Goal: Task Accomplishment & Management: Use online tool/utility

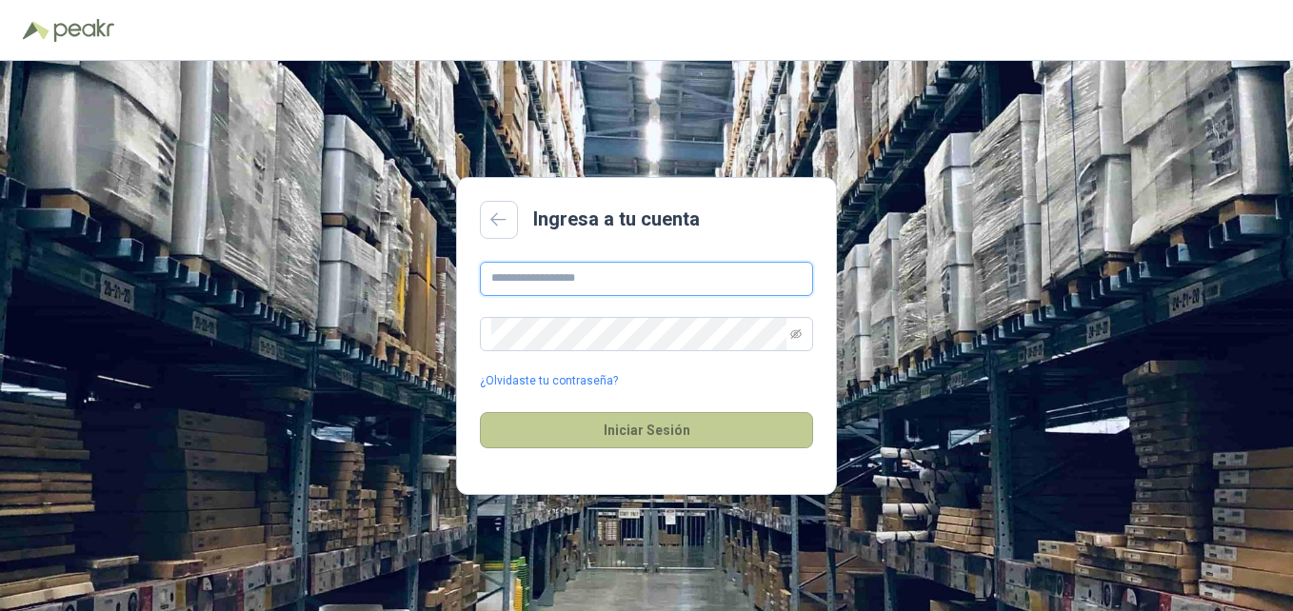
type input "**********"
click at [618, 434] on button "Iniciar Sesión" at bounding box center [646, 430] width 333 height 36
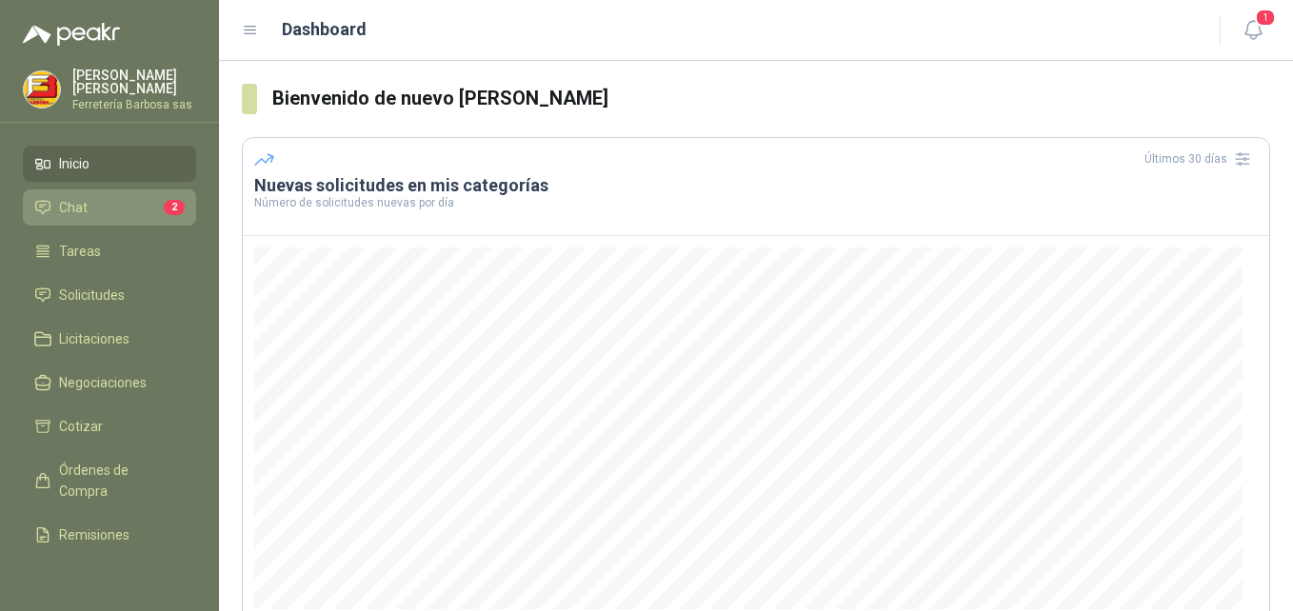
click at [105, 218] on li "Chat 2" at bounding box center [109, 207] width 150 height 21
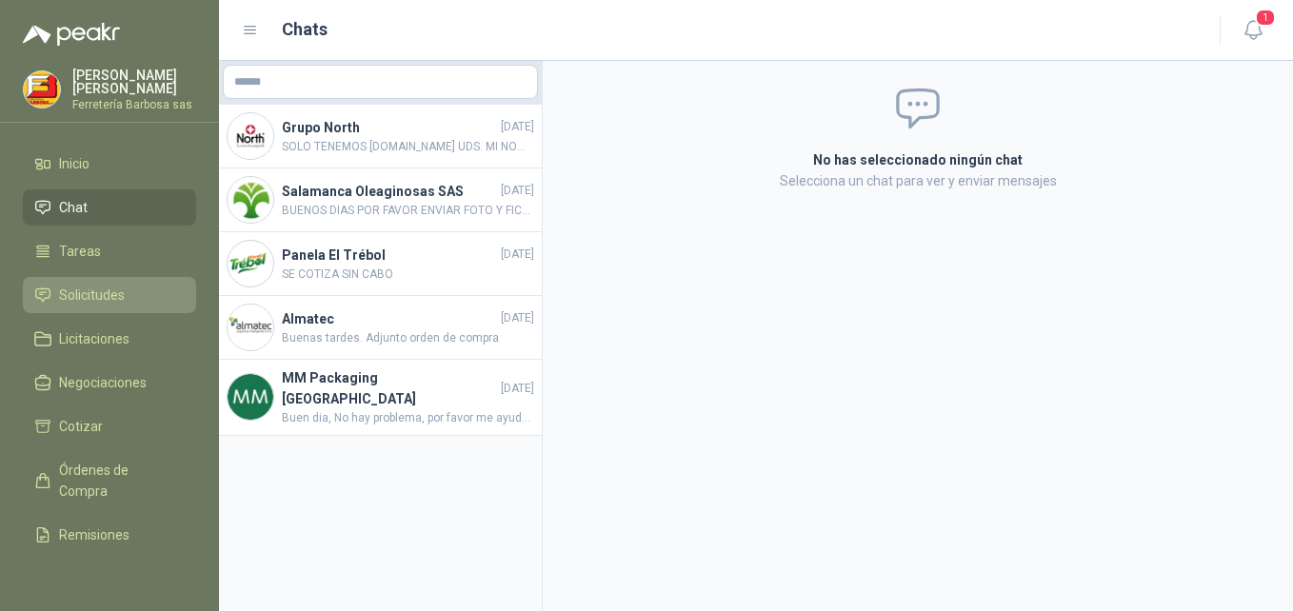
click at [90, 303] on span "Solicitudes" at bounding box center [92, 295] width 66 height 21
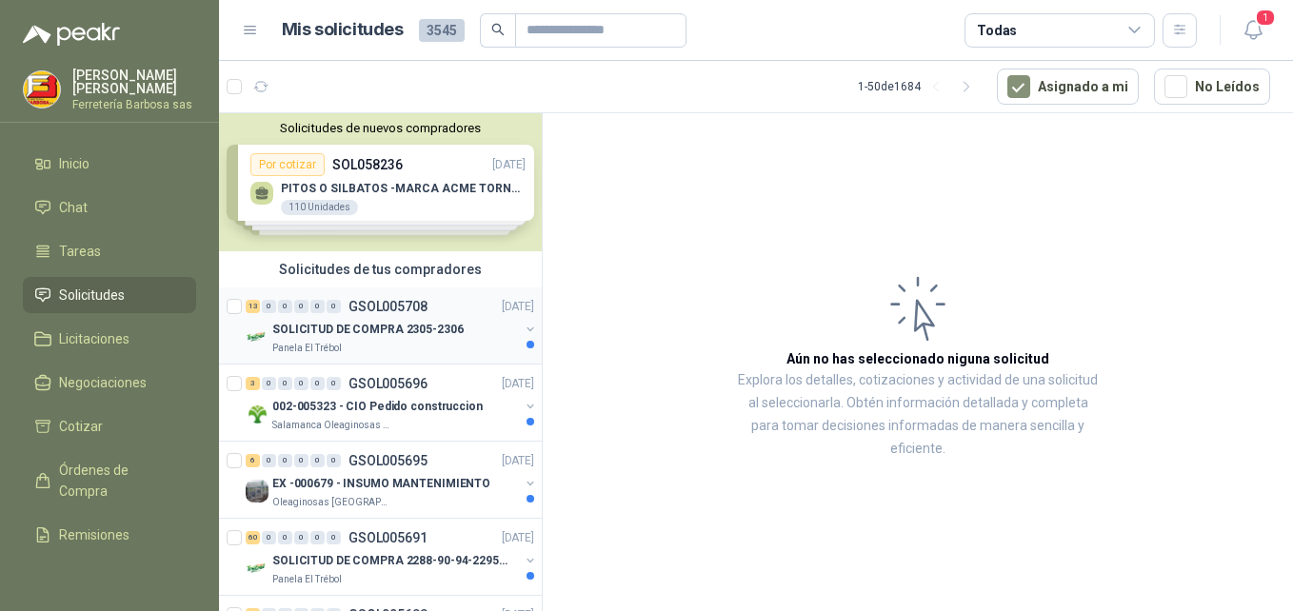
click at [351, 326] on p "SOLICITUD DE COMPRA 2305-2306" at bounding box center [367, 330] width 191 height 18
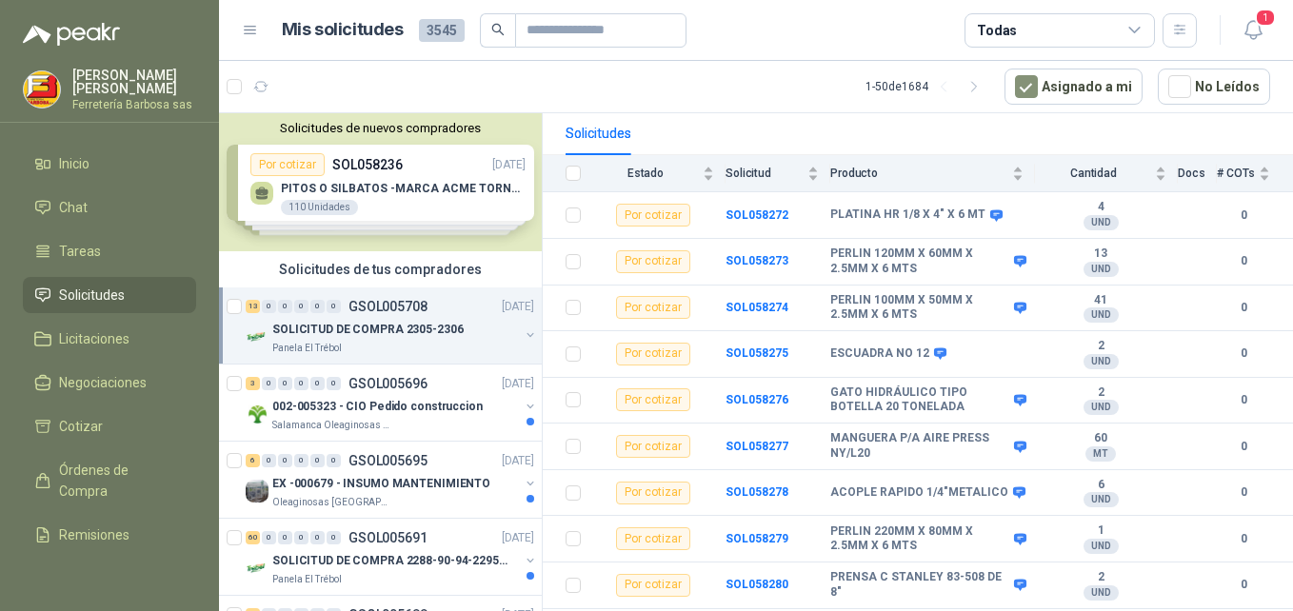
scroll to position [214, 0]
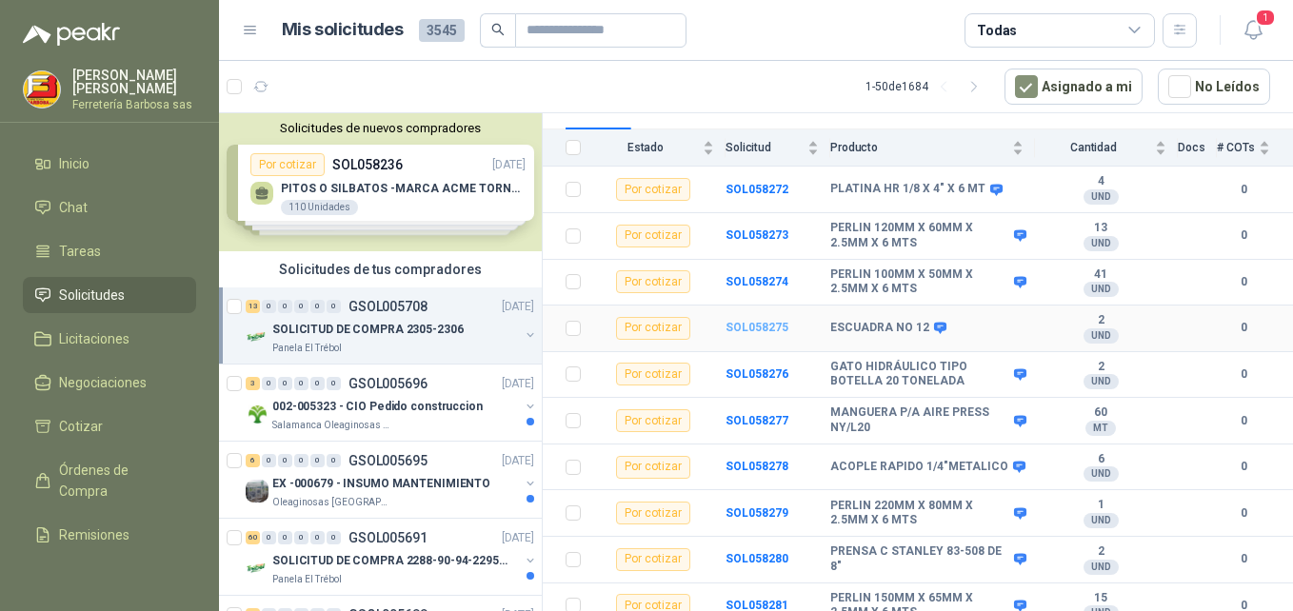
click at [753, 321] on b "SOL058275" at bounding box center [757, 327] width 63 height 13
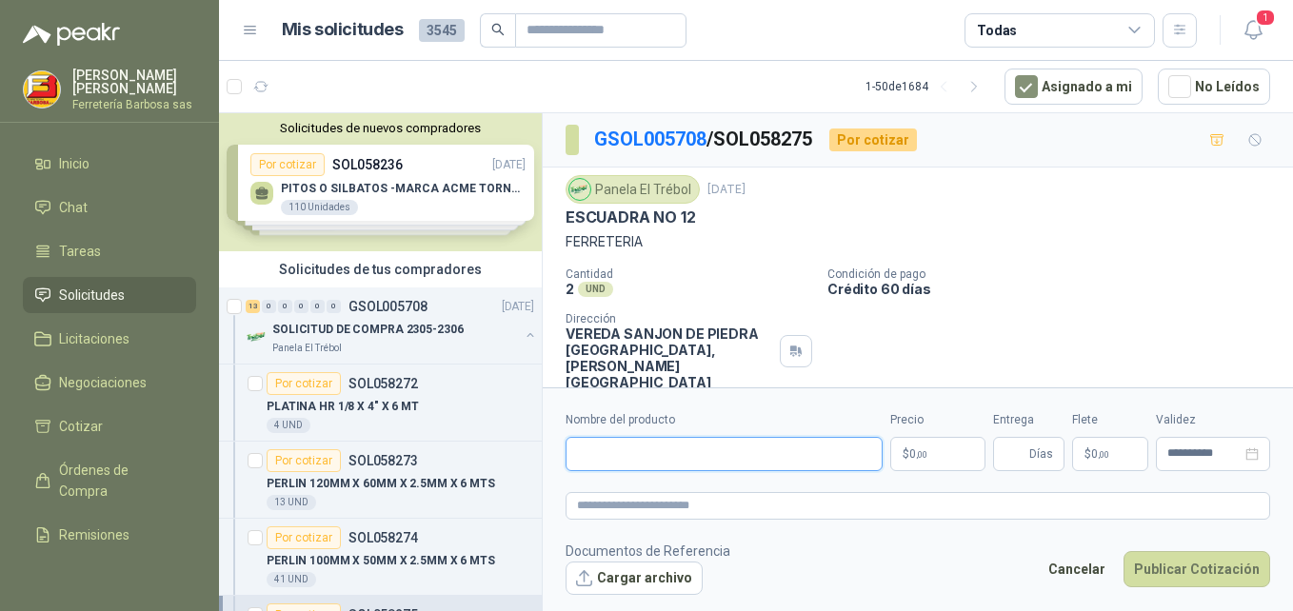
click at [621, 446] on input "Nombre del producto" at bounding box center [724, 454] width 317 height 34
paste input "**********"
type input "**********"
click at [783, 505] on textarea at bounding box center [918, 506] width 705 height 28
click at [903, 451] on p "$ 0 ,00" at bounding box center [938, 454] width 95 height 34
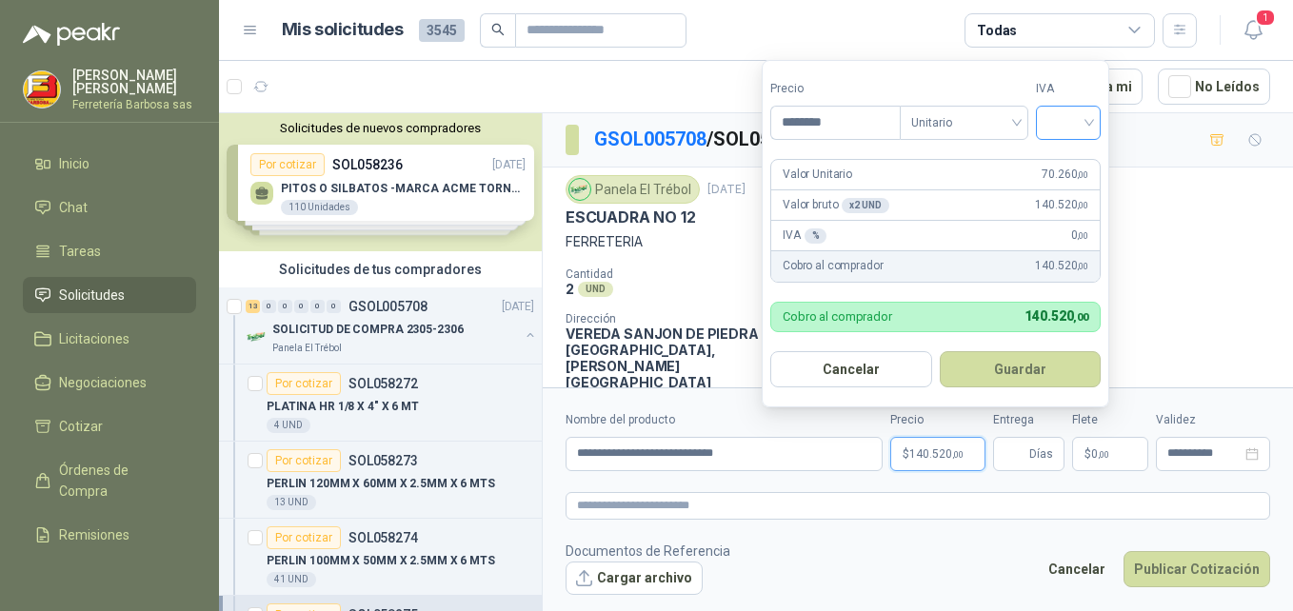
click at [1098, 121] on div at bounding box center [1068, 123] width 65 height 34
type input "********"
click at [1073, 155] on div "19%" at bounding box center [1072, 161] width 35 height 21
click at [1008, 374] on button "Guardar" at bounding box center [1024, 369] width 164 height 36
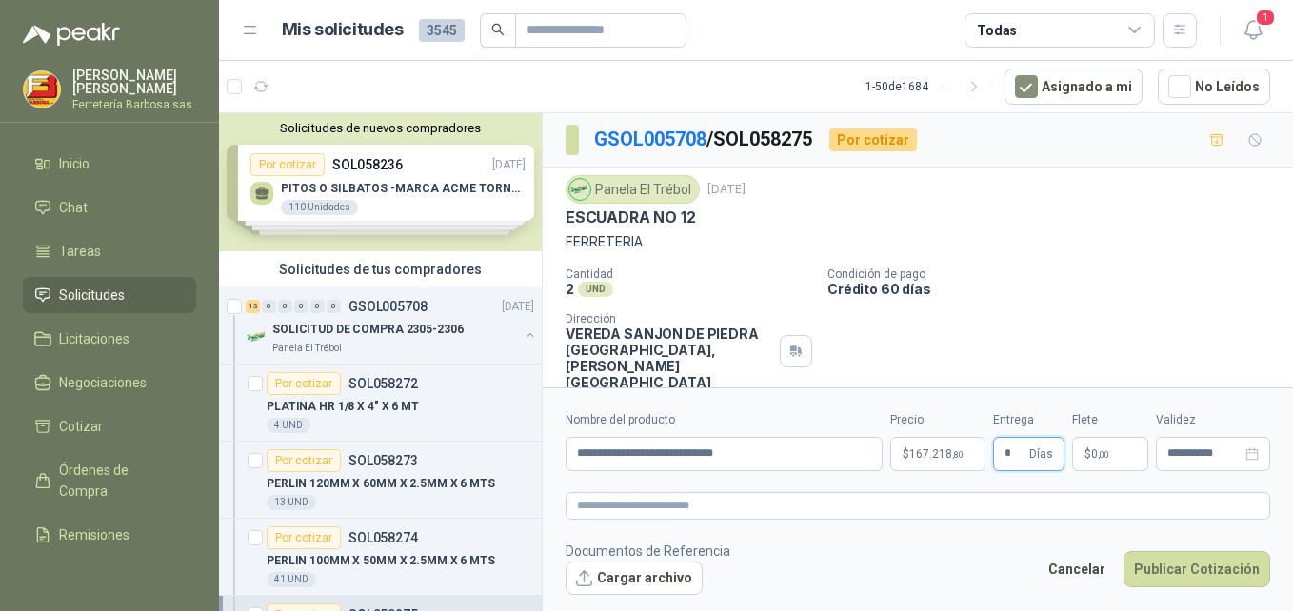
type input "*"
click at [1092, 457] on span "0 ,00" at bounding box center [1101, 454] width 18 height 11
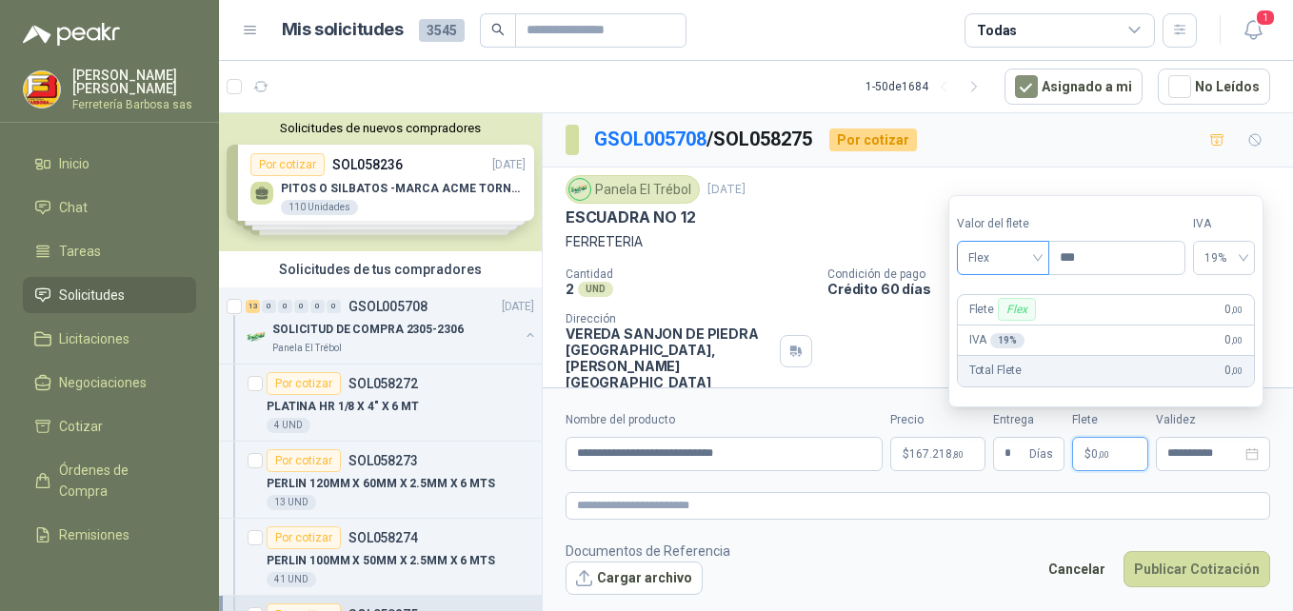
click at [1038, 263] on span "Flex" at bounding box center [1004, 258] width 70 height 29
click at [1027, 320] on div "Incluido" at bounding box center [1005, 328] width 66 height 21
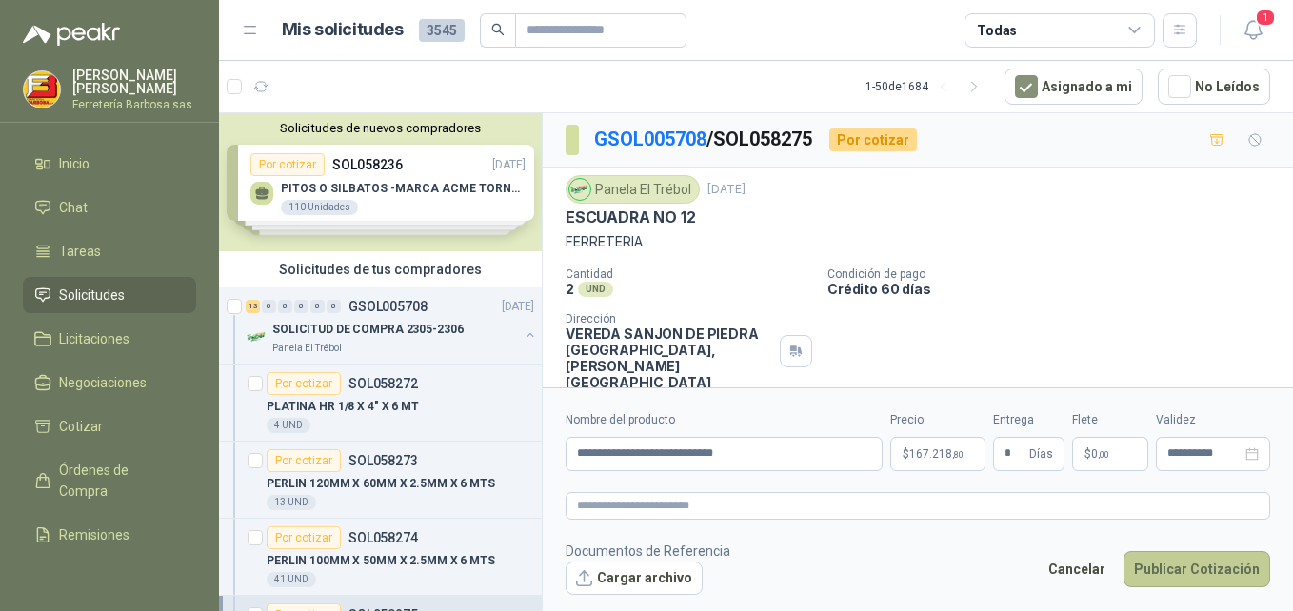
click at [1165, 568] on button "Publicar Cotización" at bounding box center [1197, 569] width 147 height 36
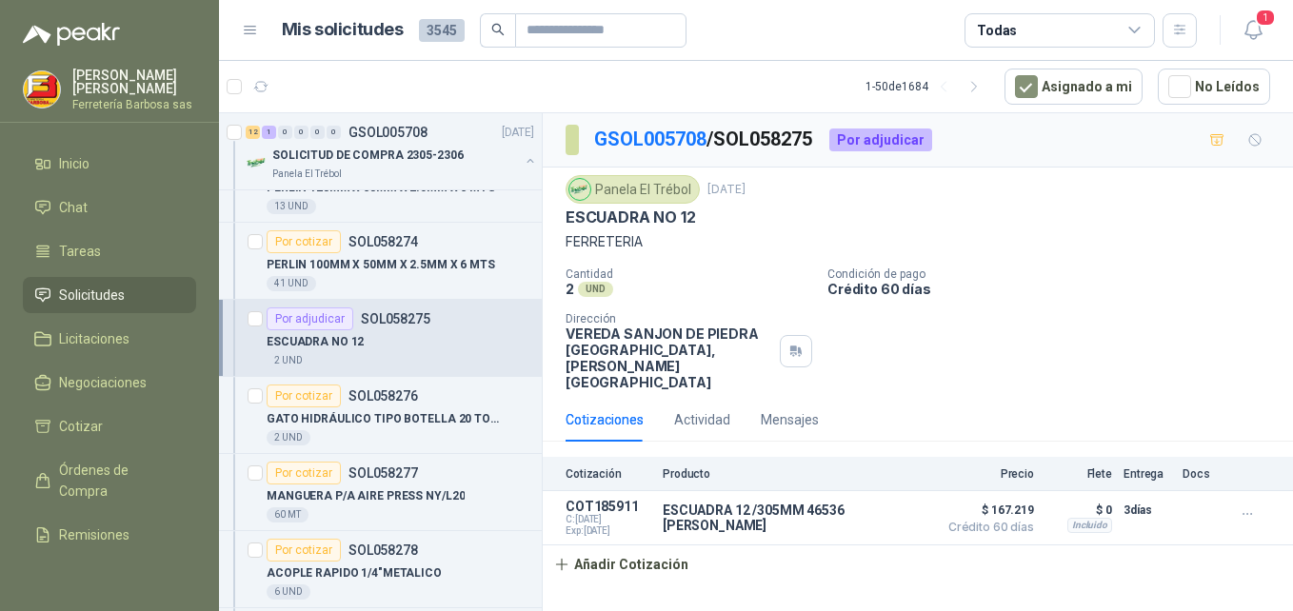
scroll to position [315, 0]
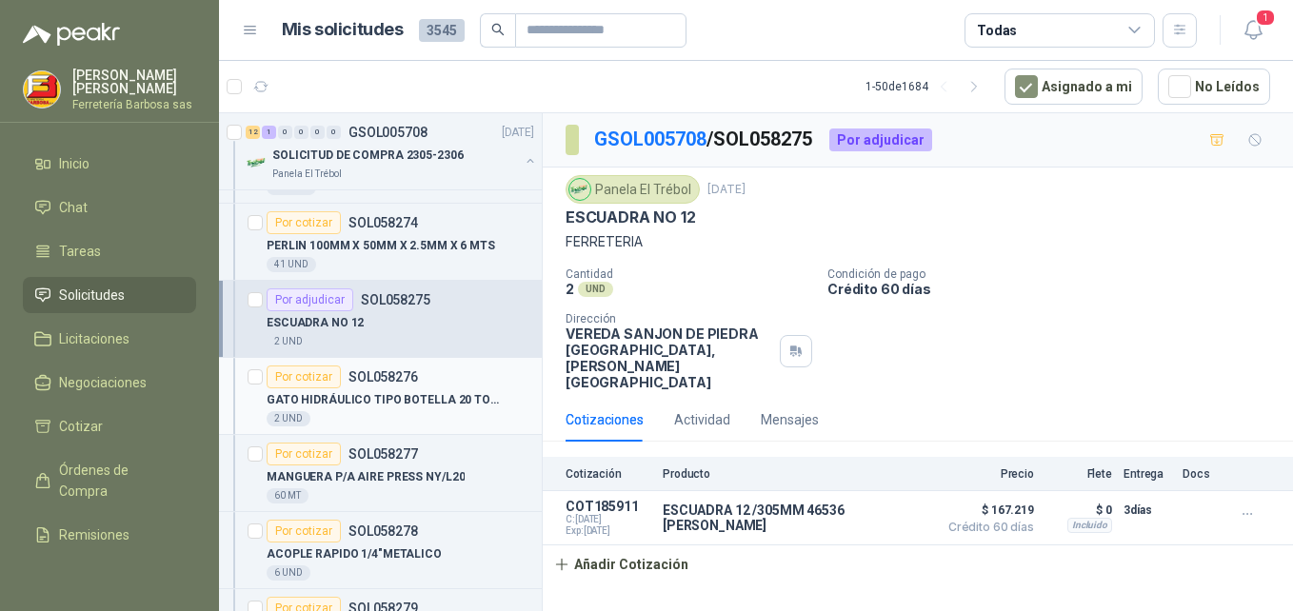
click at [303, 377] on div "Por cotizar" at bounding box center [304, 377] width 74 height 23
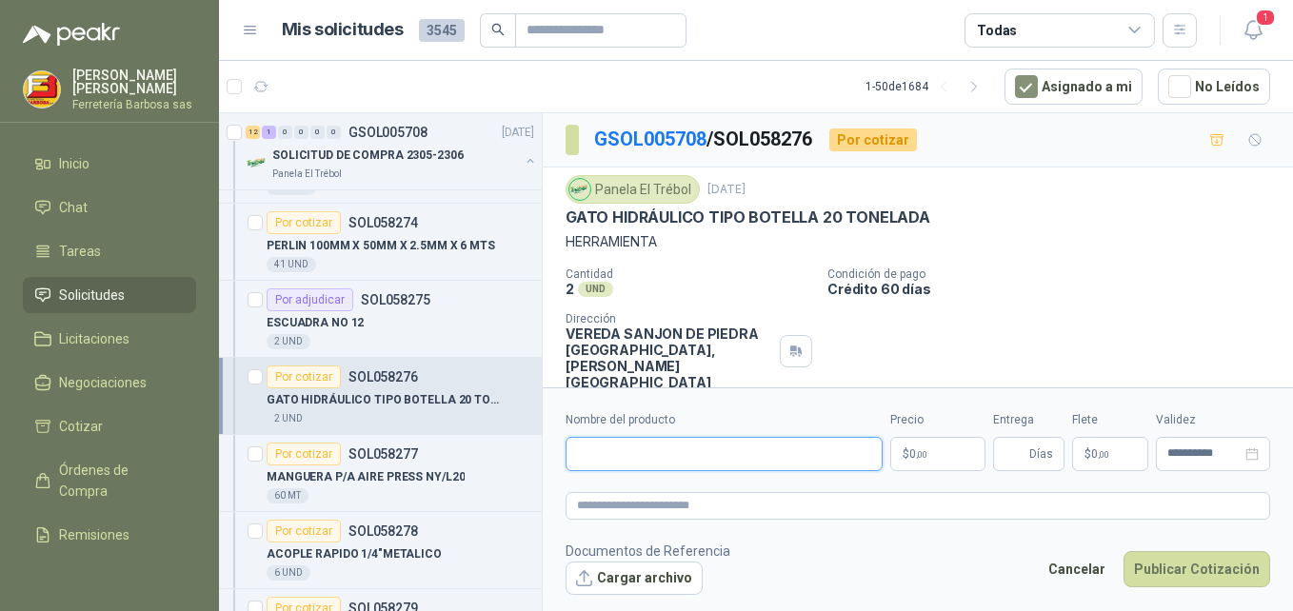
click at [699, 457] on input "Nombre del producto" at bounding box center [724, 454] width 317 height 34
paste input "**********"
type input "**********"
click at [912, 450] on span "0 ,00" at bounding box center [919, 454] width 18 height 11
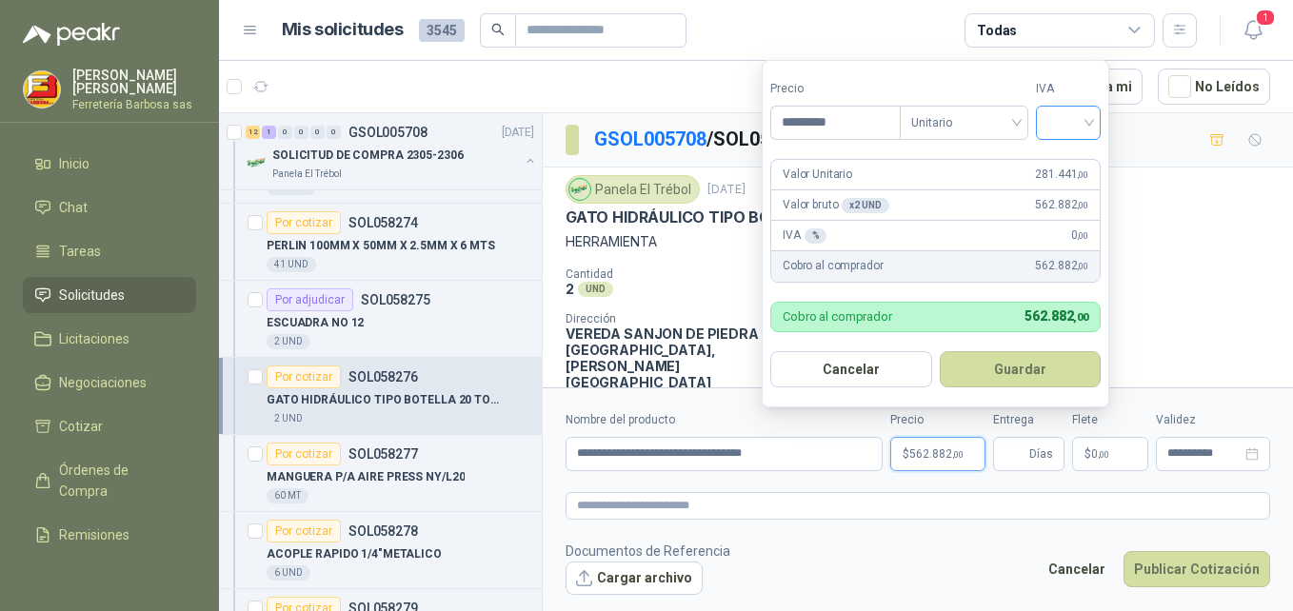
click at [1095, 118] on div at bounding box center [1068, 123] width 65 height 34
type input "*********"
click at [1066, 156] on div "19%" at bounding box center [1072, 161] width 35 height 21
click at [1011, 365] on button "Guardar" at bounding box center [1024, 369] width 164 height 36
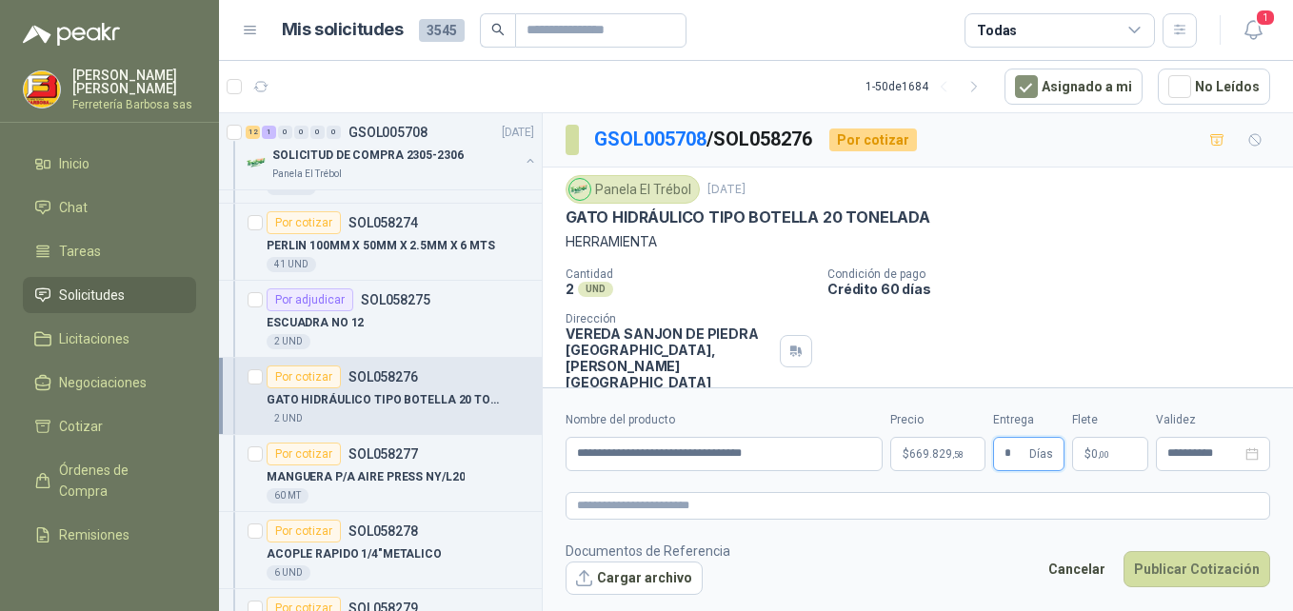
type input "*"
click at [1064, 454] on span "* Días" at bounding box center [1028, 454] width 71 height 34
click at [1092, 454] on span "0 ,00" at bounding box center [1101, 454] width 18 height 11
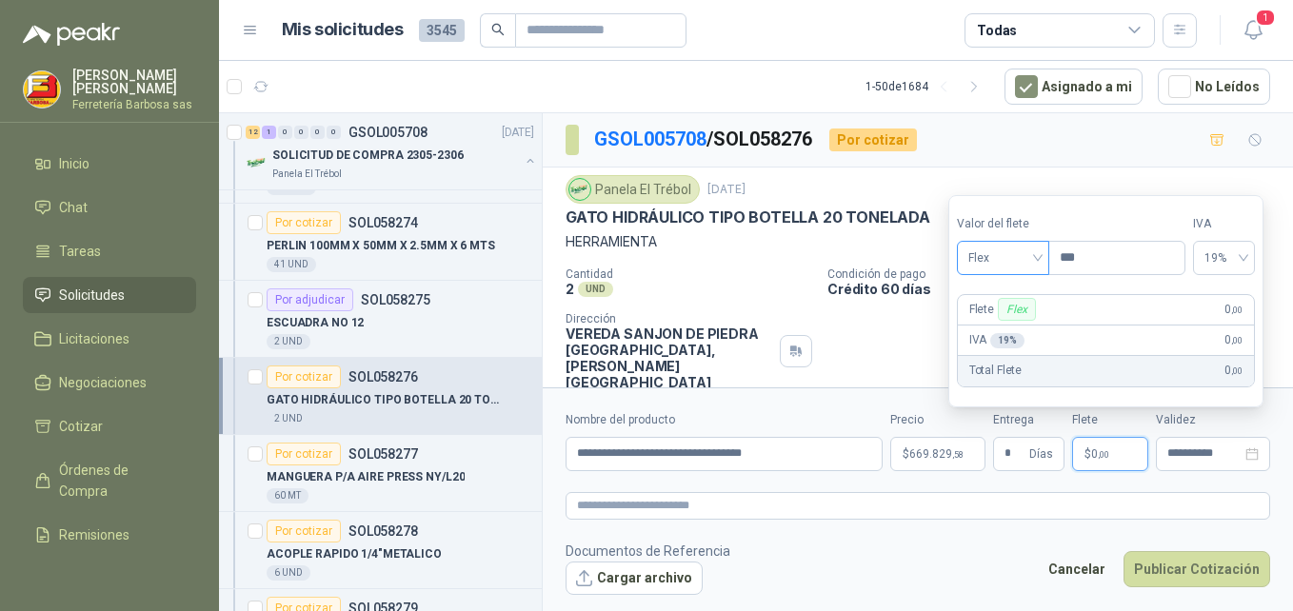
click at [1038, 261] on span "Flex" at bounding box center [1004, 258] width 70 height 29
click at [997, 322] on div "Incluido" at bounding box center [1005, 328] width 66 height 21
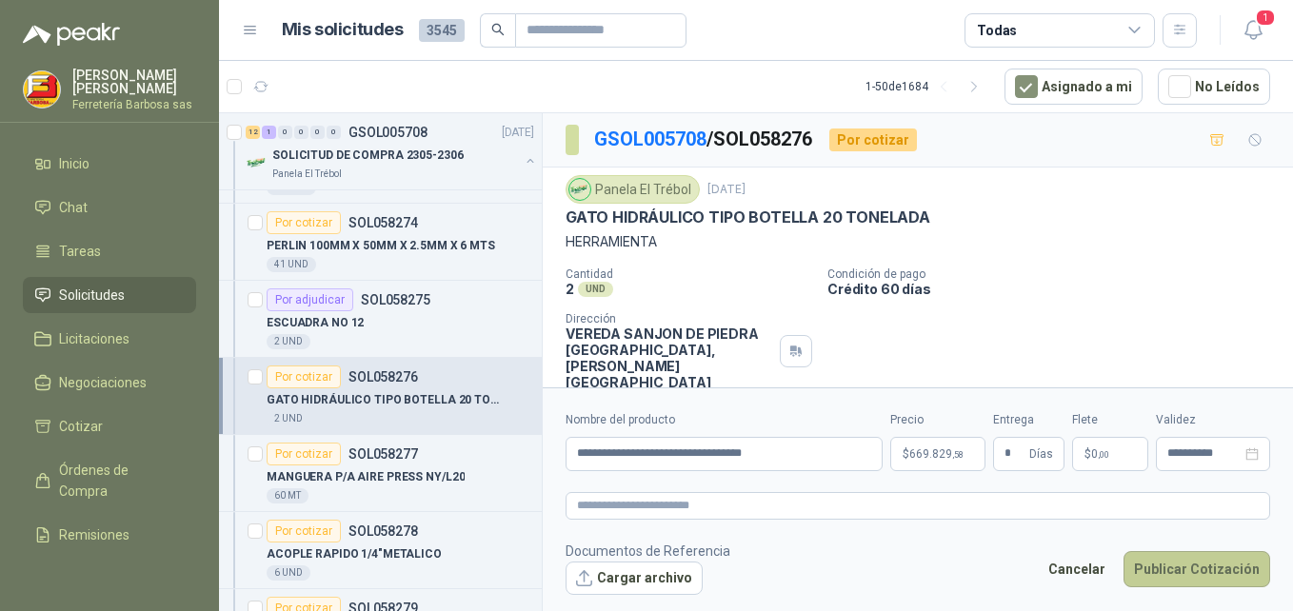
click at [1181, 568] on button "Publicar Cotización" at bounding box center [1197, 569] width 147 height 36
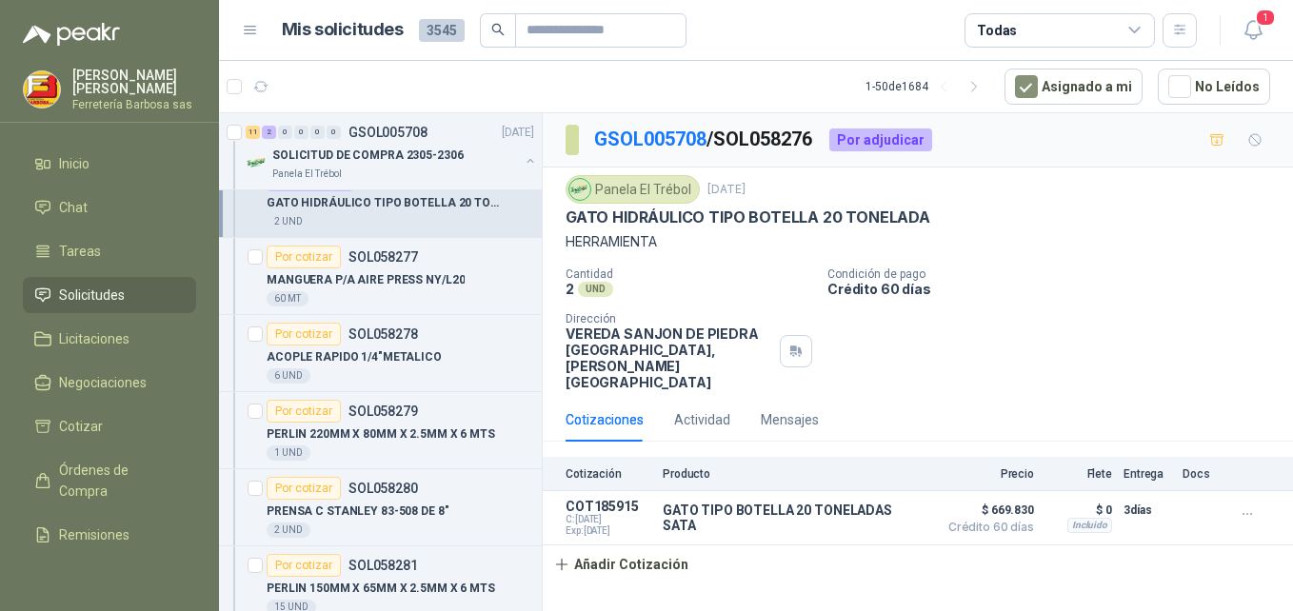
scroll to position [532, 0]
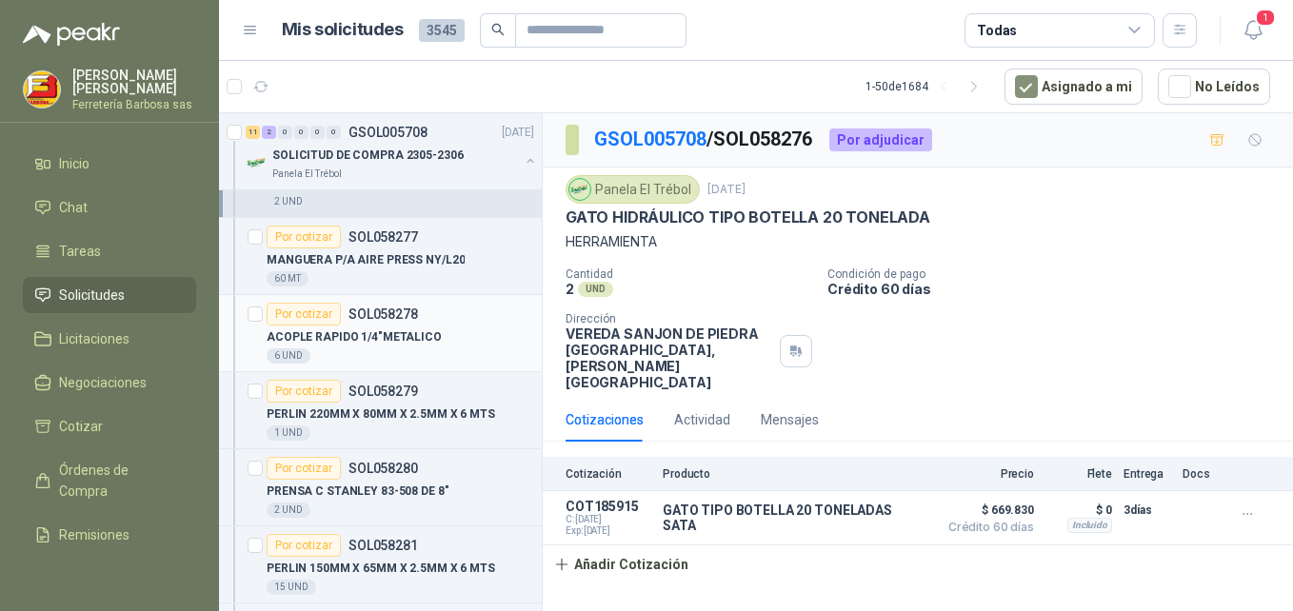
click at [285, 309] on div "Por cotizar" at bounding box center [304, 314] width 74 height 23
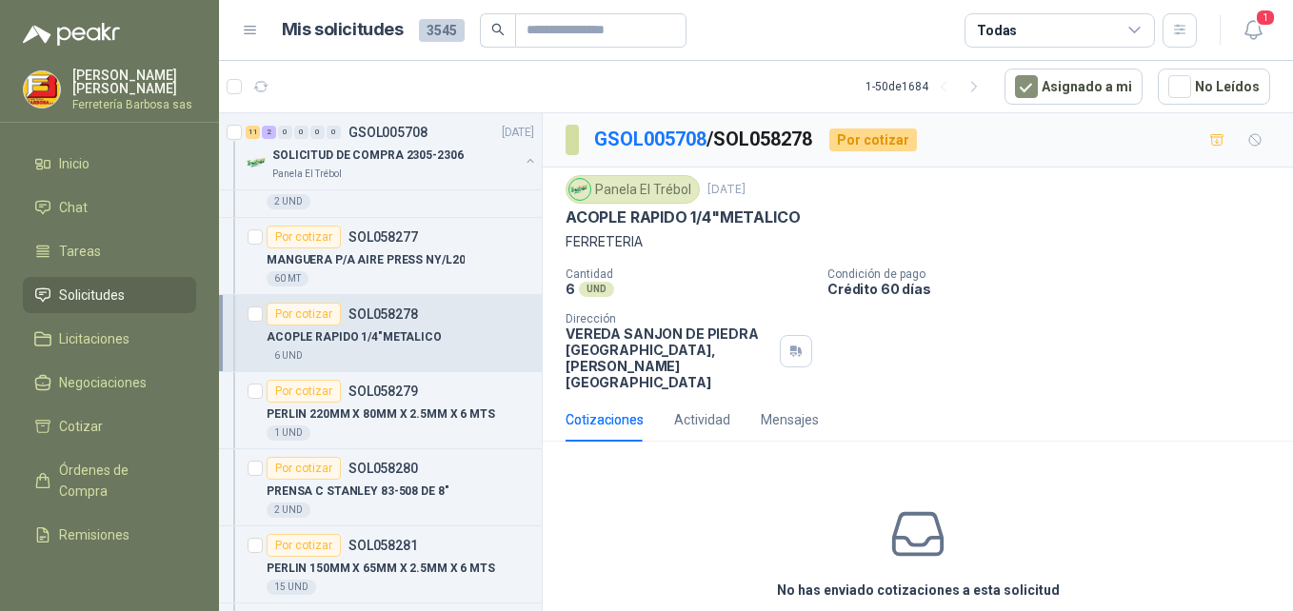
click at [313, 305] on div "Por cotizar" at bounding box center [304, 314] width 74 height 23
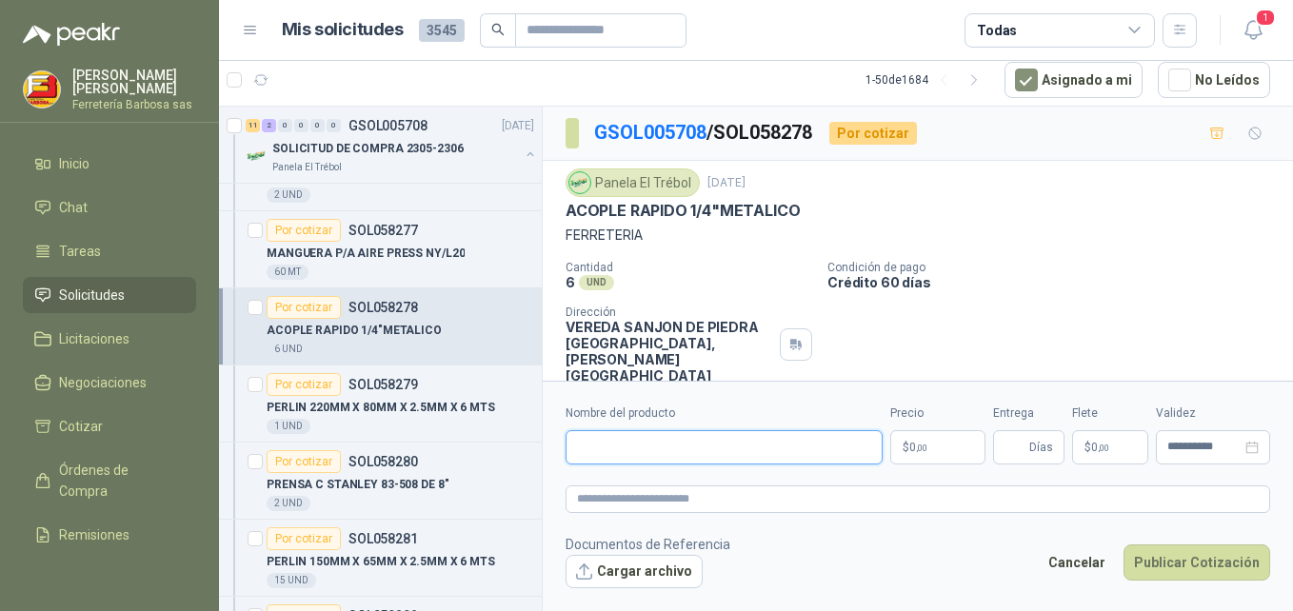
click at [731, 452] on input "Nombre del producto" at bounding box center [724, 448] width 317 height 34
paste input "**********"
type input "**********"
click at [911, 435] on p "$ 0 ,00" at bounding box center [938, 448] width 95 height 34
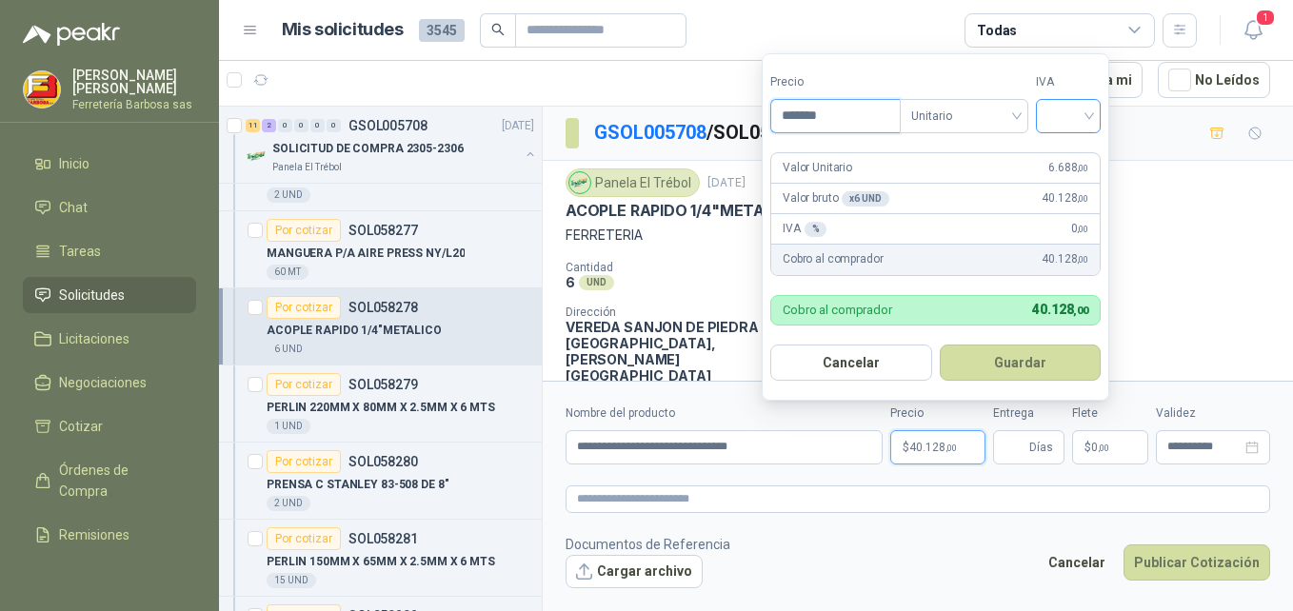
type input "*******"
click at [1094, 116] on div at bounding box center [1068, 116] width 65 height 34
click at [1063, 148] on div "19%" at bounding box center [1072, 155] width 35 height 21
drag, startPoint x: 1012, startPoint y: 355, endPoint x: 1003, endPoint y: 378, distance: 24.4
click at [1010, 355] on button "Guardar" at bounding box center [1024, 363] width 164 height 36
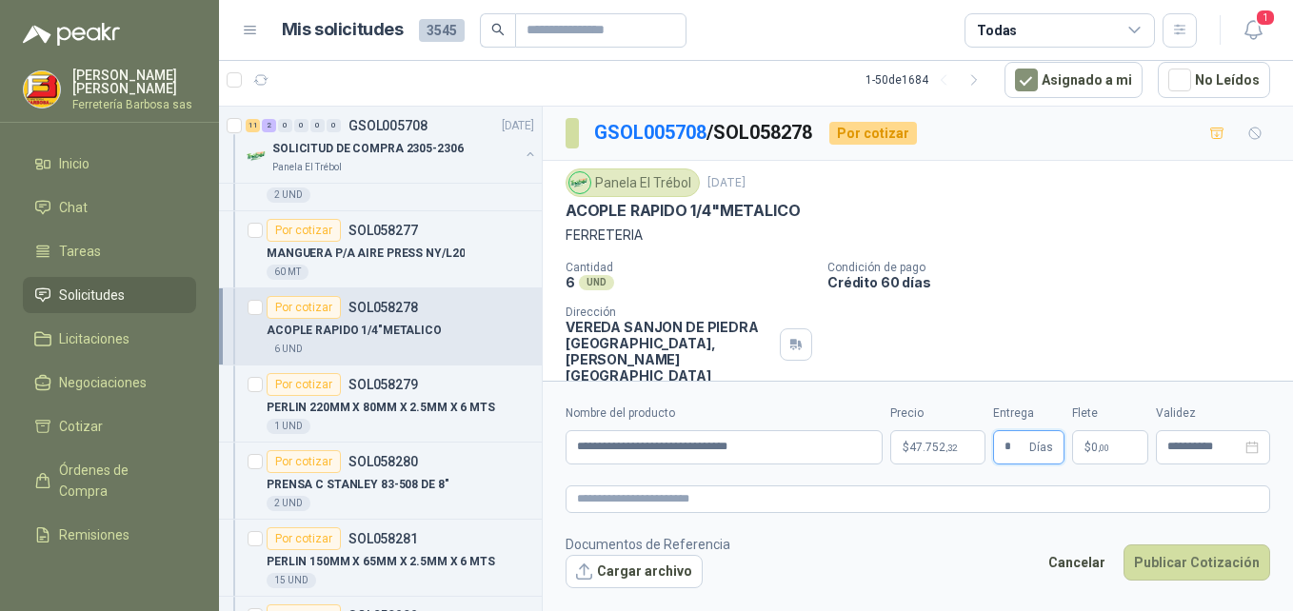
type input "*"
click at [1094, 443] on span "0 ,00" at bounding box center [1101, 447] width 18 height 11
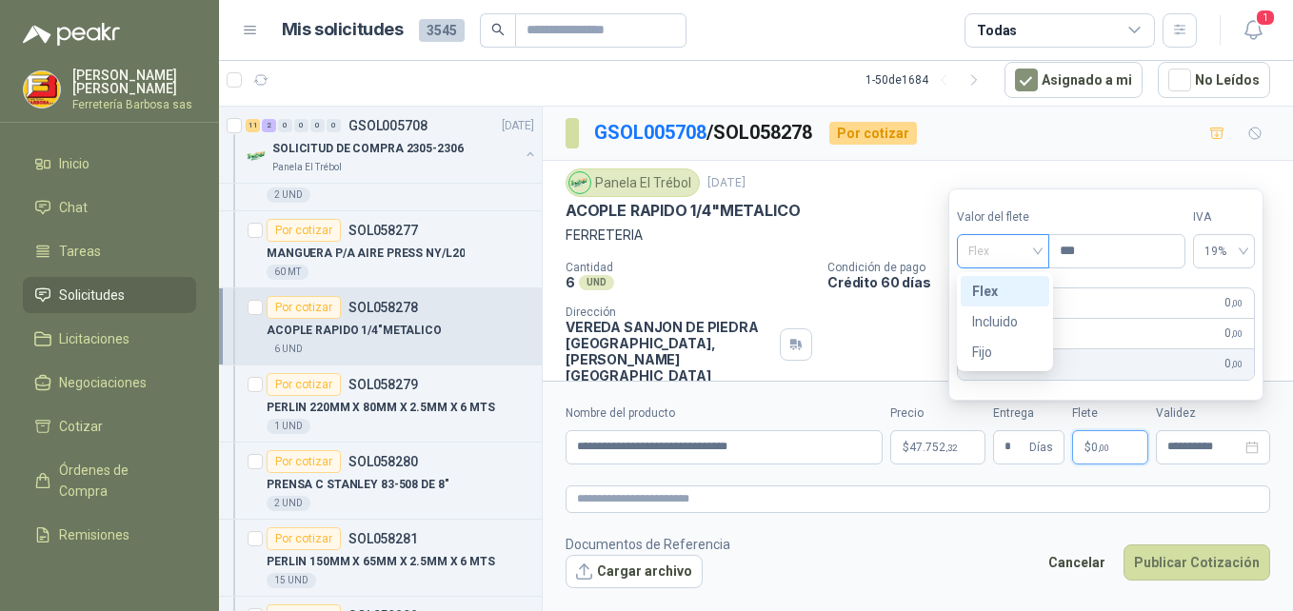
click at [1036, 252] on span "Flex" at bounding box center [1004, 251] width 70 height 29
click at [980, 320] on div "Incluido" at bounding box center [1005, 321] width 66 height 21
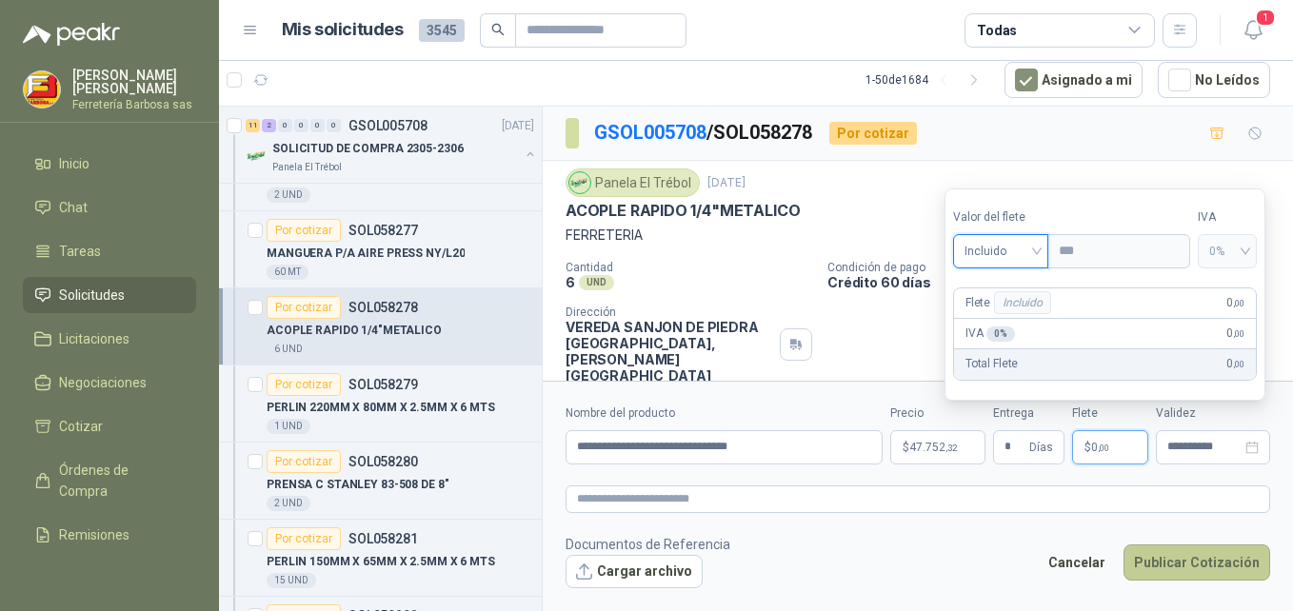
click at [1204, 566] on button "Publicar Cotización" at bounding box center [1197, 563] width 147 height 36
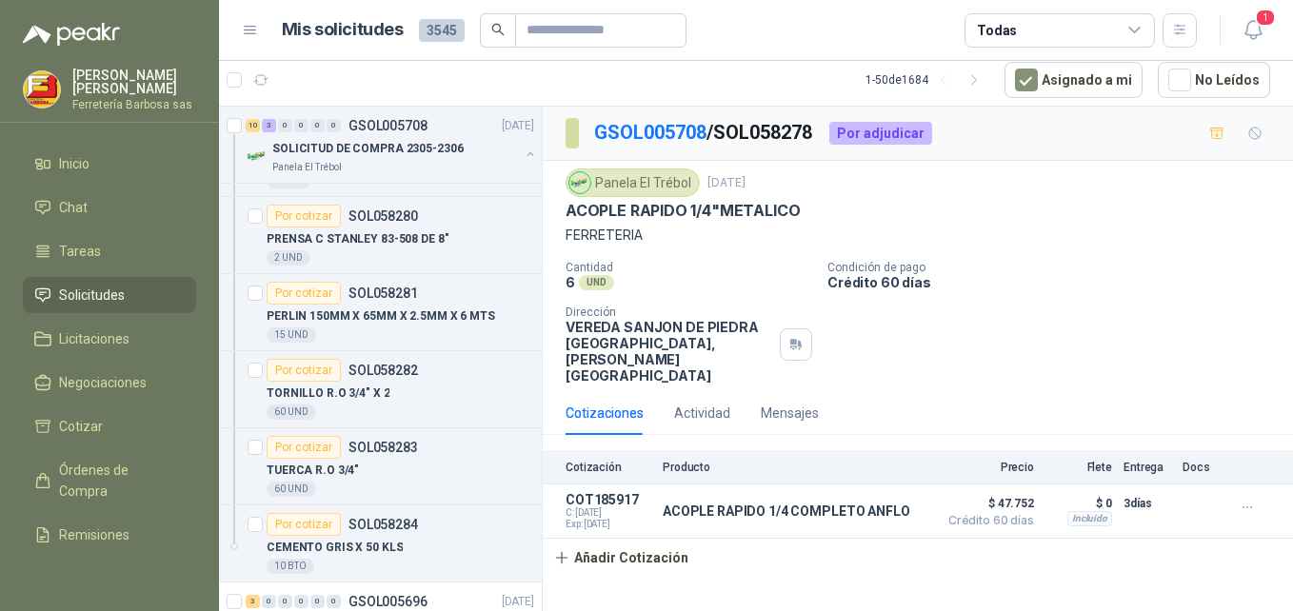
scroll to position [847, 0]
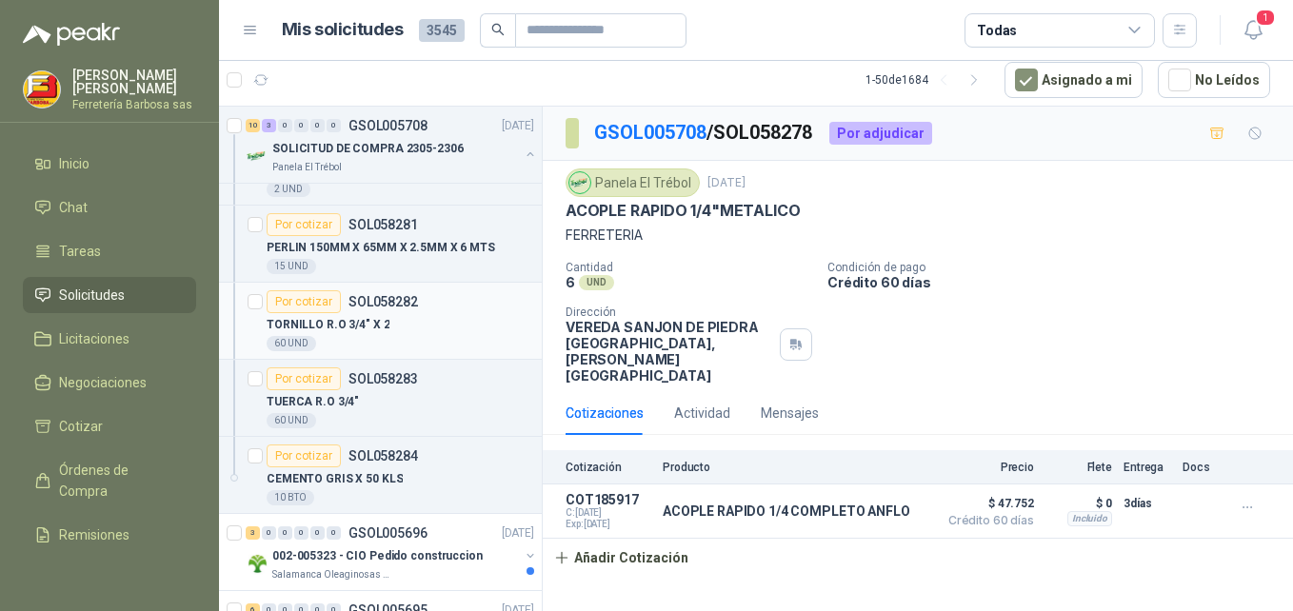
click at [319, 299] on div "Por cotizar" at bounding box center [304, 302] width 74 height 23
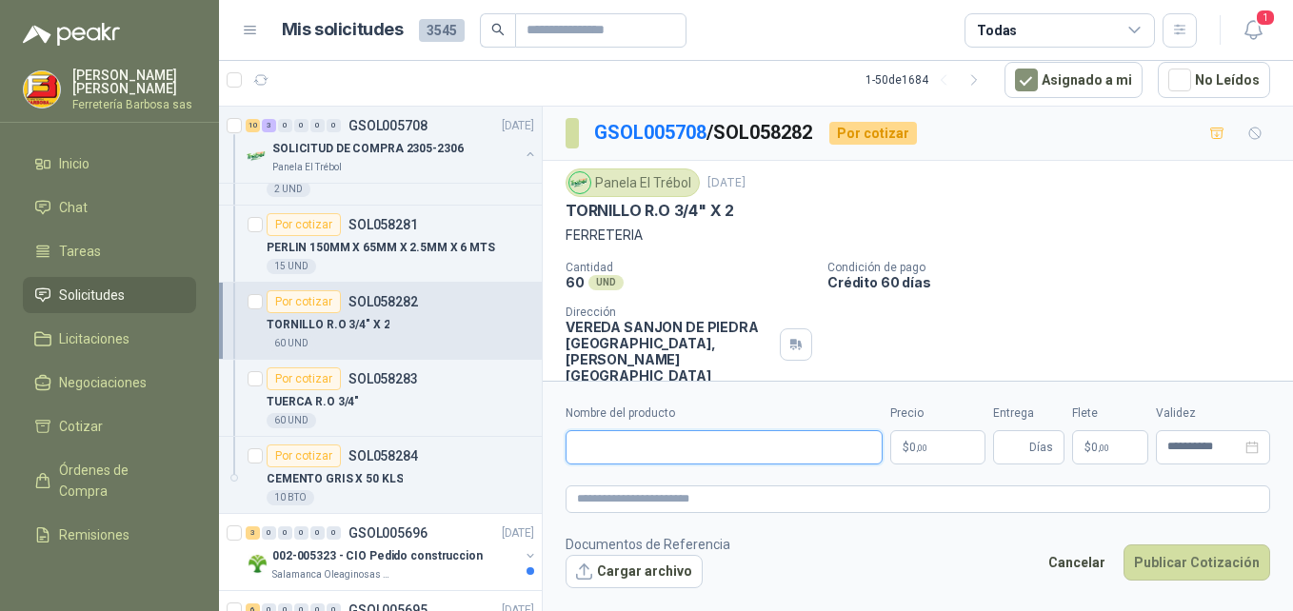
click at [672, 448] on input "Nombre del producto" at bounding box center [724, 448] width 317 height 34
paste input "**********"
type input "**********"
click at [925, 443] on span ",00" at bounding box center [921, 448] width 11 height 10
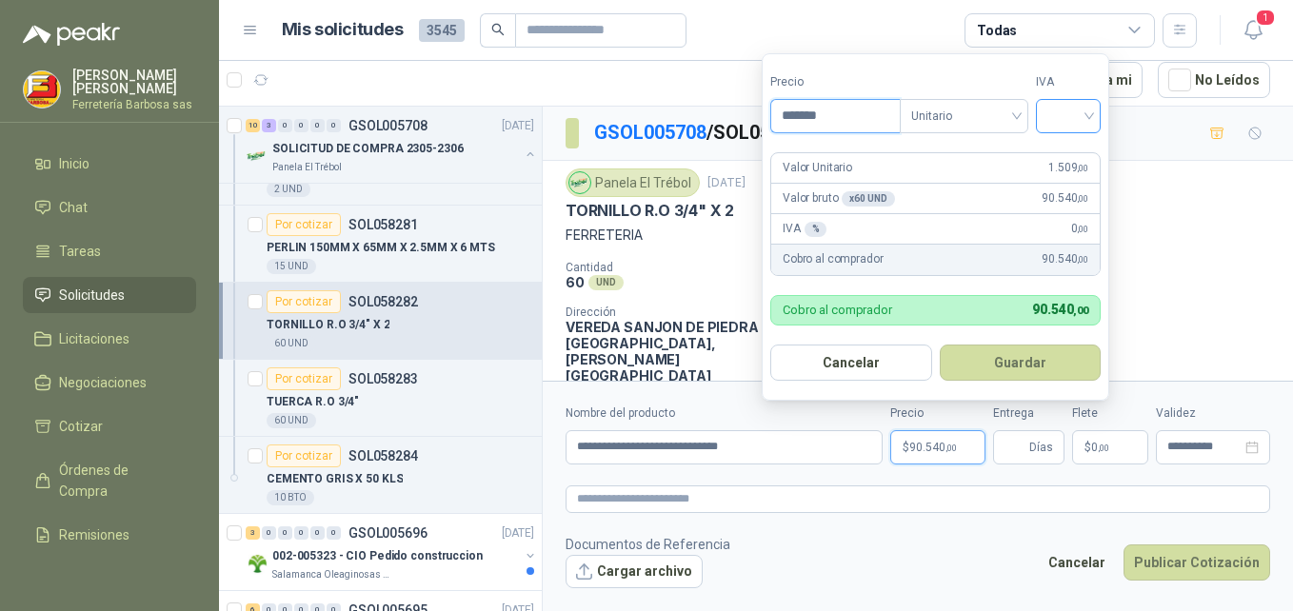
type input "*******"
click at [1090, 104] on input "search" at bounding box center [1069, 114] width 42 height 29
click at [1070, 153] on div "19%" at bounding box center [1072, 155] width 35 height 21
click at [1001, 364] on button "Guardar" at bounding box center [1024, 363] width 164 height 36
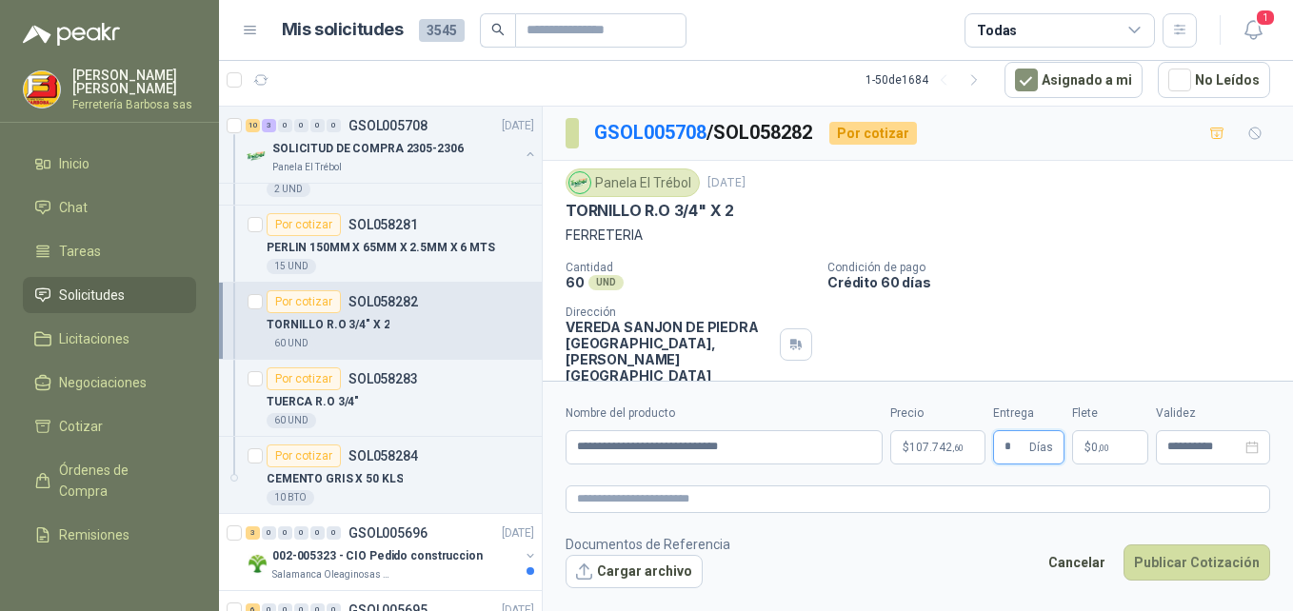
type input "*"
click at [1090, 445] on span "$" at bounding box center [1088, 447] width 7 height 11
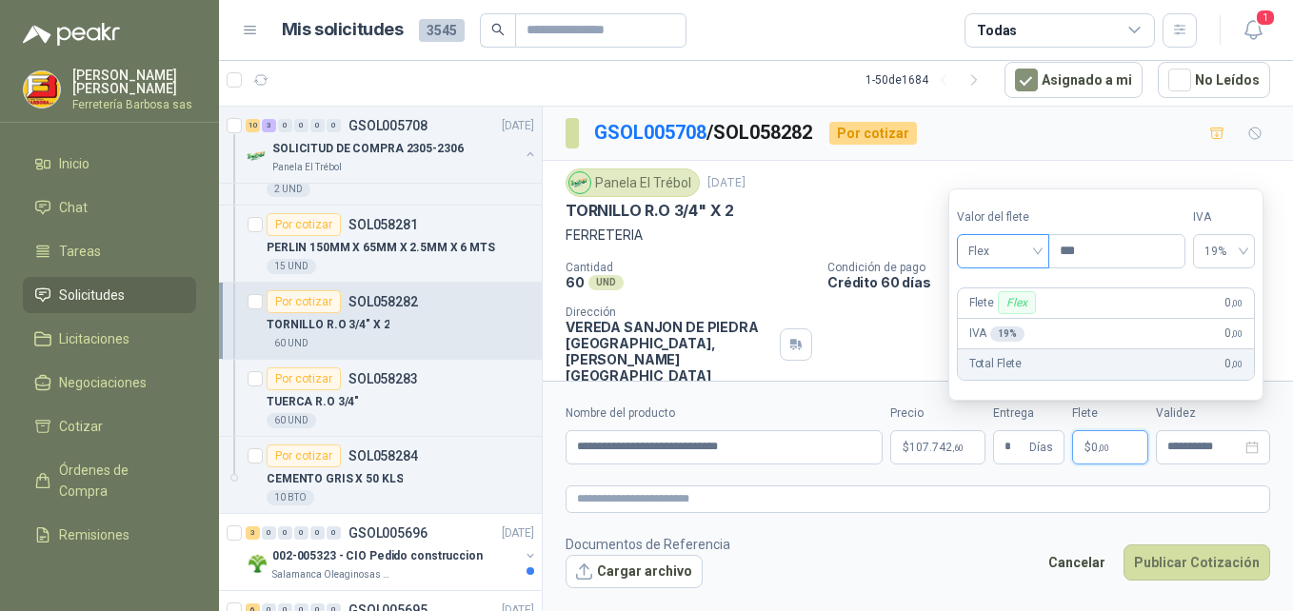
click at [1036, 258] on span "Flex" at bounding box center [1004, 251] width 70 height 29
click at [992, 314] on div "Incluido" at bounding box center [1005, 321] width 66 height 21
click at [1175, 571] on button "Publicar Cotización" at bounding box center [1197, 563] width 147 height 36
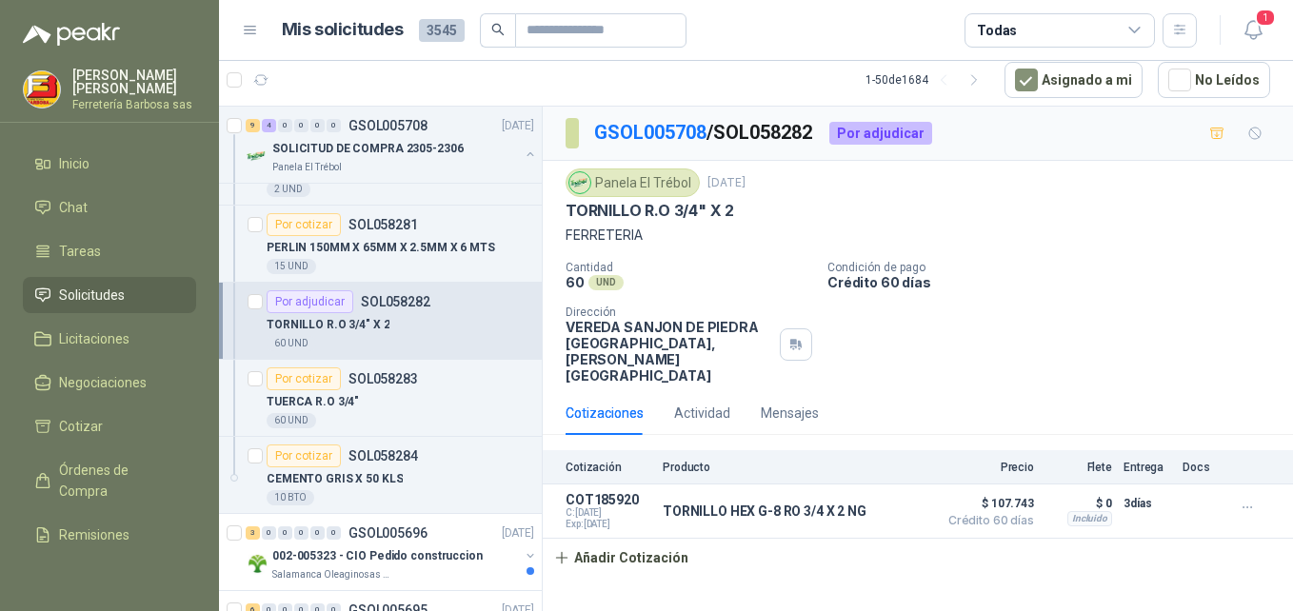
click at [747, 547] on div "GSOL005708 / SOL058282 Por adjudicar Panela El Trébol [DATE] TORNILLO R.O 3/4" …" at bounding box center [918, 359] width 751 height 505
click at [284, 380] on div "Por cotizar" at bounding box center [304, 379] width 74 height 23
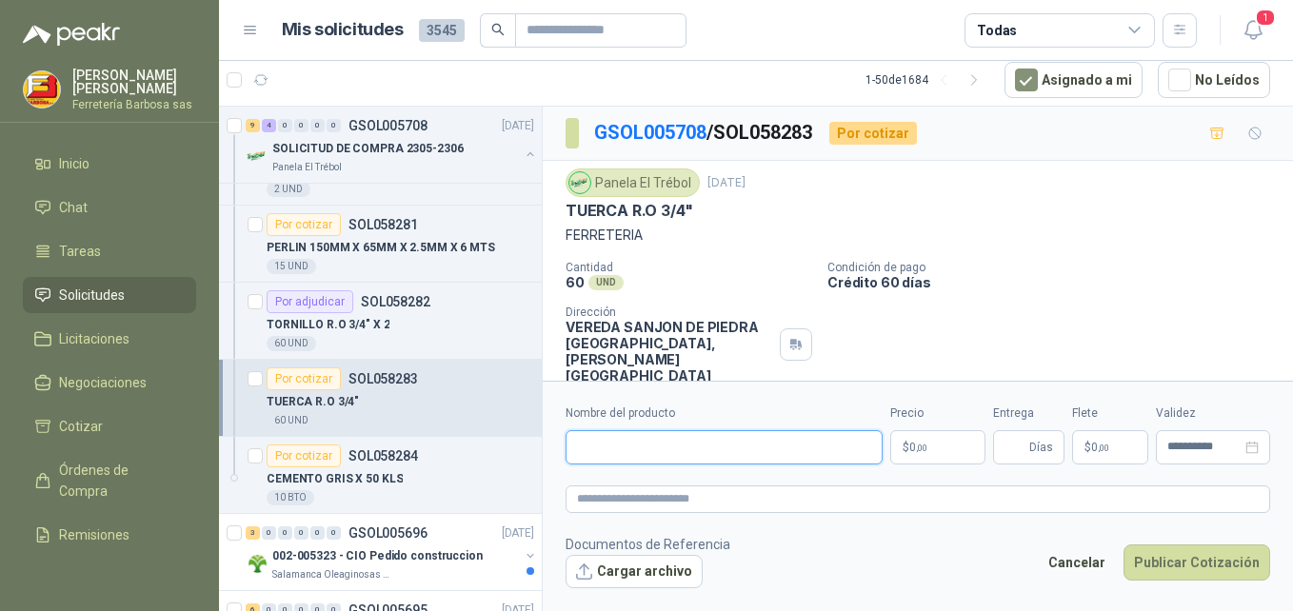
click at [661, 447] on input "Nombre del producto" at bounding box center [724, 448] width 317 height 34
paste input "**********"
type input "**********"
click at [932, 439] on p "$ 0 ,00" at bounding box center [938, 448] width 95 height 34
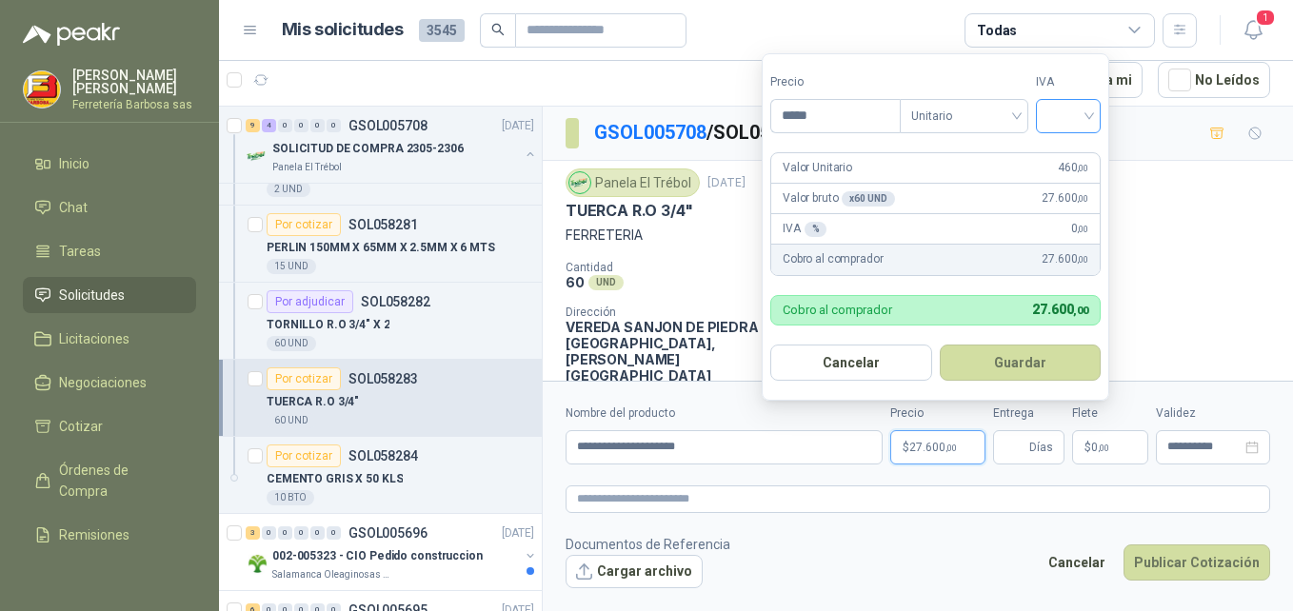
type input "*****"
click at [1090, 118] on input "search" at bounding box center [1069, 114] width 42 height 29
click at [1069, 152] on div "19%" at bounding box center [1072, 155] width 35 height 21
click at [977, 360] on button "Guardar" at bounding box center [1024, 363] width 164 height 36
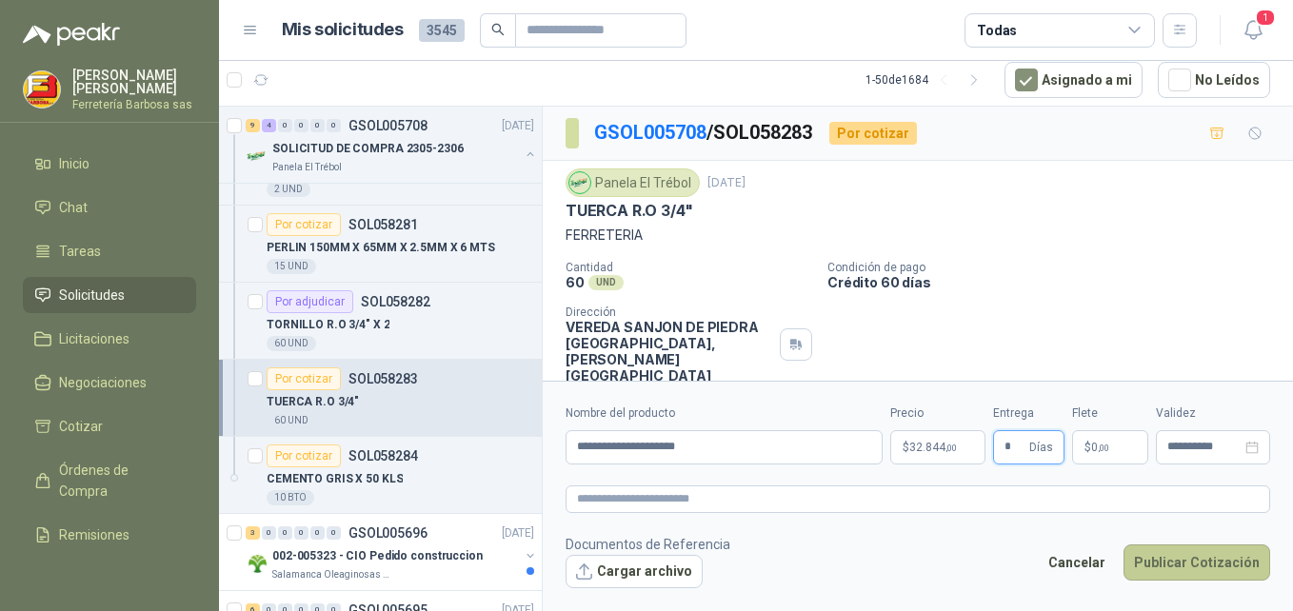
type input "*"
click at [1190, 557] on button "Publicar Cotización" at bounding box center [1197, 563] width 147 height 36
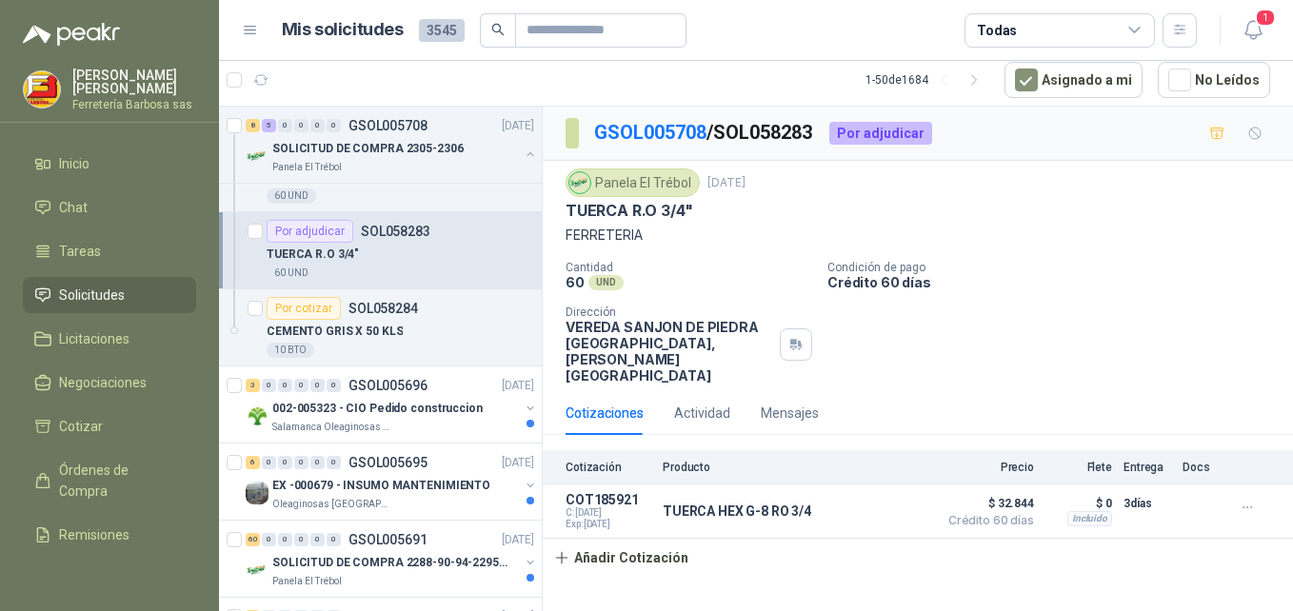
scroll to position [1093, 0]
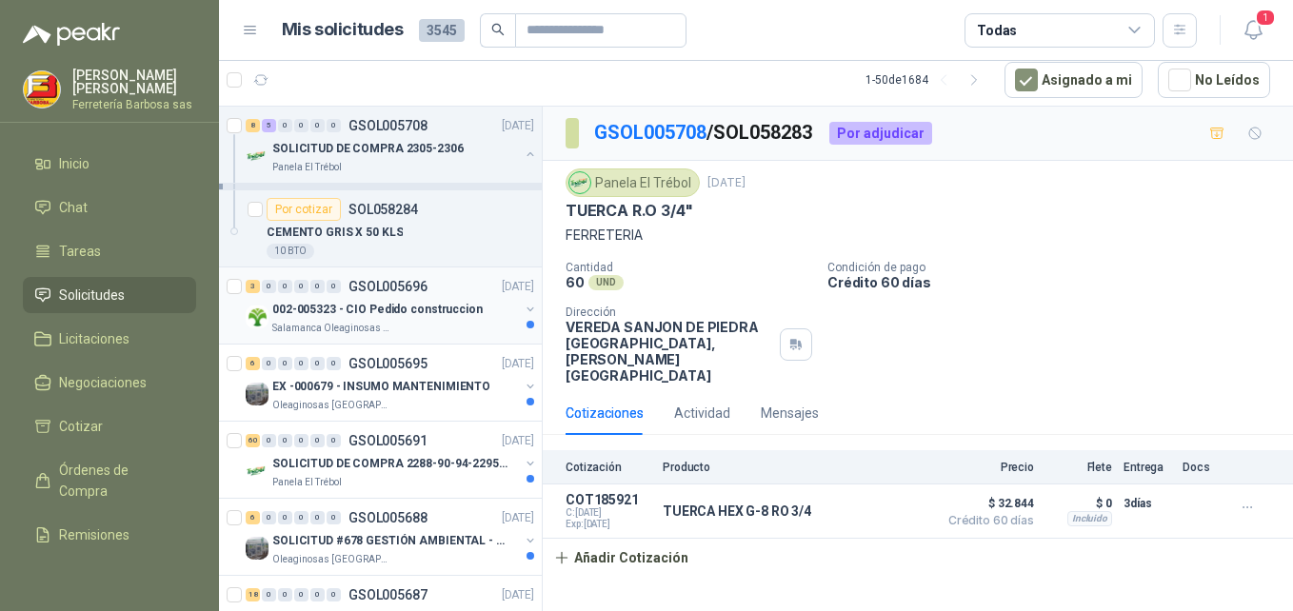
click at [370, 307] on p "002-005323 - CIO Pedido construccion" at bounding box center [377, 310] width 211 height 18
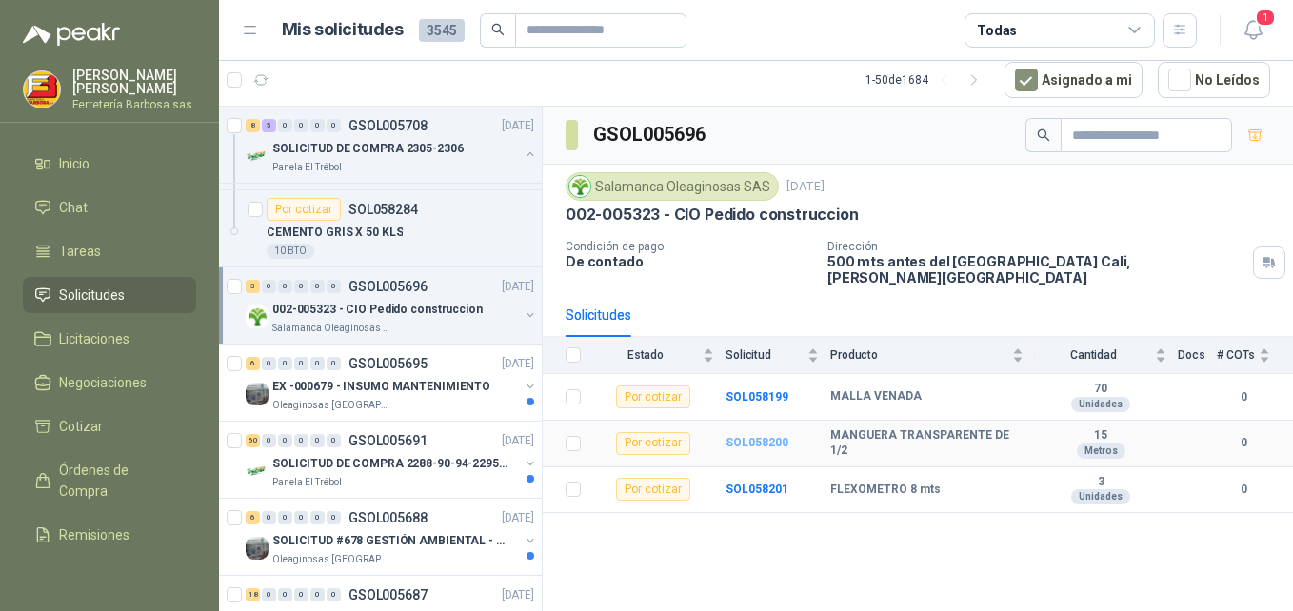
click at [751, 436] on b "SOL058200" at bounding box center [757, 442] width 63 height 13
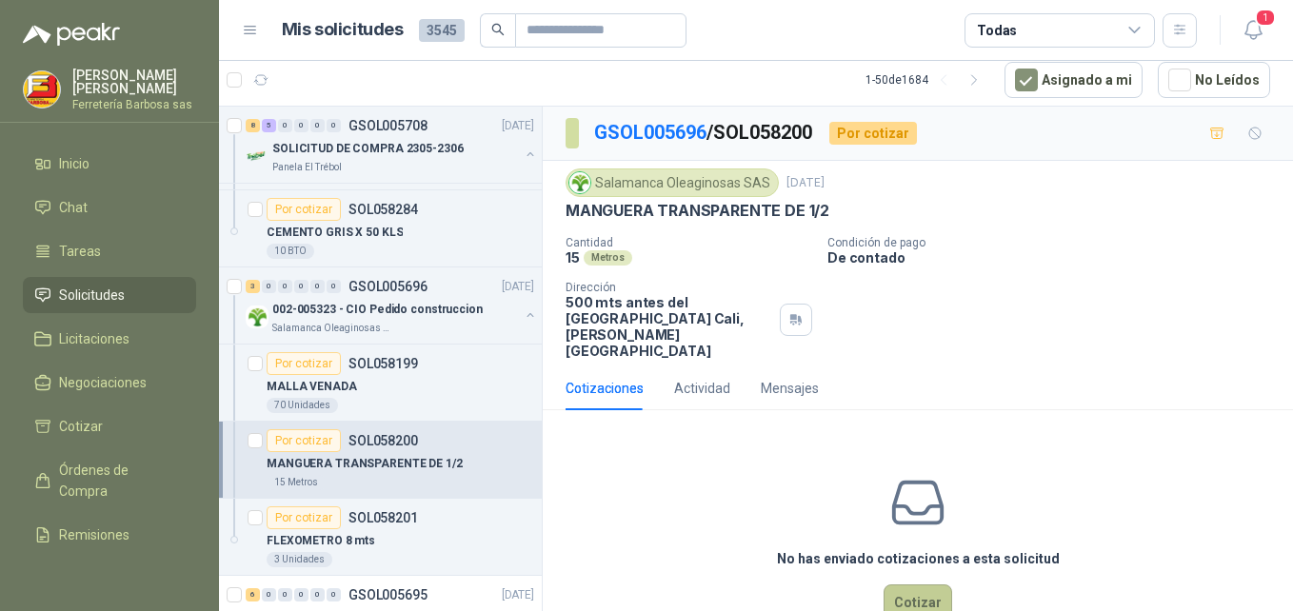
click at [905, 589] on button "Cotizar" at bounding box center [918, 603] width 69 height 36
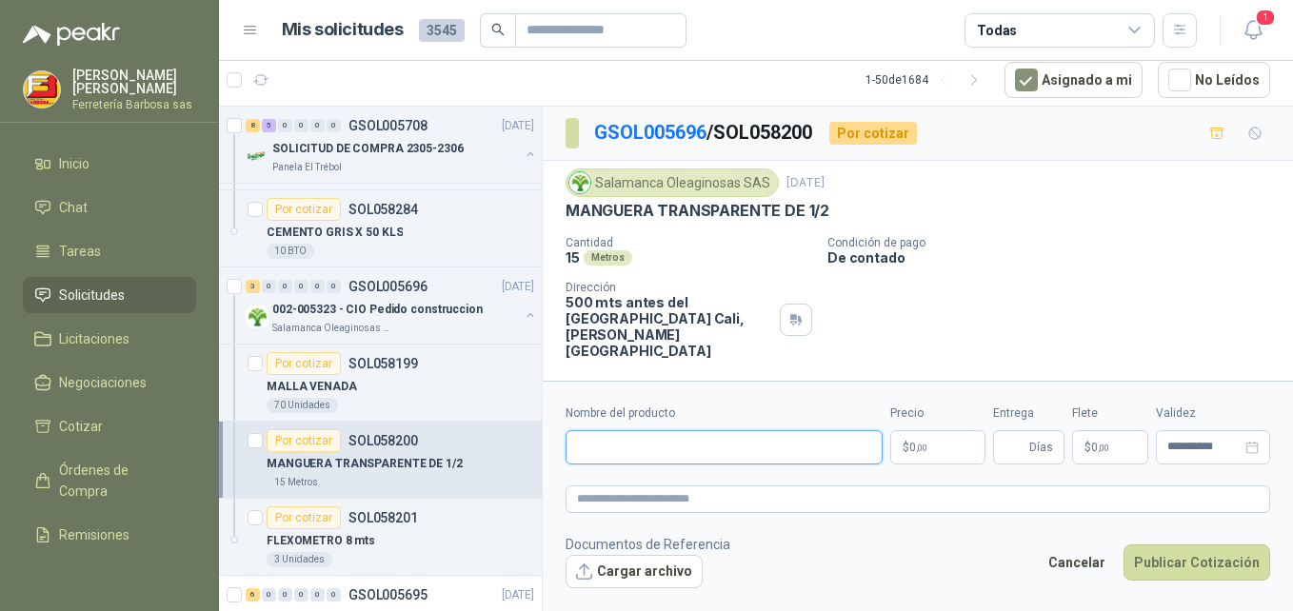
click at [712, 455] on input "Nombre del producto" at bounding box center [724, 448] width 317 height 34
paste input "**********"
type input "**********"
click at [910, 450] on span "0 ,00" at bounding box center [919, 447] width 18 height 11
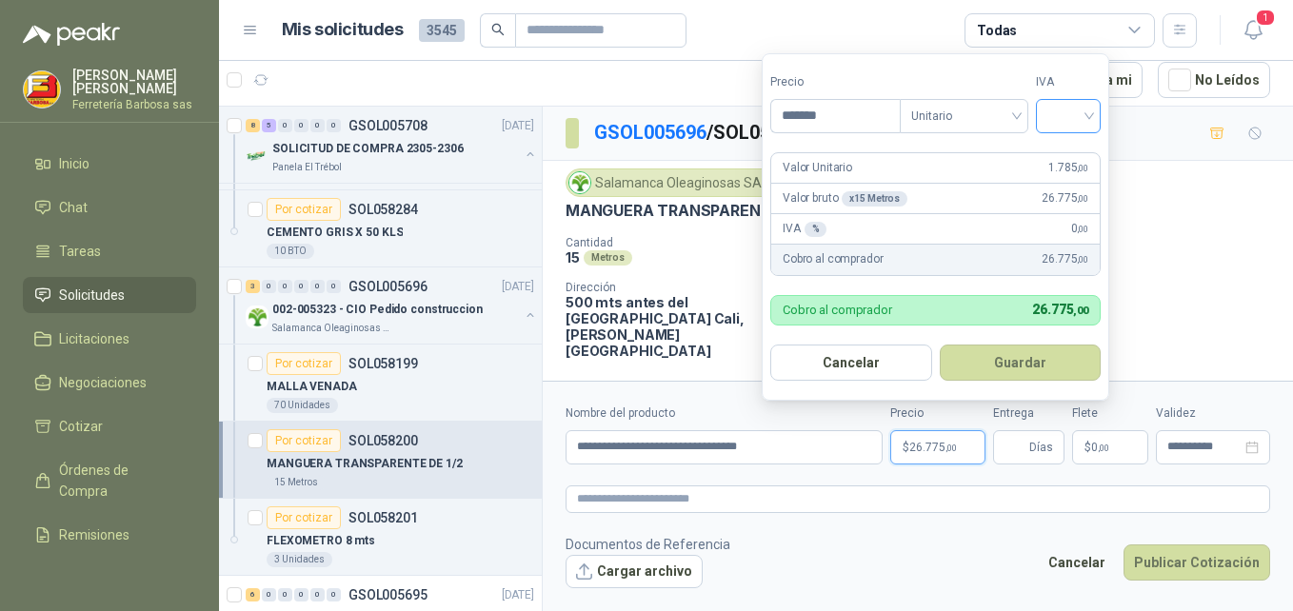
type input "*******"
click at [1084, 119] on input "search" at bounding box center [1069, 114] width 42 height 29
click at [1056, 152] on div "19%" at bounding box center [1072, 155] width 35 height 21
click at [1017, 365] on button "Guardar" at bounding box center [1024, 363] width 164 height 36
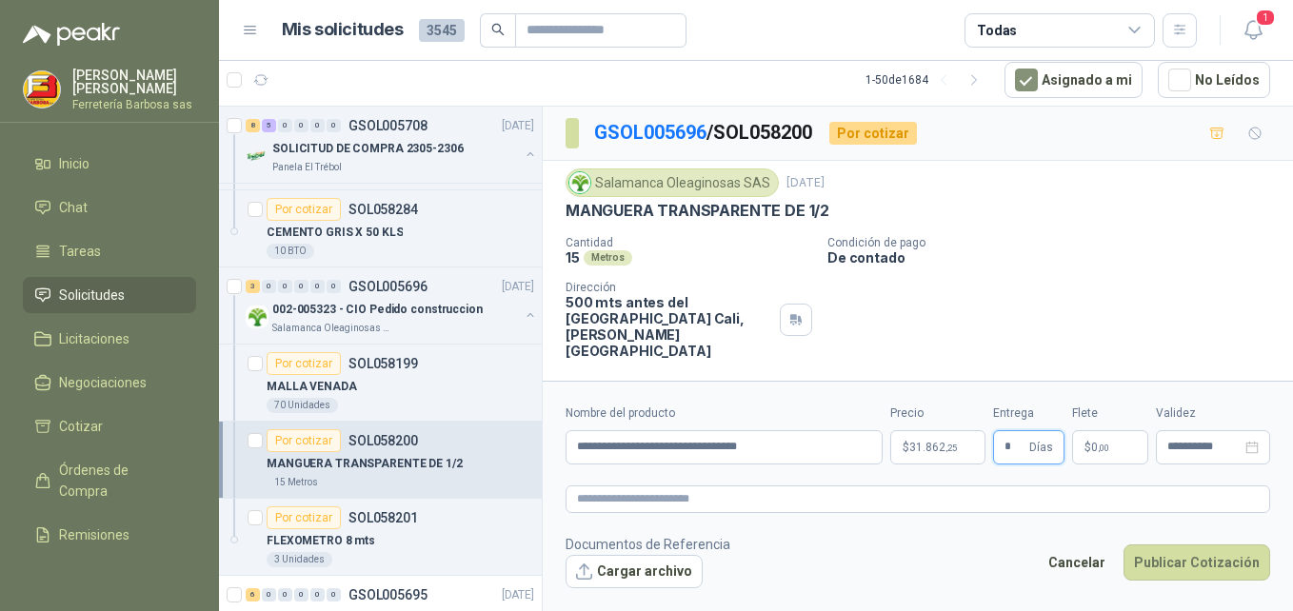
type input "*"
click at [1089, 445] on span "$" at bounding box center [1088, 447] width 7 height 11
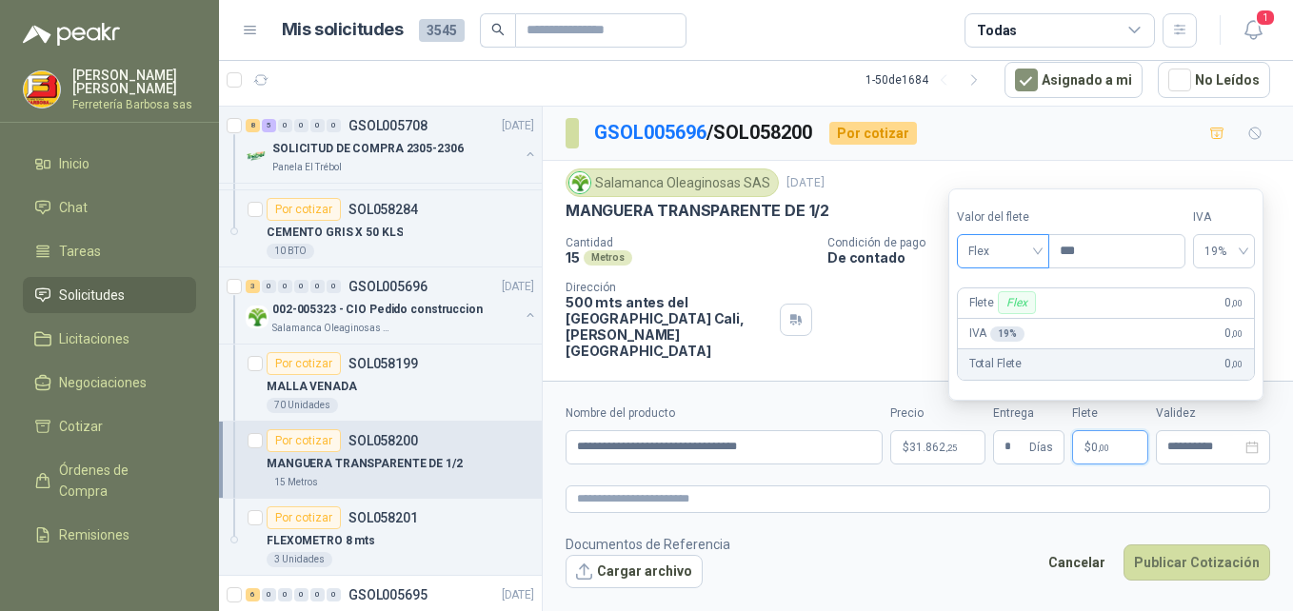
click at [1034, 250] on span "Flex" at bounding box center [1004, 251] width 70 height 29
click at [995, 322] on div "Incluido" at bounding box center [1005, 321] width 66 height 21
click at [1246, 252] on span "0%" at bounding box center [1228, 251] width 36 height 29
click at [1257, 251] on div "0%" at bounding box center [1227, 251] width 59 height 34
click at [1246, 251] on span "0%" at bounding box center [1228, 251] width 36 height 29
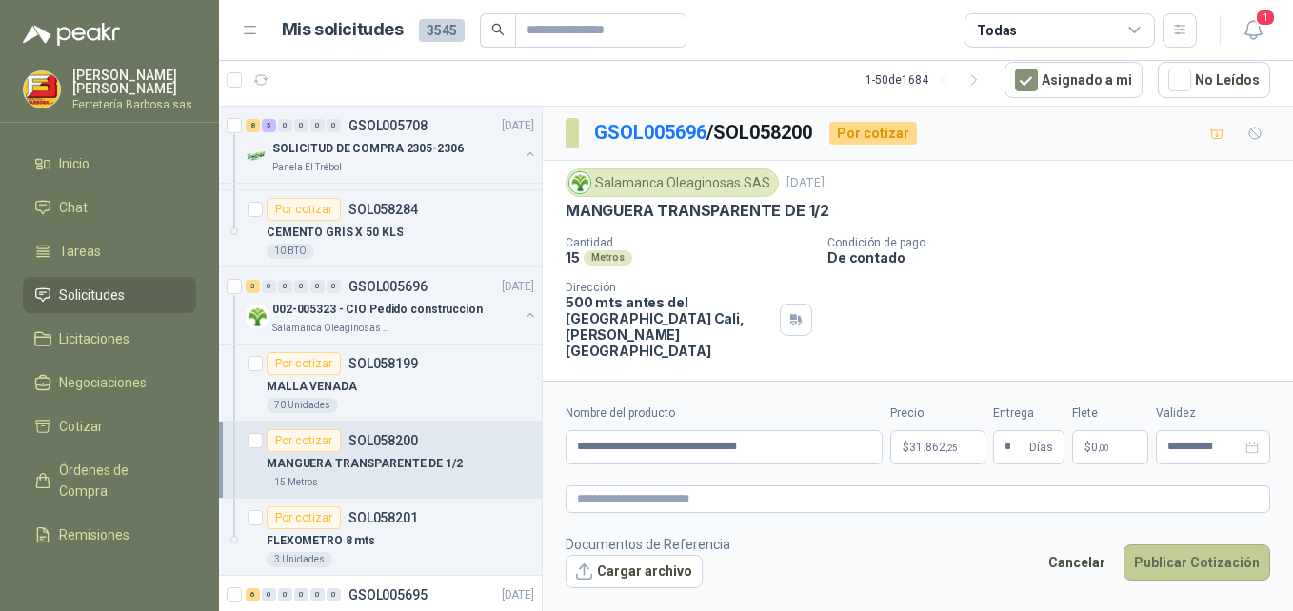
click at [1187, 562] on button "Publicar Cotización" at bounding box center [1197, 563] width 147 height 36
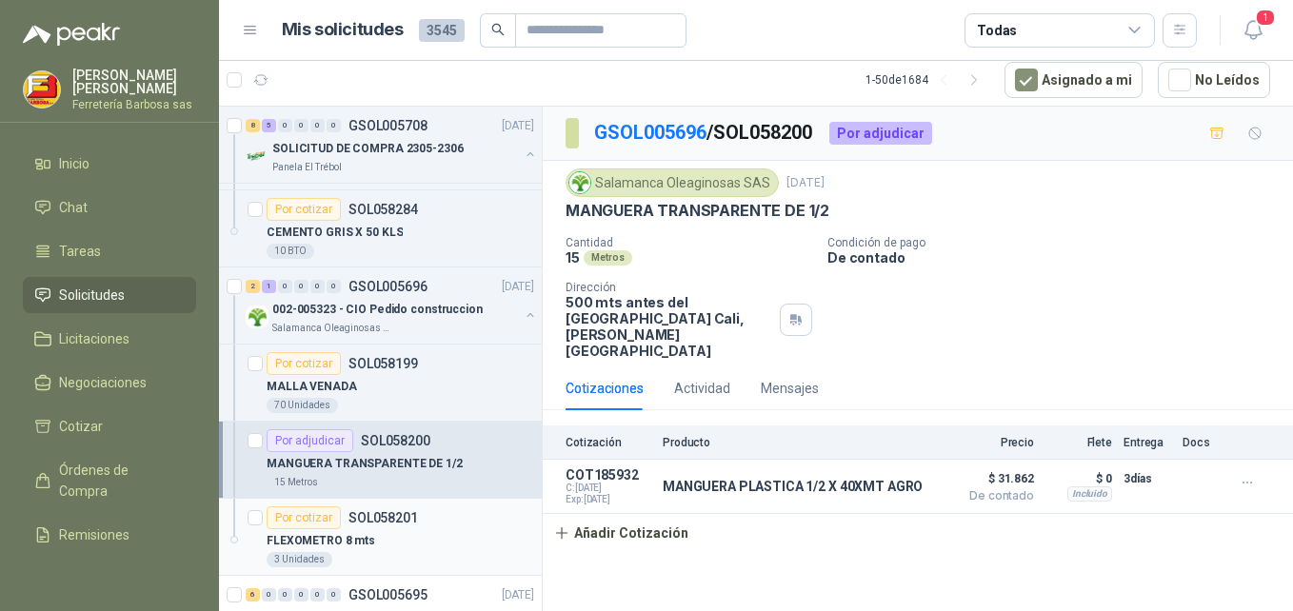
click at [322, 518] on div "Por cotizar" at bounding box center [304, 518] width 74 height 23
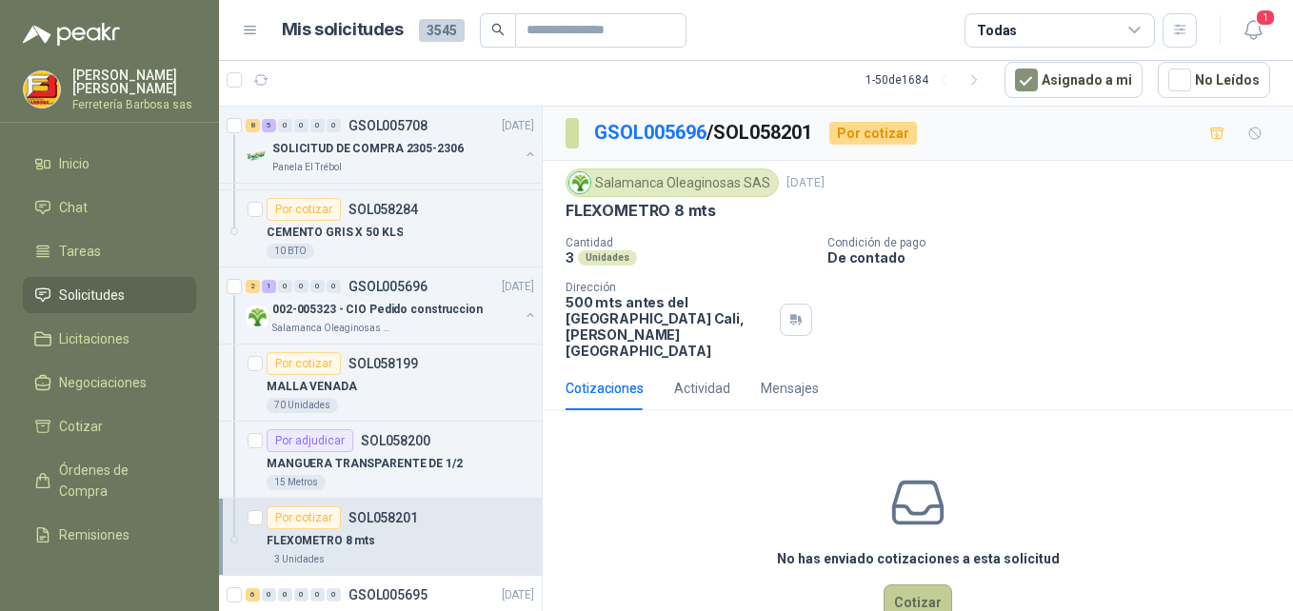
click at [905, 591] on button "Cotizar" at bounding box center [918, 603] width 69 height 36
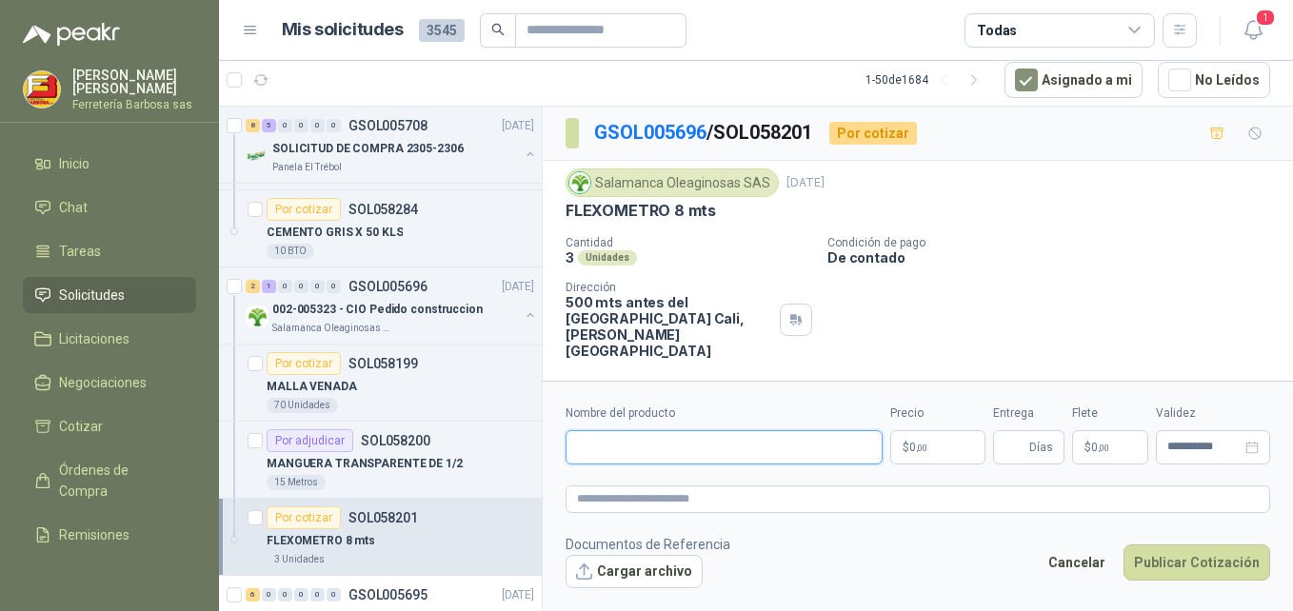
click at [680, 452] on input "Nombre del producto" at bounding box center [724, 448] width 317 height 34
paste input "**********"
type input "**********"
click at [919, 452] on span ",00" at bounding box center [921, 448] width 11 height 10
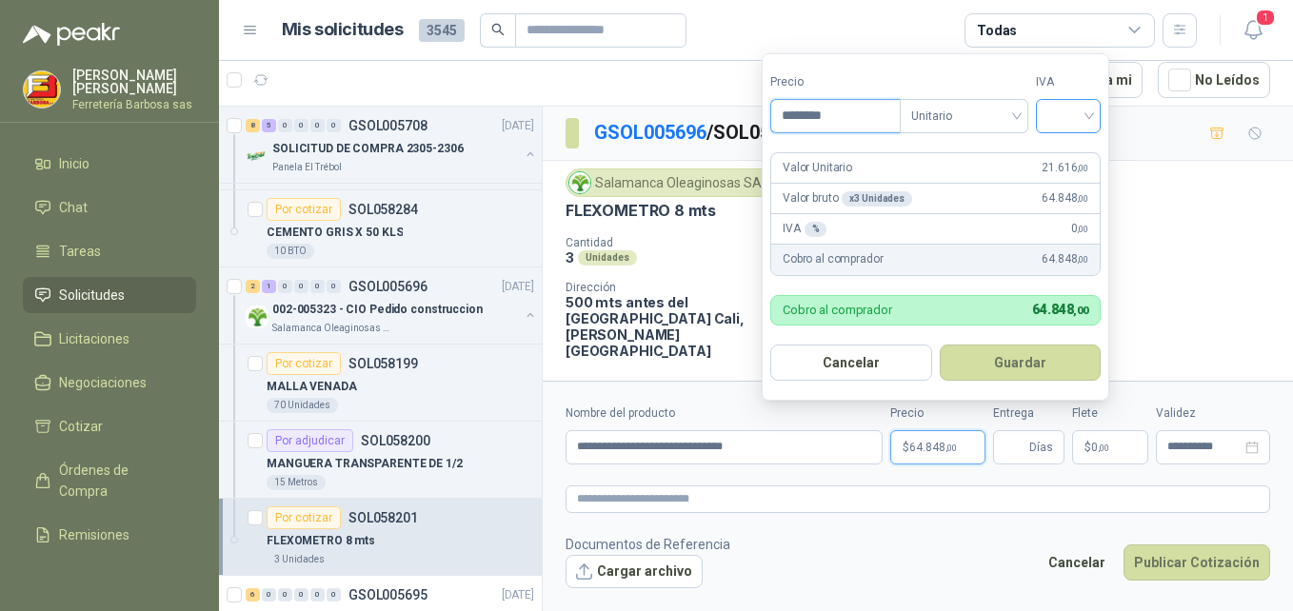
type input "********"
click at [1080, 122] on input "search" at bounding box center [1069, 114] width 42 height 29
click at [1073, 147] on div "19%" at bounding box center [1072, 155] width 35 height 21
click at [1015, 354] on button "Guardar" at bounding box center [1024, 363] width 164 height 36
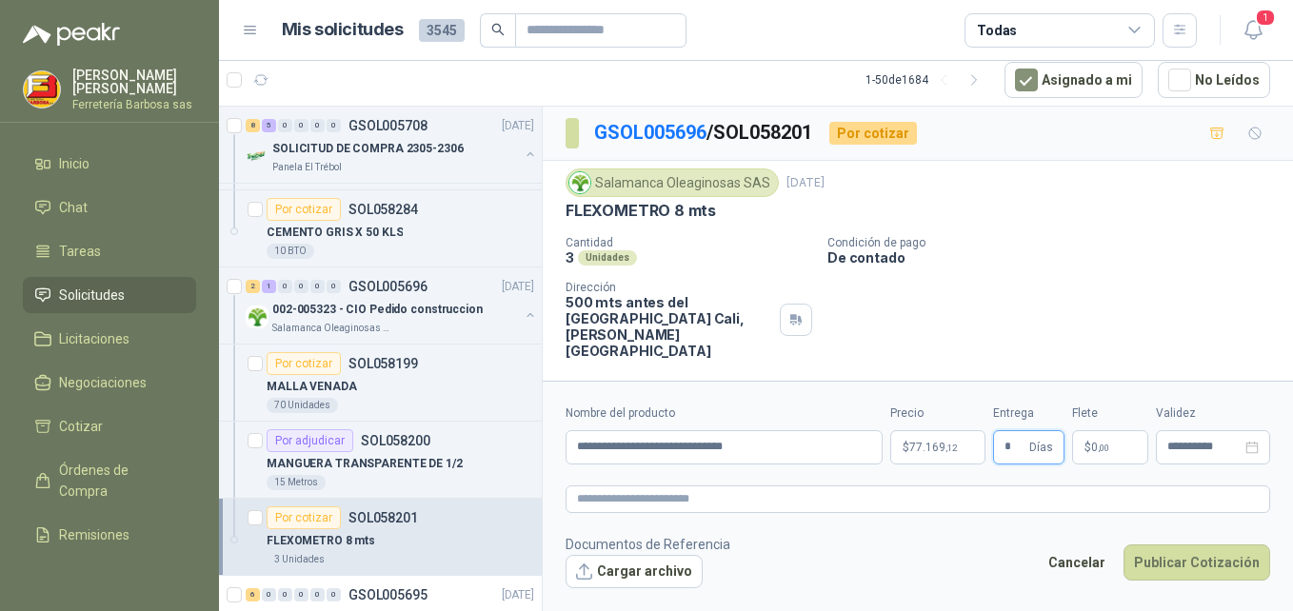
type input "*"
click at [1082, 447] on p "$ 0 ,00" at bounding box center [1111, 448] width 76 height 34
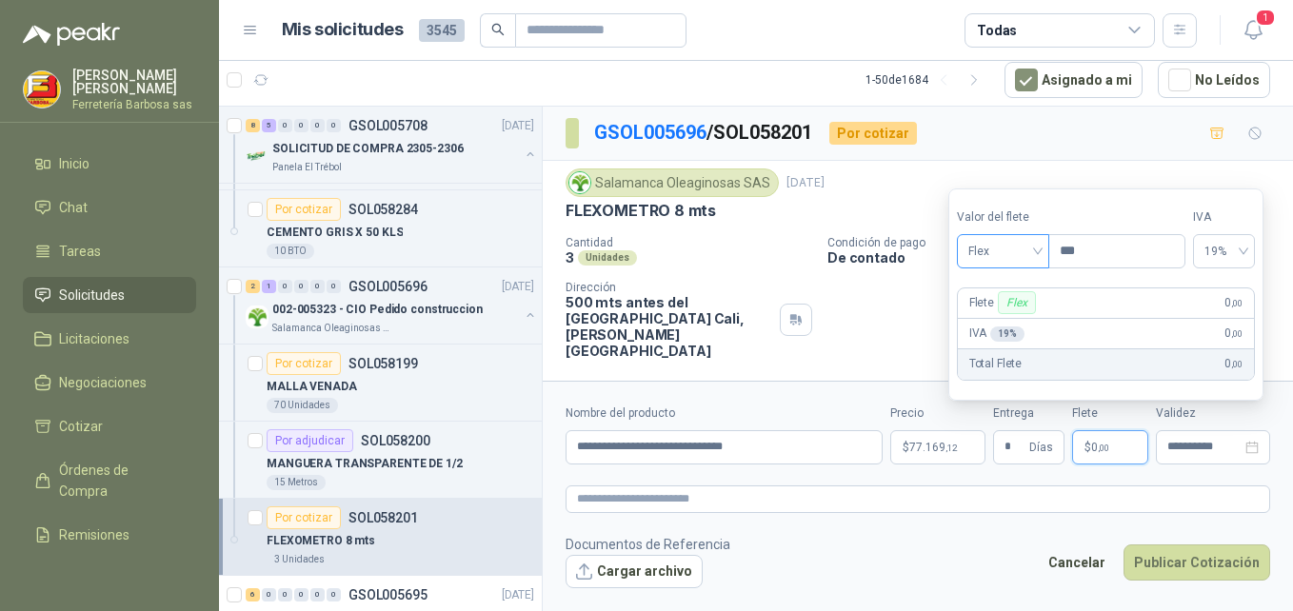
click at [1047, 251] on div "Flex" at bounding box center [1003, 251] width 92 height 34
click at [1003, 317] on div "Incluido" at bounding box center [1005, 321] width 66 height 21
click at [1190, 568] on button "Publicar Cotización" at bounding box center [1197, 563] width 147 height 36
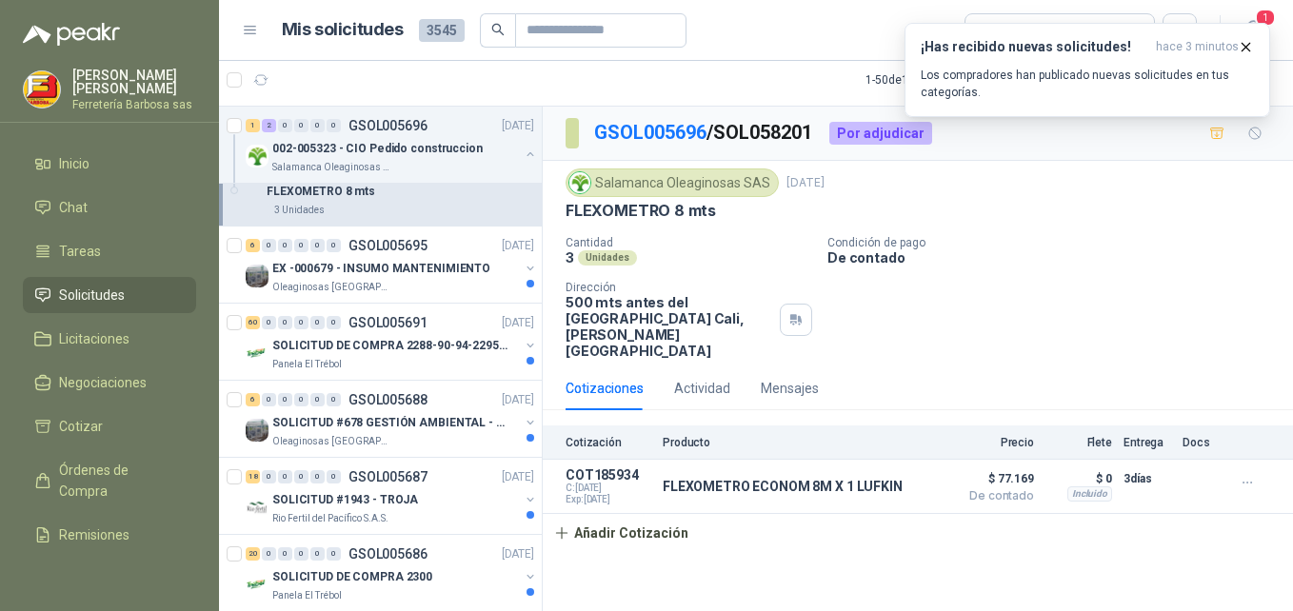
scroll to position [1474, 0]
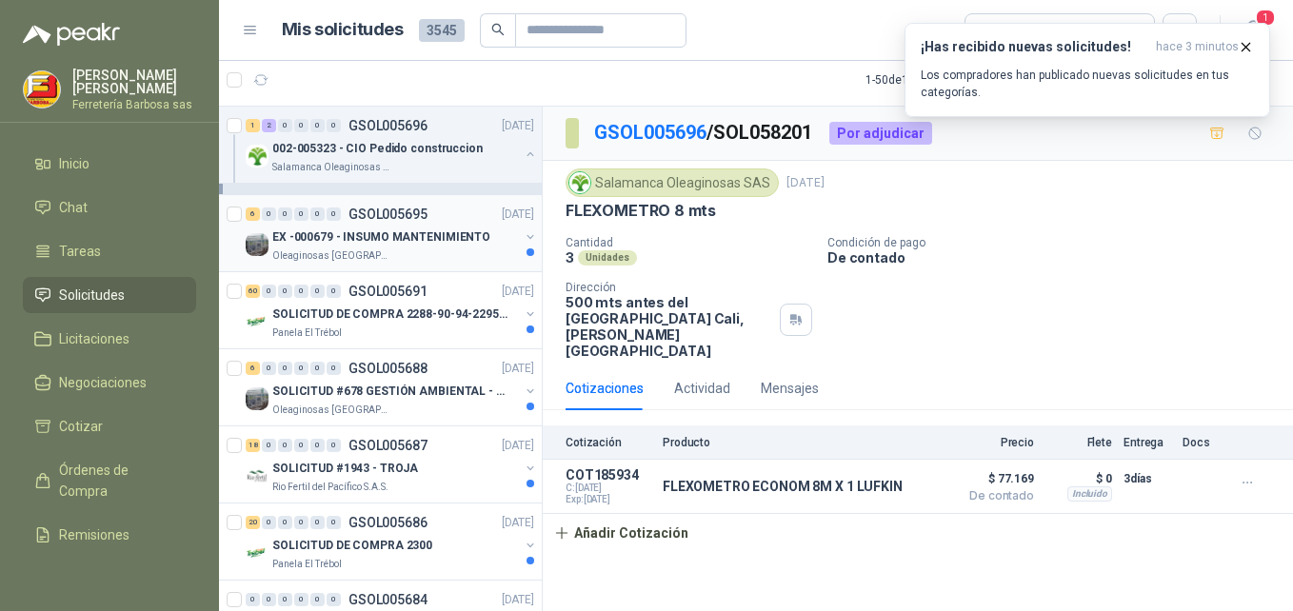
click at [346, 257] on p "Oleaginosas [GEOGRAPHIC_DATA][PERSON_NAME]" at bounding box center [332, 256] width 120 height 15
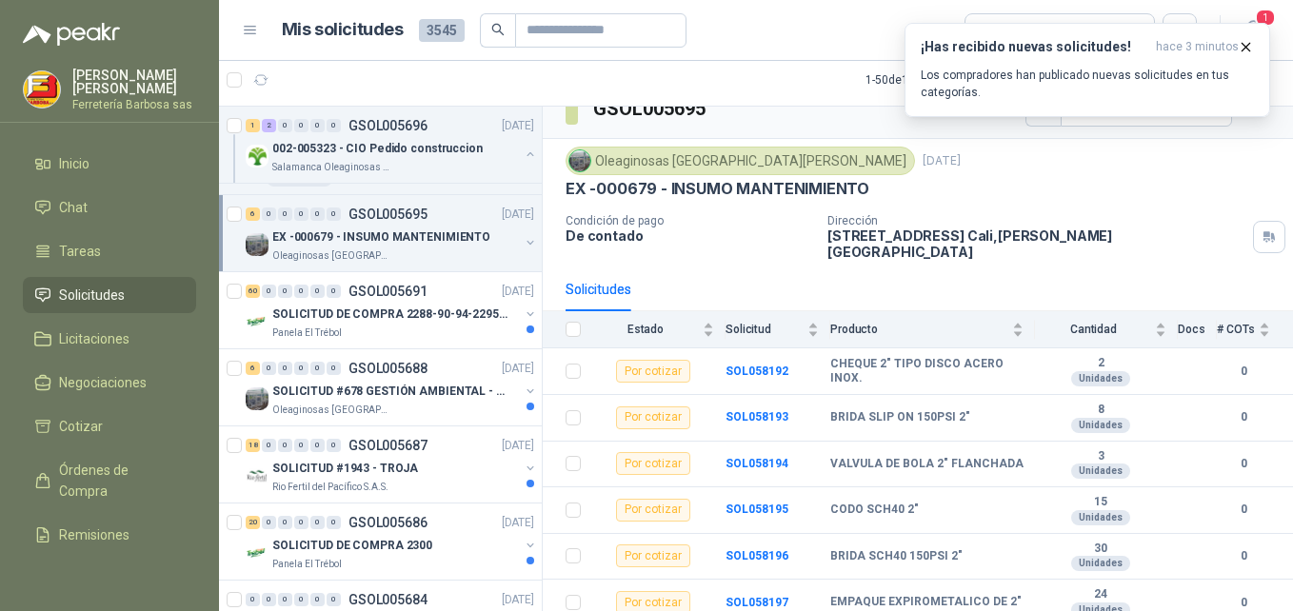
scroll to position [28, 0]
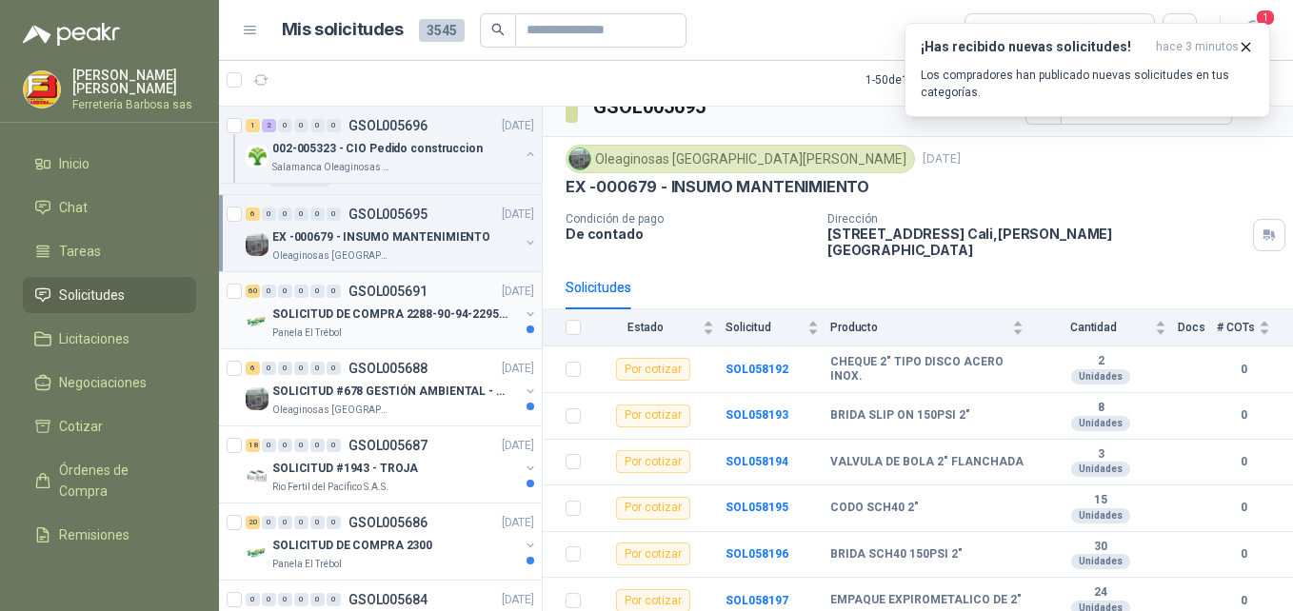
click at [302, 311] on p "SOLICITUD DE COMPRA 2288-90-94-2295-96-2301-02-04" at bounding box center [390, 315] width 237 height 18
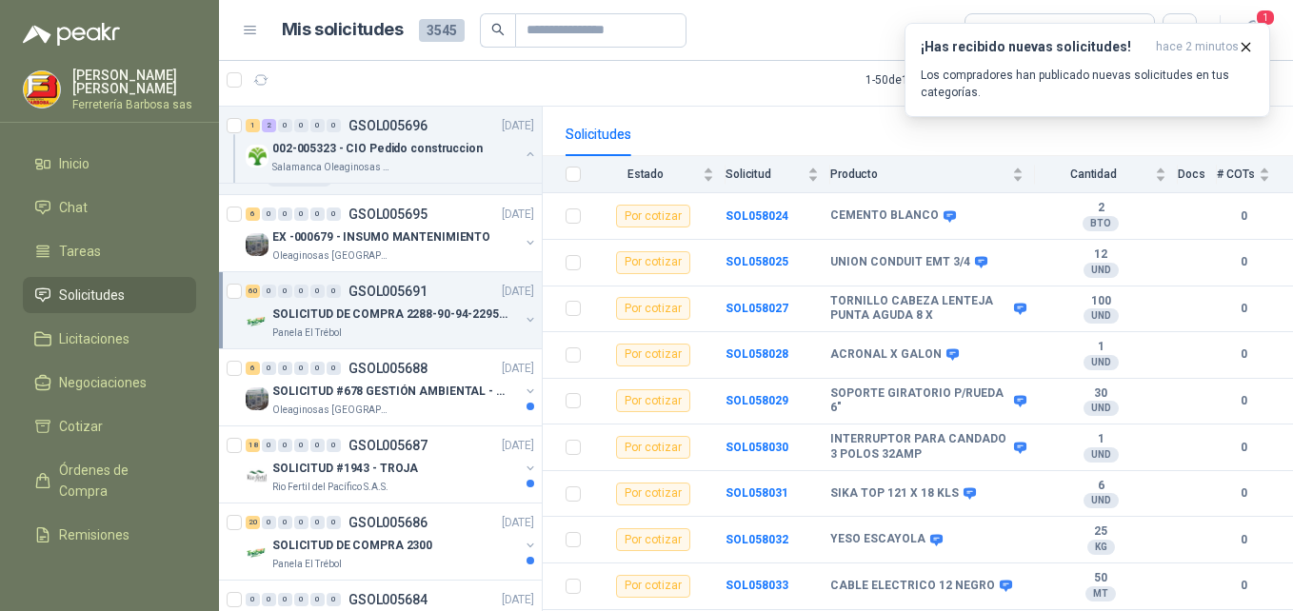
scroll to position [198, 0]
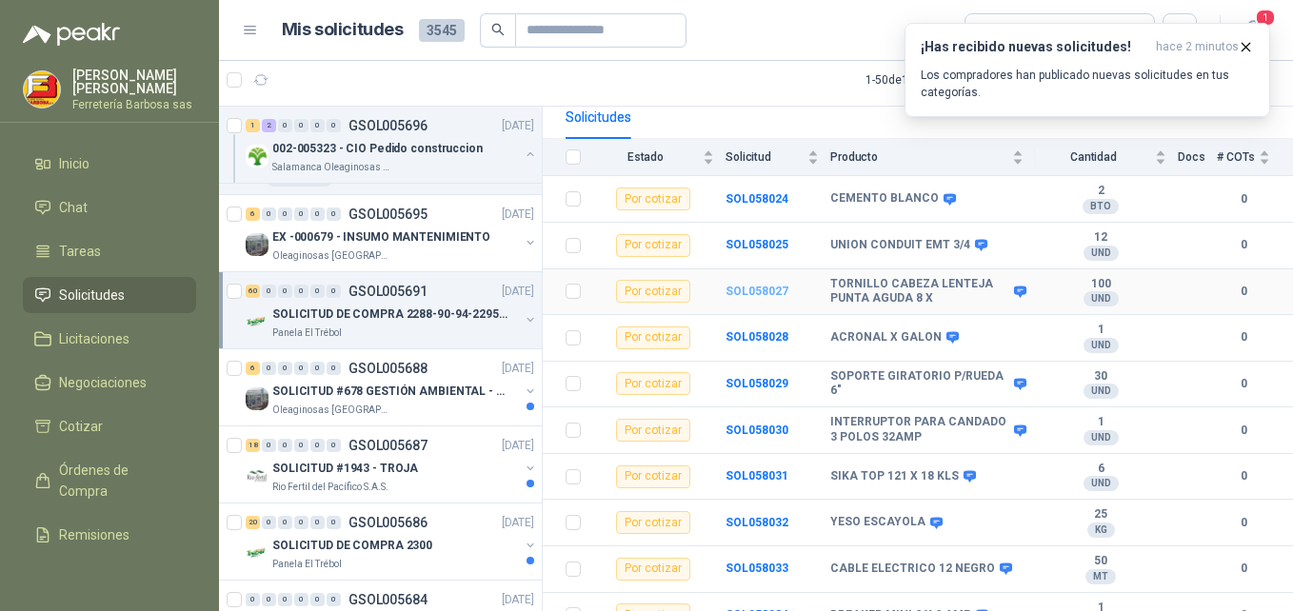
click at [737, 285] on b "SOL058027" at bounding box center [757, 291] width 63 height 13
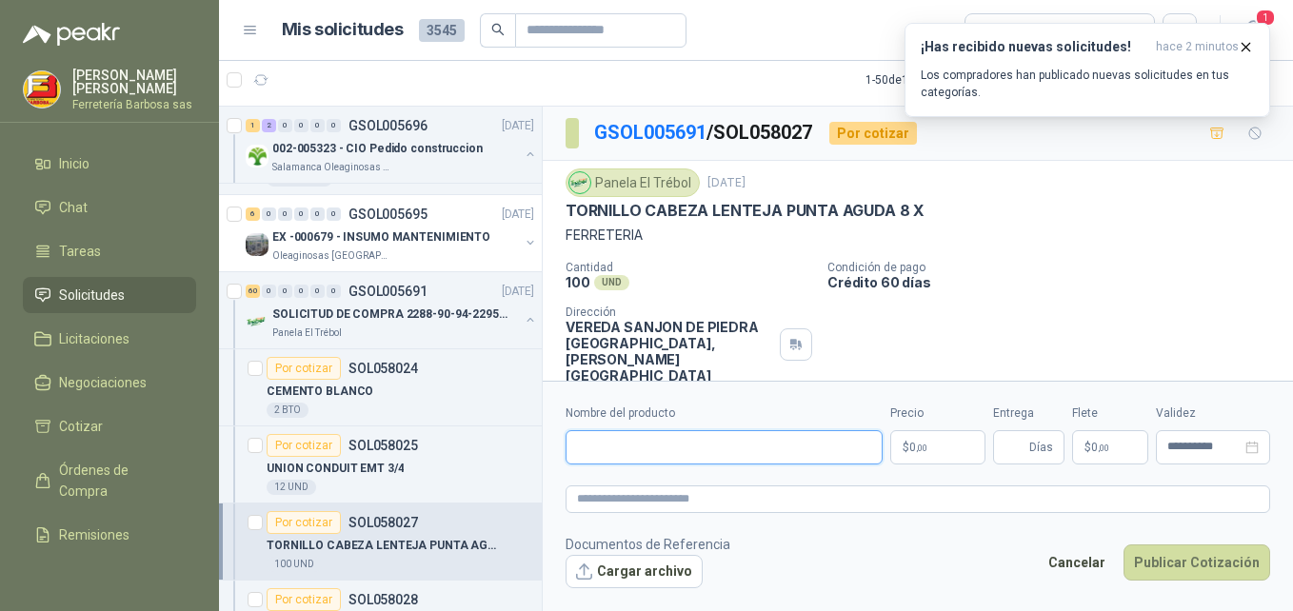
click at [762, 432] on input "Nombre del producto" at bounding box center [724, 448] width 317 height 34
paste input "**********"
type input "**********"
click at [952, 449] on p "$ 0 ,00" at bounding box center [938, 448] width 95 height 34
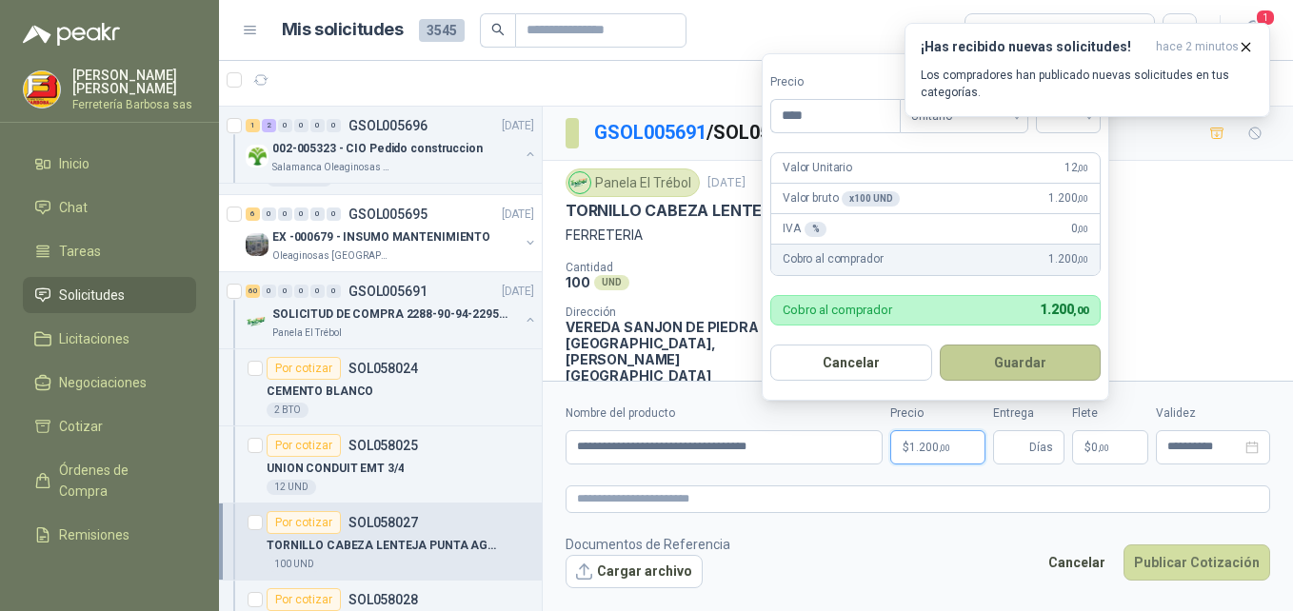
type input "****"
click at [1030, 368] on button "Guardar" at bounding box center [1021, 363] width 162 height 36
click at [1079, 113] on button "¡Has recibido nuevas solicitudes! hace 2 minutos Los compradores han publicado …" at bounding box center [1088, 70] width 366 height 94
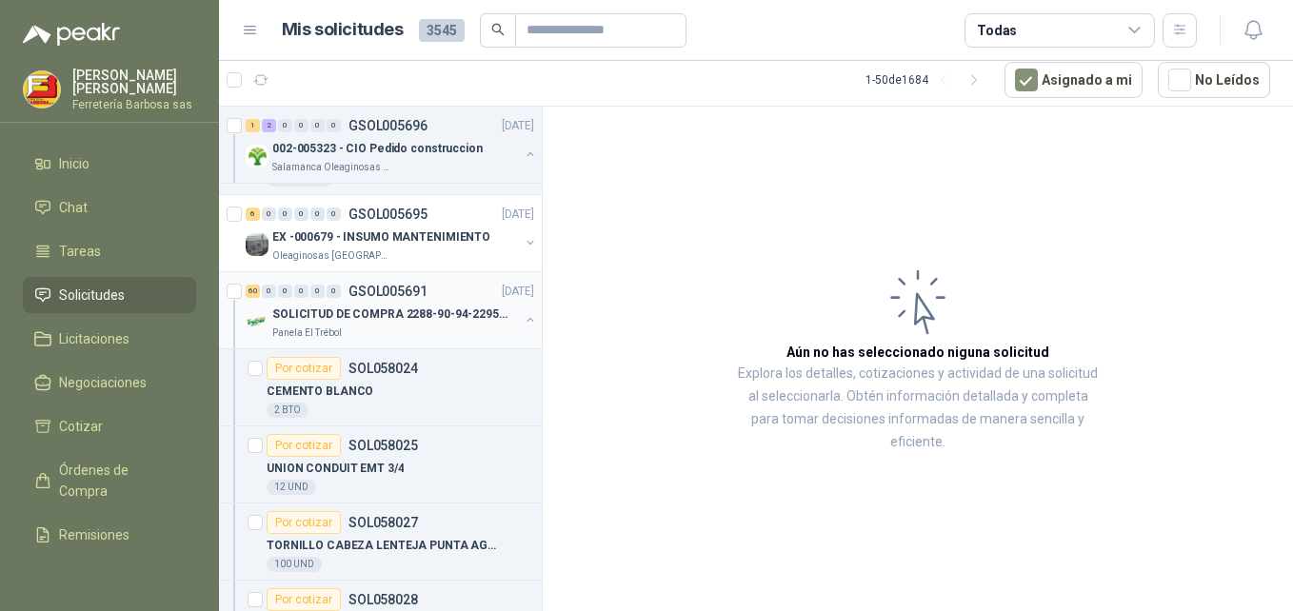
click at [377, 303] on div "SOLICITUD DE COMPRA 2288-90-94-2295-96-2301-02-04" at bounding box center [395, 314] width 247 height 23
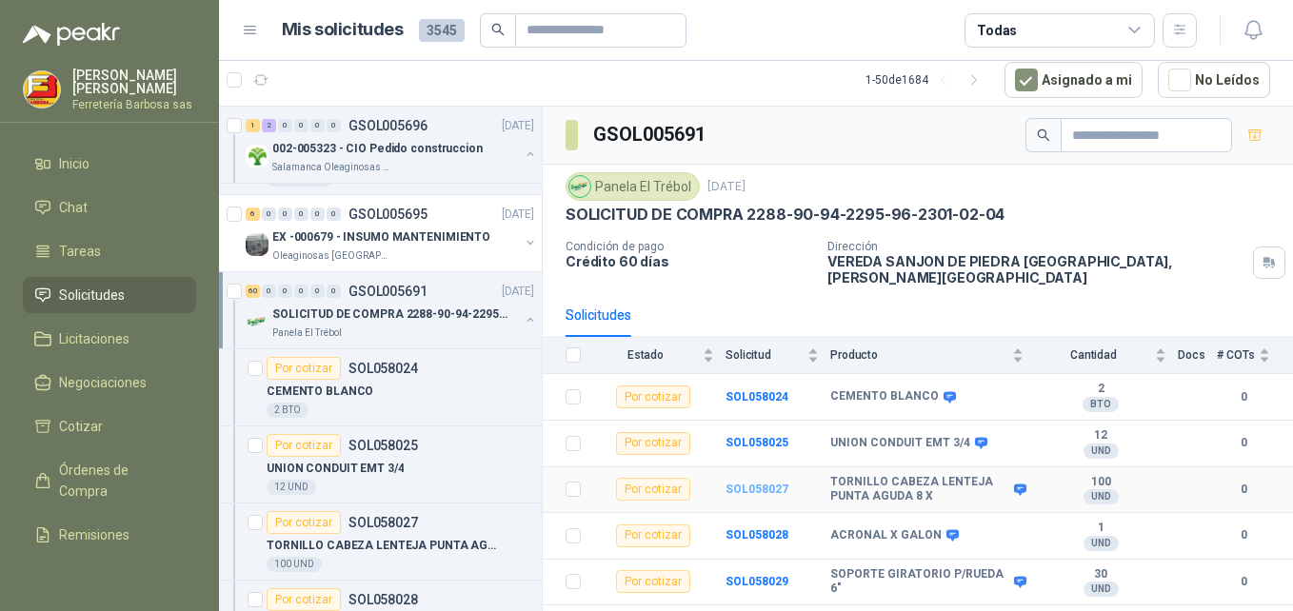
click at [749, 483] on b "SOL058027" at bounding box center [757, 489] width 63 height 13
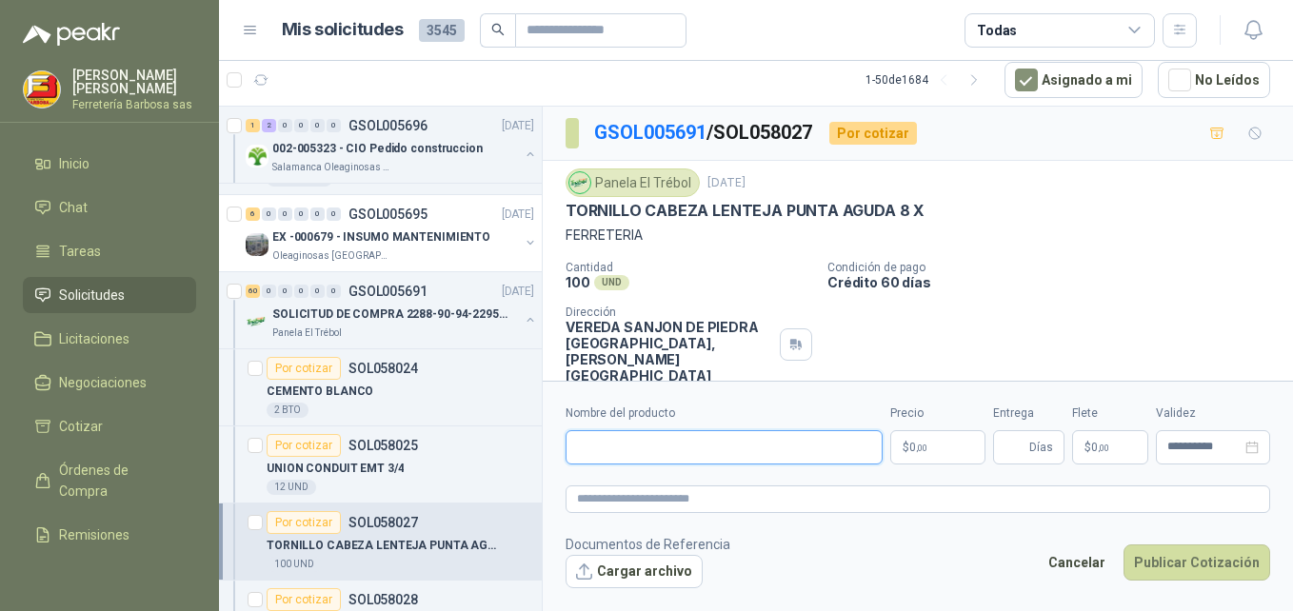
click at [674, 456] on input "Nombre del producto" at bounding box center [724, 448] width 317 height 34
paste input "**********"
type input "**********"
click at [895, 438] on p "$ 0 ,00" at bounding box center [938, 448] width 95 height 34
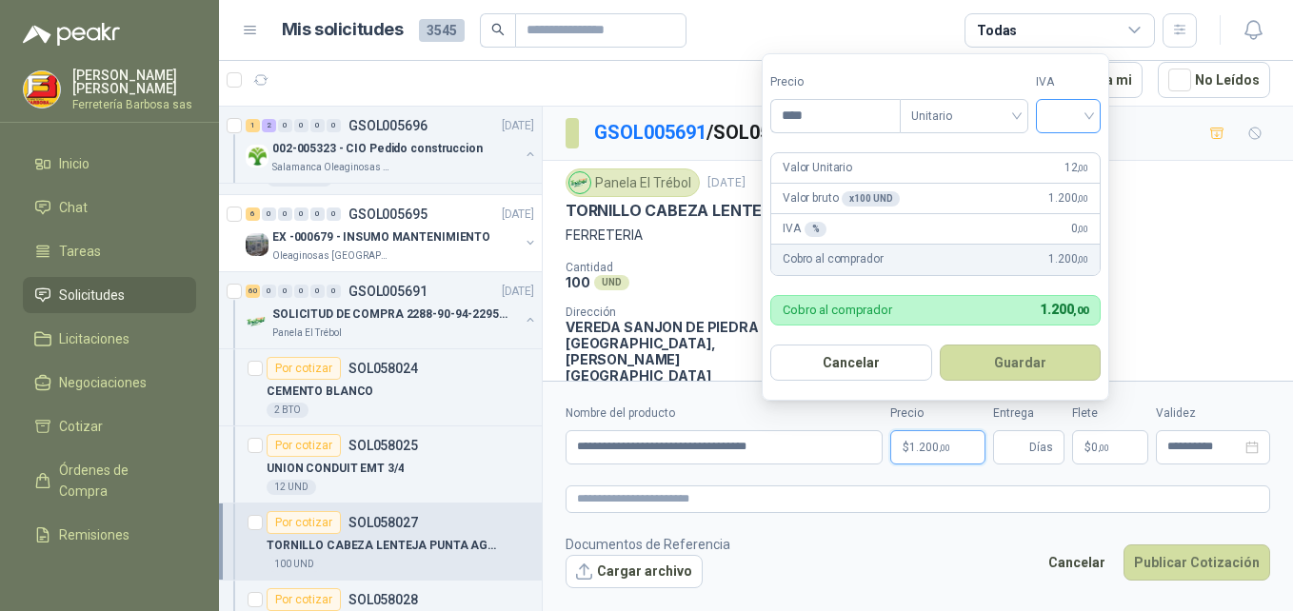
type input "****"
click at [1077, 111] on input "search" at bounding box center [1069, 114] width 42 height 29
click at [1062, 156] on div "19%" at bounding box center [1072, 155] width 35 height 21
click at [1002, 351] on button "Guardar" at bounding box center [1024, 363] width 164 height 36
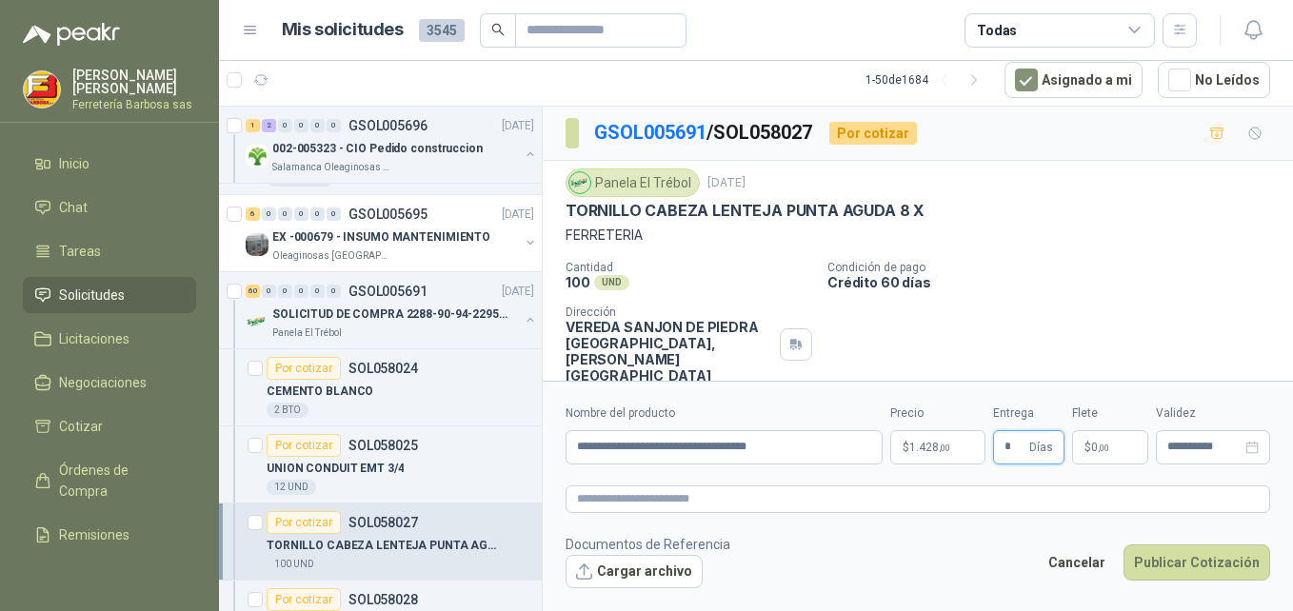
type input "*"
click at [1088, 442] on span "$" at bounding box center [1088, 447] width 7 height 11
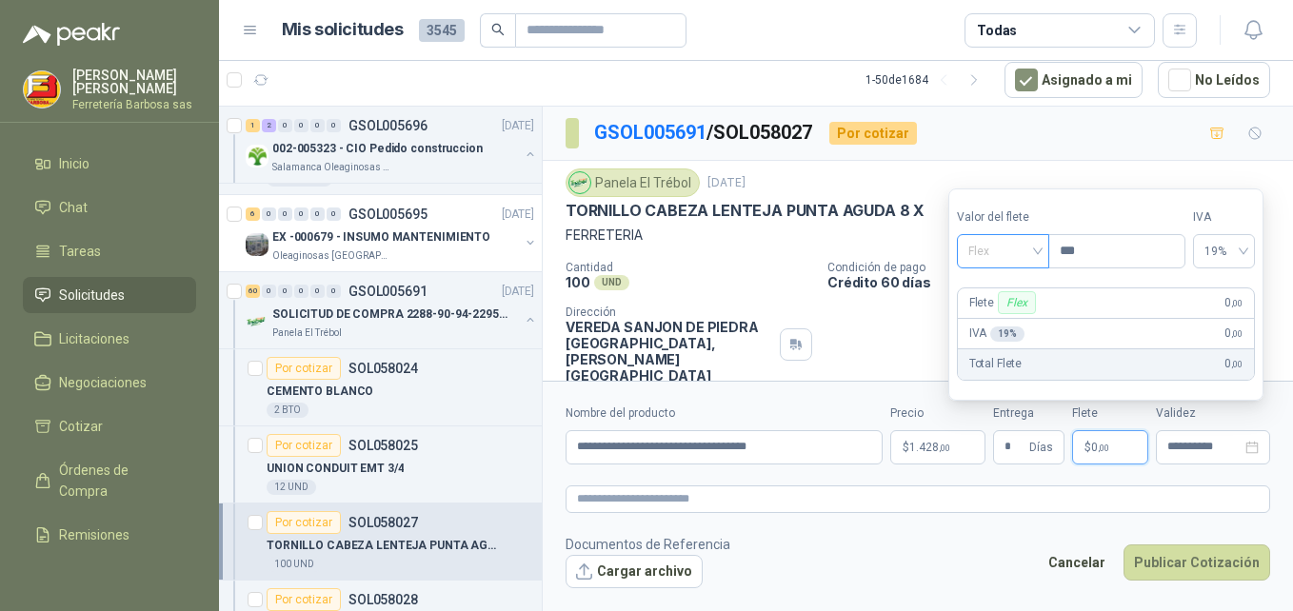
click at [1042, 251] on div "Flex" at bounding box center [1003, 251] width 92 height 34
click at [1002, 315] on div "Incluido" at bounding box center [1005, 321] width 66 height 21
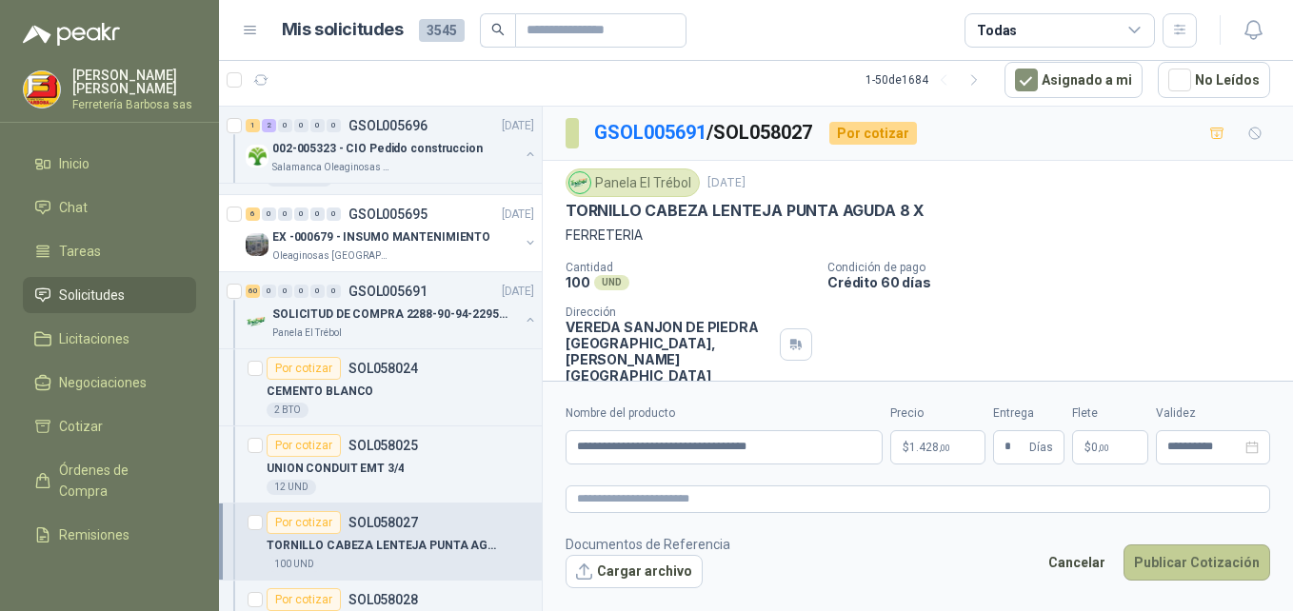
click at [1202, 563] on button "Publicar Cotización" at bounding box center [1197, 563] width 147 height 36
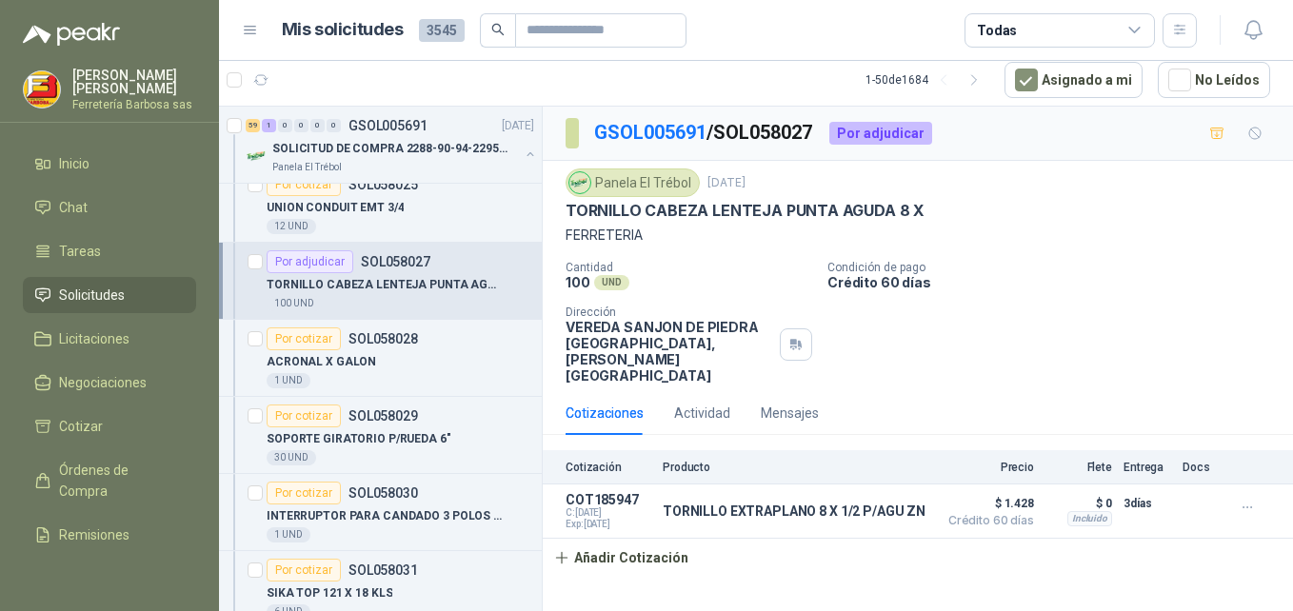
scroll to position [1755, 0]
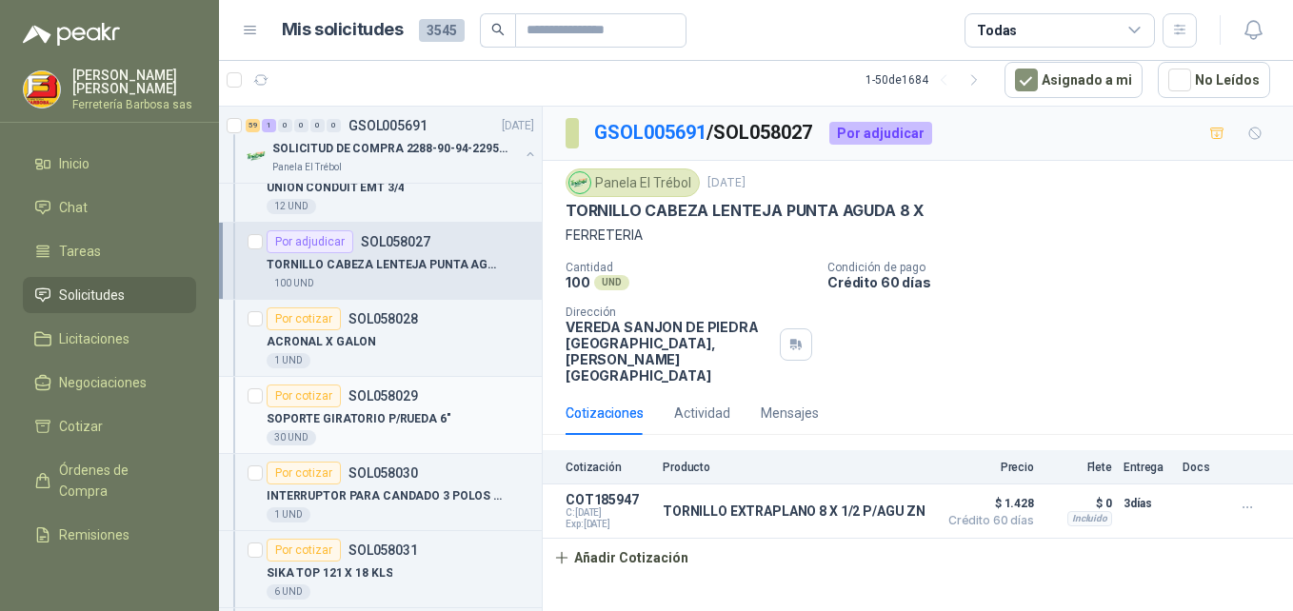
click at [319, 397] on div "Por cotizar" at bounding box center [304, 396] width 74 height 23
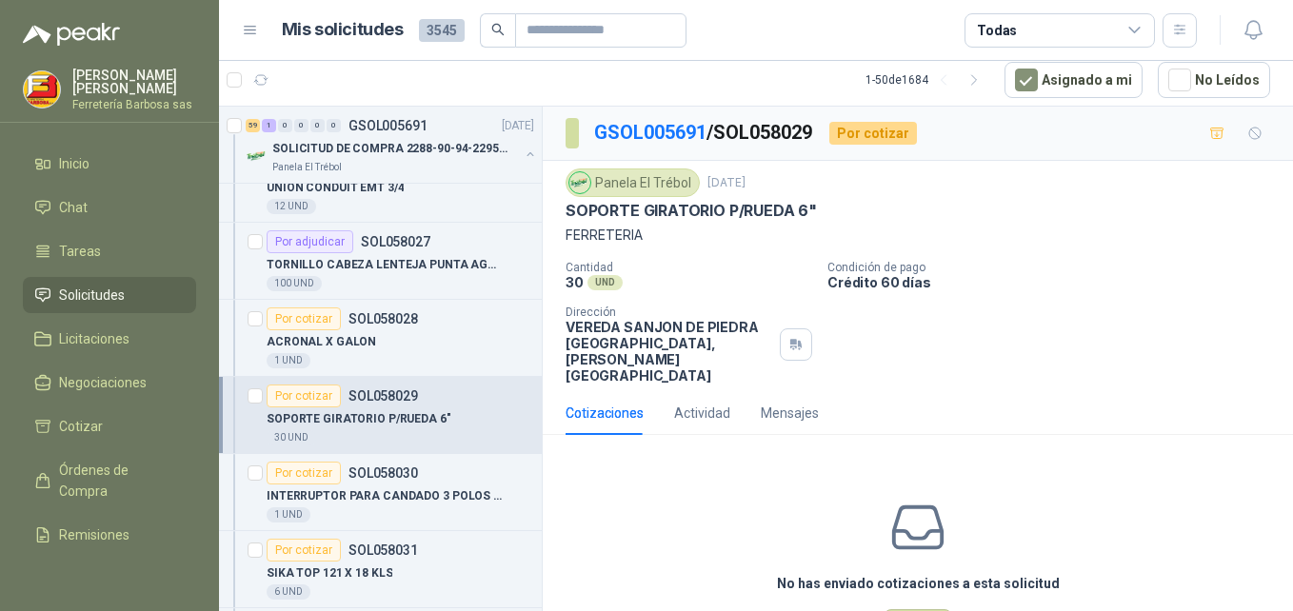
scroll to position [1853, 0]
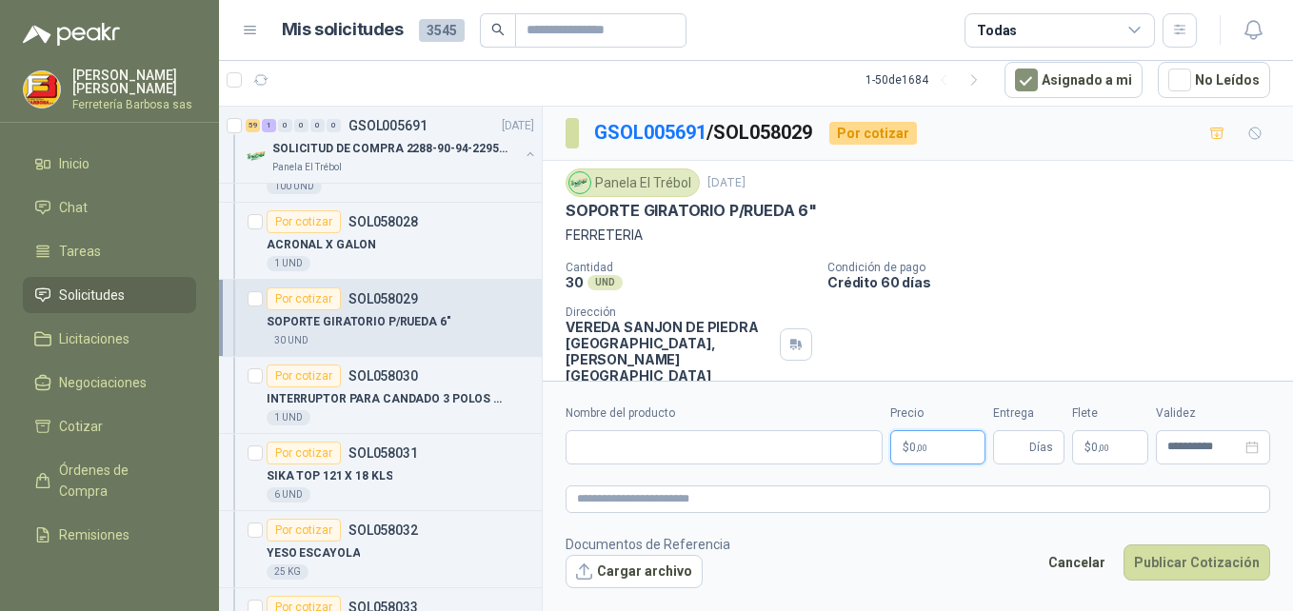
click at [925, 447] on span ",00" at bounding box center [921, 448] width 11 height 10
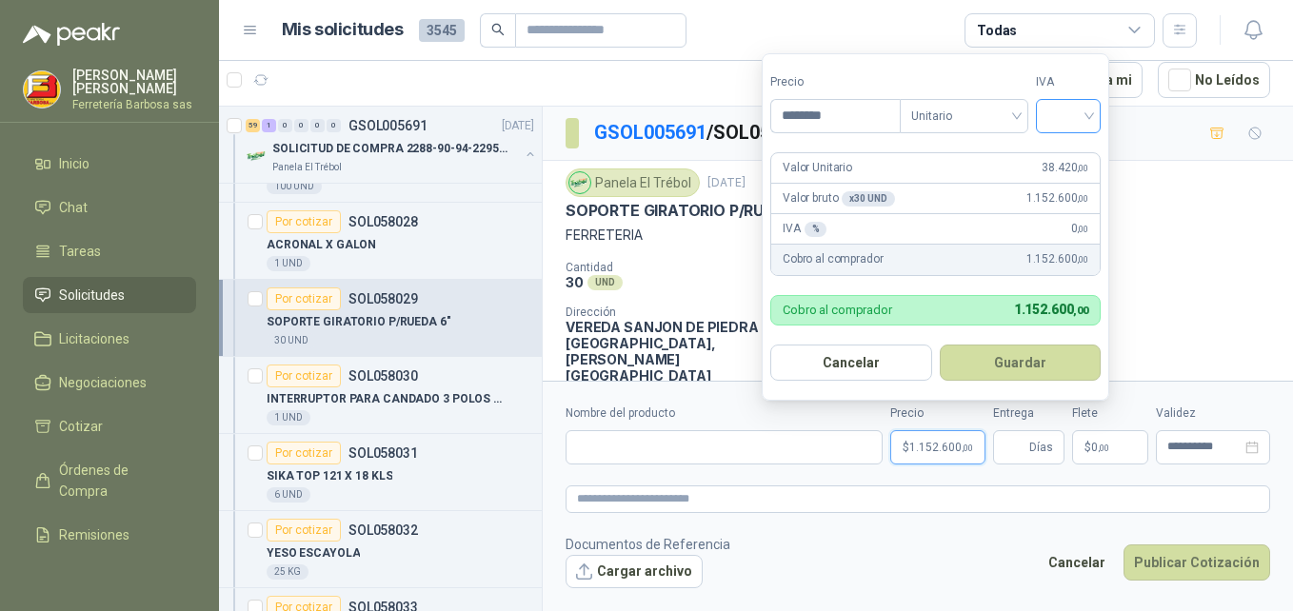
type input "********"
click at [1090, 114] on input "search" at bounding box center [1069, 114] width 42 height 29
click at [1086, 149] on div "19%" at bounding box center [1072, 155] width 35 height 21
click at [1030, 367] on button "Guardar" at bounding box center [1024, 363] width 164 height 36
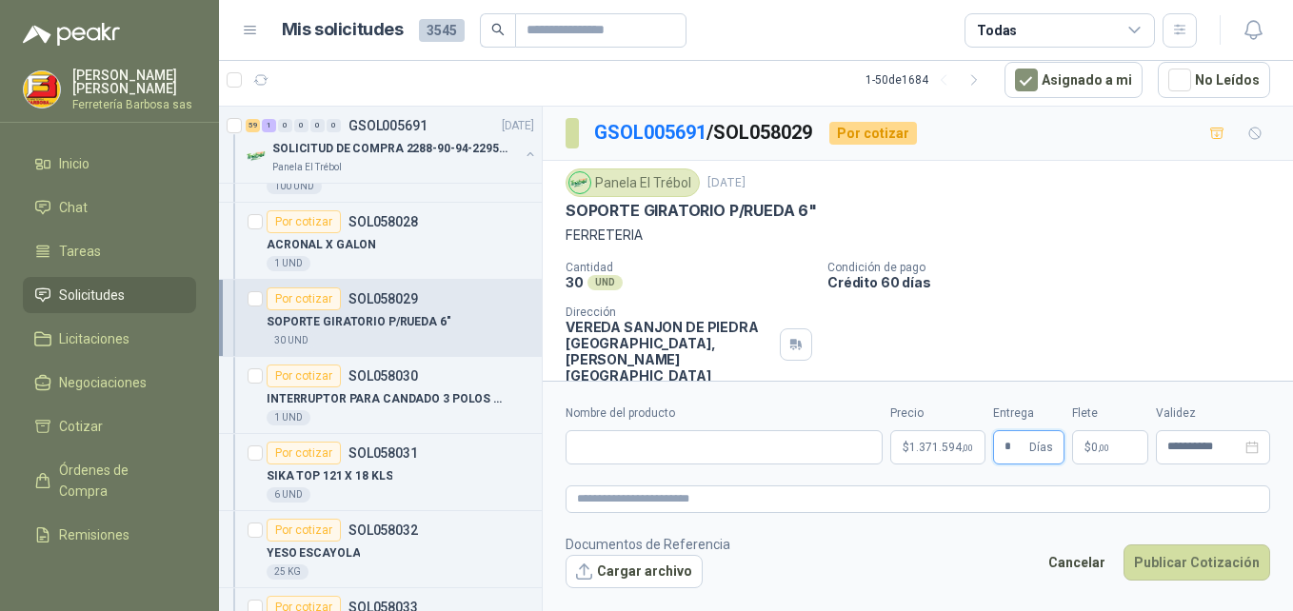
type input "*"
click at [601, 442] on input "Nombre del producto" at bounding box center [724, 448] width 317 height 34
paste input "**********"
type input "**********"
click at [1092, 445] on span "0 ,00" at bounding box center [1101, 447] width 18 height 11
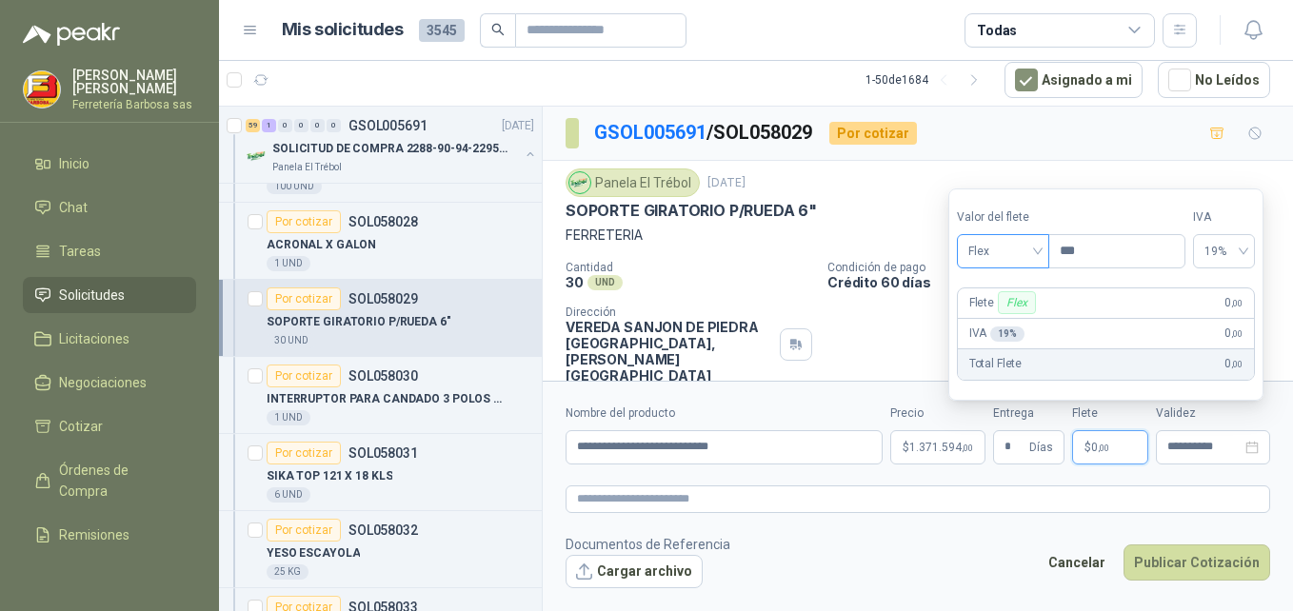
click at [1042, 253] on div "Flex" at bounding box center [1003, 251] width 92 height 34
click at [1007, 311] on div "Incluido" at bounding box center [1005, 321] width 66 height 21
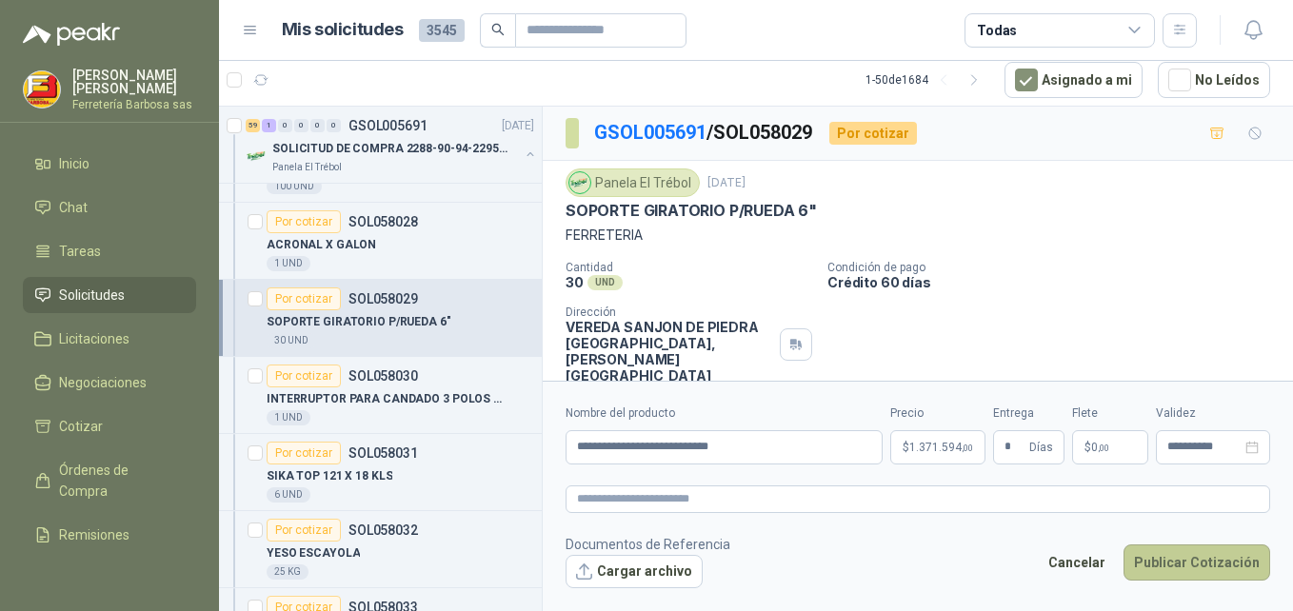
click at [1160, 566] on button "Publicar Cotización" at bounding box center [1197, 563] width 147 height 36
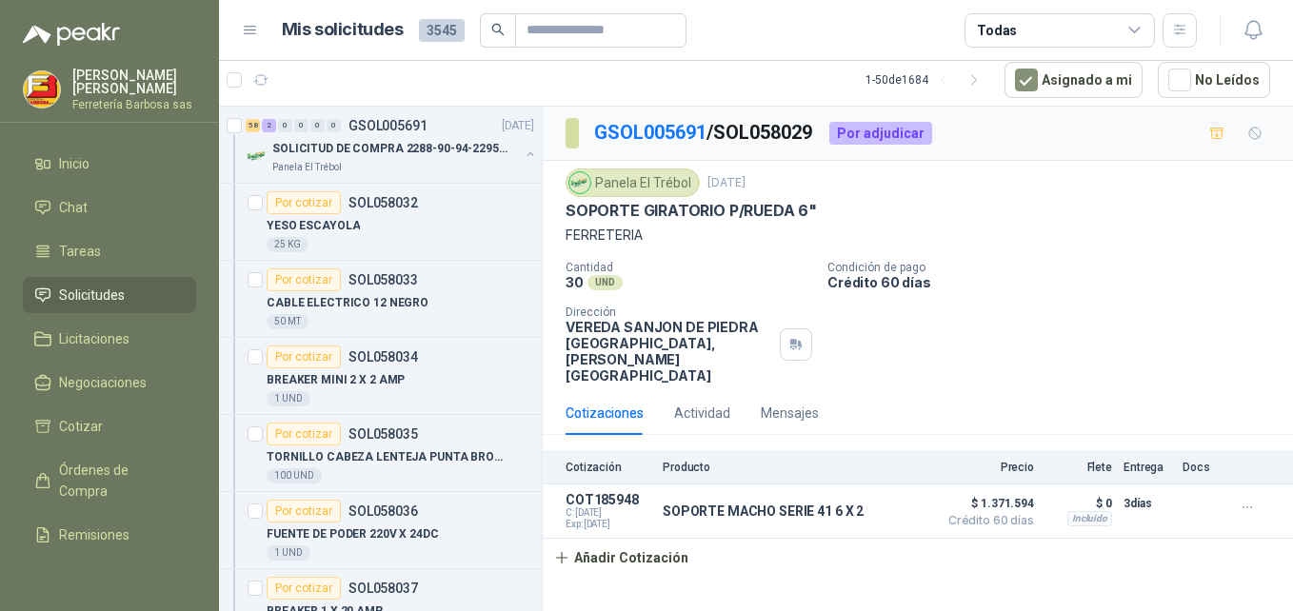
scroll to position [2237, 0]
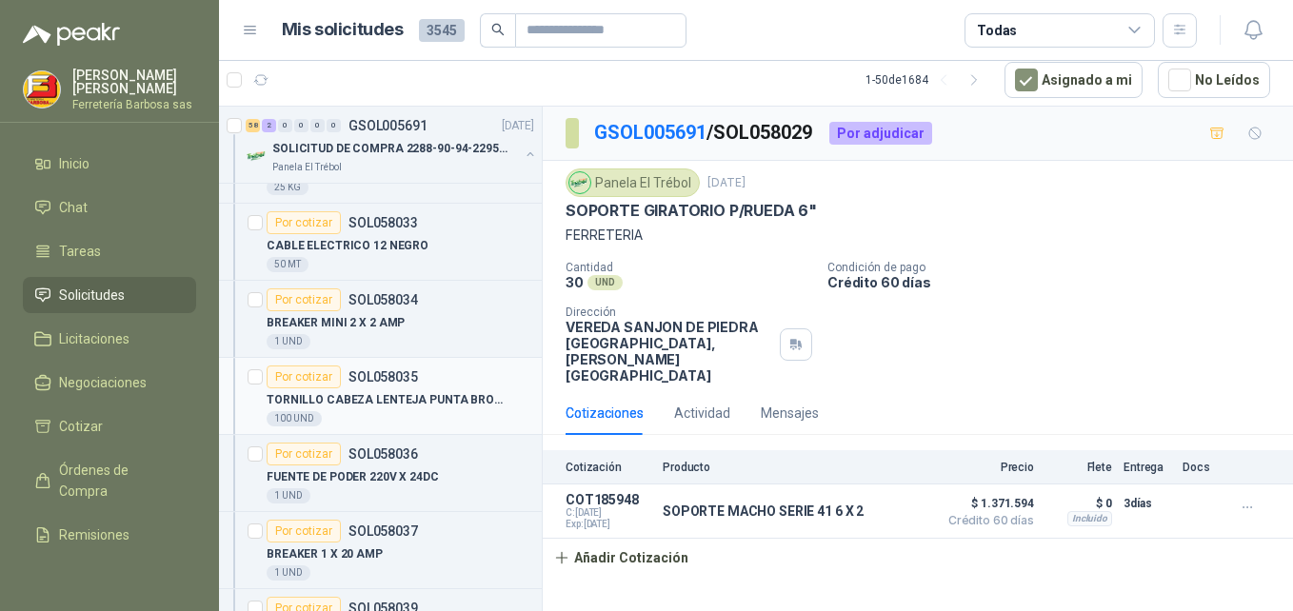
click at [328, 373] on div "Por cotizar" at bounding box center [304, 377] width 74 height 23
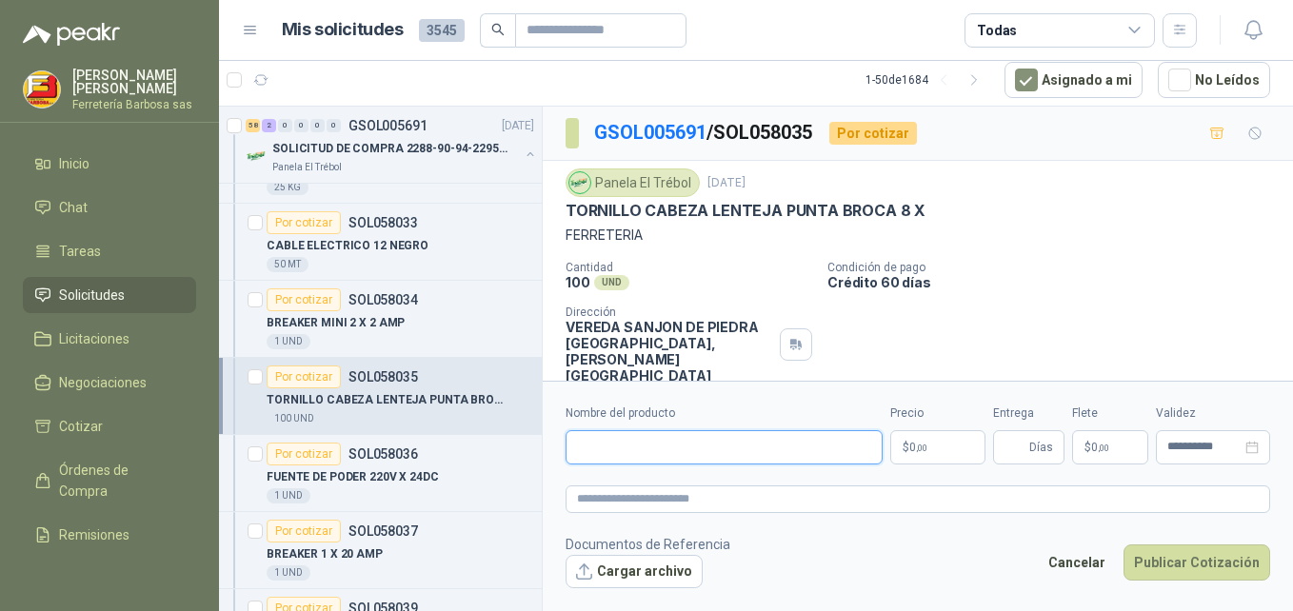
click at [680, 453] on input "Nombre del producto" at bounding box center [724, 448] width 317 height 34
paste input "**********"
type input "**********"
click at [902, 446] on p "$ 0 ,00" at bounding box center [938, 448] width 95 height 34
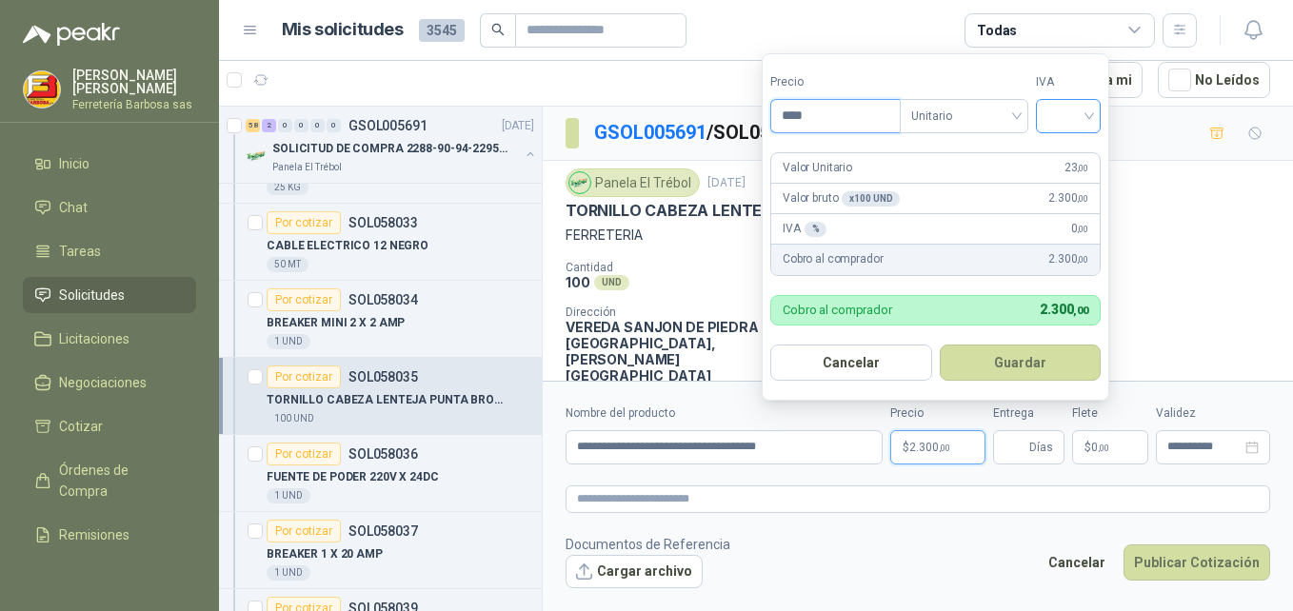
type input "****"
click at [1090, 112] on input "search" at bounding box center [1069, 114] width 42 height 29
click at [1065, 148] on div "19%" at bounding box center [1072, 155] width 35 height 21
click at [1020, 361] on button "Guardar" at bounding box center [1024, 363] width 164 height 36
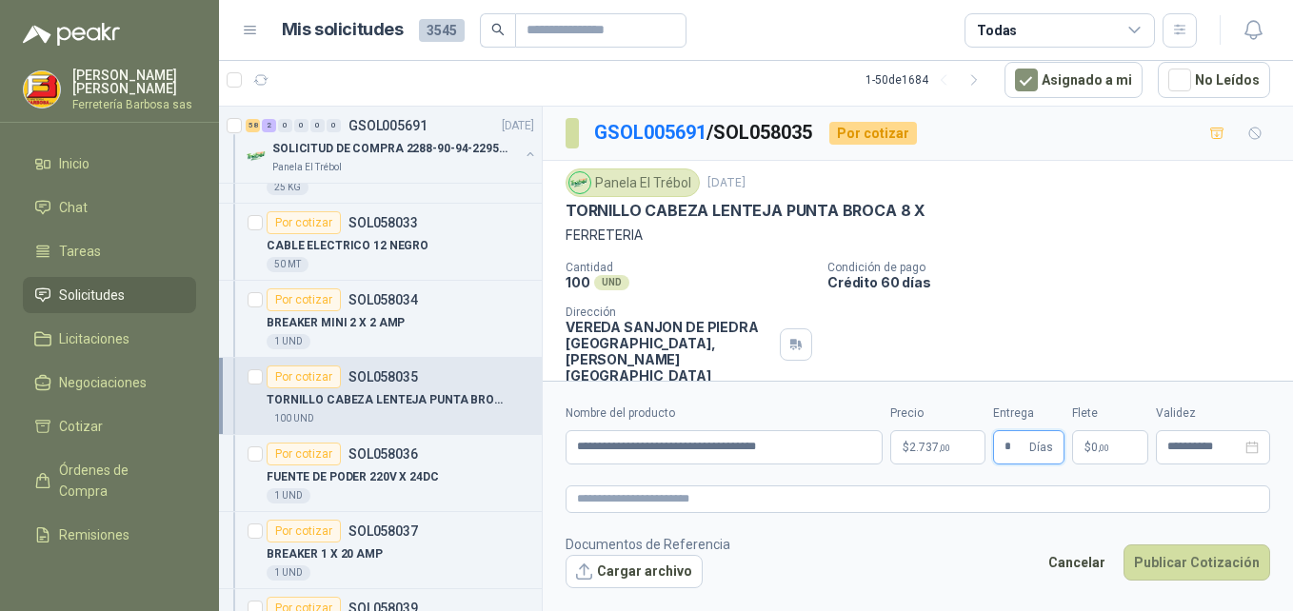
type input "*"
click at [1090, 449] on span "$" at bounding box center [1088, 447] width 7 height 11
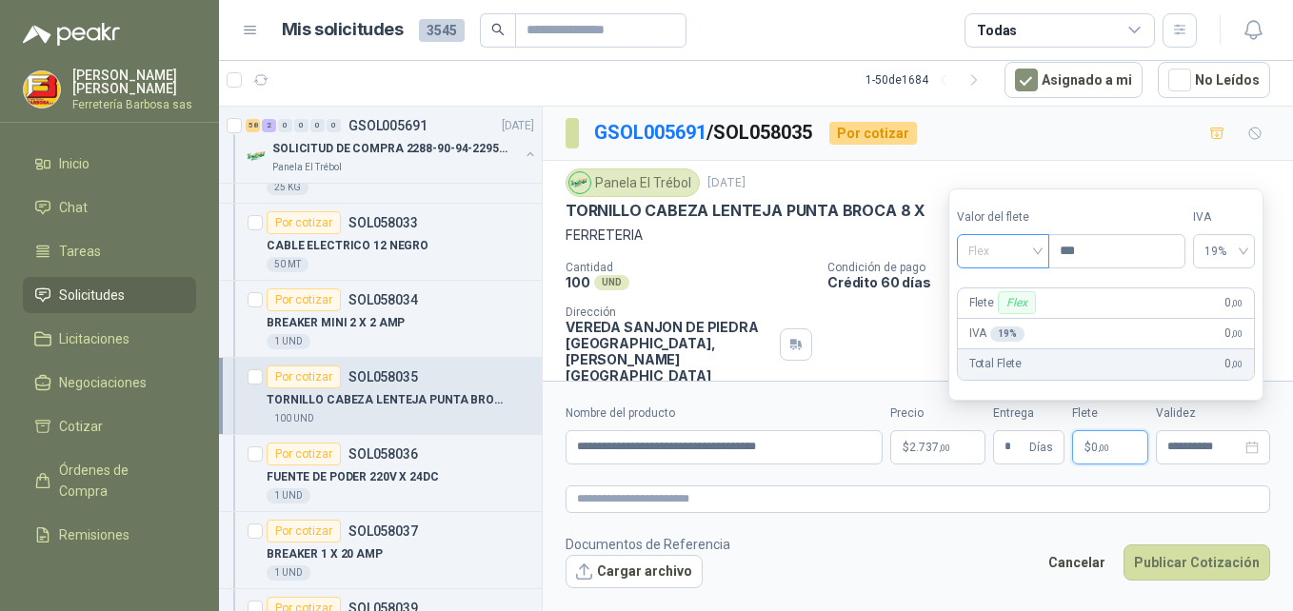
click at [1038, 247] on span "Flex" at bounding box center [1004, 251] width 70 height 29
click at [994, 315] on div "Incluido" at bounding box center [1005, 321] width 66 height 21
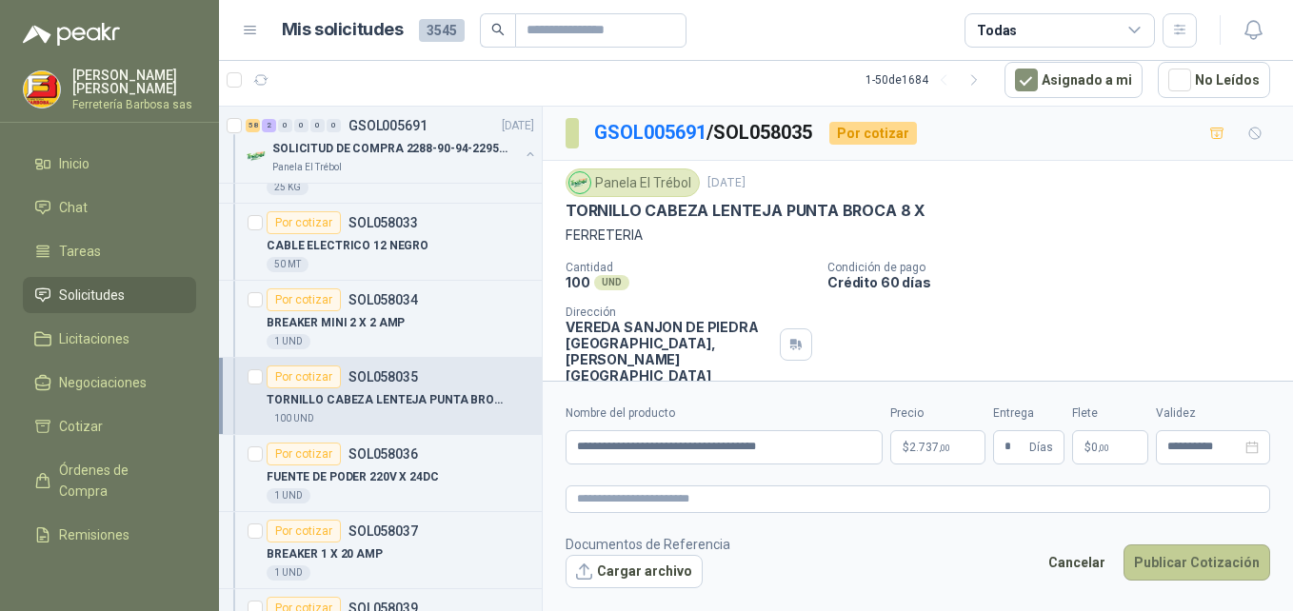
click at [1173, 568] on button "Publicar Cotización" at bounding box center [1197, 563] width 147 height 36
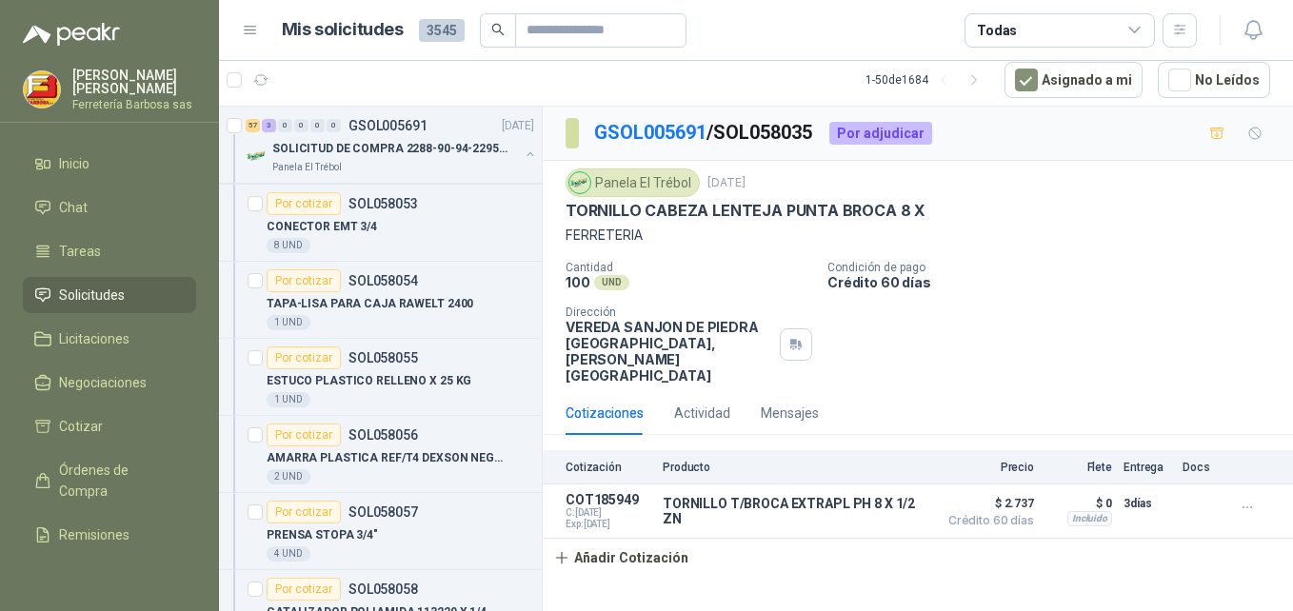
scroll to position [3780, 0]
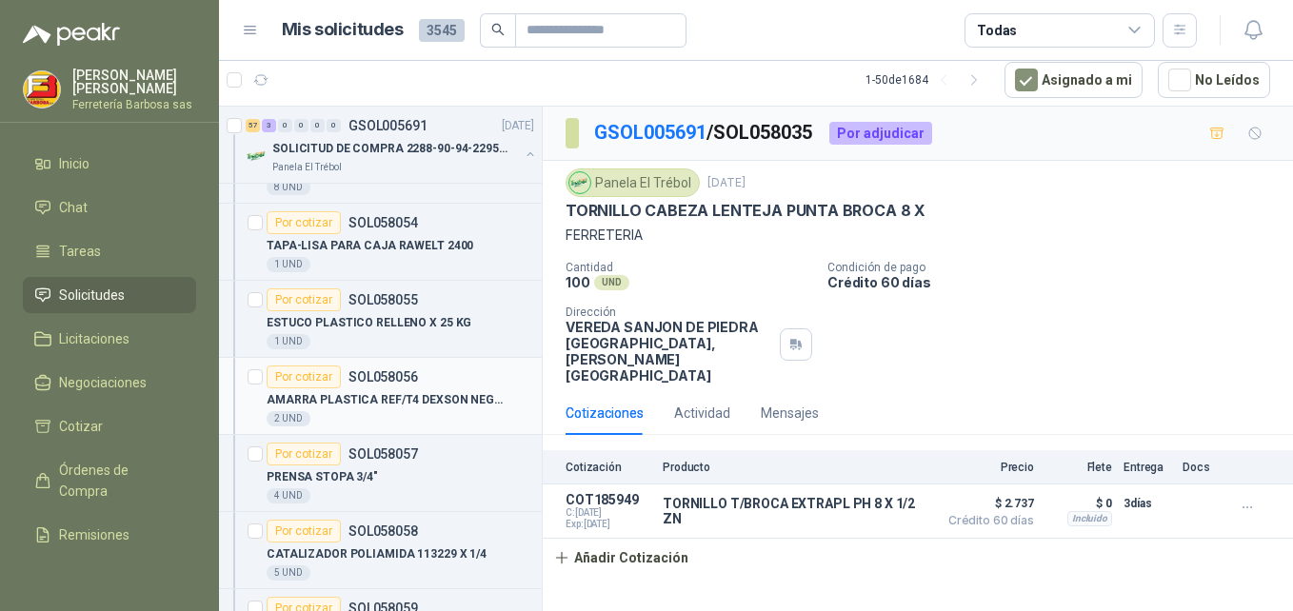
click at [295, 377] on div "Por cotizar" at bounding box center [304, 377] width 74 height 23
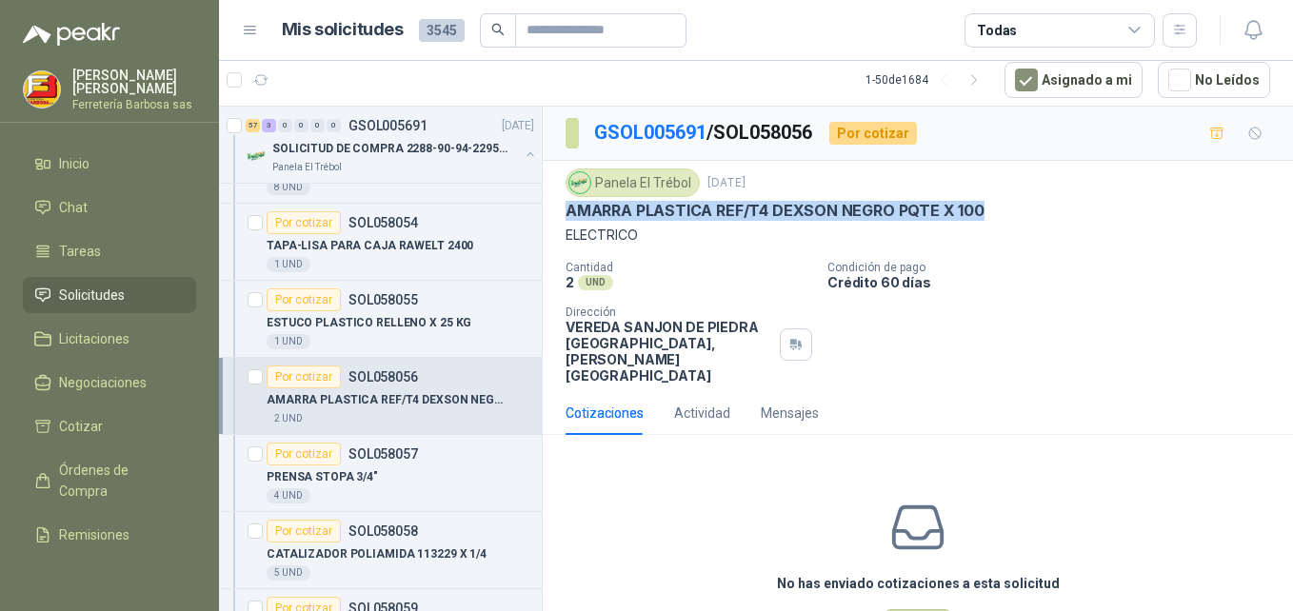
drag, startPoint x: 980, startPoint y: 211, endPoint x: 568, endPoint y: 214, distance: 412.4
click at [568, 214] on div "AMARRA PLASTICA REF/T4 DEXSON NEGRO PQTE X 100" at bounding box center [918, 211] width 705 height 20
copy p "AMARRA PLASTICA REF/T4 DEXSON NEGRO PQTE X 100"
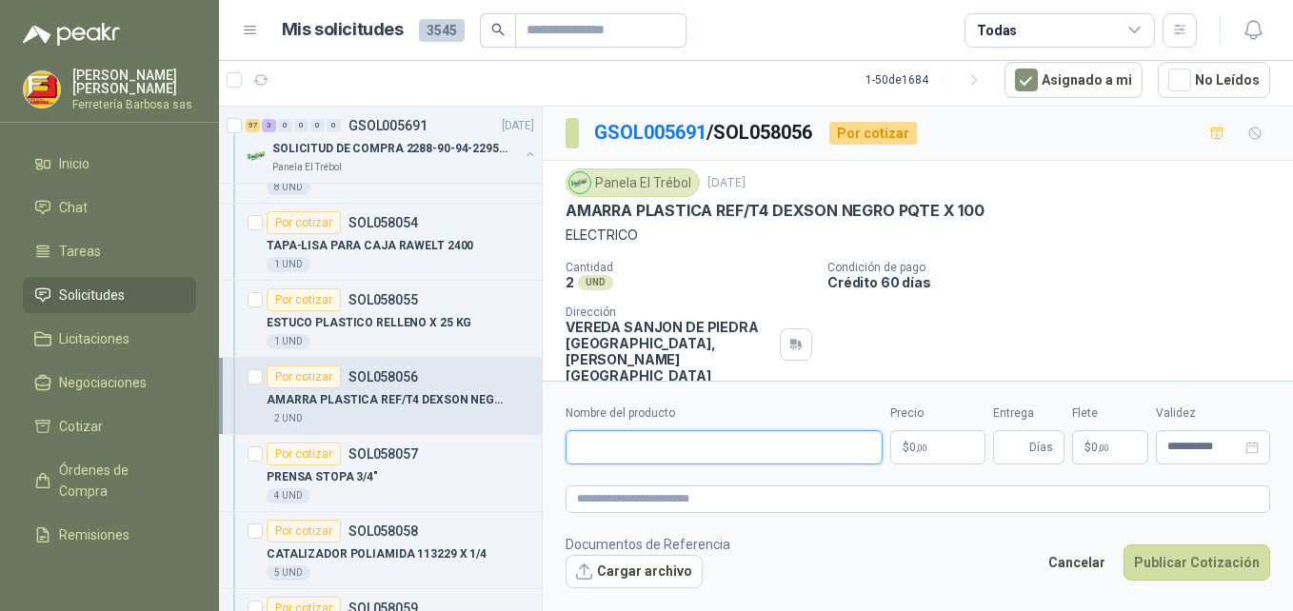
click at [632, 445] on input "Nombre del producto" at bounding box center [724, 448] width 317 height 34
paste input "**********"
type input "**********"
click at [899, 439] on p "$ 0 ,00" at bounding box center [938, 448] width 95 height 34
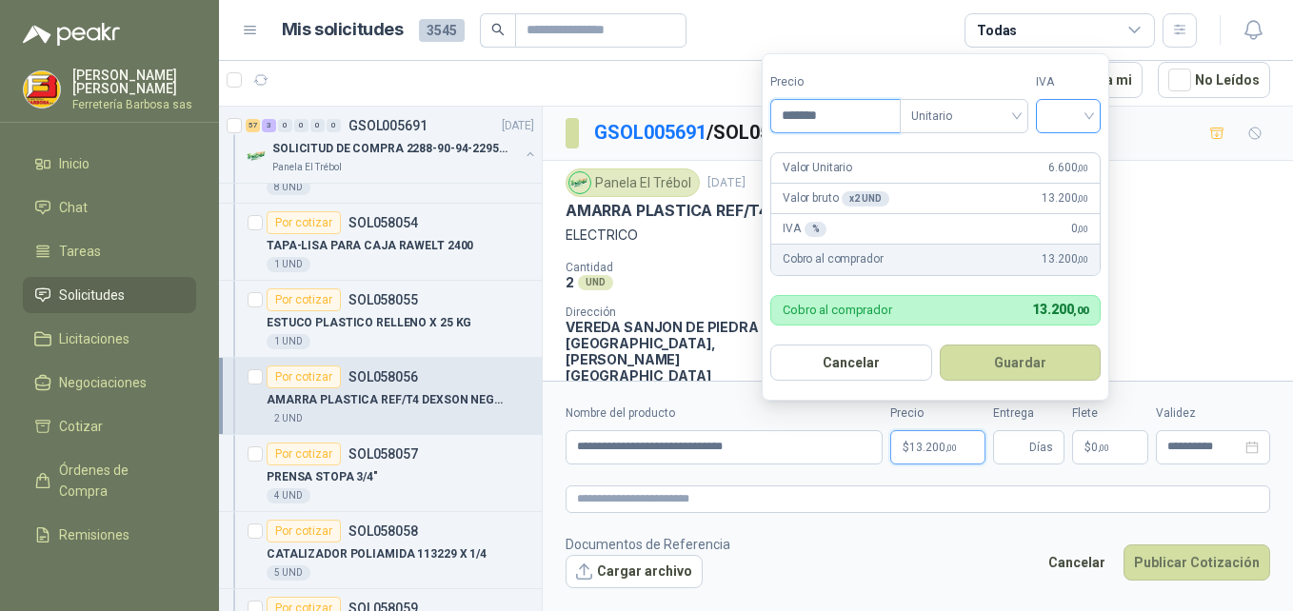
click at [1101, 112] on div at bounding box center [1068, 116] width 65 height 34
type input "*******"
click at [1074, 149] on div "19%" at bounding box center [1072, 155] width 35 height 21
click at [1012, 351] on button "Guardar" at bounding box center [1024, 363] width 164 height 36
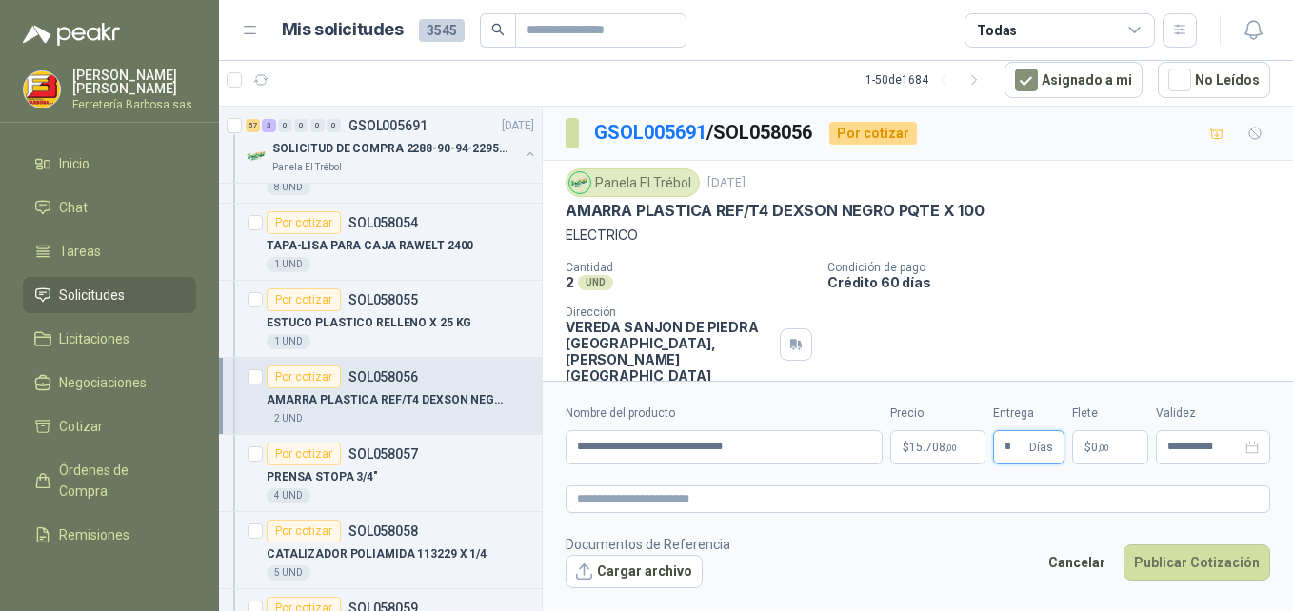
type input "*"
click at [1072, 446] on div "**********" at bounding box center [918, 435] width 705 height 60
click at [1090, 443] on span "$" at bounding box center [1088, 447] width 7 height 11
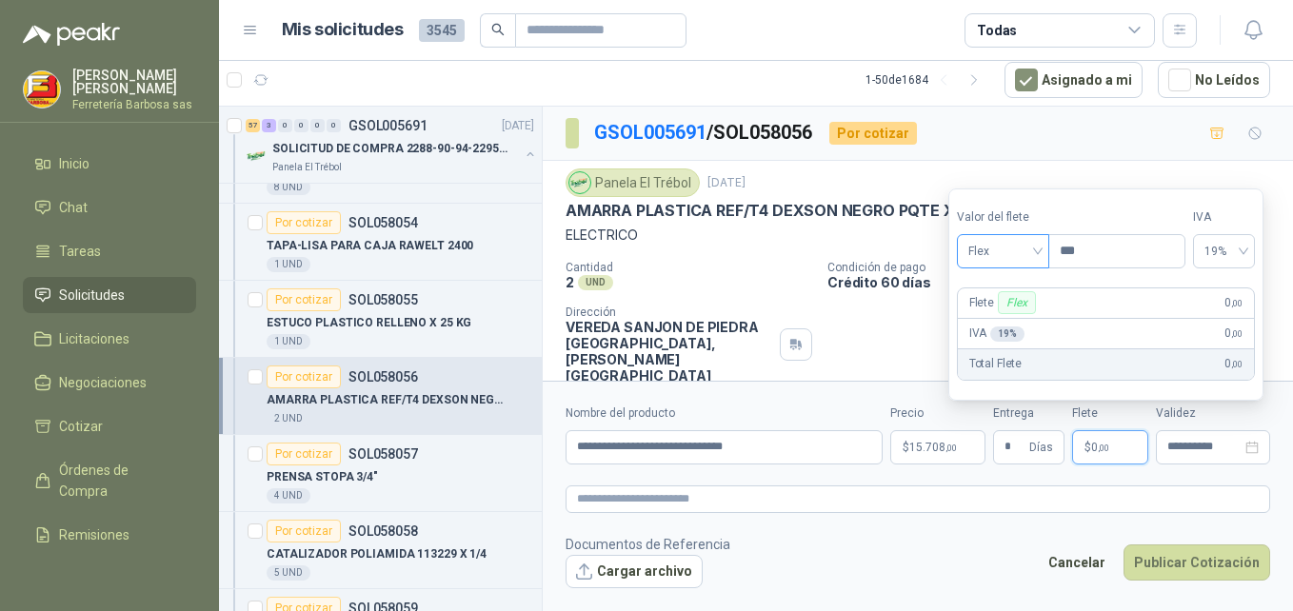
click at [1043, 255] on div "Flex" at bounding box center [1003, 251] width 92 height 34
click at [1007, 310] on div "Incluido" at bounding box center [1005, 322] width 89 height 30
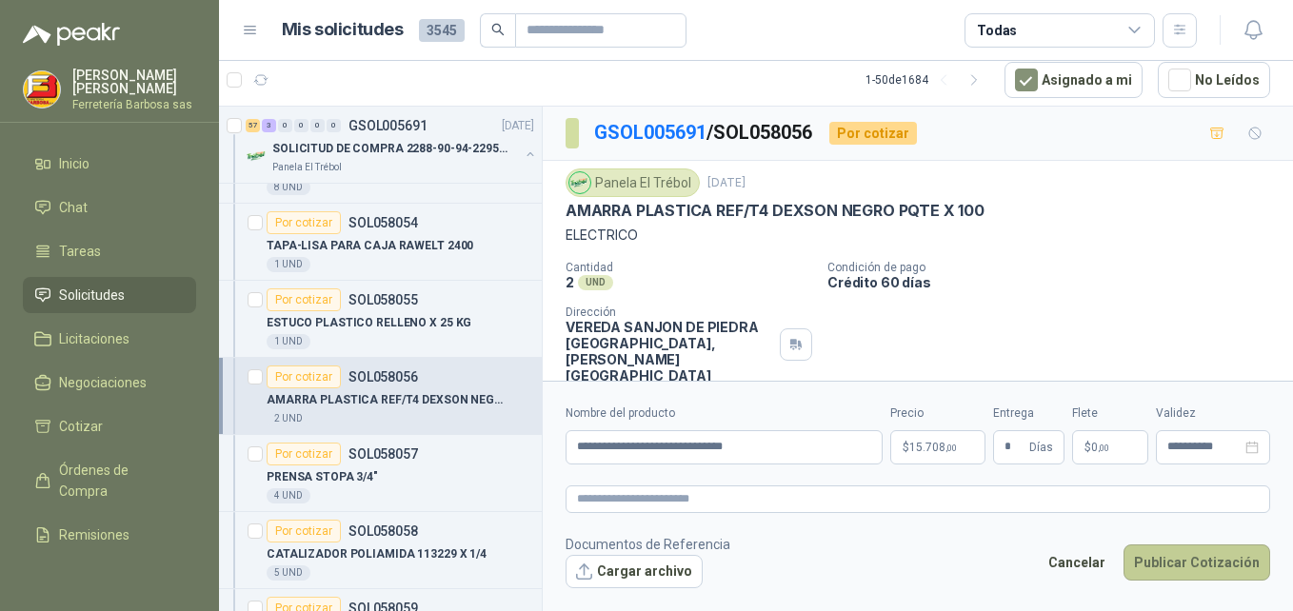
click at [1182, 557] on button "Publicar Cotización" at bounding box center [1197, 563] width 147 height 36
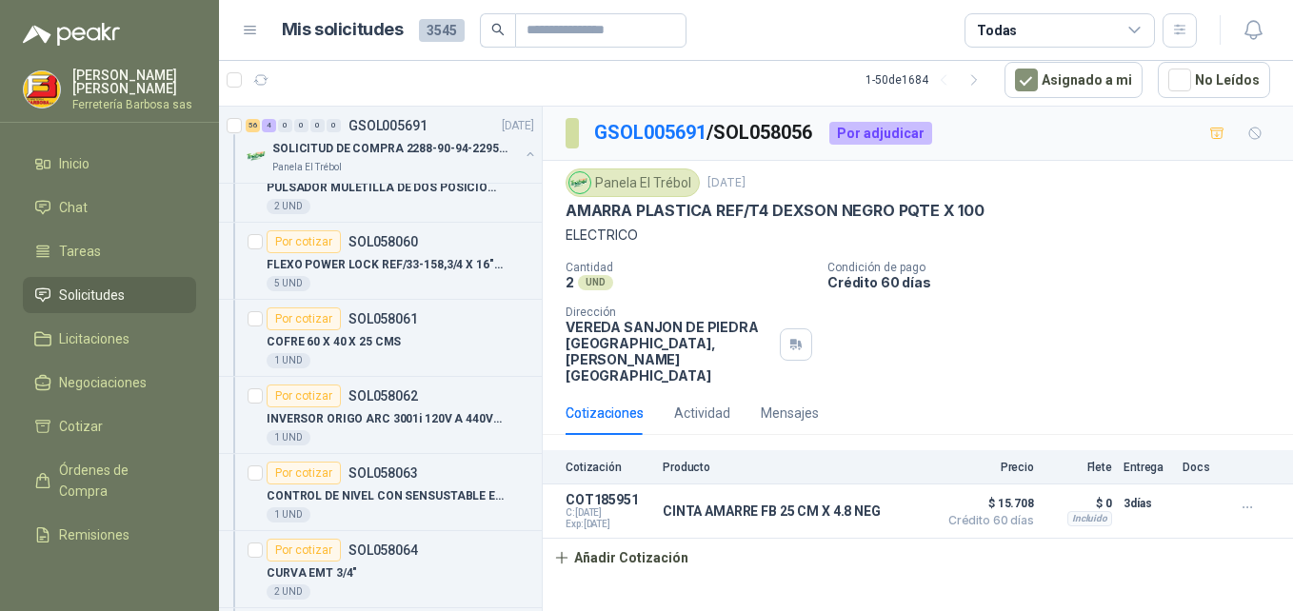
scroll to position [4243, 0]
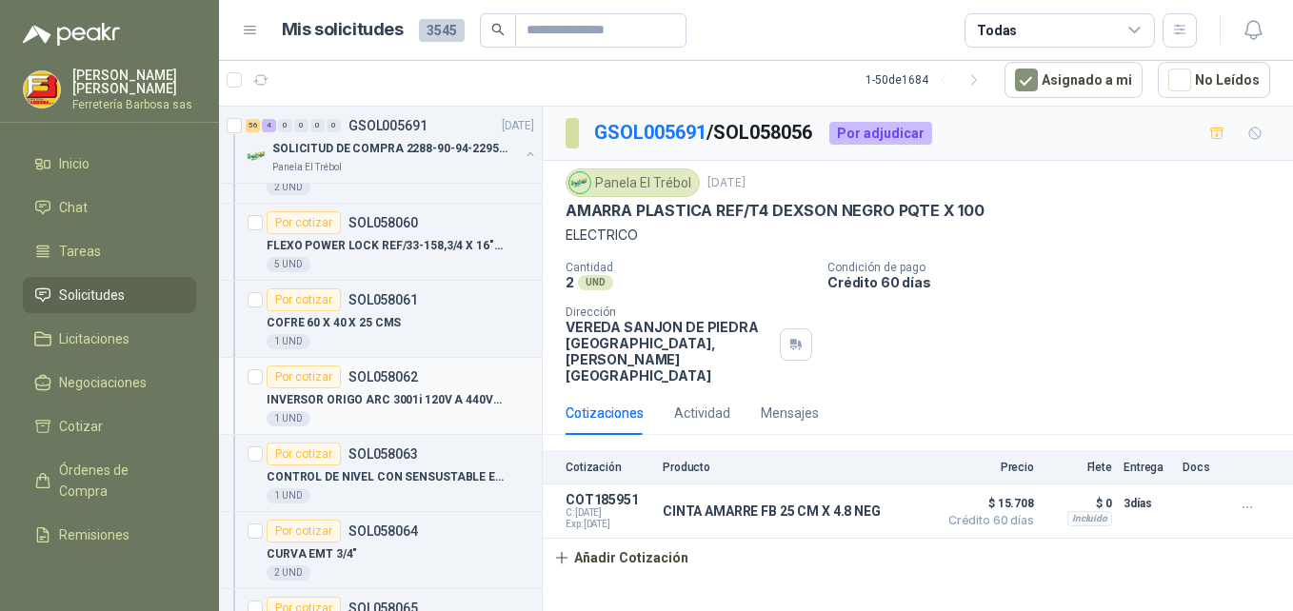
click at [328, 372] on div "Por cotizar" at bounding box center [304, 377] width 74 height 23
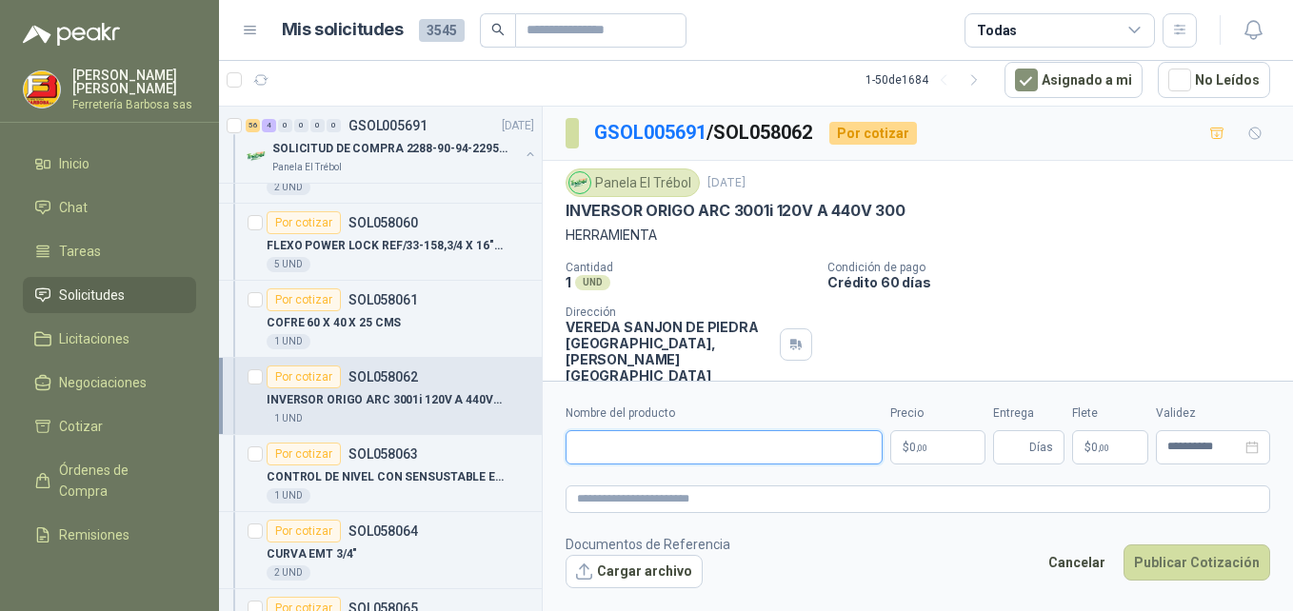
click at [762, 451] on input "Nombre del producto" at bounding box center [724, 448] width 317 height 34
paste input "**********"
type input "**********"
click at [913, 450] on span "0 ,00" at bounding box center [919, 447] width 18 height 11
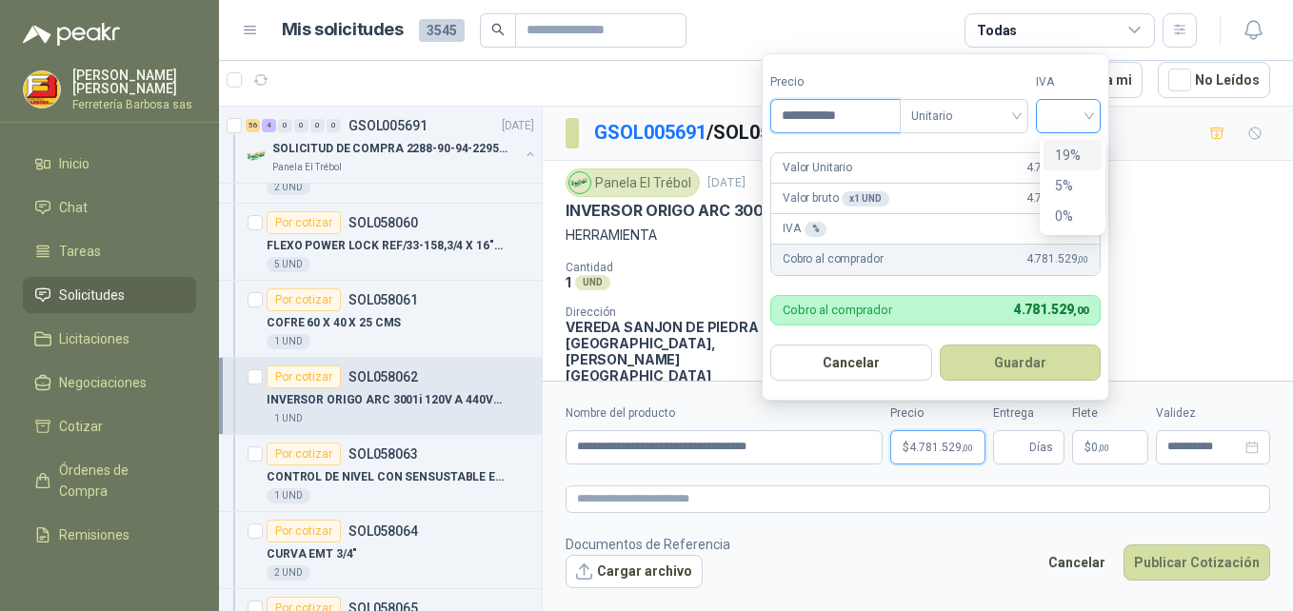
click at [1096, 118] on div at bounding box center [1068, 116] width 65 height 34
type input "**********"
click at [1076, 155] on div "19%" at bounding box center [1072, 155] width 35 height 21
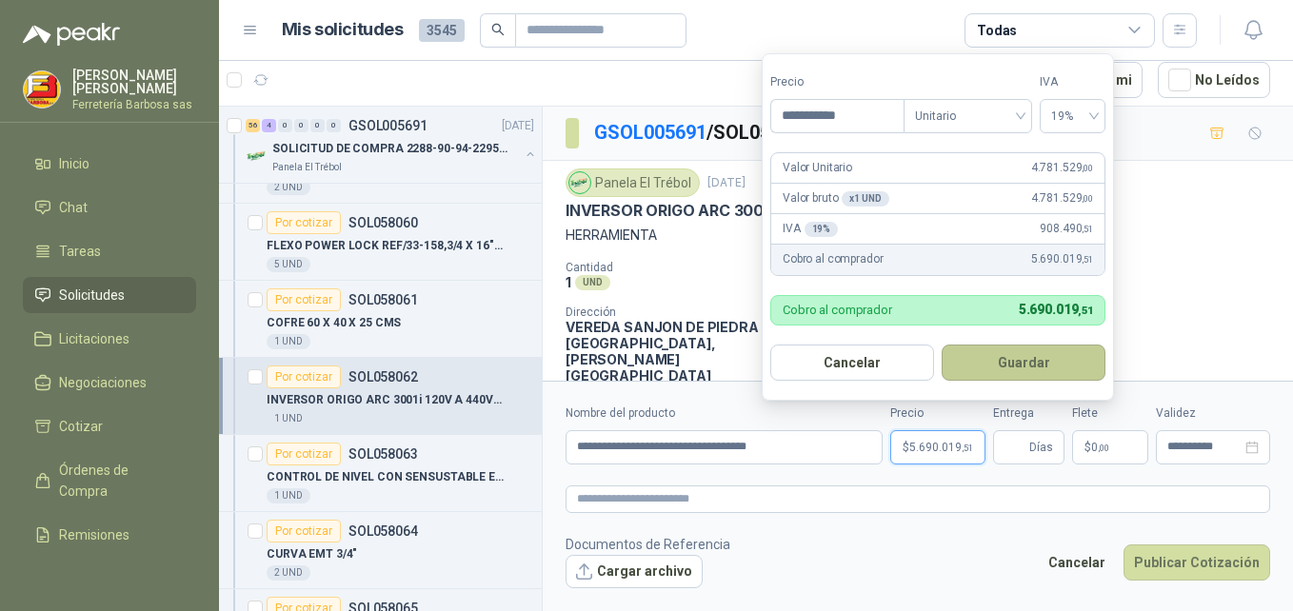
click at [991, 366] on button "Guardar" at bounding box center [1024, 363] width 164 height 36
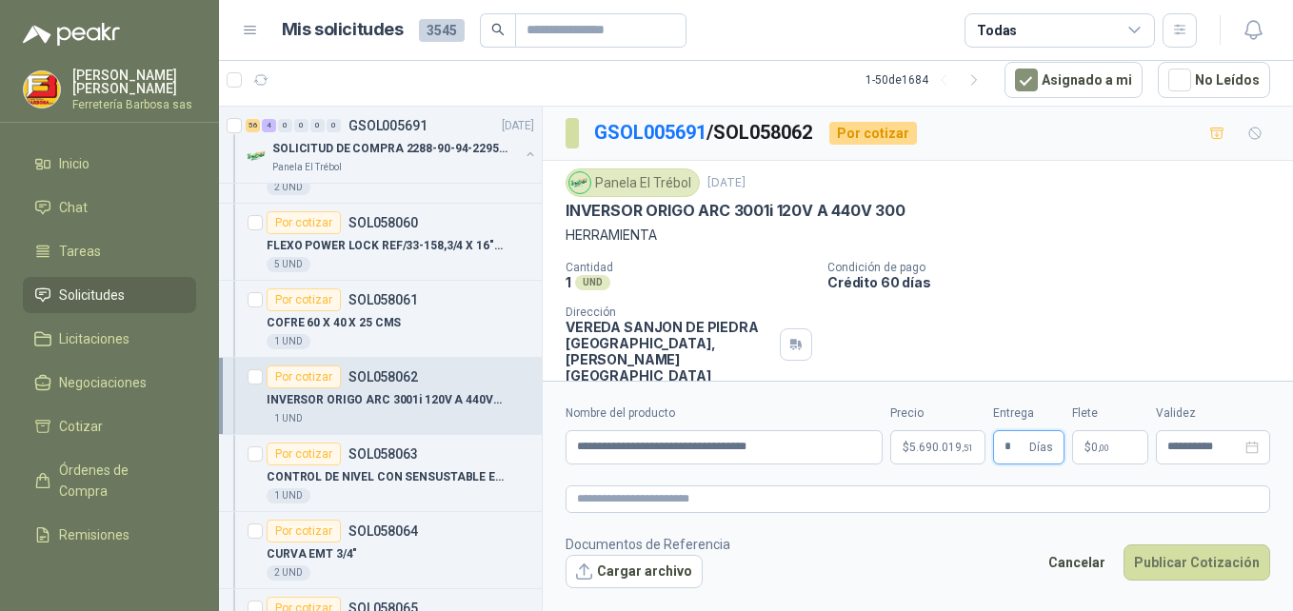
type input "*"
click at [1093, 442] on span "0 ,00" at bounding box center [1101, 447] width 18 height 11
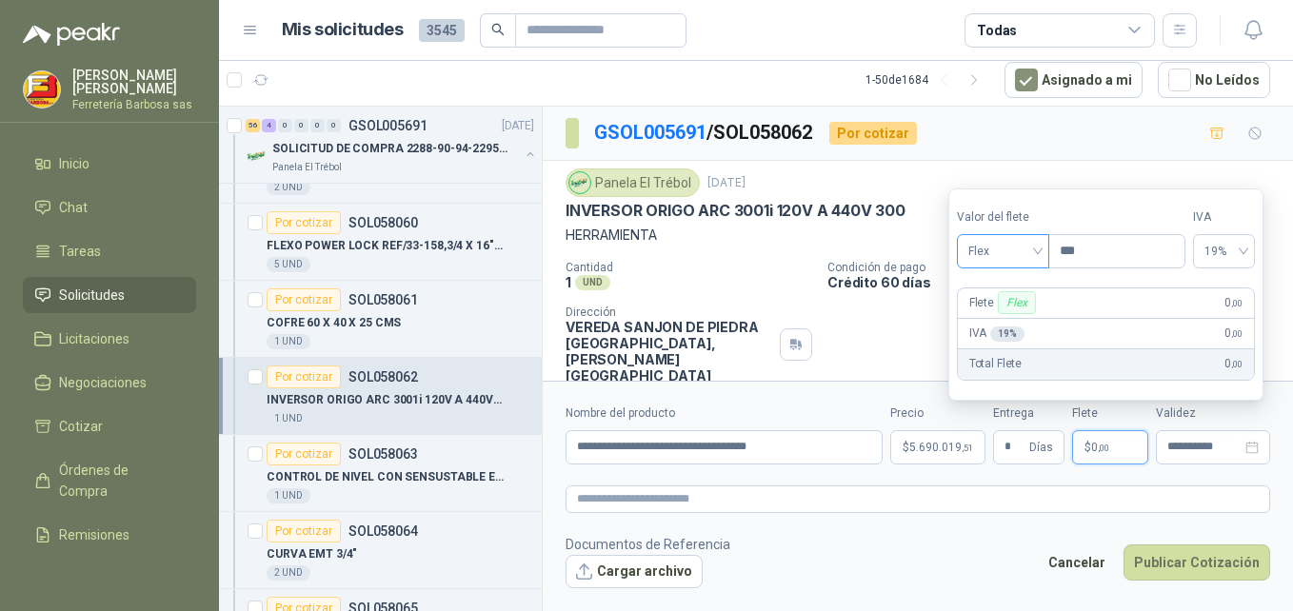
click at [1036, 255] on span "Flex" at bounding box center [1004, 251] width 70 height 29
click at [999, 314] on div "Incluido" at bounding box center [1005, 321] width 66 height 21
click at [1182, 565] on button "Publicar Cotización" at bounding box center [1197, 563] width 147 height 36
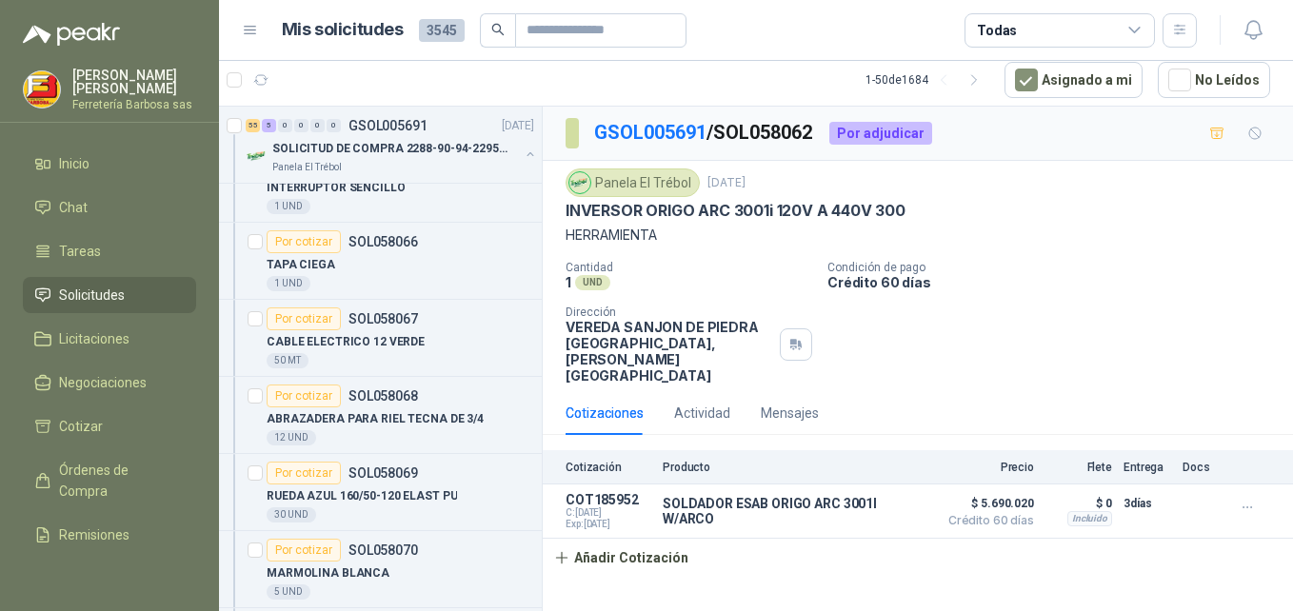
scroll to position [4706, 0]
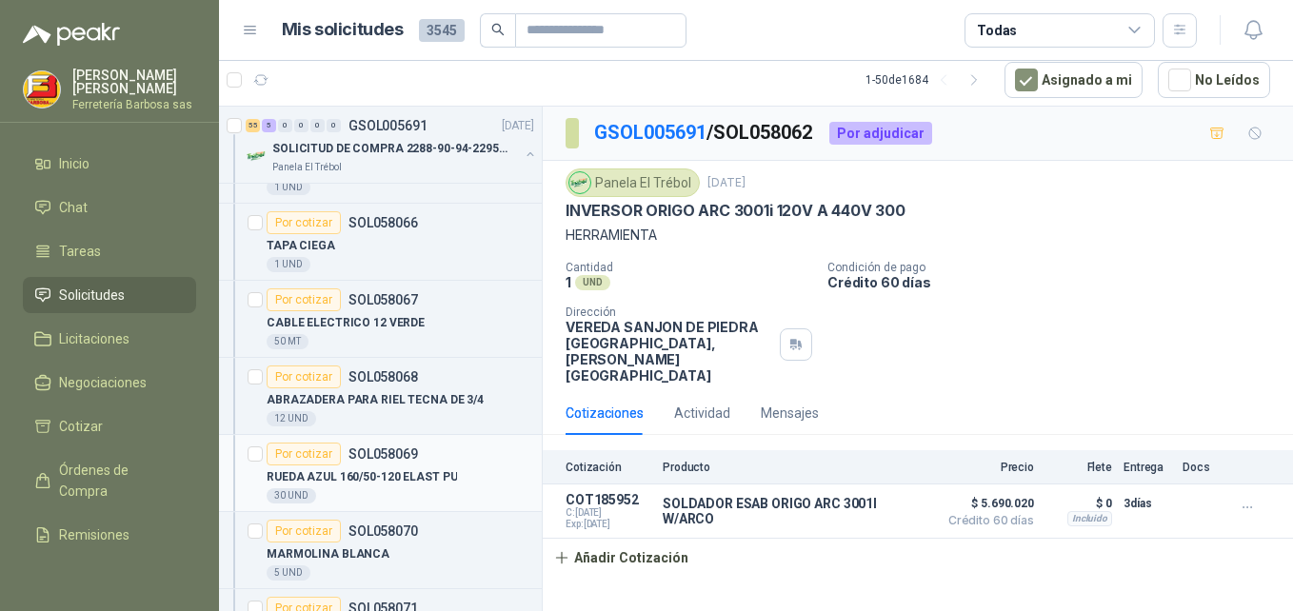
click at [323, 454] on div "Por cotizar" at bounding box center [304, 454] width 74 height 23
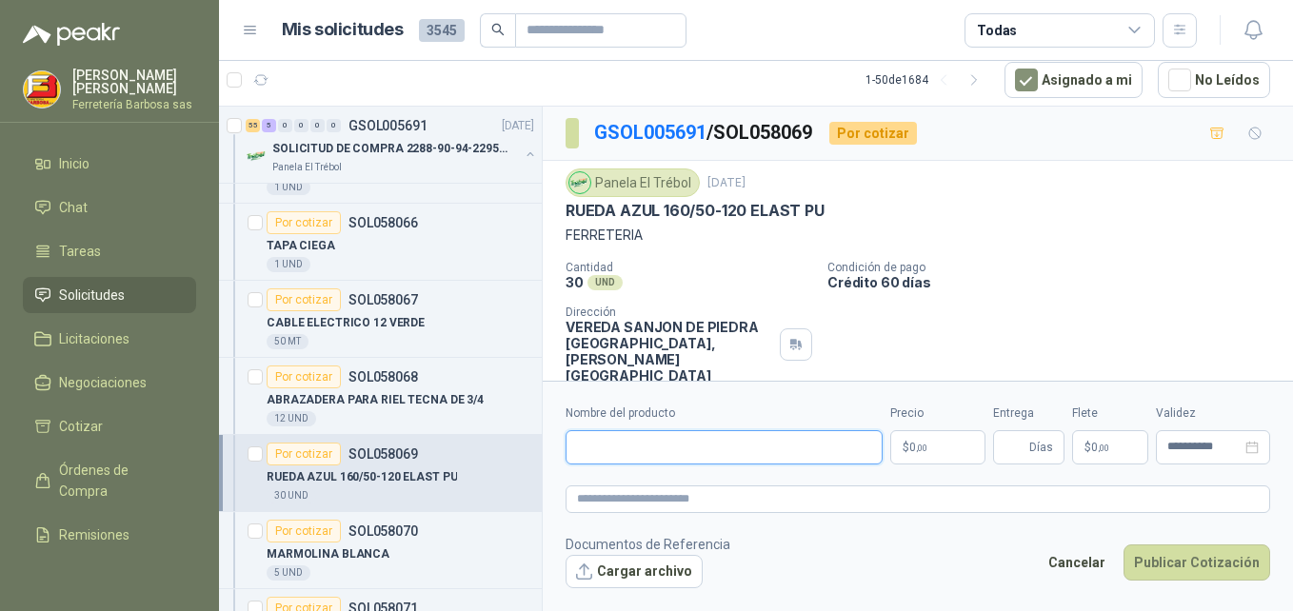
click at [714, 453] on input "Nombre del producto" at bounding box center [724, 448] width 317 height 34
paste input "**********"
type input "**********"
click at [912, 444] on span "0 ,00" at bounding box center [919, 447] width 18 height 11
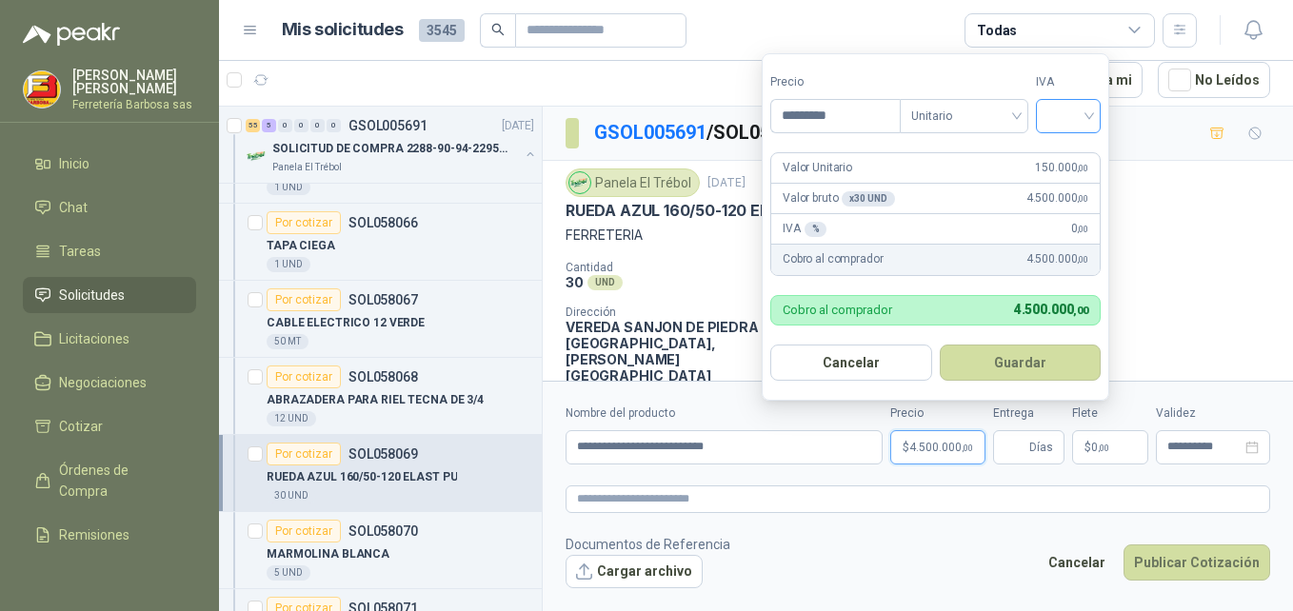
type input "*********"
click at [1086, 119] on input "search" at bounding box center [1069, 114] width 42 height 29
click at [1066, 152] on div "19%" at bounding box center [1072, 155] width 35 height 21
click at [1013, 448] on input "Entrega" at bounding box center [1015, 447] width 21 height 32
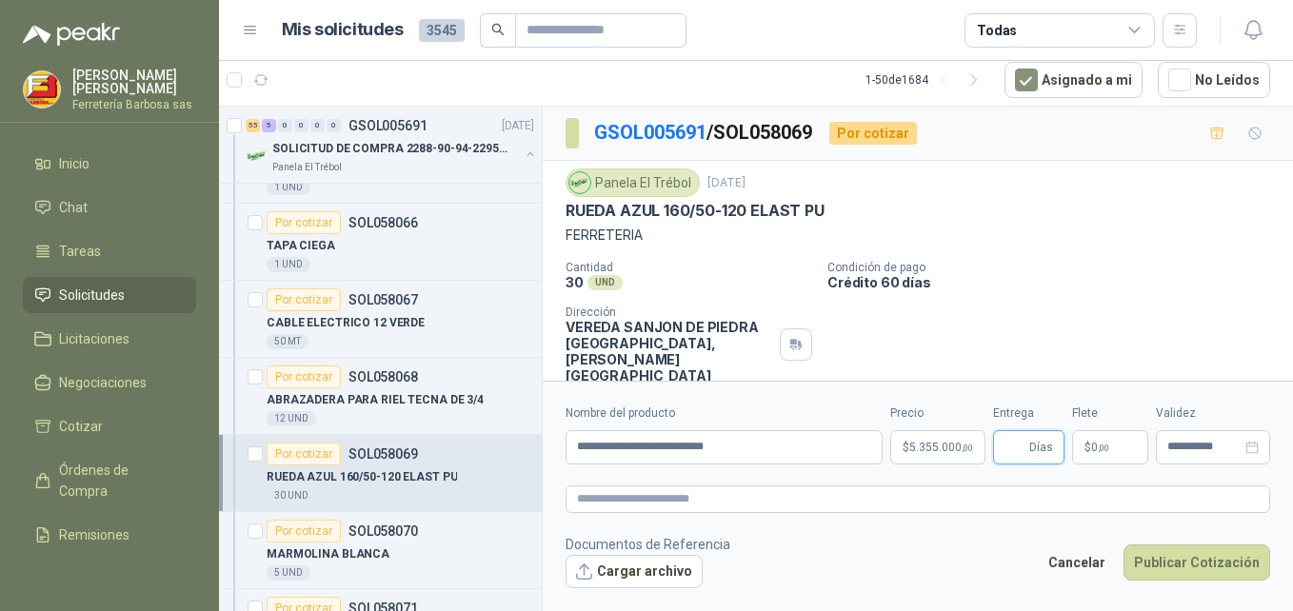
type input "*"
click at [1086, 443] on span "$" at bounding box center [1088, 447] width 7 height 11
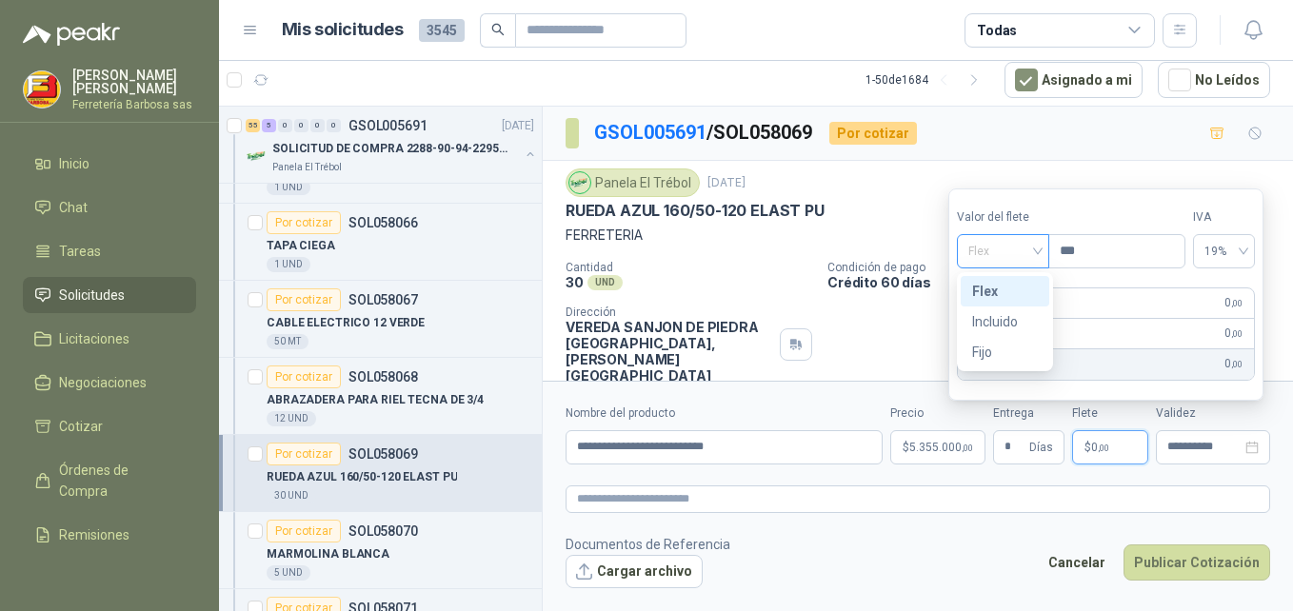
click at [1048, 255] on div "Flex" at bounding box center [1003, 251] width 92 height 34
click at [994, 320] on div "Incluido" at bounding box center [1005, 321] width 66 height 21
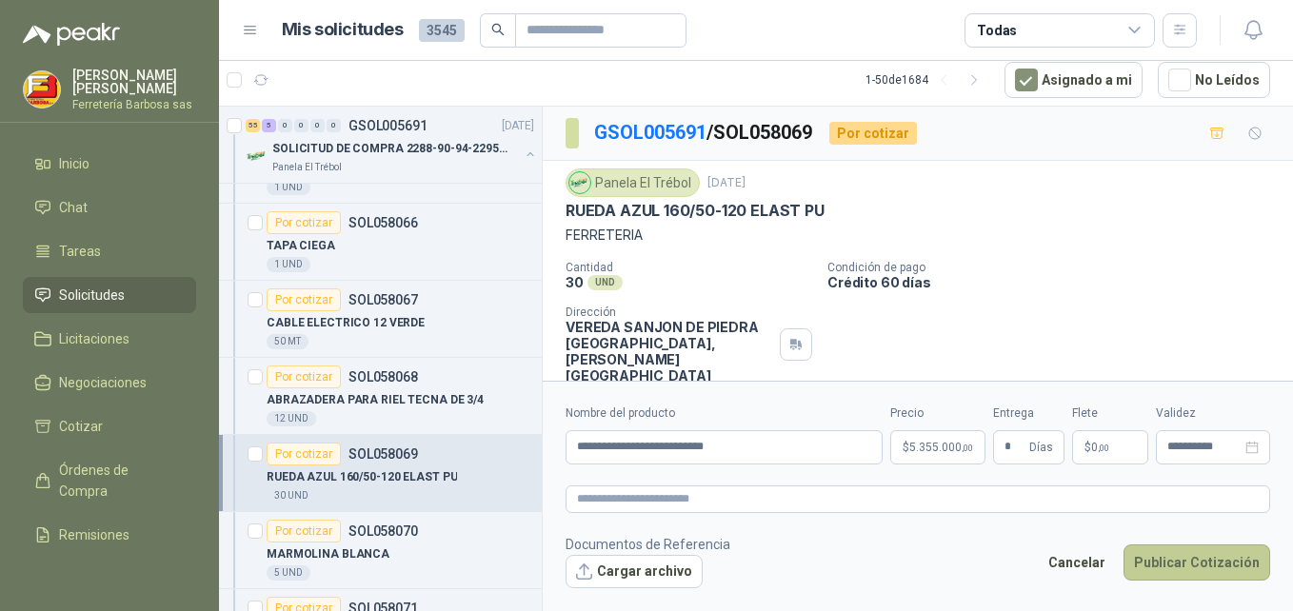
click at [1179, 562] on button "Publicar Cotización" at bounding box center [1197, 563] width 147 height 36
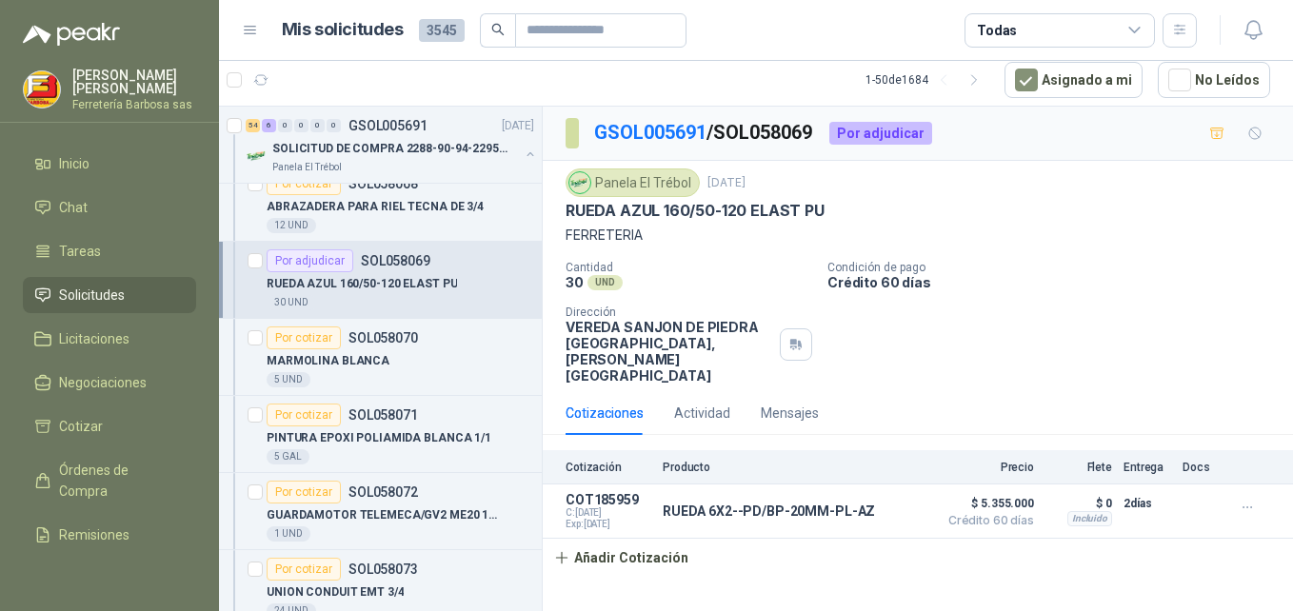
scroll to position [4919, 0]
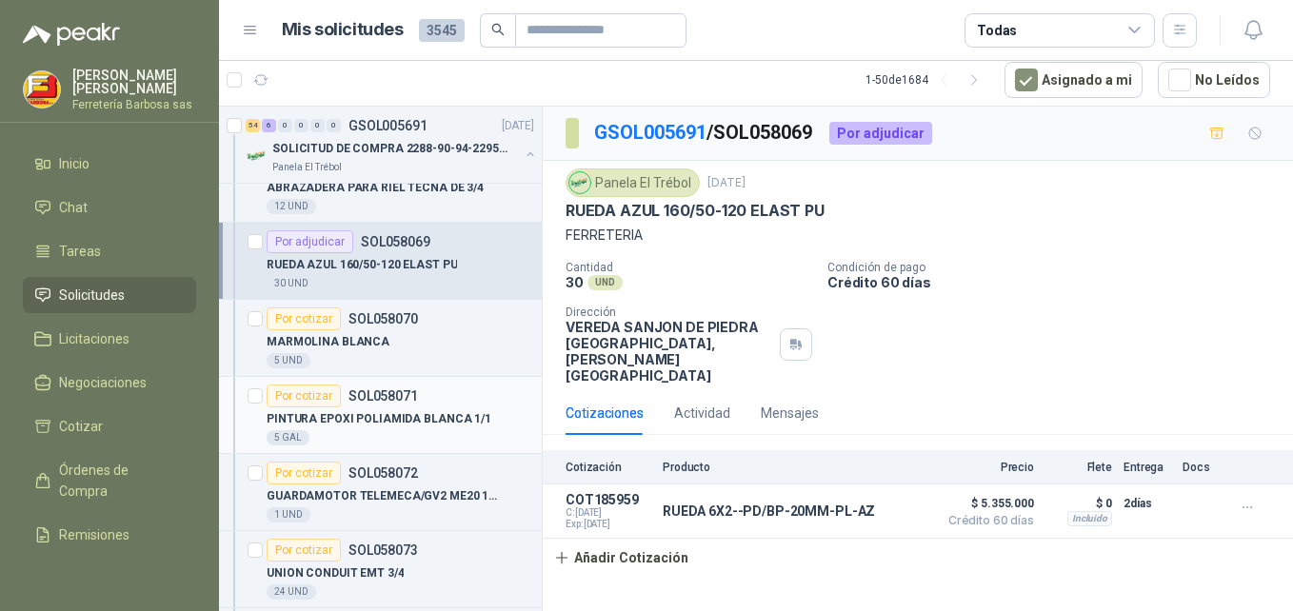
click at [290, 401] on div "Por cotizar" at bounding box center [304, 396] width 74 height 23
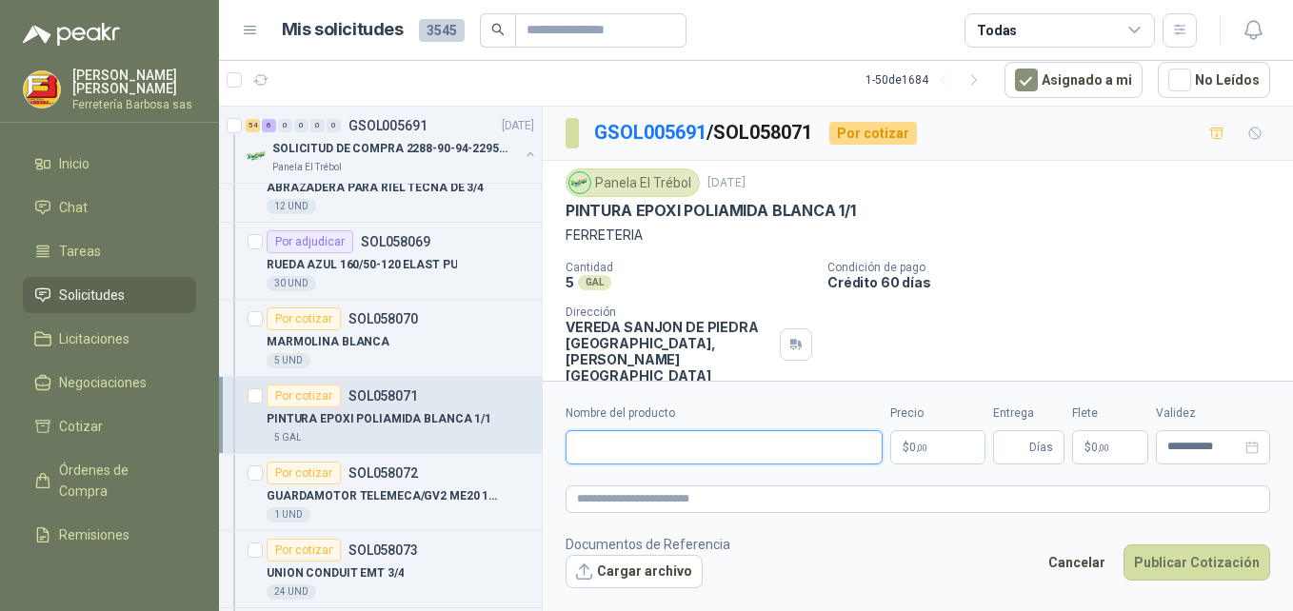
click at [788, 444] on input "Nombre del producto" at bounding box center [724, 448] width 317 height 34
paste input "**********"
type input "**********"
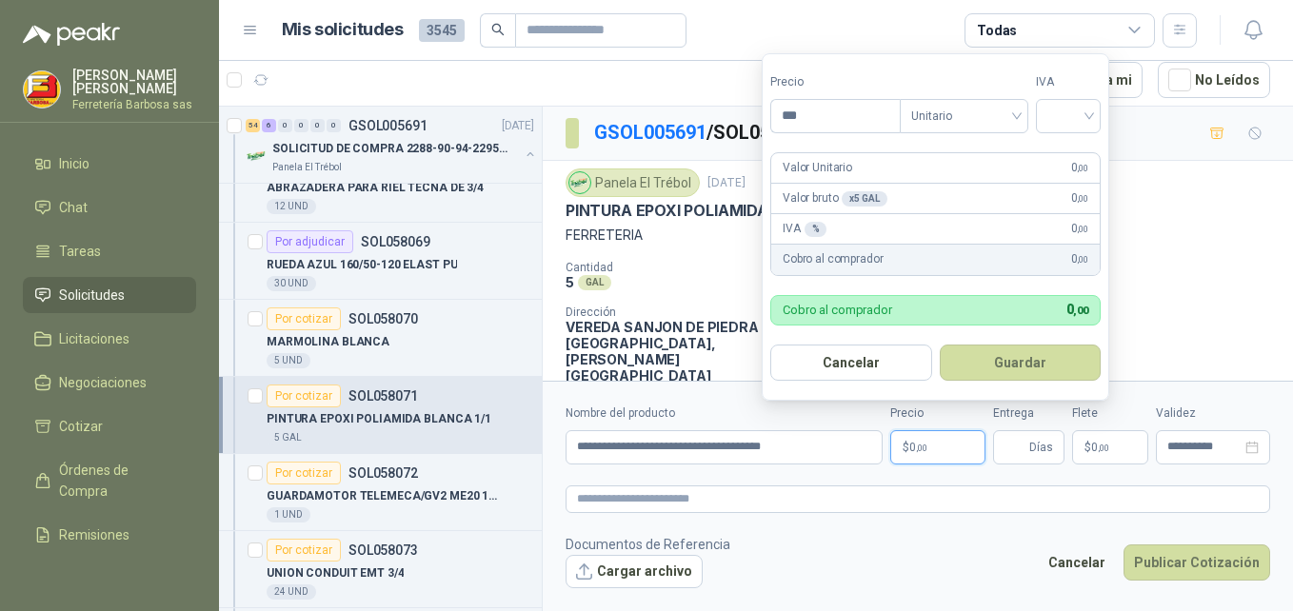
click at [914, 444] on span "0 ,00" at bounding box center [919, 447] width 18 height 11
click at [847, 115] on input "***" at bounding box center [836, 116] width 129 height 32
type input "*********"
click at [1090, 110] on input "search" at bounding box center [1069, 114] width 42 height 29
click at [1060, 156] on div "19%" at bounding box center [1072, 155] width 35 height 21
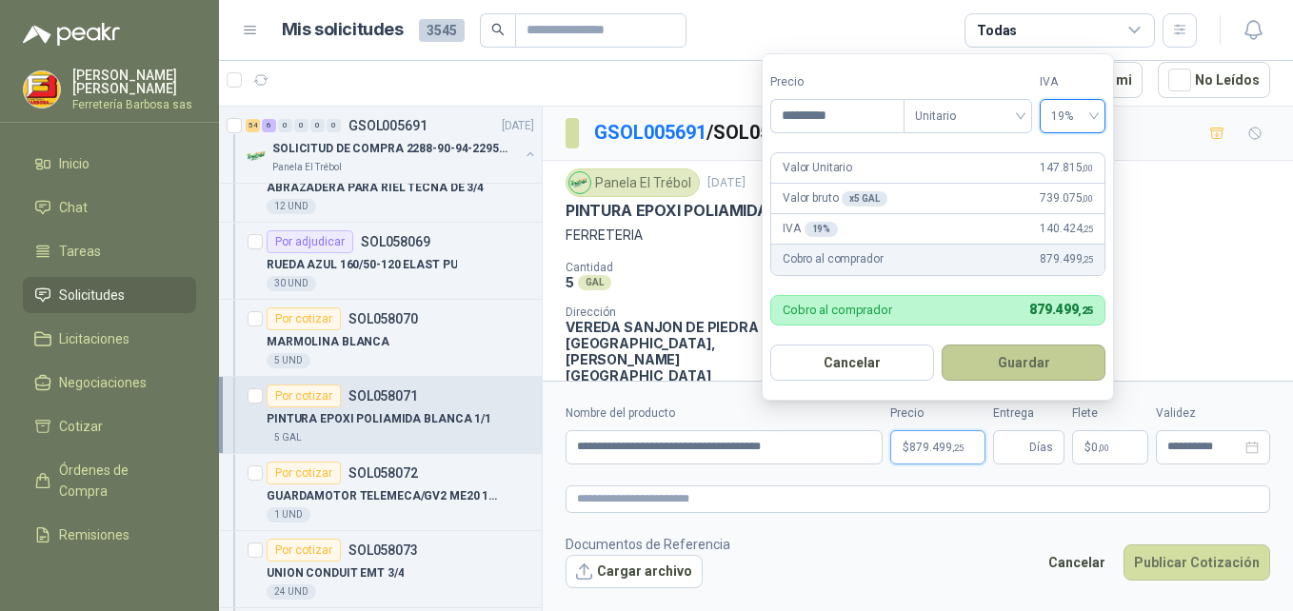
click at [999, 351] on button "Guardar" at bounding box center [1024, 363] width 164 height 36
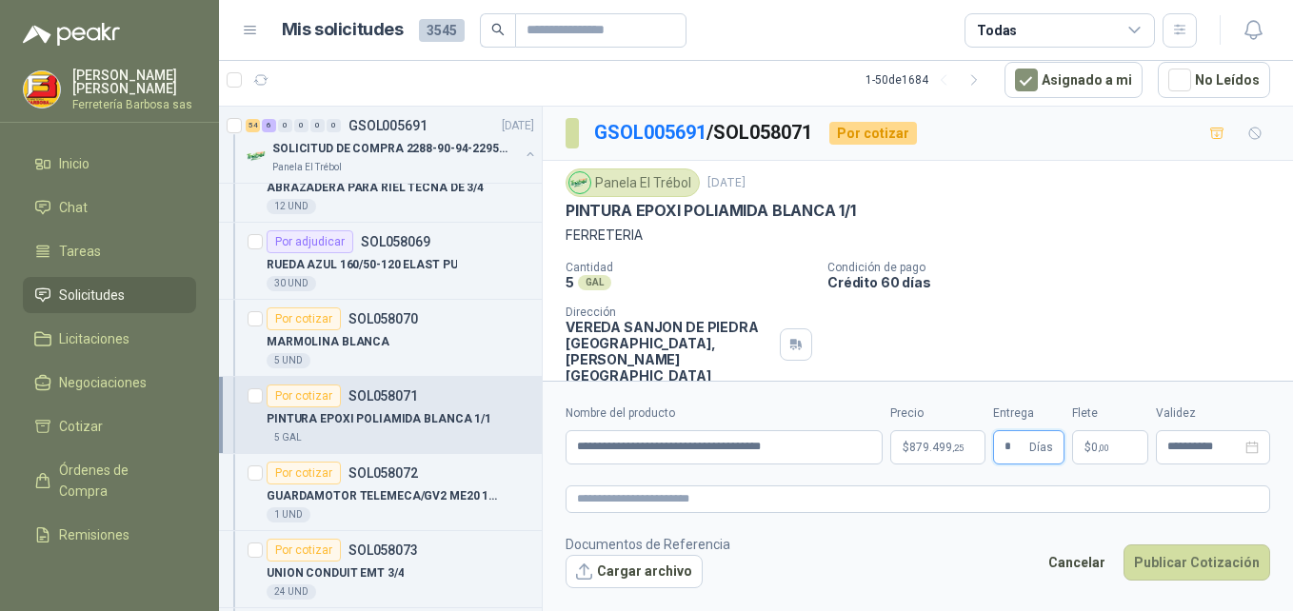
type input "*"
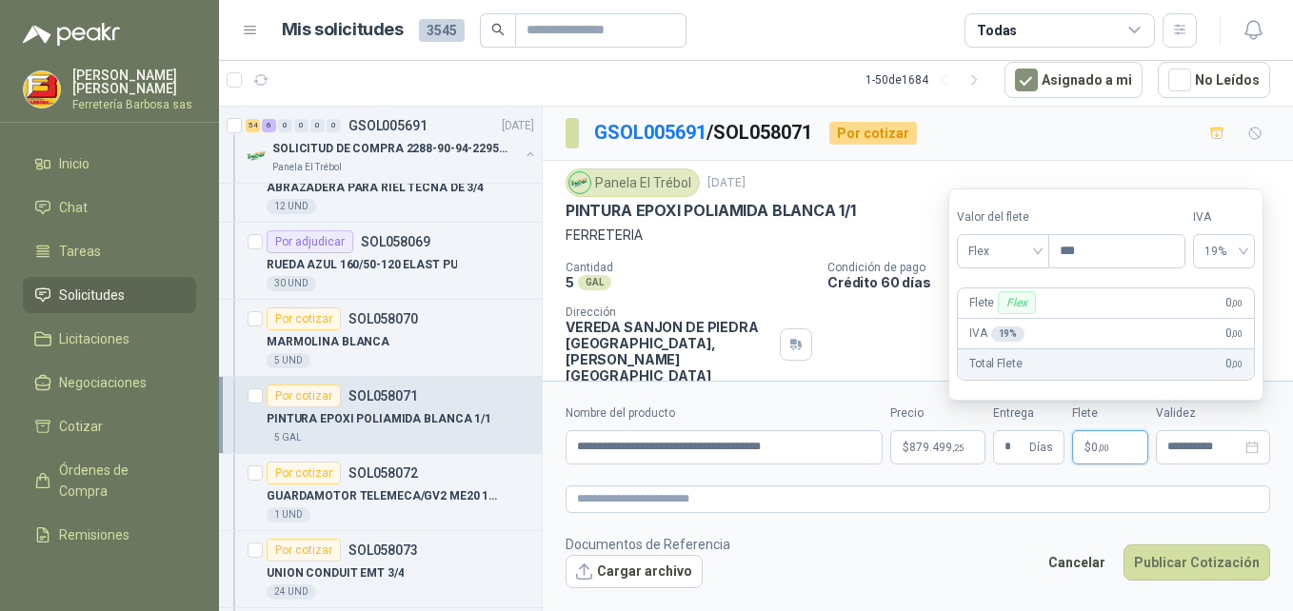
click at [1093, 444] on span "0 ,00" at bounding box center [1101, 447] width 18 height 11
click at [1045, 255] on div "Flex" at bounding box center [1003, 251] width 92 height 34
click at [993, 326] on div "Incluido" at bounding box center [1005, 321] width 66 height 21
click at [1180, 564] on button "Publicar Cotización" at bounding box center [1197, 563] width 147 height 36
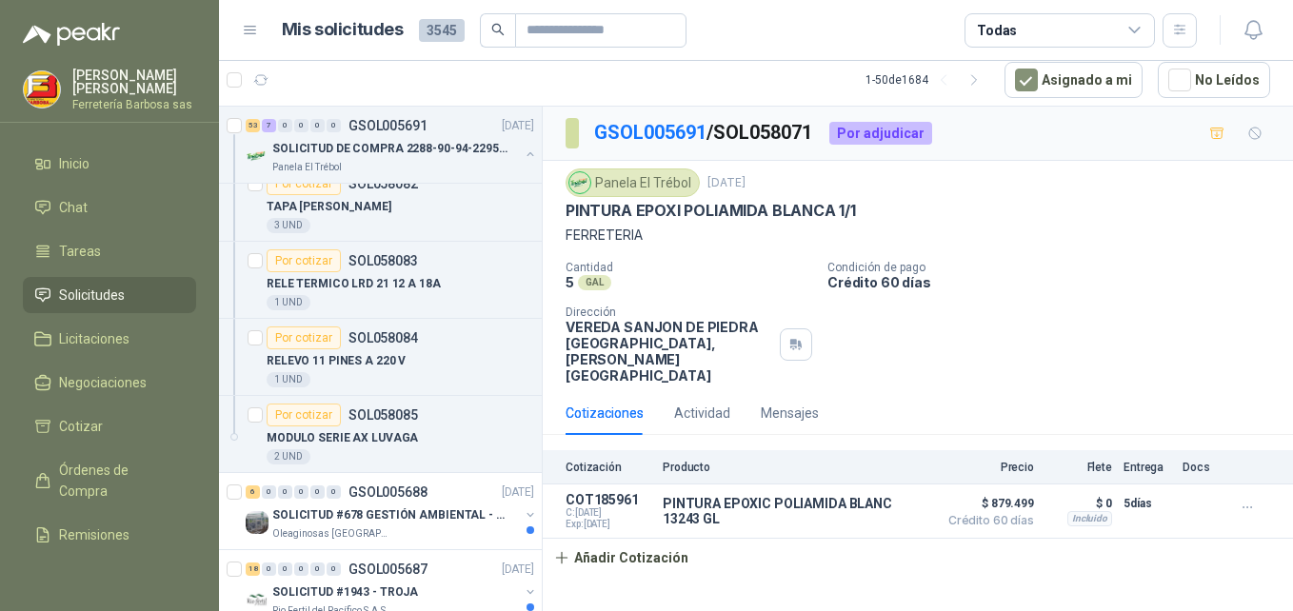
scroll to position [6057, 0]
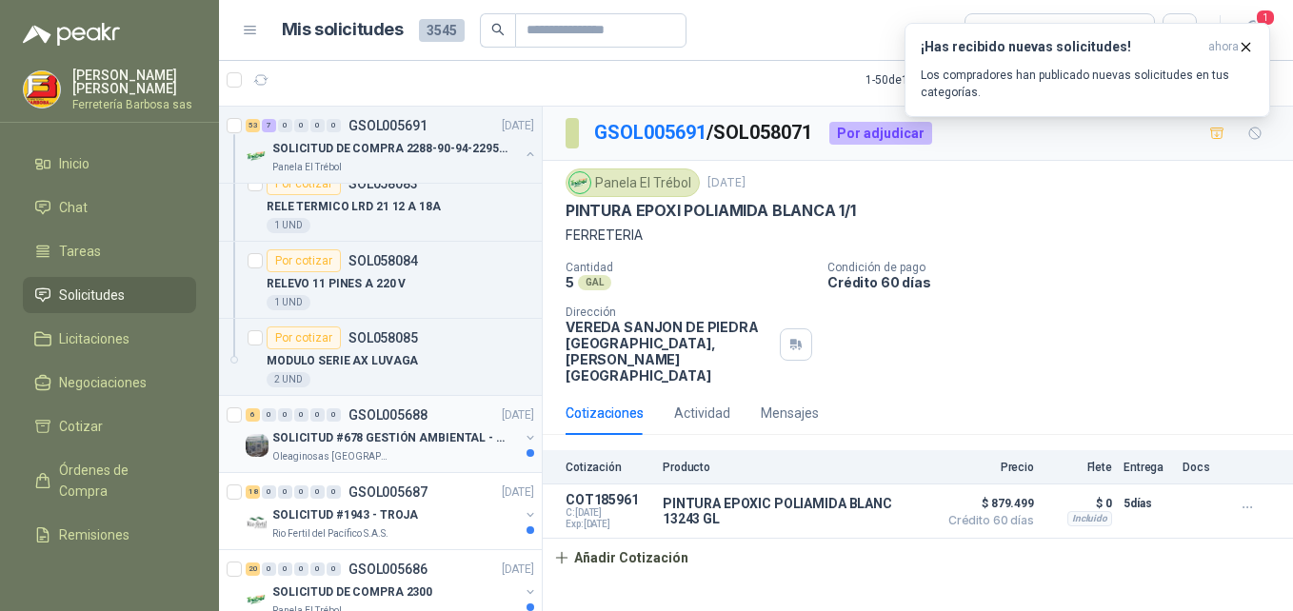
click at [396, 435] on p "SOLICITUD #678 GESTIÓN AMBIENTAL - TUMACO" at bounding box center [390, 439] width 237 height 18
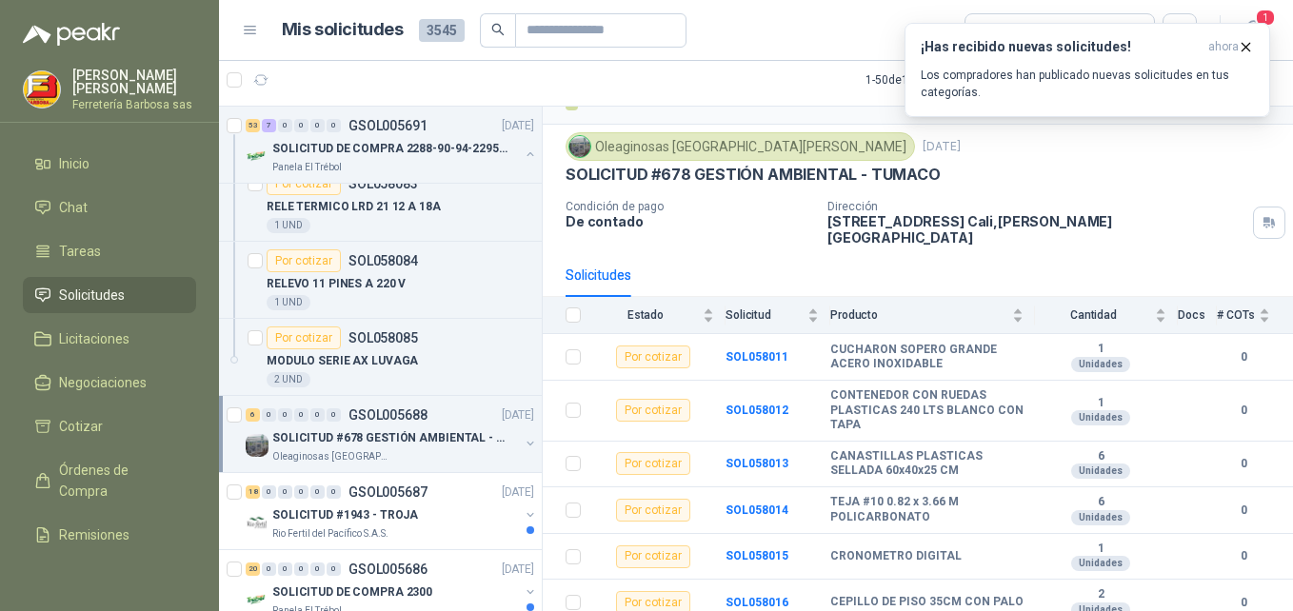
scroll to position [42, 0]
click at [339, 509] on p "SOLICITUD #1943 - TROJA" at bounding box center [345, 516] width 146 height 18
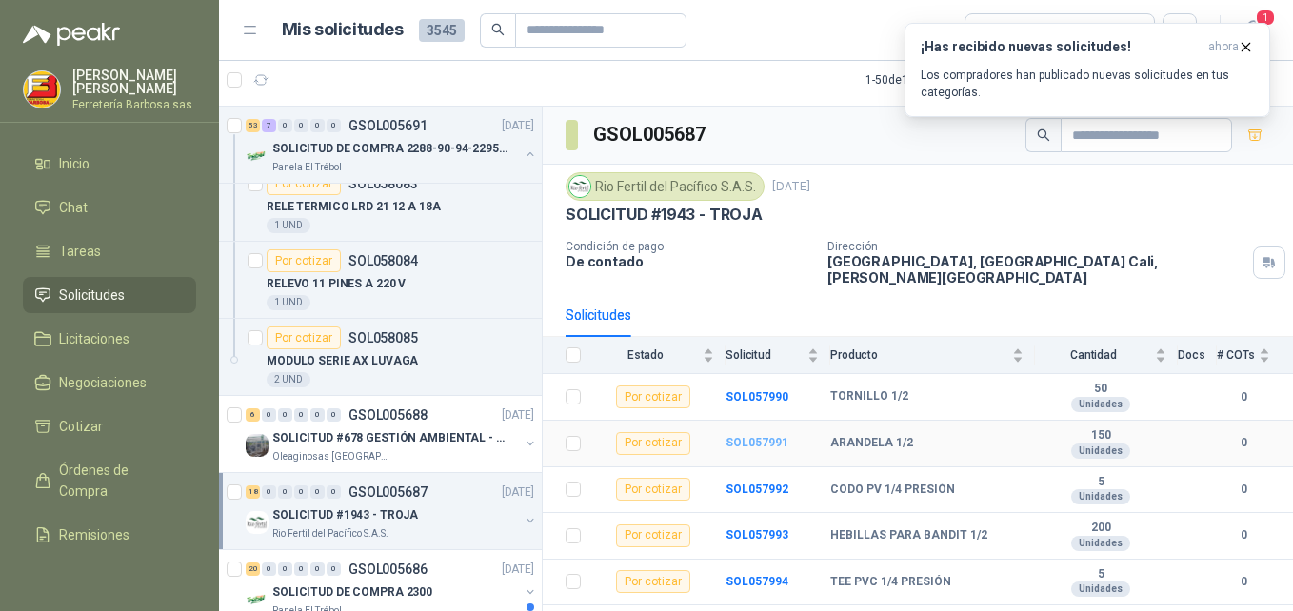
click at [740, 436] on b "SOL057991" at bounding box center [757, 442] width 63 height 13
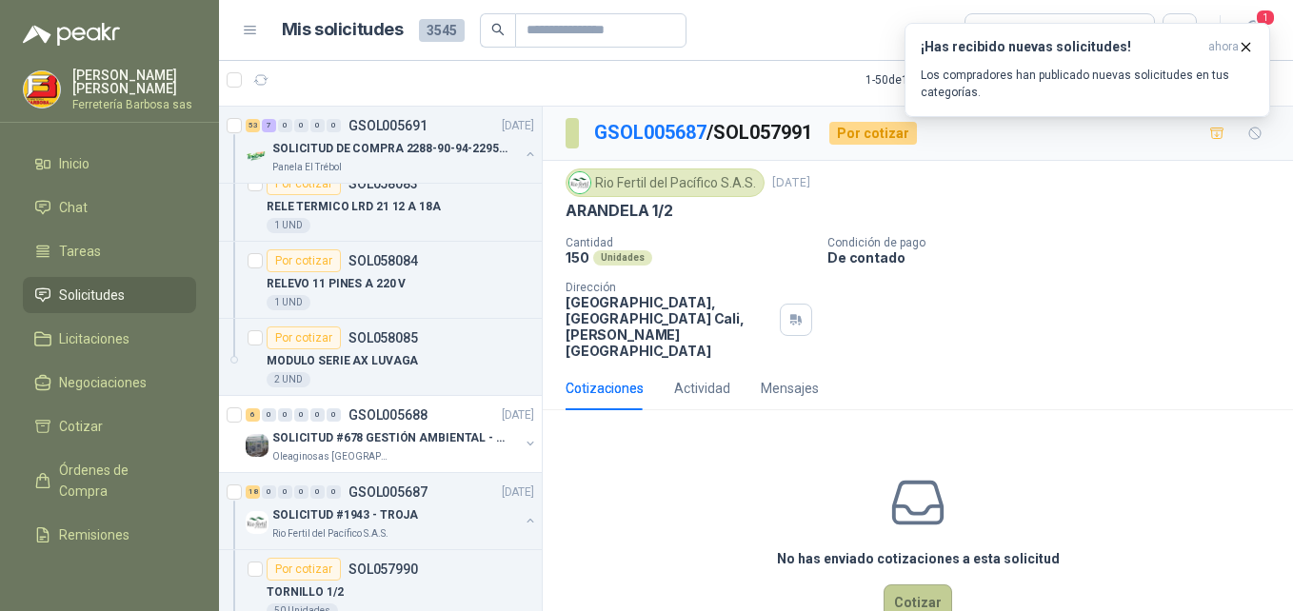
click at [914, 590] on button "Cotizar" at bounding box center [918, 603] width 69 height 36
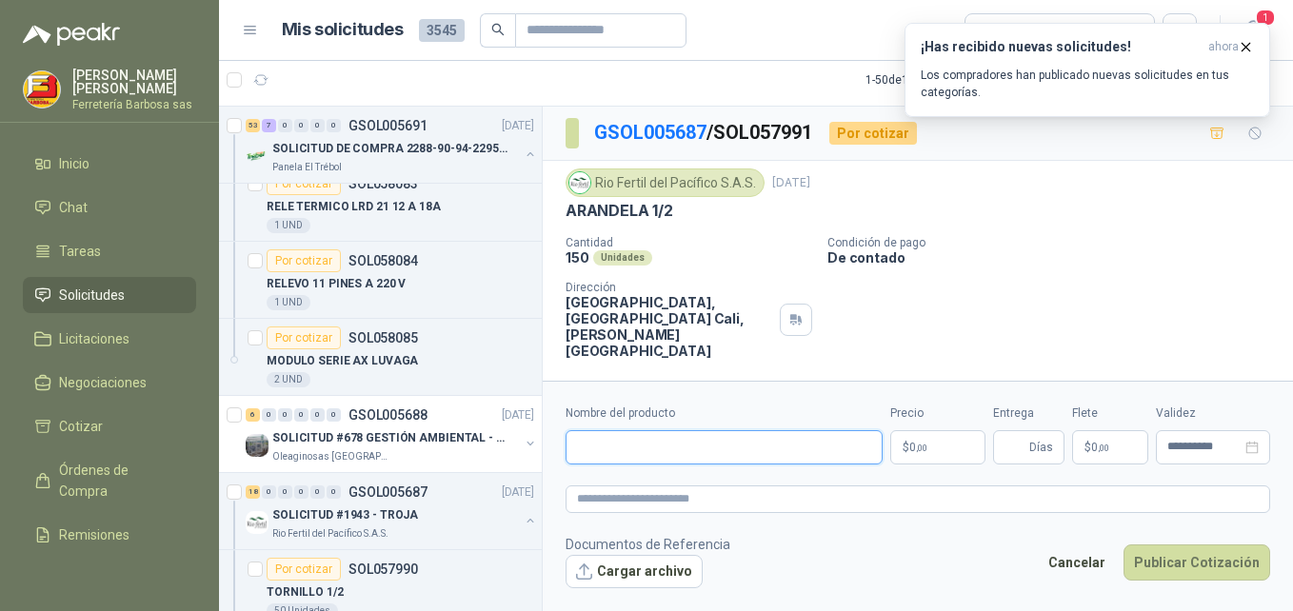
click at [761, 439] on input "Nombre del producto" at bounding box center [724, 448] width 317 height 34
paste input "**********"
type input "**********"
click at [912, 450] on span "0 ,00" at bounding box center [919, 447] width 18 height 11
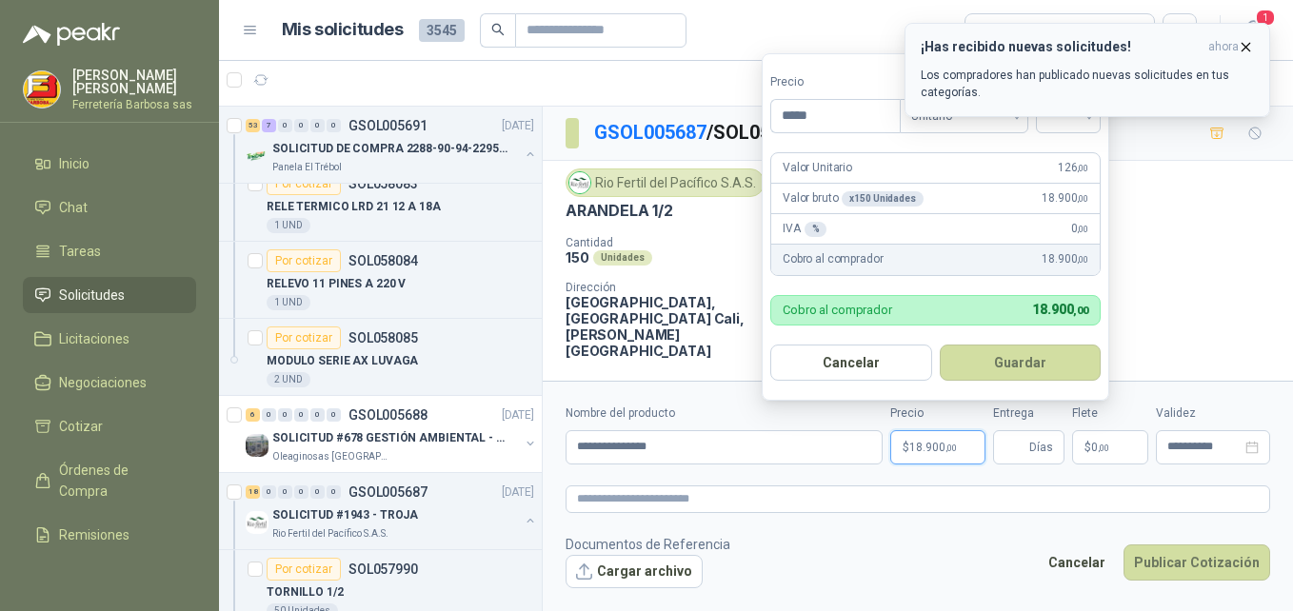
type input "*****"
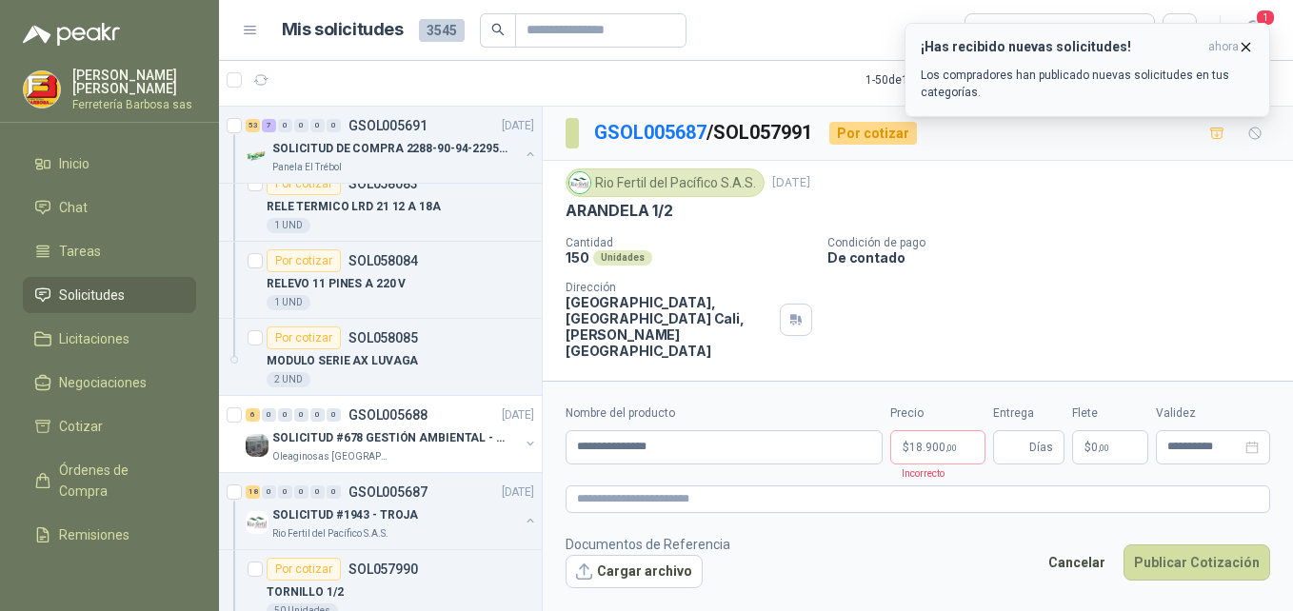
click at [1249, 46] on icon "button" at bounding box center [1246, 47] width 16 height 16
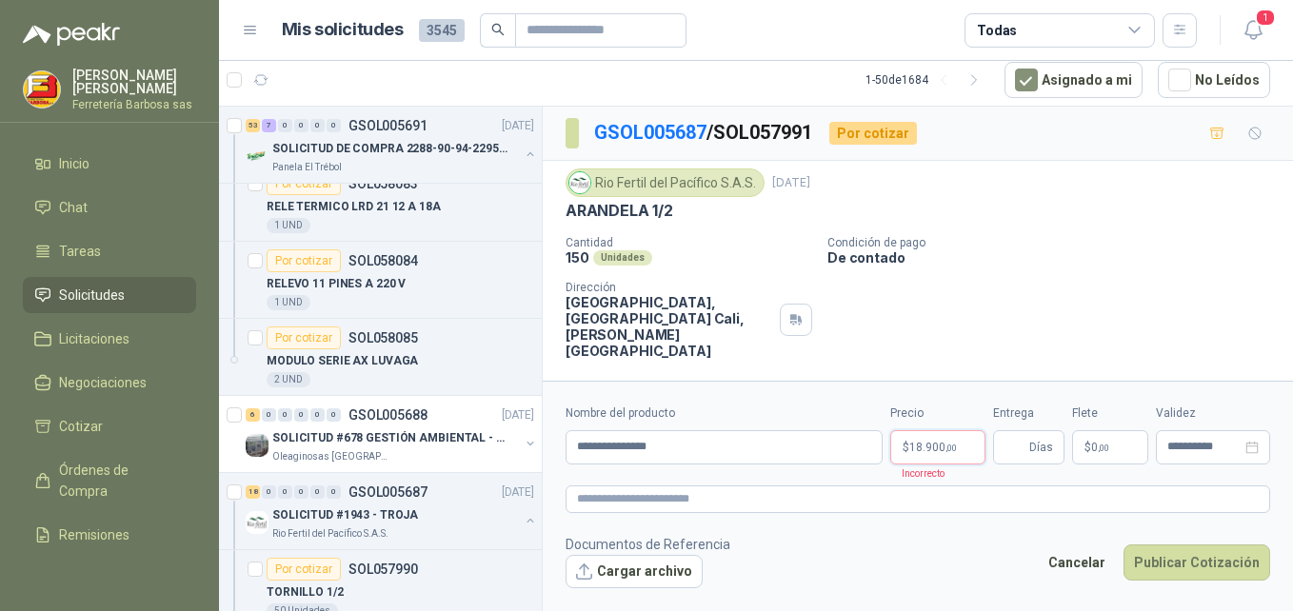
click at [966, 454] on p "$ 18.900 ,00" at bounding box center [938, 448] width 95 height 34
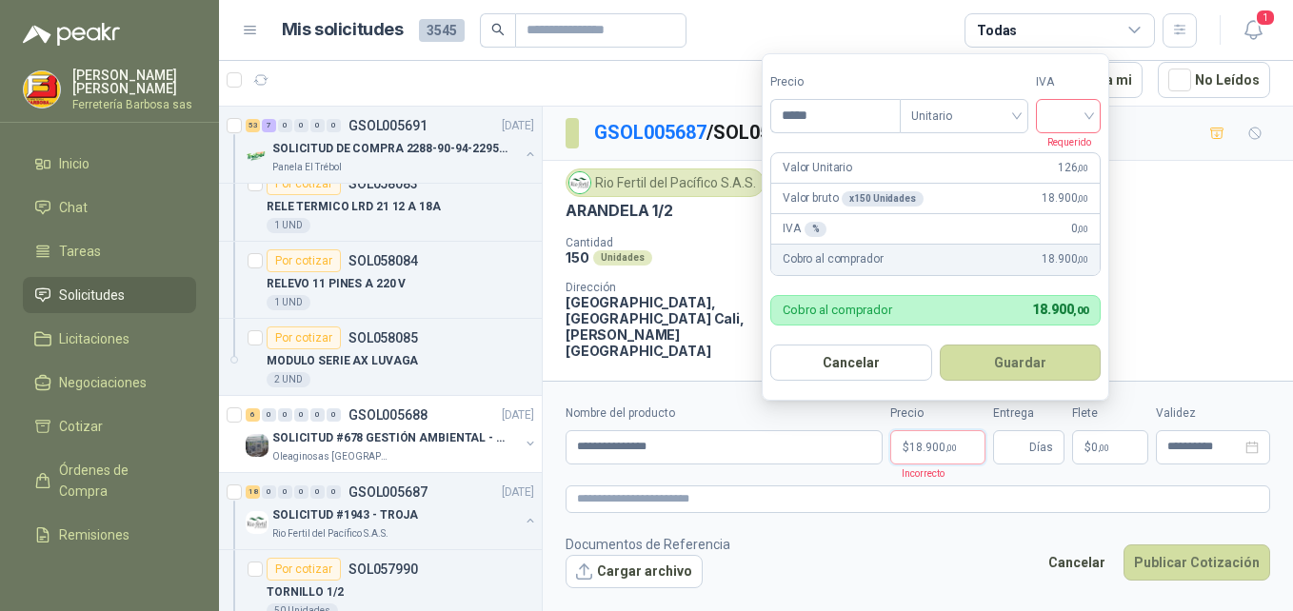
click at [1090, 111] on input "search" at bounding box center [1069, 114] width 42 height 29
click at [1069, 153] on div "19%" at bounding box center [1072, 155] width 35 height 21
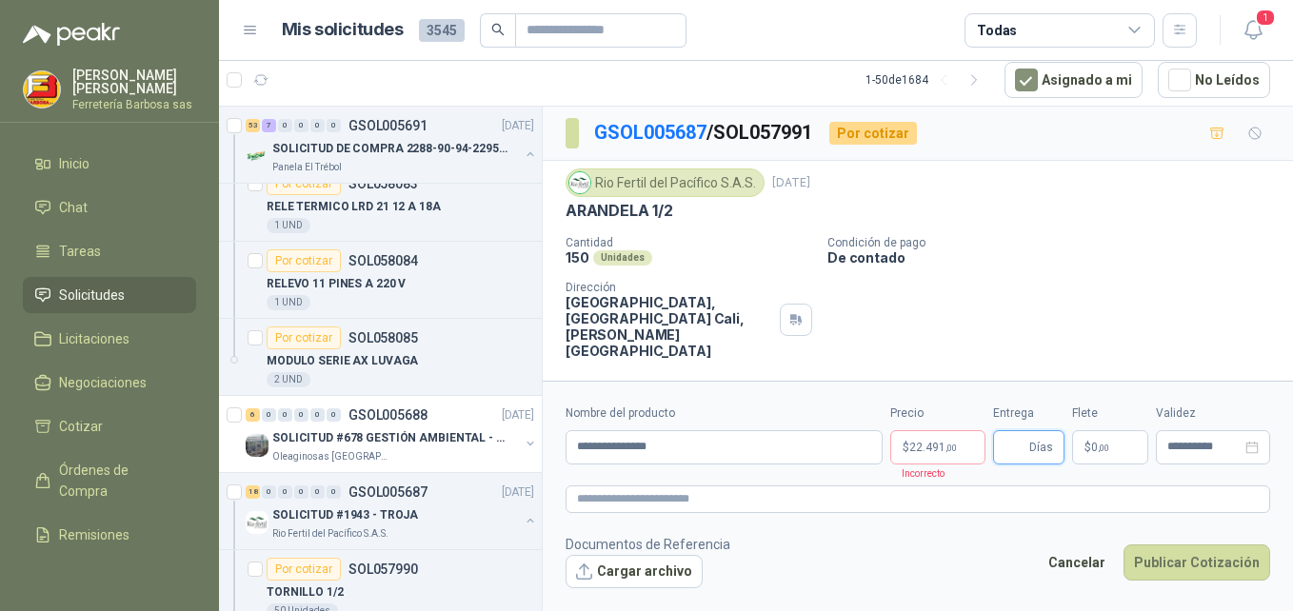
click at [1017, 444] on input "Entrega" at bounding box center [1015, 447] width 21 height 32
type input "*"
click at [937, 449] on span "22.491 ,00" at bounding box center [934, 447] width 48 height 11
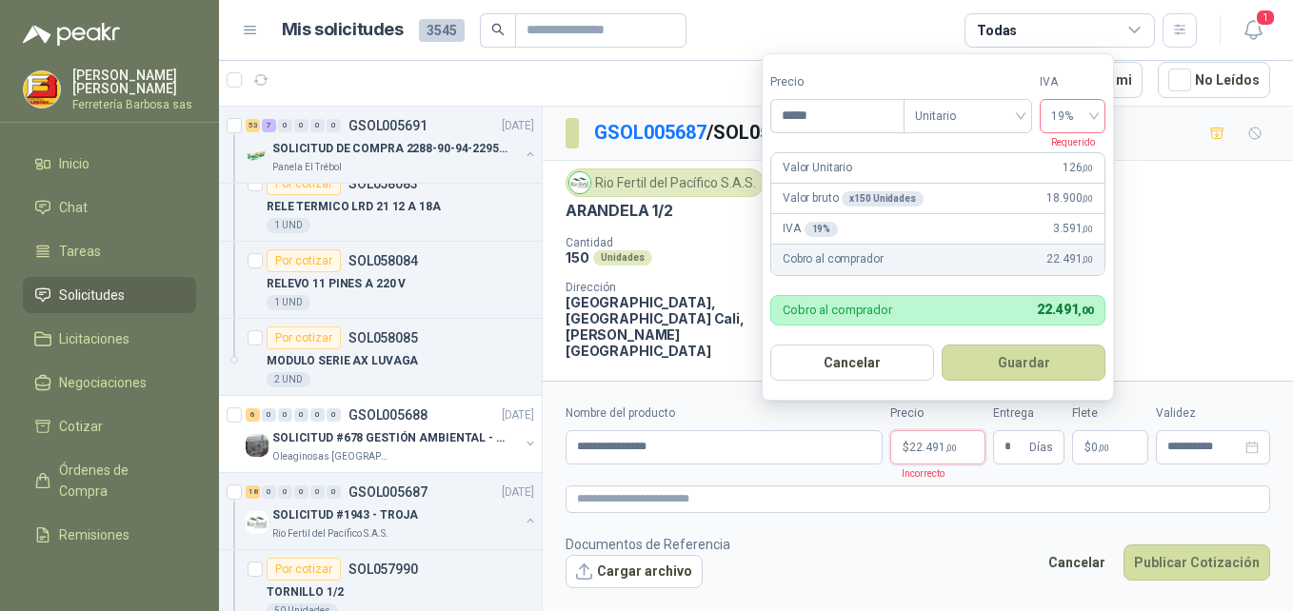
click at [1095, 110] on div "19%" at bounding box center [1073, 116] width 66 height 34
click at [1068, 156] on div "19%" at bounding box center [1072, 155] width 35 height 21
click at [1068, 156] on div "Valor Unitario 126 ,00" at bounding box center [938, 168] width 333 height 30
click at [1007, 359] on button "Guardar" at bounding box center [1024, 363] width 164 height 36
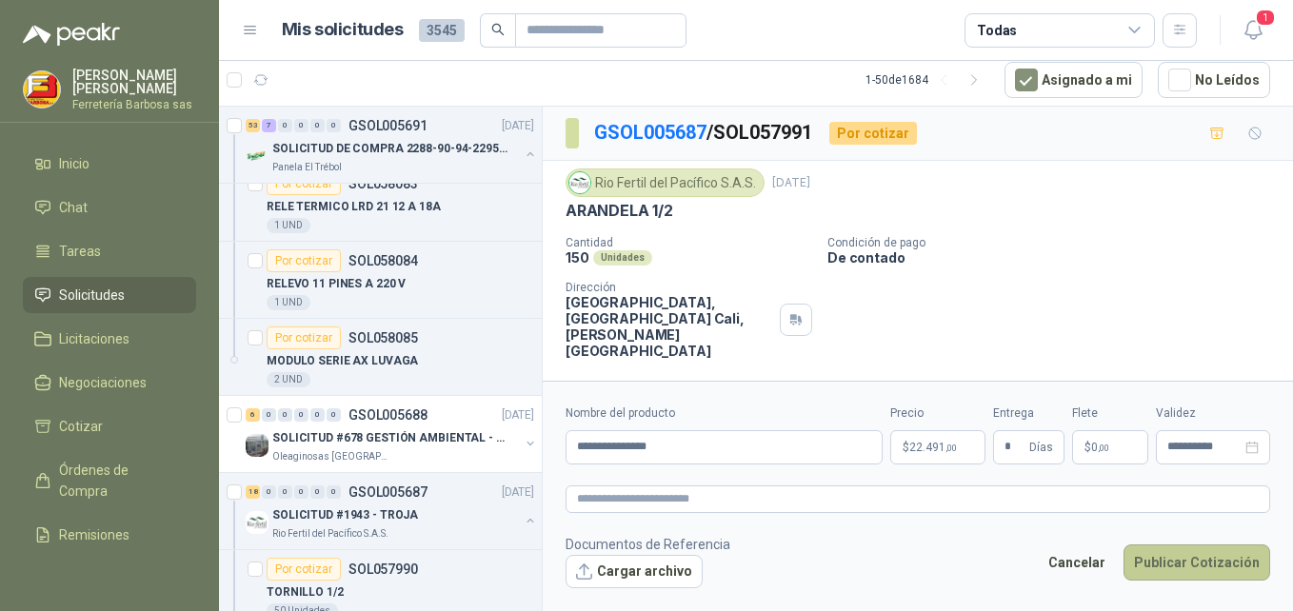
click at [1171, 564] on button "Publicar Cotización" at bounding box center [1197, 563] width 147 height 36
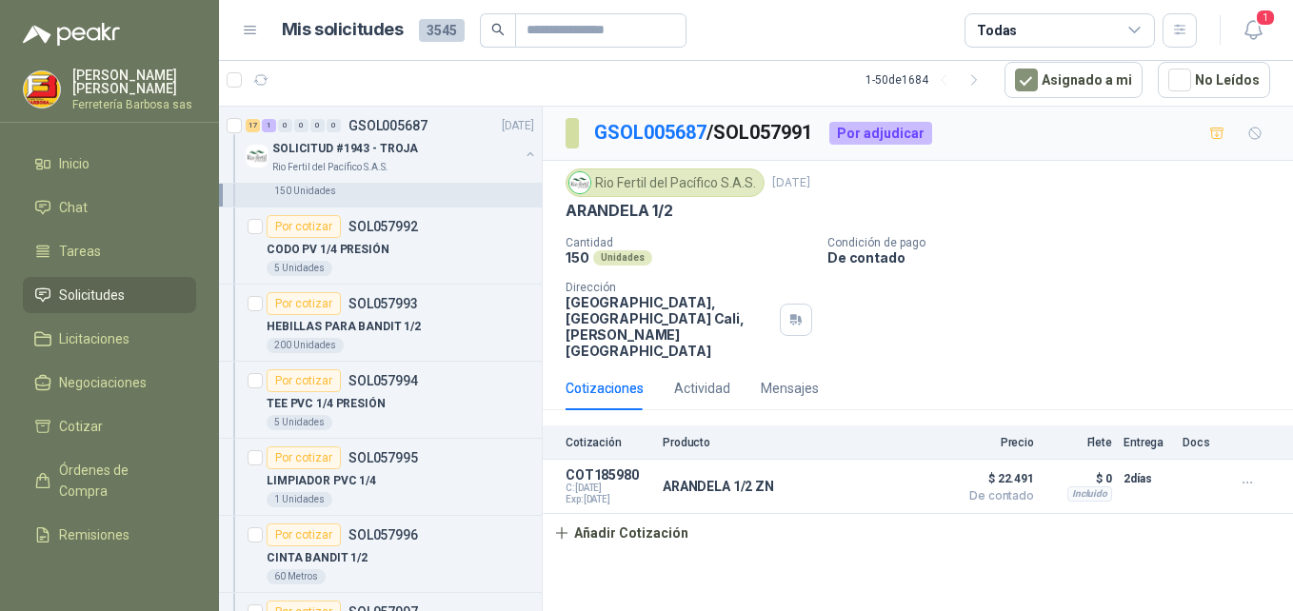
scroll to position [6576, 0]
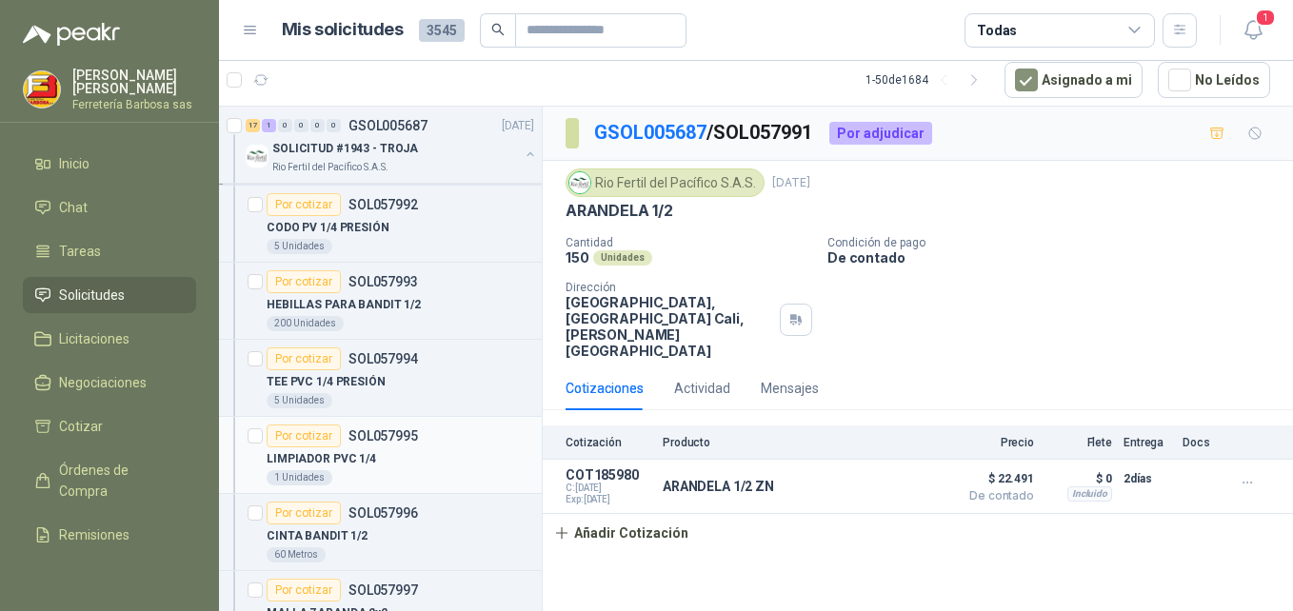
click at [316, 434] on div "Por cotizar" at bounding box center [304, 436] width 74 height 23
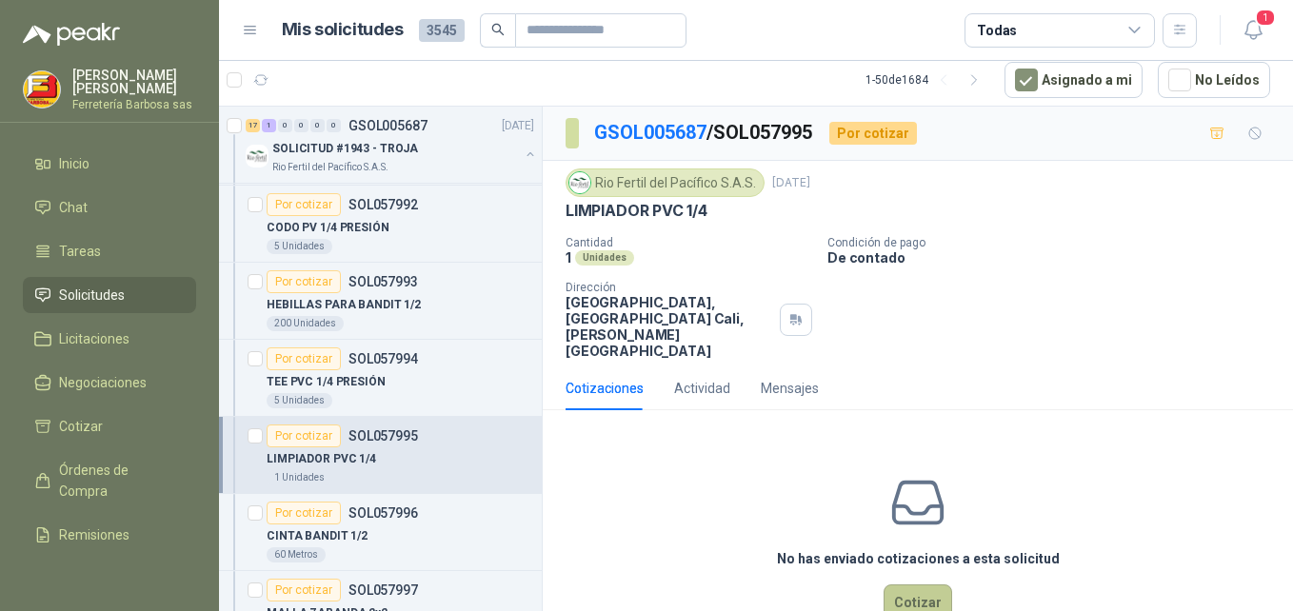
click at [904, 586] on button "Cotizar" at bounding box center [918, 603] width 69 height 36
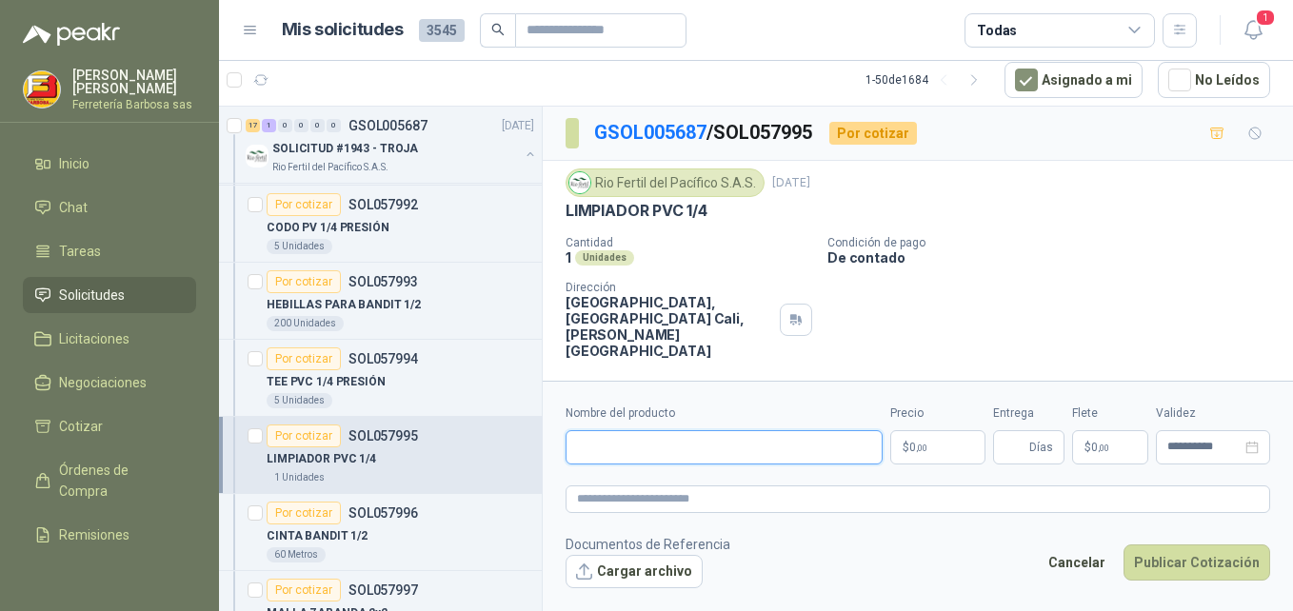
click at [611, 440] on input "Nombre del producto" at bounding box center [724, 448] width 317 height 34
paste input "**********"
type input "**********"
click at [928, 456] on p "$ 0 ,00" at bounding box center [938, 448] width 95 height 34
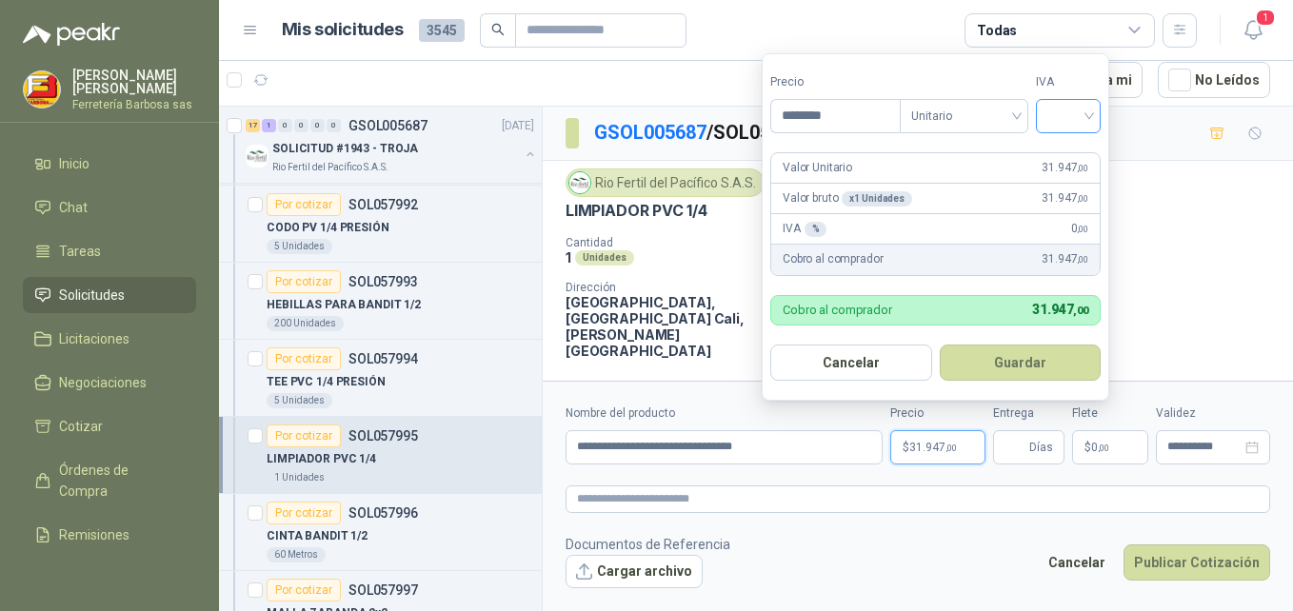
type input "********"
click at [1090, 107] on input "search" at bounding box center [1069, 114] width 42 height 29
click at [1061, 145] on div "19%" at bounding box center [1072, 155] width 35 height 21
click at [1011, 349] on button "Guardar" at bounding box center [1024, 363] width 164 height 36
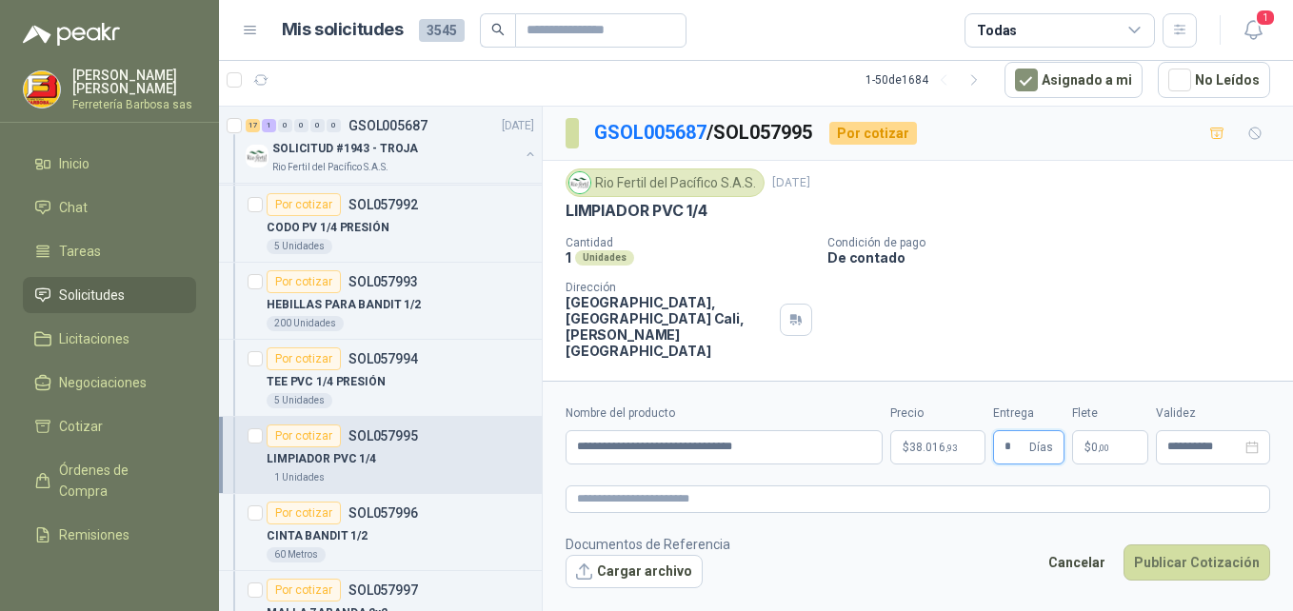
type input "*"
click at [1089, 444] on span "$" at bounding box center [1088, 447] width 7 height 11
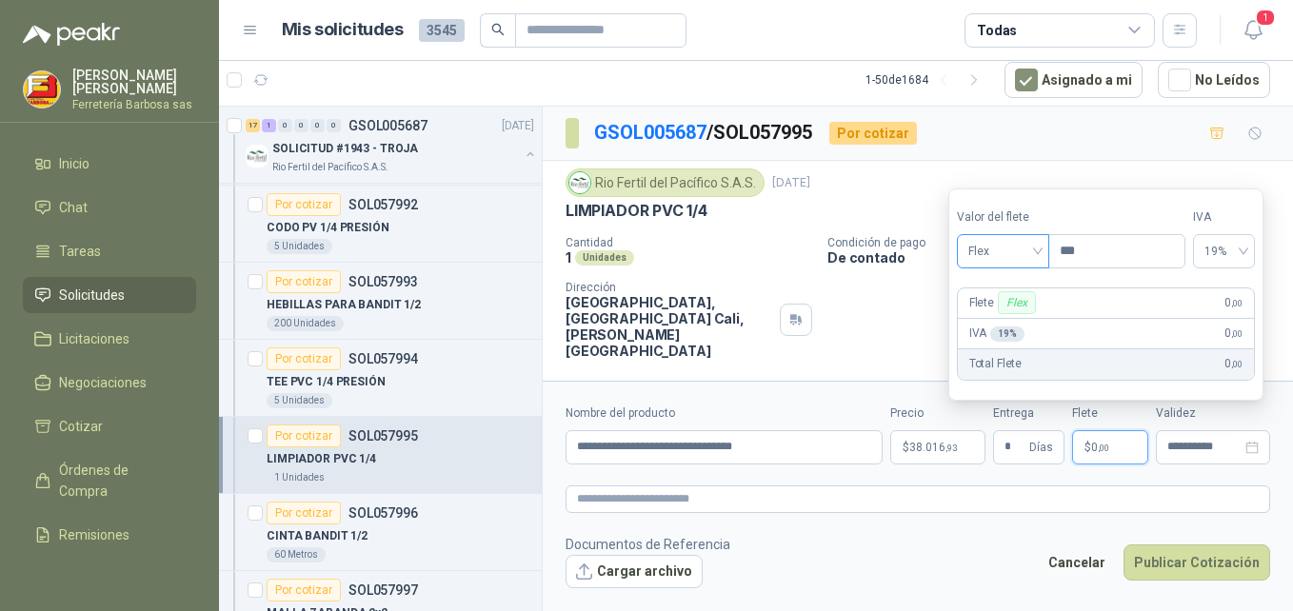
click at [1044, 243] on div "Flex" at bounding box center [1003, 251] width 92 height 34
click at [1032, 321] on div "Incluido" at bounding box center [1005, 321] width 66 height 21
click at [1184, 562] on button "Publicar Cotización" at bounding box center [1197, 563] width 147 height 36
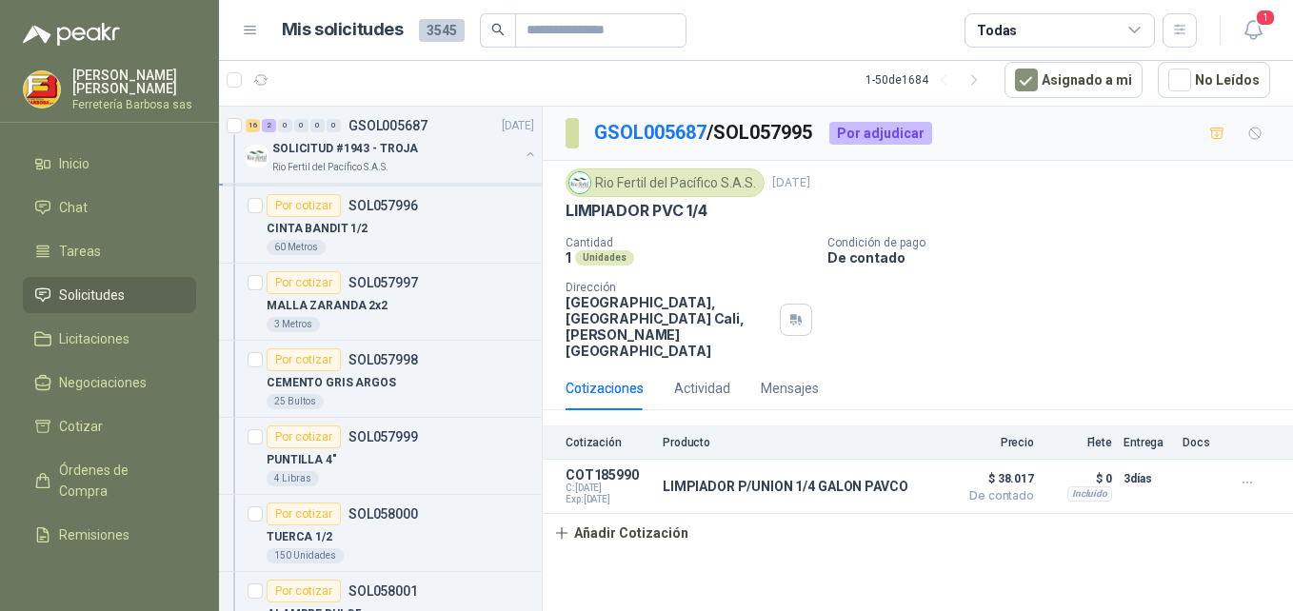
scroll to position [6972, 0]
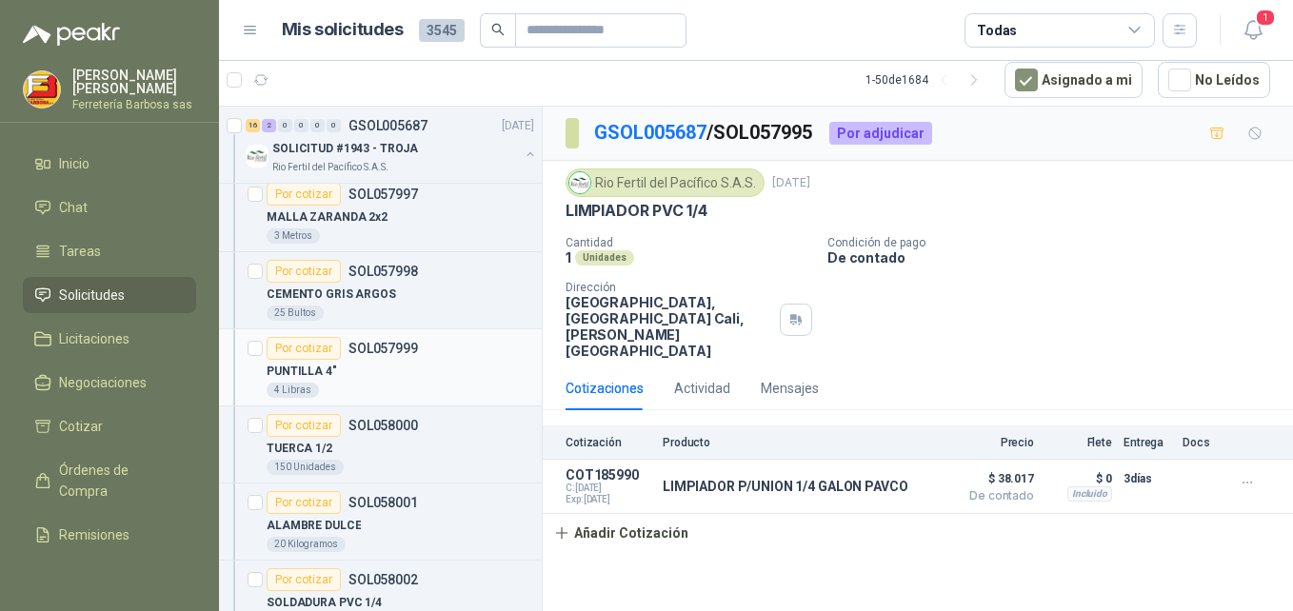
click at [285, 353] on div "Por cotizar" at bounding box center [304, 348] width 74 height 23
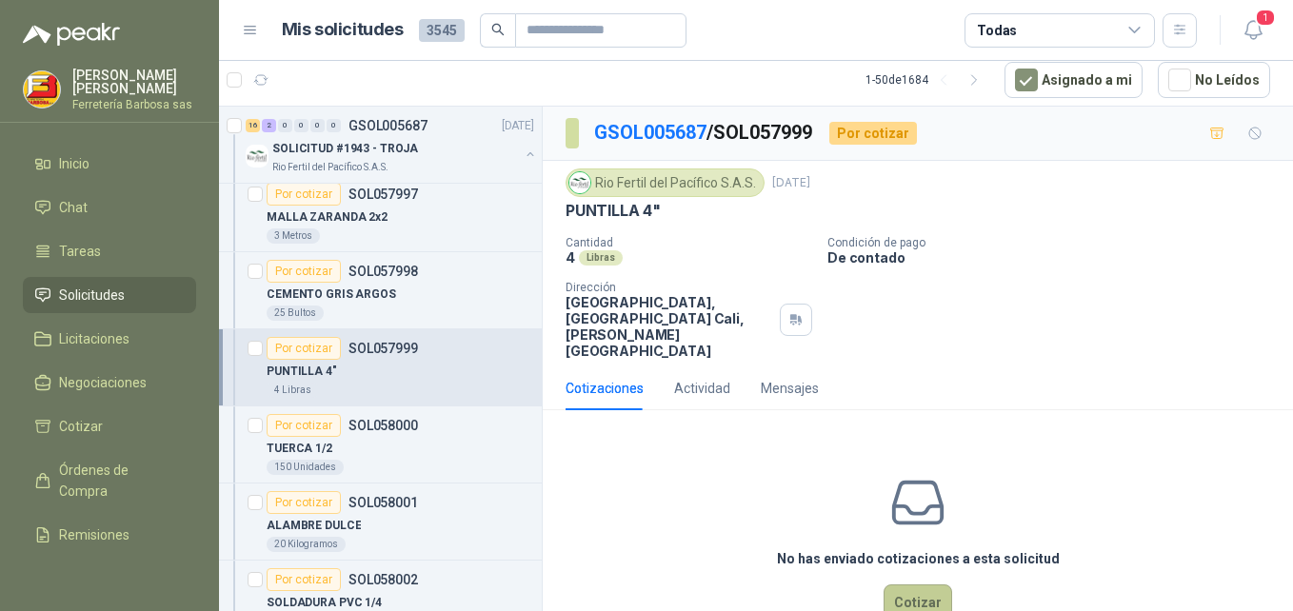
click at [900, 585] on button "Cotizar" at bounding box center [918, 603] width 69 height 36
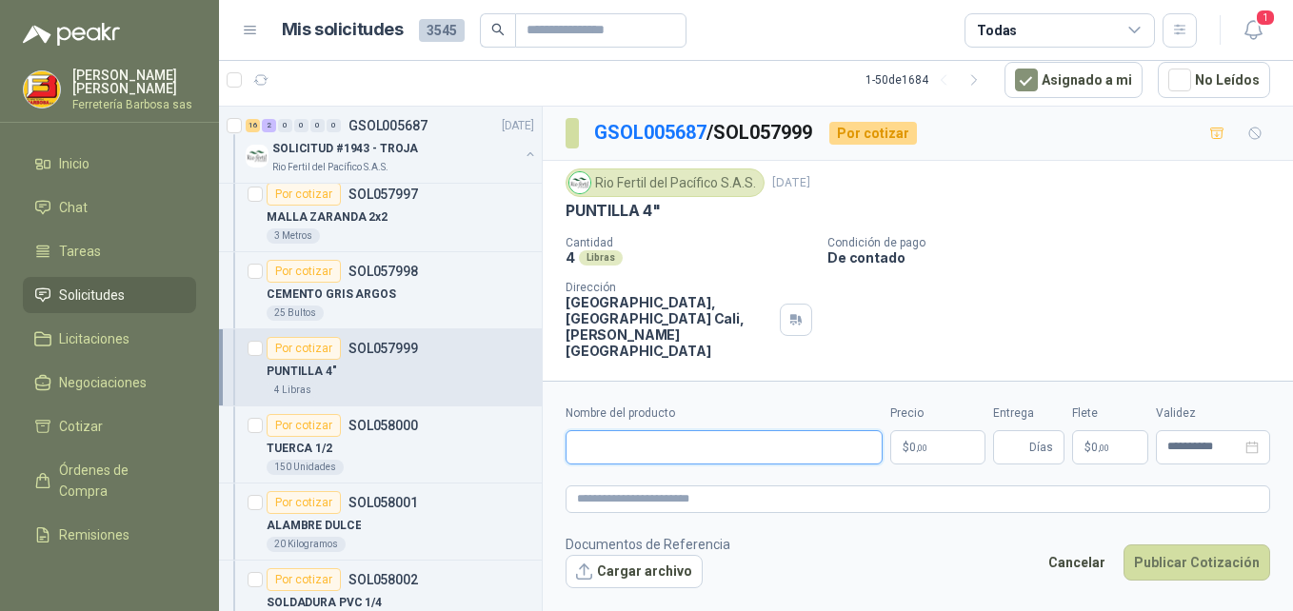
click at [659, 443] on input "Nombre del producto" at bounding box center [724, 448] width 317 height 34
click at [719, 431] on input "Nombre del producto" at bounding box center [724, 448] width 317 height 34
paste input "**********"
type input "**********"
click at [916, 451] on span ",00" at bounding box center [921, 448] width 11 height 10
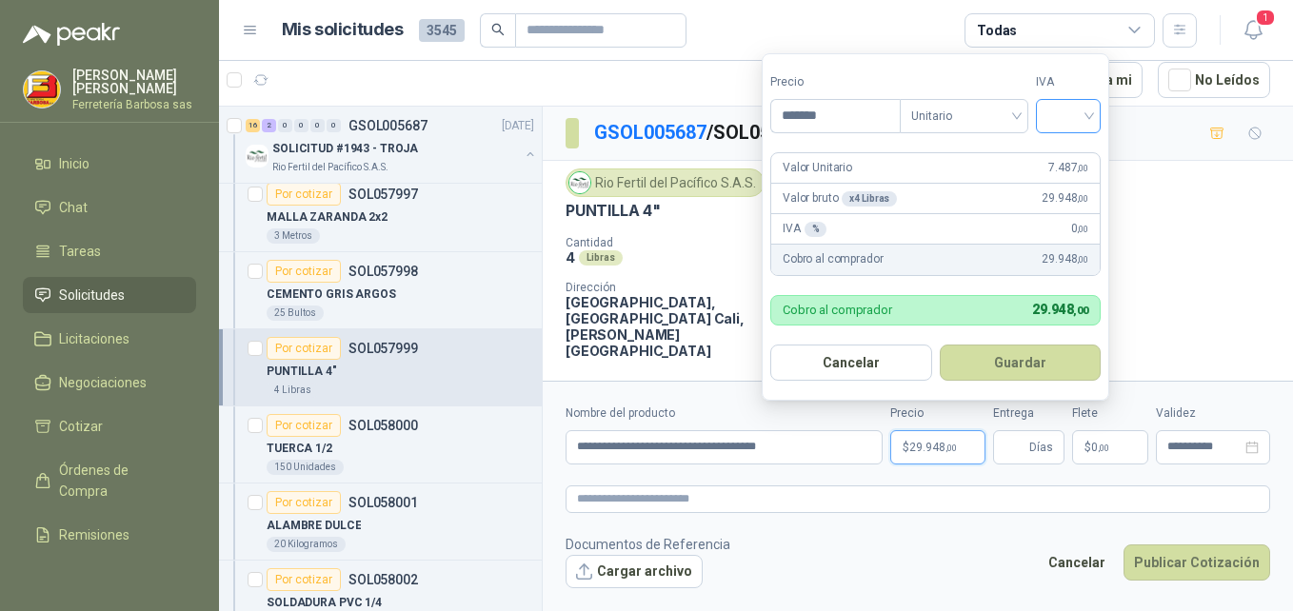
click at [1099, 115] on div at bounding box center [1068, 116] width 65 height 34
type input "*******"
click at [1072, 152] on div "19%" at bounding box center [1072, 155] width 35 height 21
click at [1013, 359] on button "Guardar" at bounding box center [1024, 363] width 164 height 36
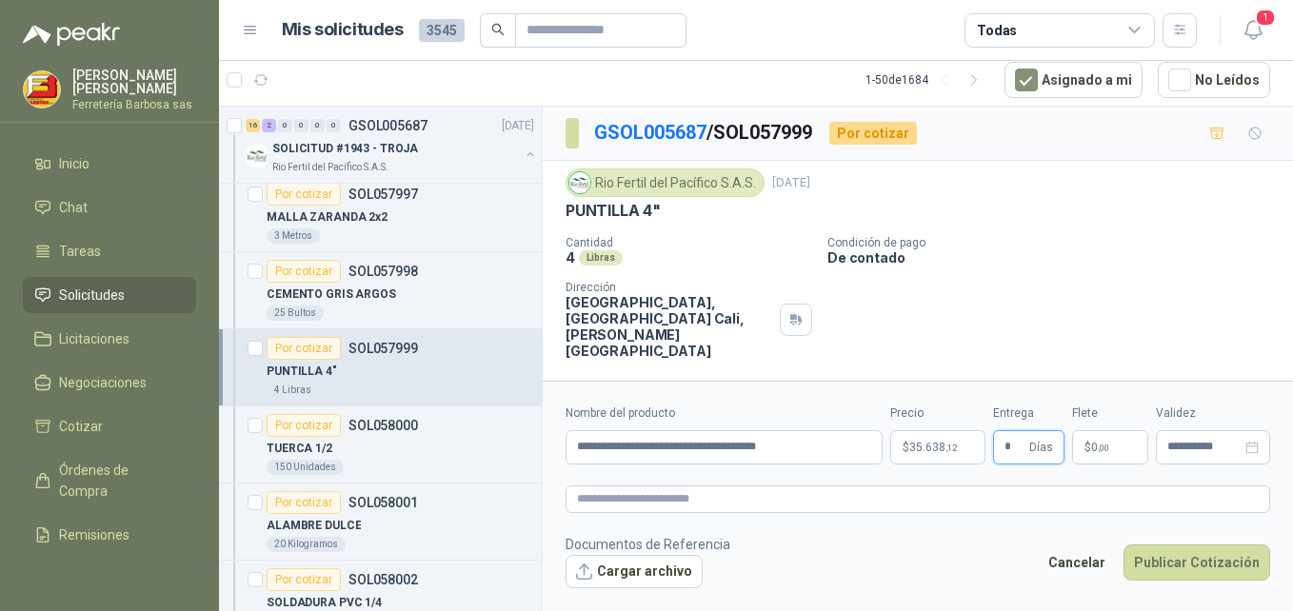
type input "*"
click at [1092, 444] on span "0 ,00" at bounding box center [1101, 447] width 18 height 11
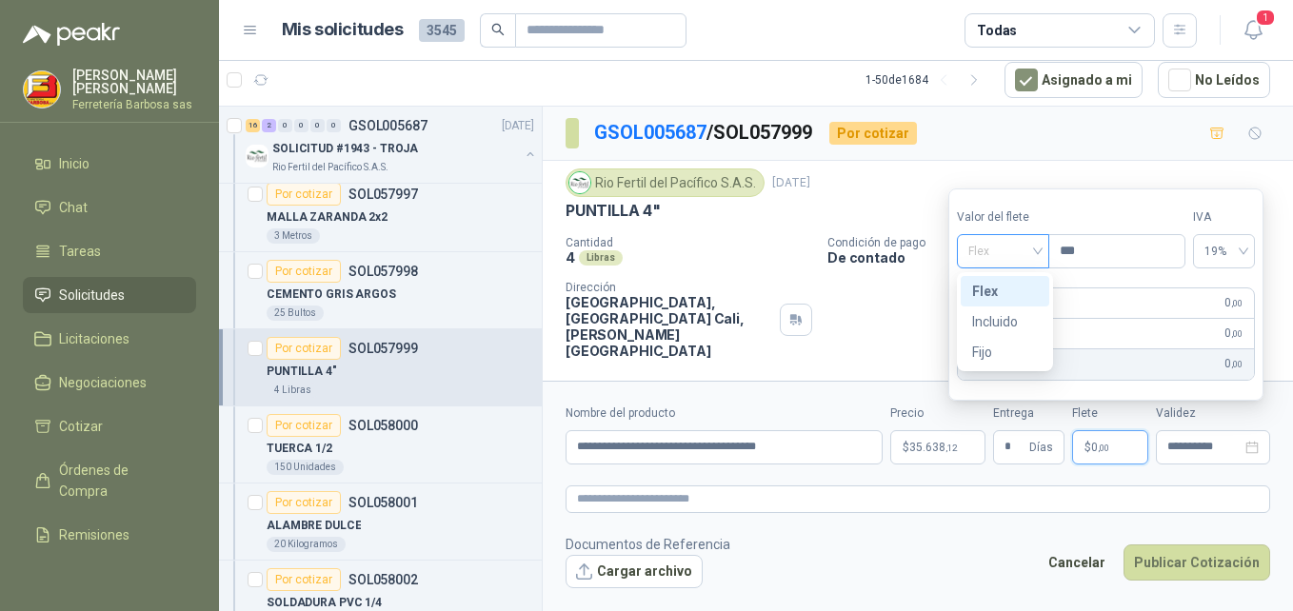
click at [1049, 251] on div "Flex" at bounding box center [1003, 251] width 92 height 34
click at [1008, 319] on div "Incluido" at bounding box center [1005, 321] width 66 height 21
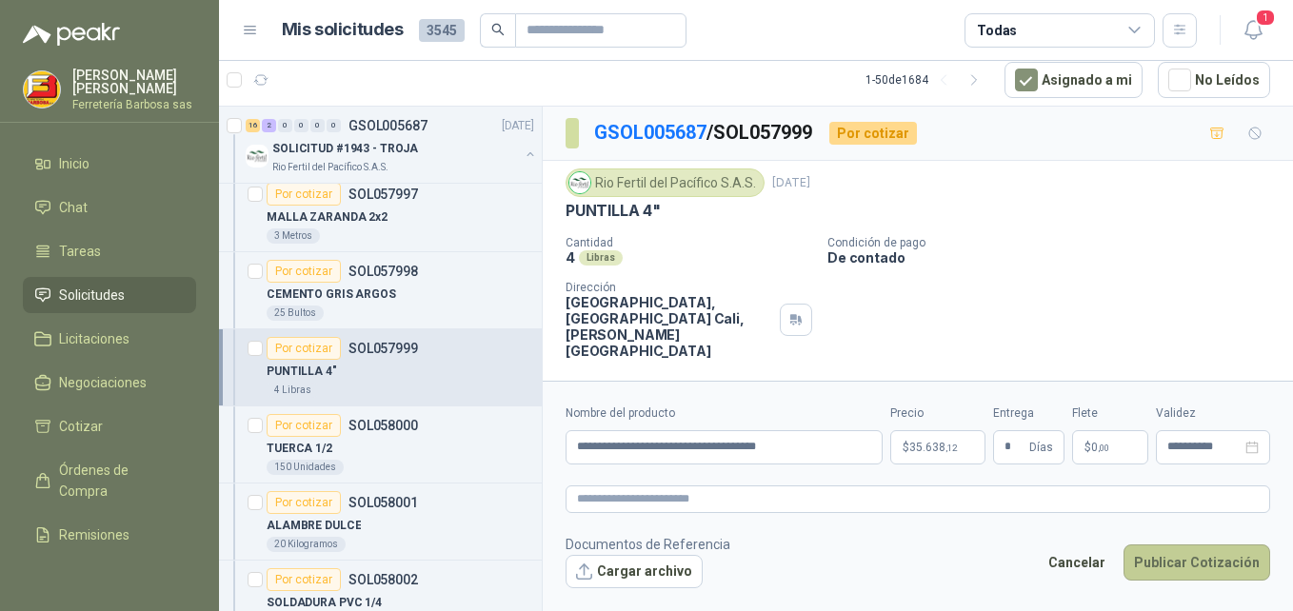
click at [1169, 567] on button "Publicar Cotización" at bounding box center [1197, 563] width 147 height 36
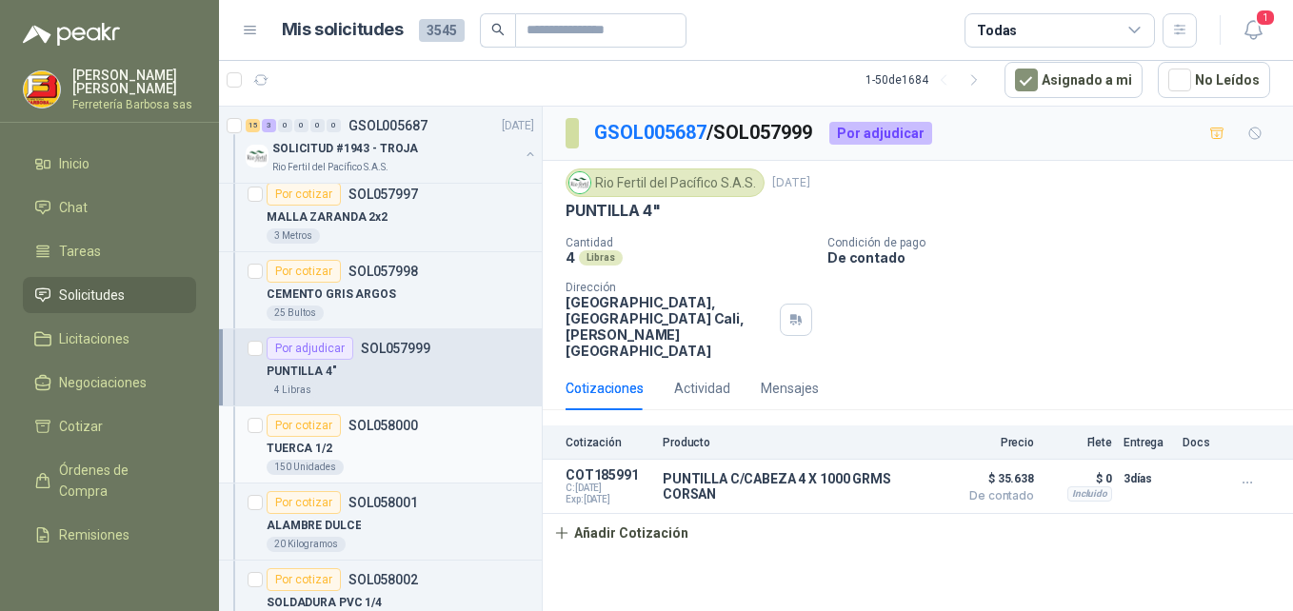
click at [321, 425] on div "Por cotizar" at bounding box center [304, 425] width 74 height 23
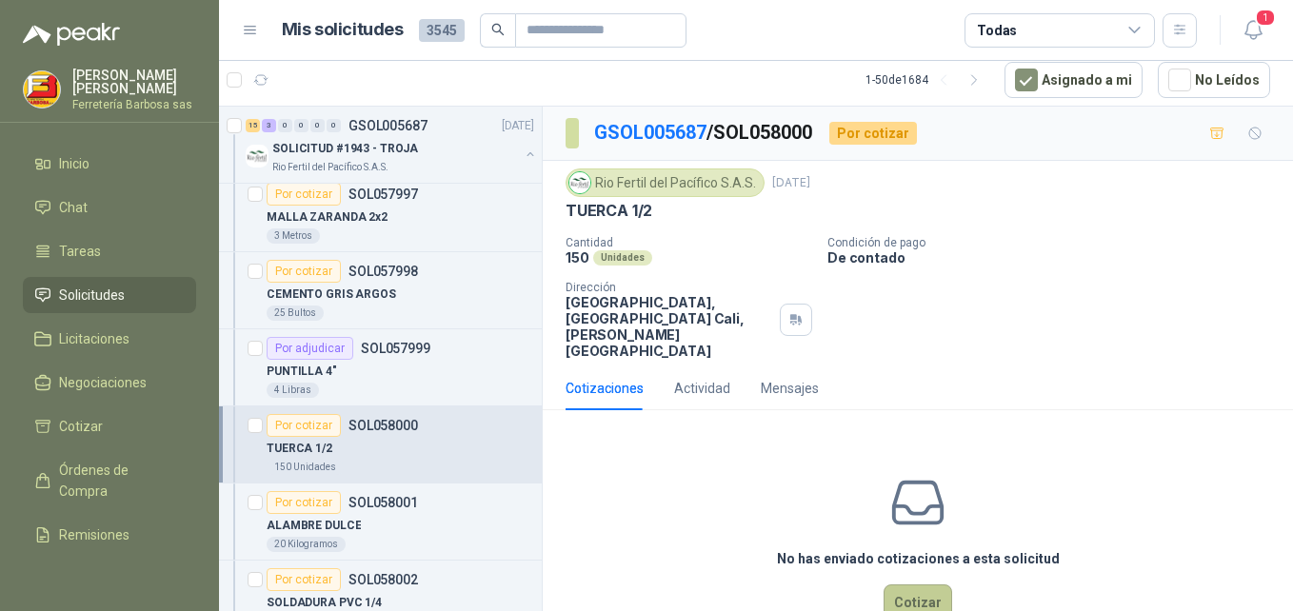
click at [899, 585] on button "Cotizar" at bounding box center [918, 603] width 69 height 36
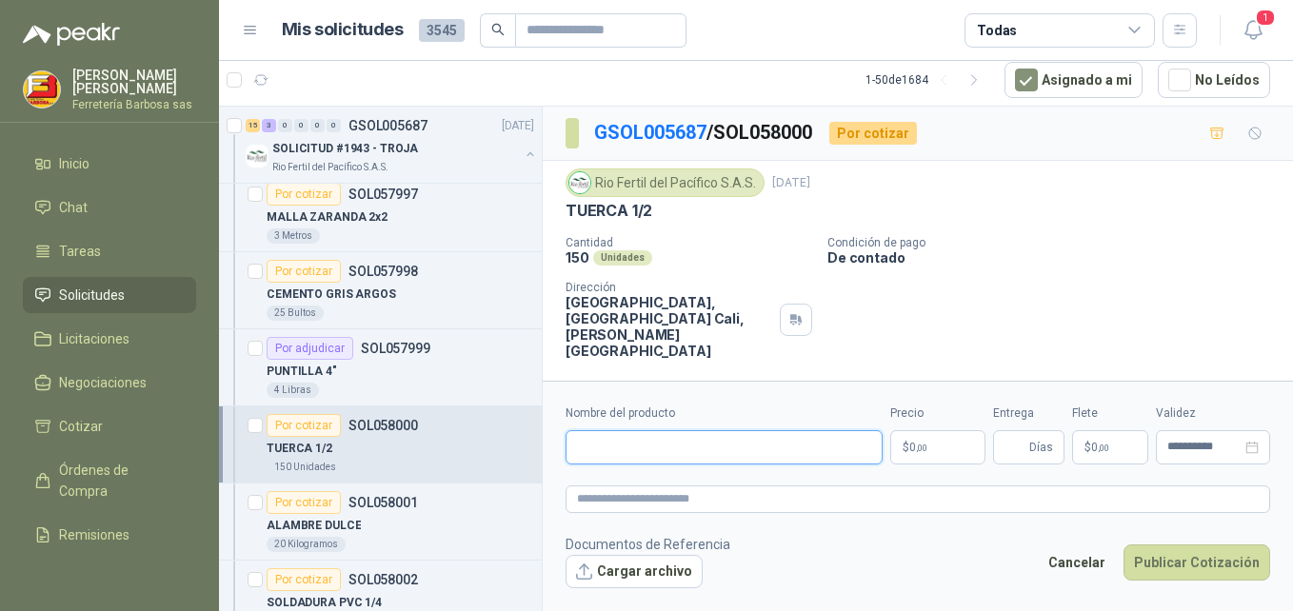
click at [622, 451] on input "Nombre del producto" at bounding box center [724, 448] width 317 height 34
paste input "**********"
type input "**********"
click at [910, 442] on span "0 ,00" at bounding box center [919, 447] width 18 height 11
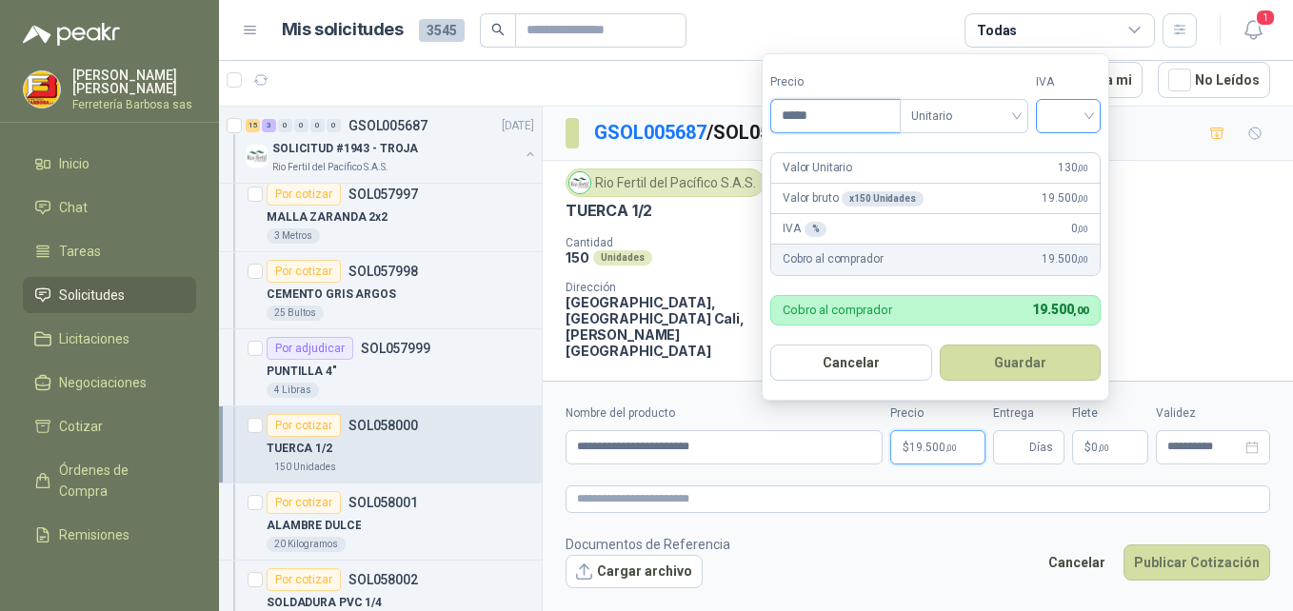
type input "*****"
click at [1090, 118] on input "search" at bounding box center [1069, 114] width 42 height 29
click at [1069, 152] on div "19%" at bounding box center [1072, 155] width 35 height 21
click at [997, 353] on button "Guardar" at bounding box center [1024, 363] width 164 height 36
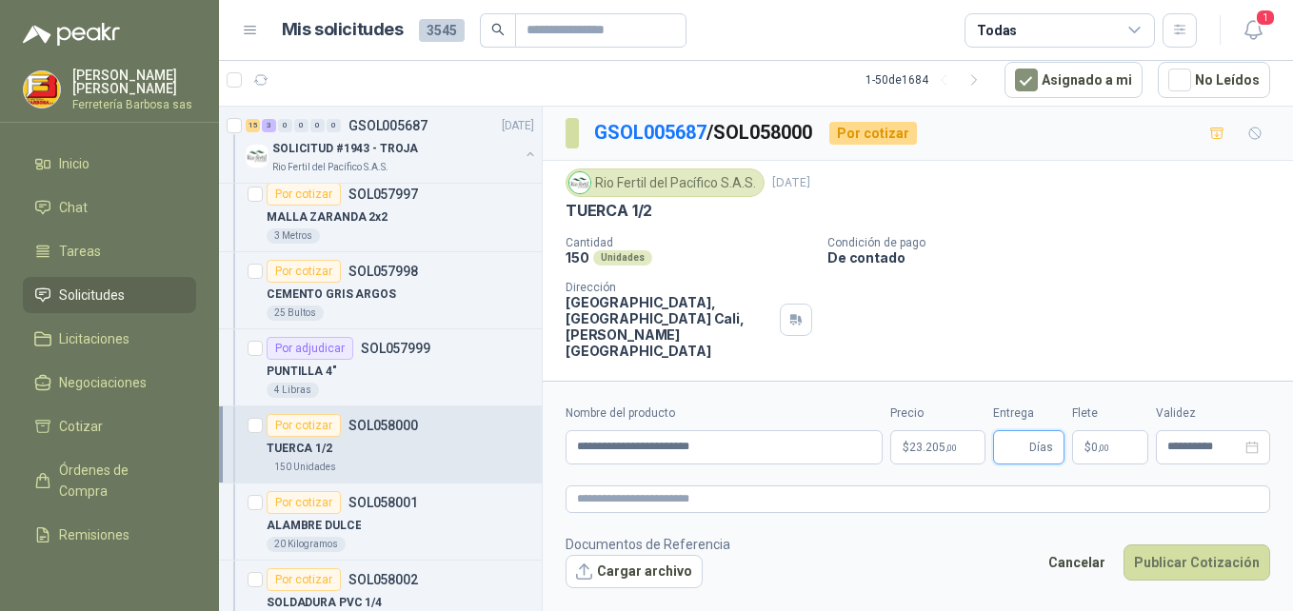
click at [1014, 454] on input "Entrega" at bounding box center [1015, 447] width 21 height 32
type input "*"
click at [1093, 442] on span "0 ,00" at bounding box center [1101, 447] width 18 height 11
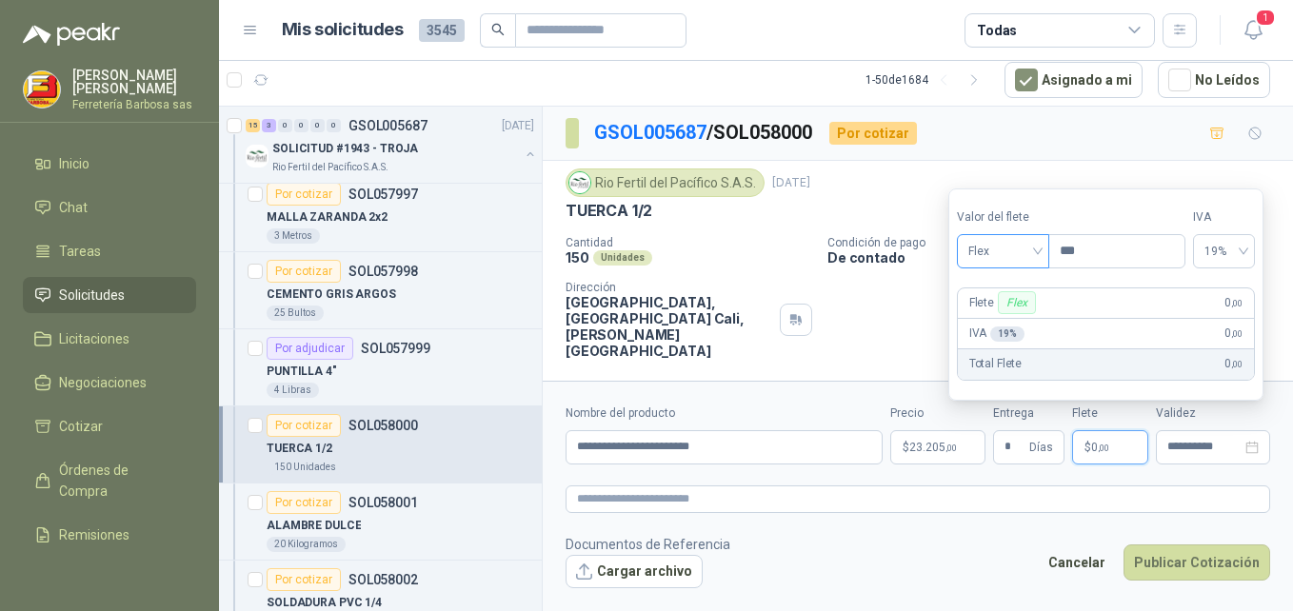
click at [1047, 255] on div "Flex" at bounding box center [1003, 251] width 92 height 34
click at [1017, 319] on div "Incluido" at bounding box center [1005, 321] width 66 height 21
click at [1184, 569] on button "Publicar Cotización" at bounding box center [1197, 563] width 147 height 36
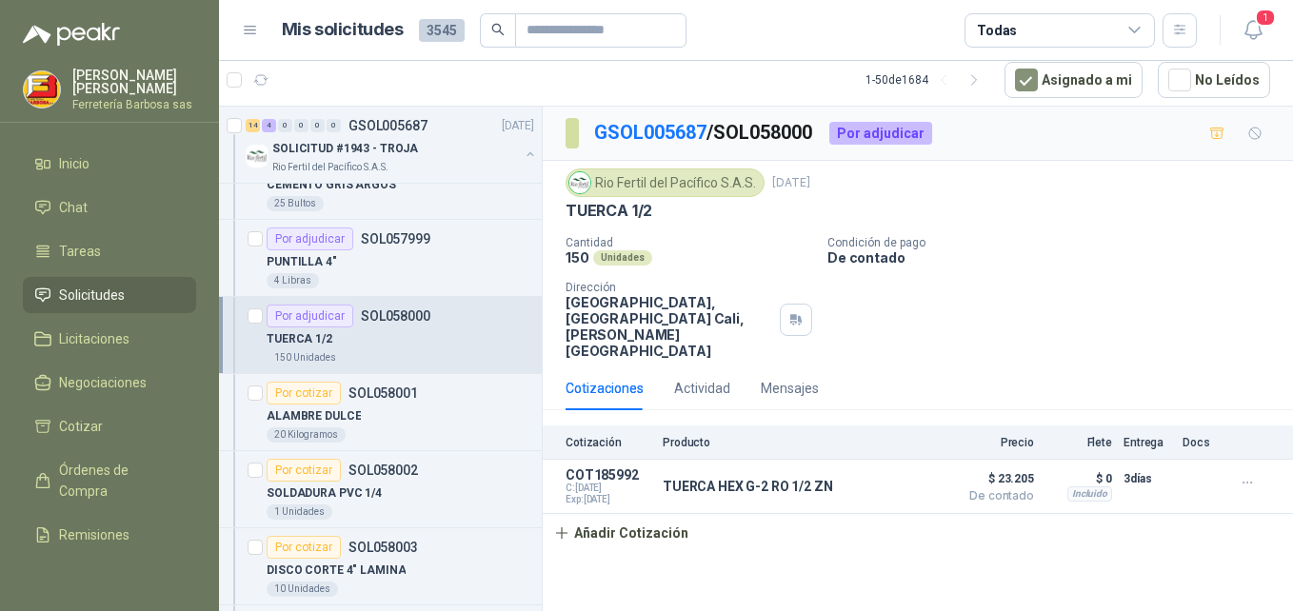
scroll to position [7127, 0]
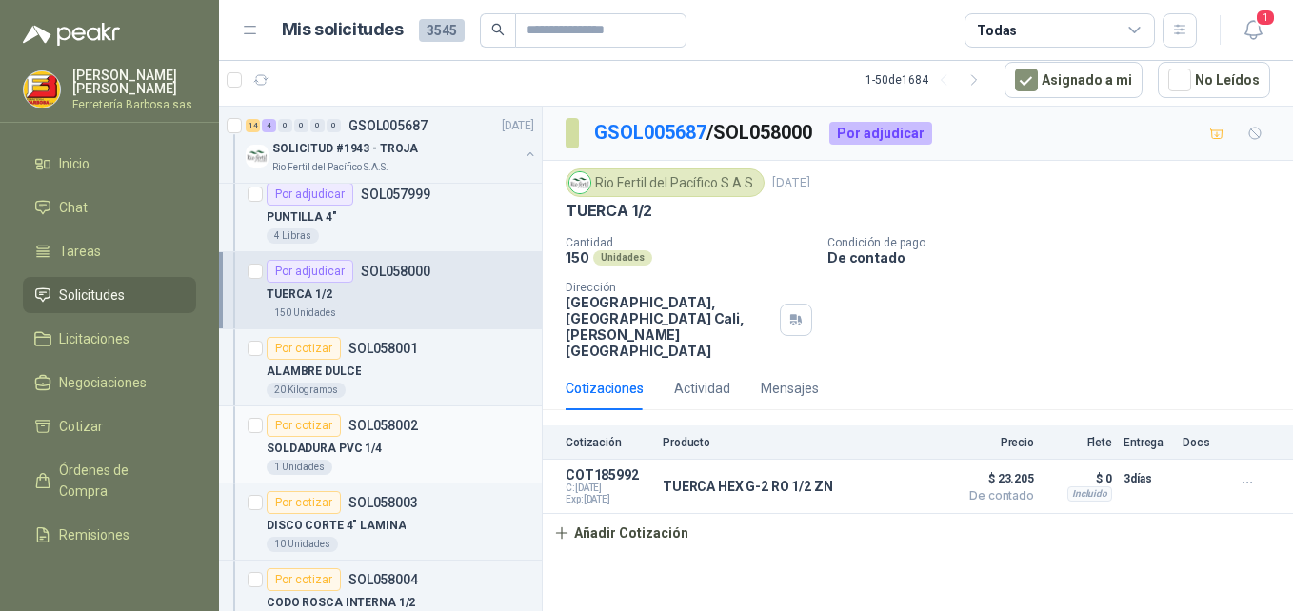
click at [311, 421] on div "Por cotizar" at bounding box center [304, 425] width 74 height 23
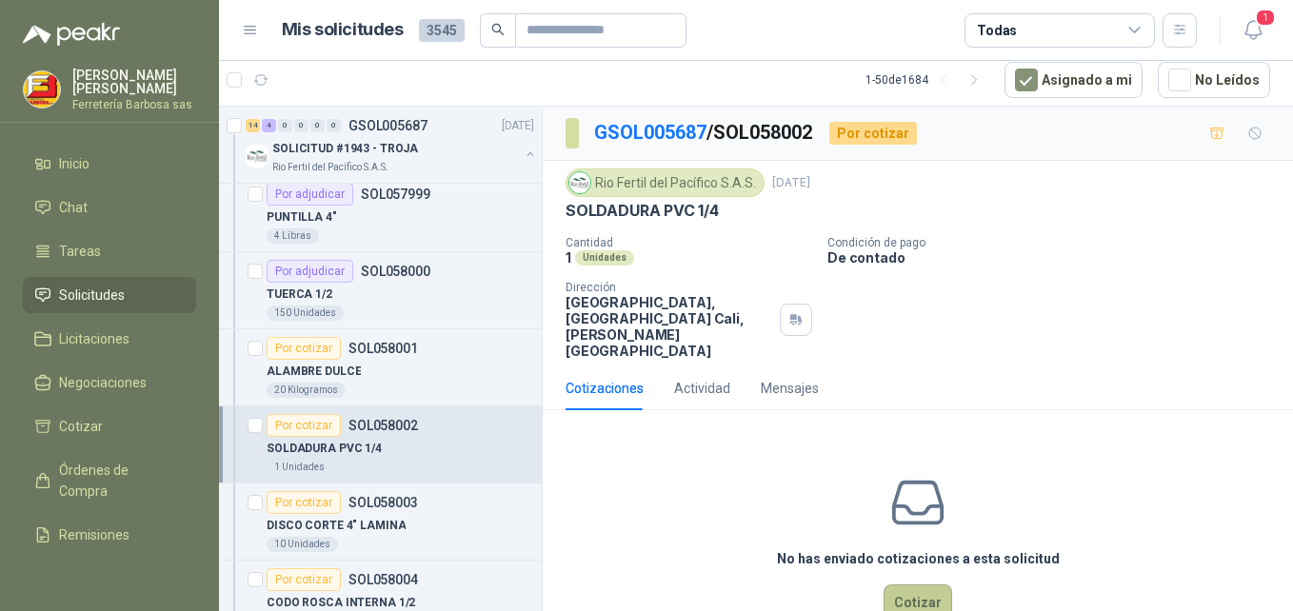
click at [908, 585] on button "Cotizar" at bounding box center [918, 603] width 69 height 36
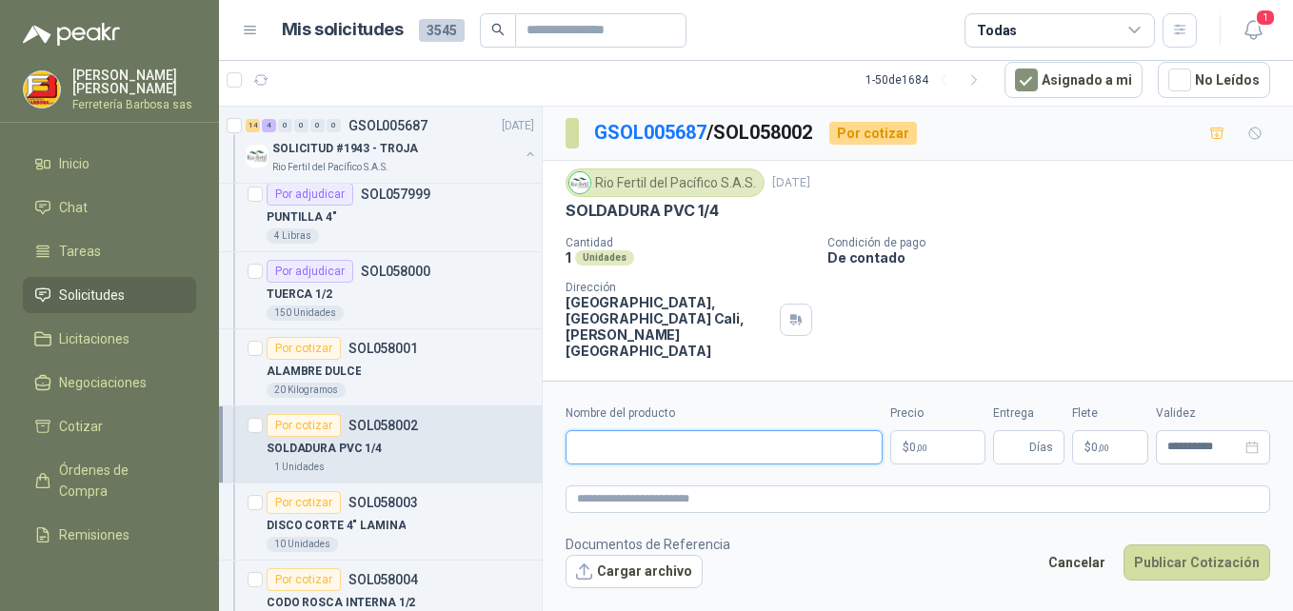
click at [604, 456] on input "Nombre del producto" at bounding box center [724, 448] width 317 height 34
paste input "**********"
click at [599, 452] on input "**********" at bounding box center [724, 448] width 317 height 34
type input "**********"
click at [911, 444] on p "$ 0 ,00" at bounding box center [938, 448] width 95 height 34
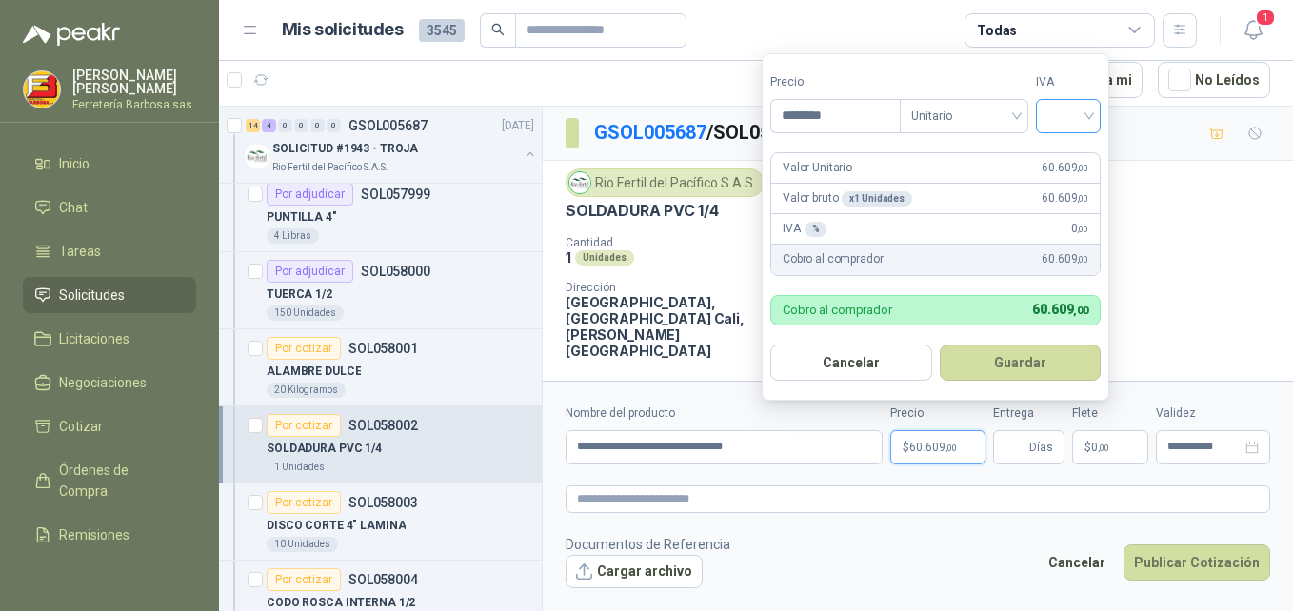
click at [1094, 113] on div at bounding box center [1068, 116] width 65 height 34
type input "********"
click at [1066, 160] on div "19%" at bounding box center [1072, 155] width 35 height 21
click at [997, 354] on button "Guardar" at bounding box center [1024, 363] width 164 height 36
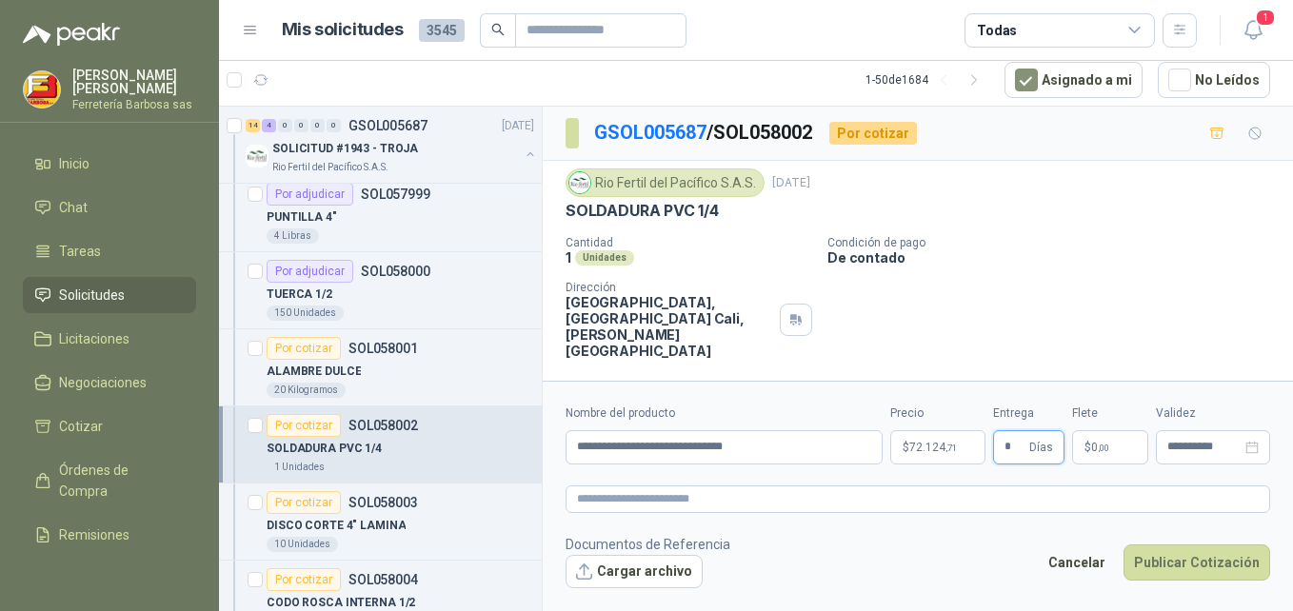
type input "*"
click at [1089, 442] on span "$" at bounding box center [1088, 447] width 7 height 11
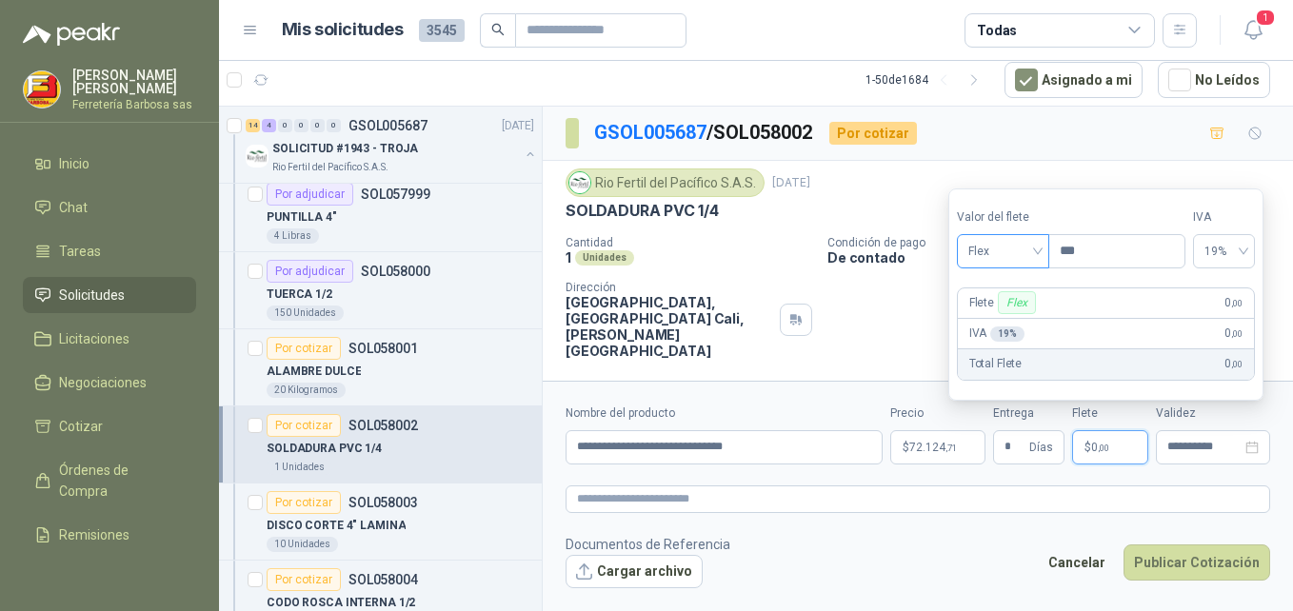
click at [1042, 253] on div "Flex" at bounding box center [1003, 251] width 92 height 34
drag, startPoint x: 1001, startPoint y: 323, endPoint x: 1009, endPoint y: 341, distance: 19.6
click at [1001, 324] on div "Incluido" at bounding box center [1005, 321] width 66 height 21
click at [1171, 576] on button "Publicar Cotización" at bounding box center [1197, 563] width 147 height 36
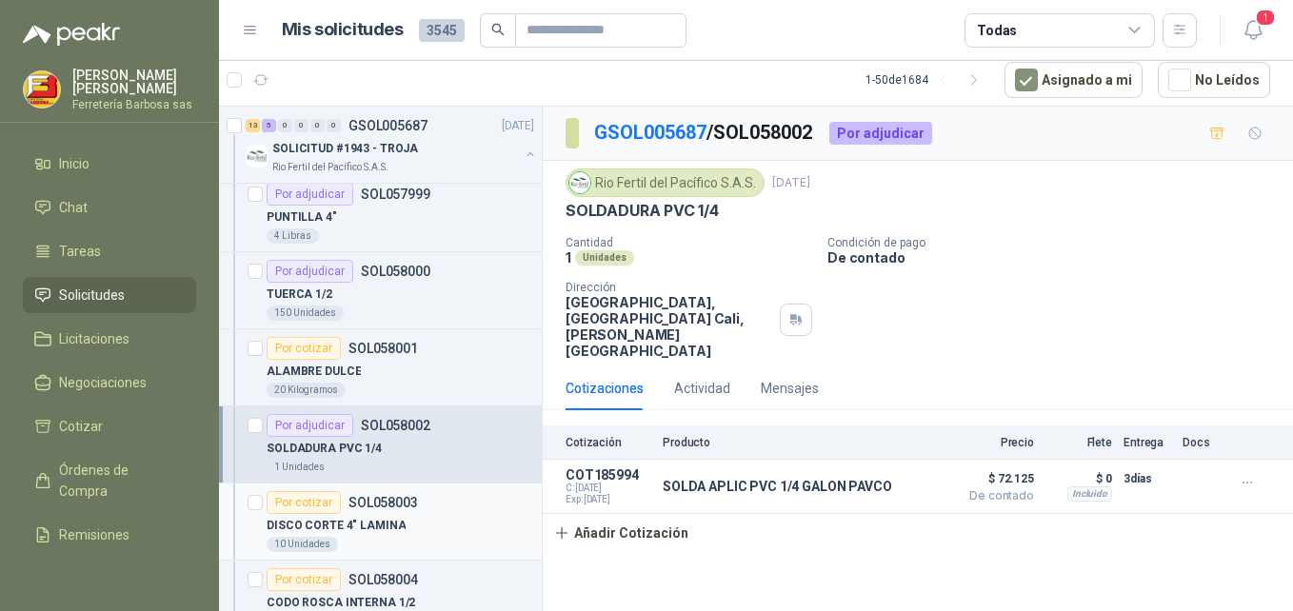
click at [321, 504] on div "Por cotizar" at bounding box center [304, 502] width 74 height 23
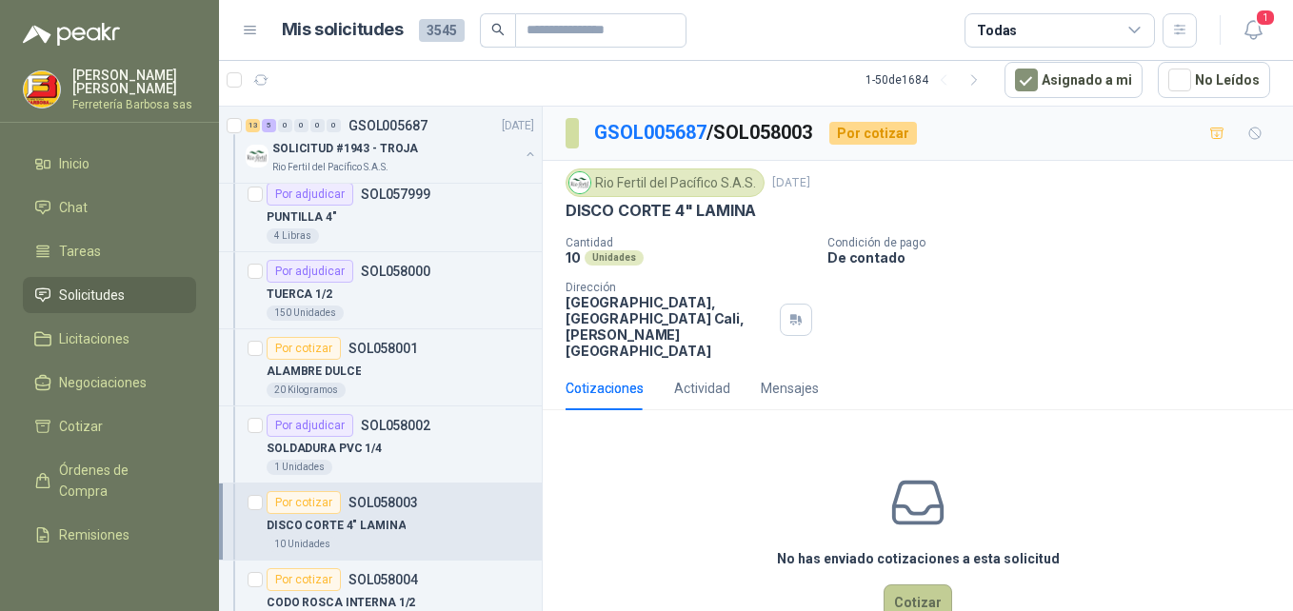
click at [909, 588] on button "Cotizar" at bounding box center [918, 603] width 69 height 36
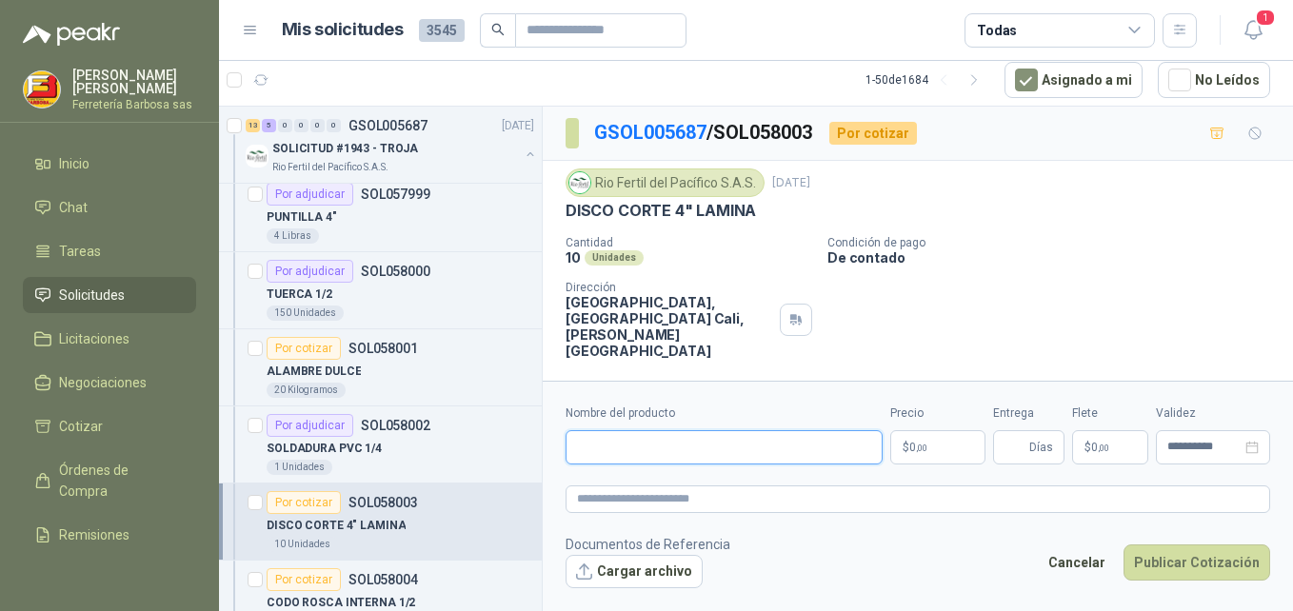
click at [637, 456] on input "Nombre del producto" at bounding box center [724, 448] width 317 height 34
paste input "**********"
click at [627, 450] on input "**********" at bounding box center [724, 448] width 317 height 34
type input "**********"
click at [916, 443] on span ",00" at bounding box center [921, 448] width 11 height 10
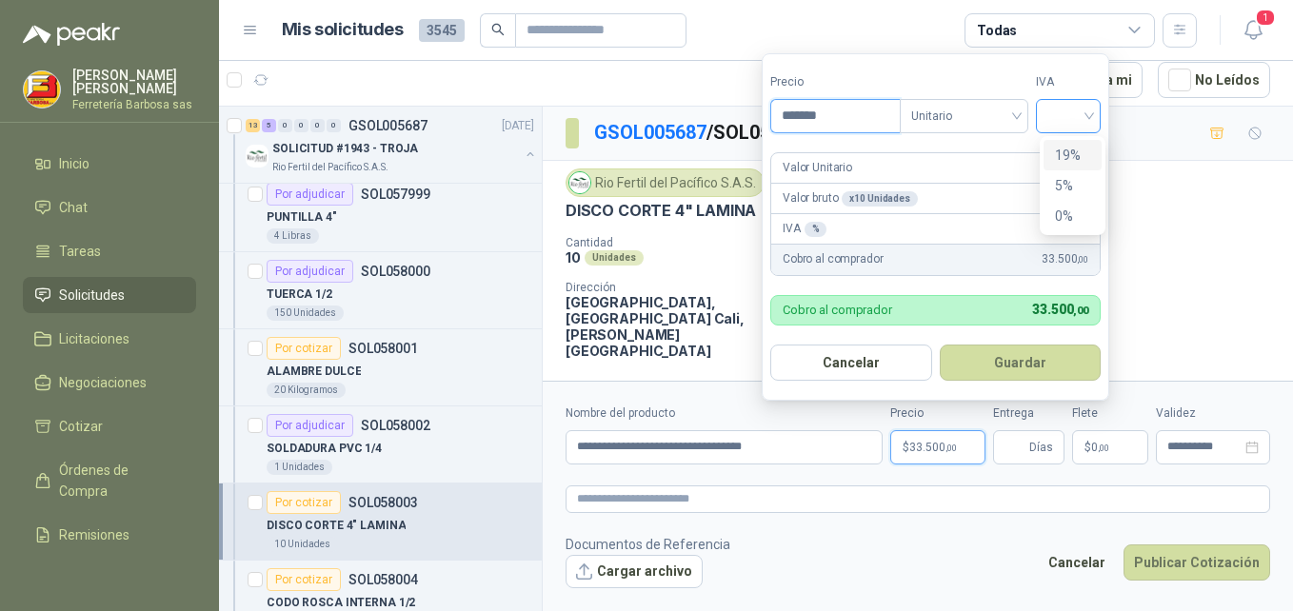
click at [1100, 116] on div at bounding box center [1068, 116] width 65 height 34
type input "*******"
click at [1072, 169] on div "19%" at bounding box center [1073, 155] width 58 height 30
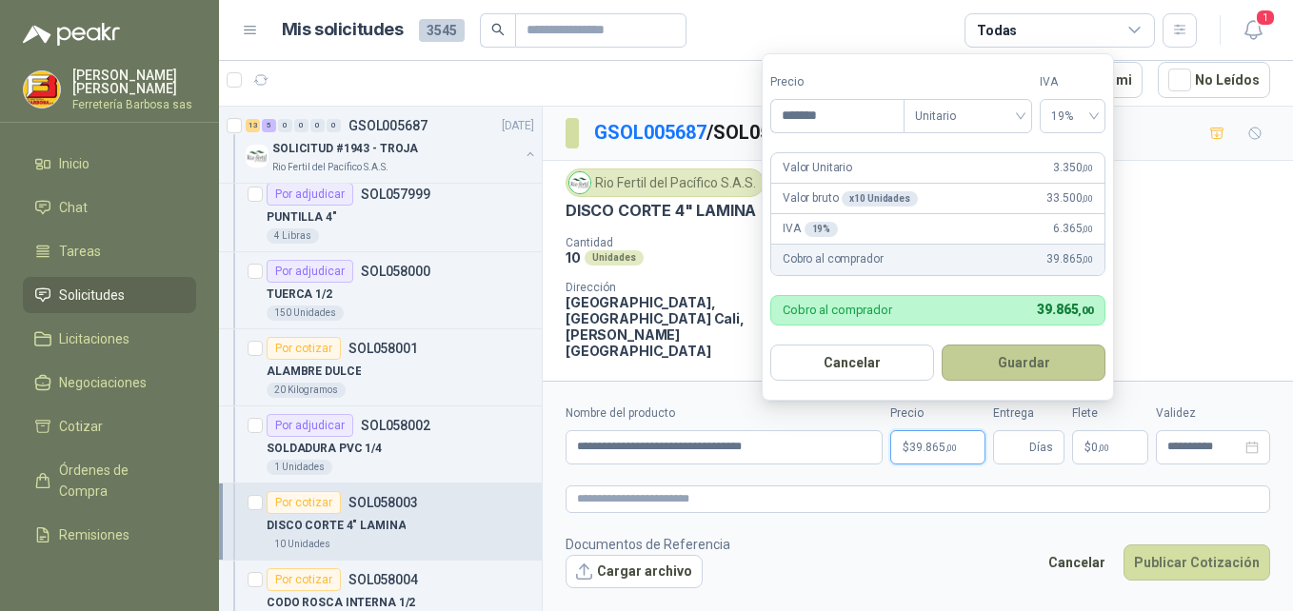
click at [995, 361] on button "Guardar" at bounding box center [1024, 363] width 164 height 36
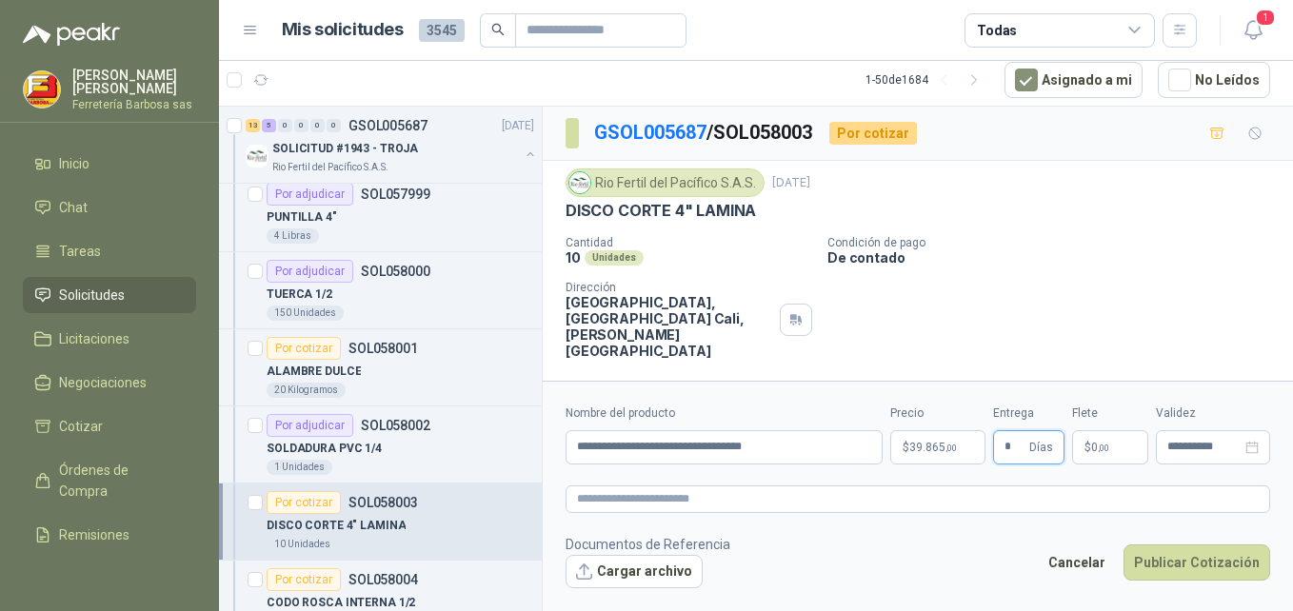
type input "*"
click at [1084, 444] on p "$ 0 ,00" at bounding box center [1111, 448] width 76 height 34
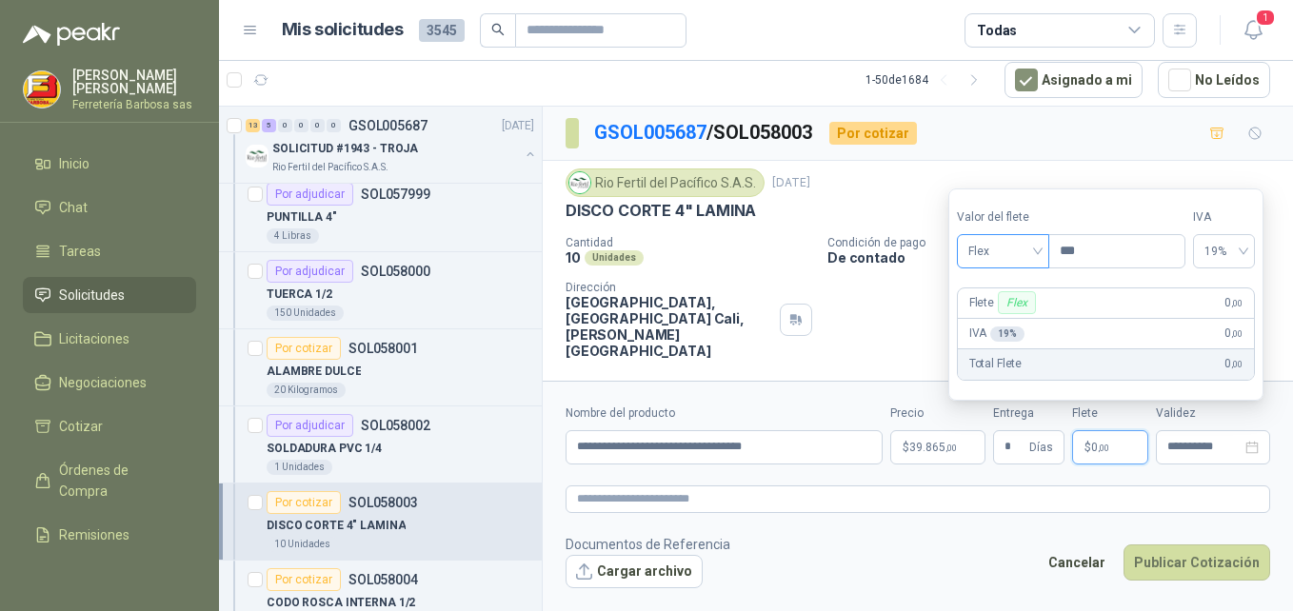
click at [1037, 258] on span "Flex" at bounding box center [1004, 251] width 70 height 29
click at [1023, 316] on div "Incluido" at bounding box center [1005, 321] width 66 height 21
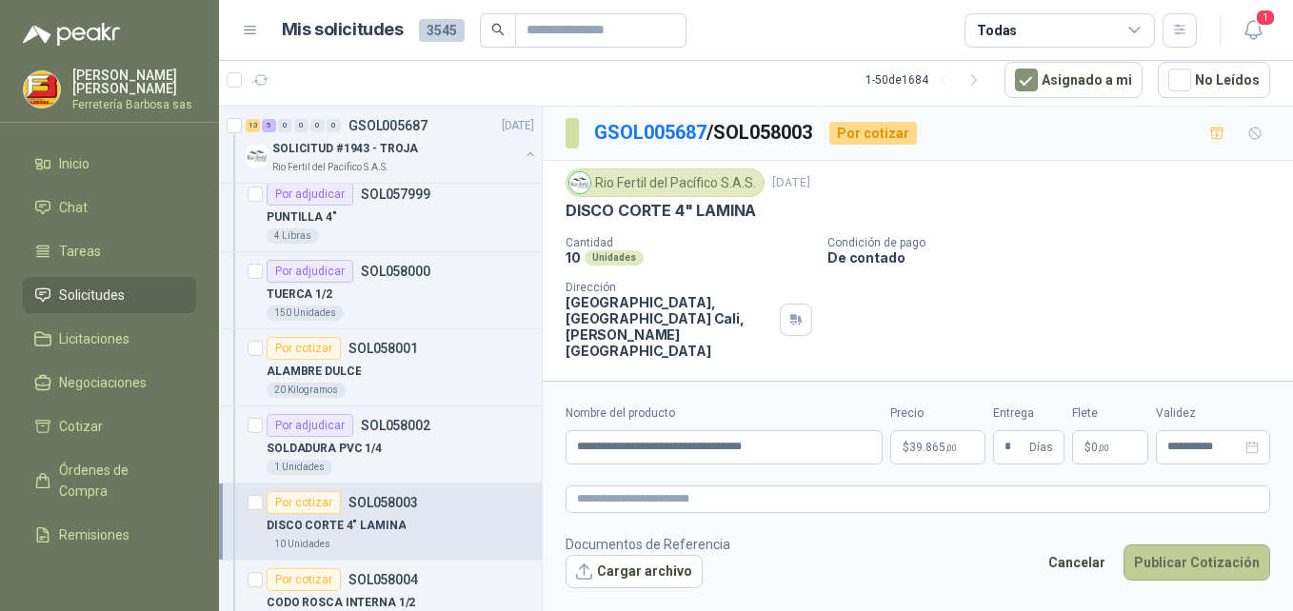
click at [1168, 559] on button "Publicar Cotización" at bounding box center [1197, 563] width 147 height 36
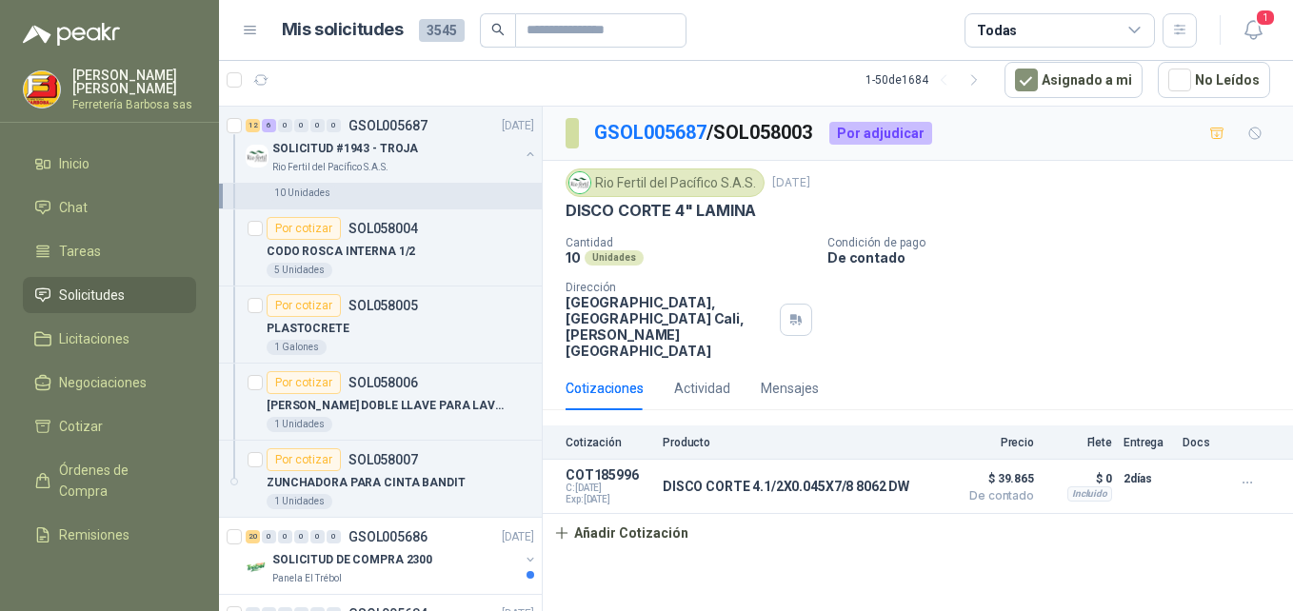
scroll to position [7522, 0]
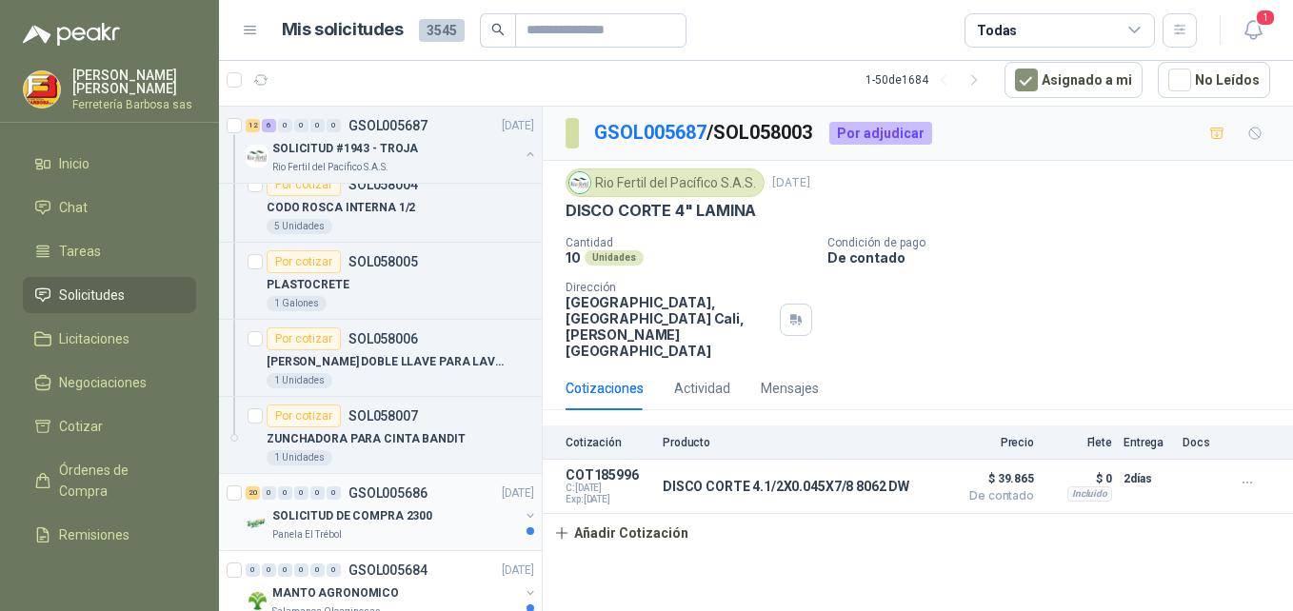
click at [360, 526] on div "SOLICITUD DE COMPRA 2300" at bounding box center [395, 516] width 247 height 23
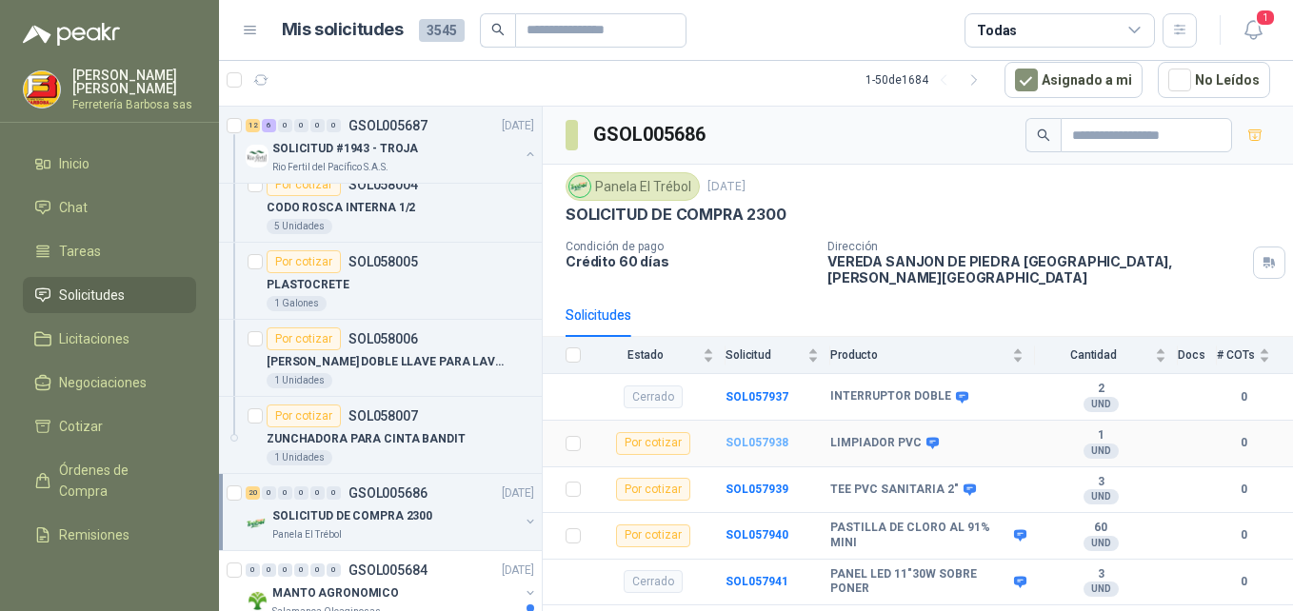
click at [766, 436] on b "SOL057938" at bounding box center [757, 442] width 63 height 13
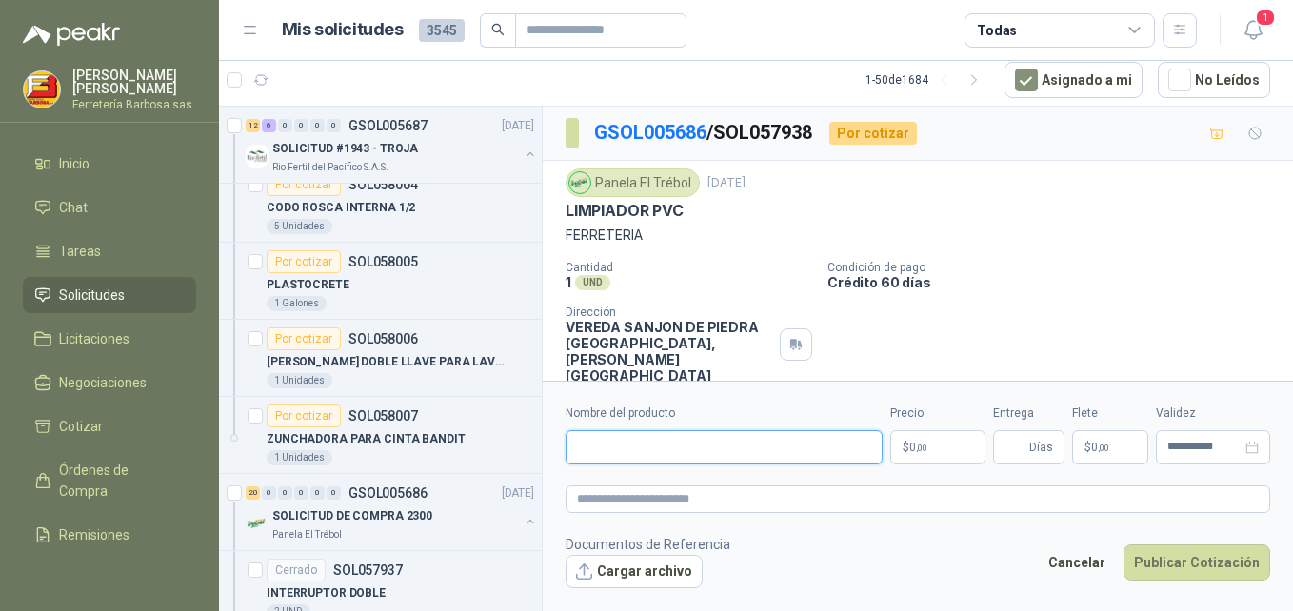
click at [713, 444] on input "Nombre del producto" at bounding box center [724, 448] width 317 height 34
paste input "**********"
type input "**********"
click at [906, 448] on p "$ 0 ,00" at bounding box center [938, 448] width 95 height 34
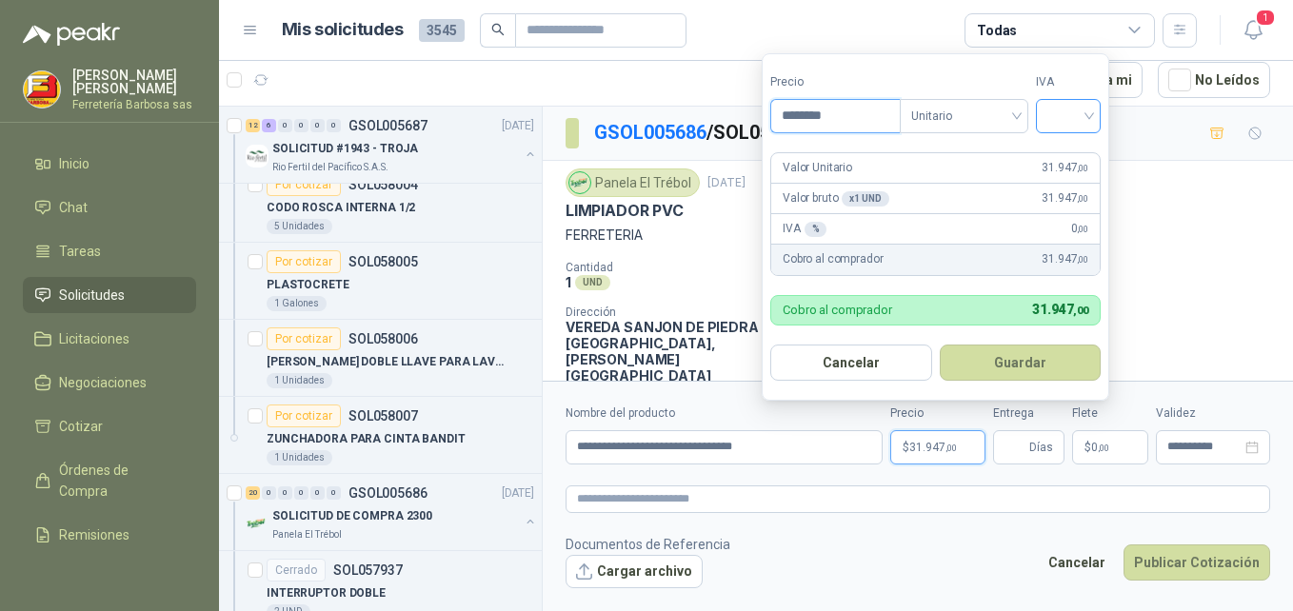
type input "********"
click at [1081, 108] on input "search" at bounding box center [1069, 114] width 42 height 29
click at [1068, 150] on div "19%" at bounding box center [1072, 155] width 35 height 21
click at [1015, 362] on button "Guardar" at bounding box center [1024, 363] width 164 height 36
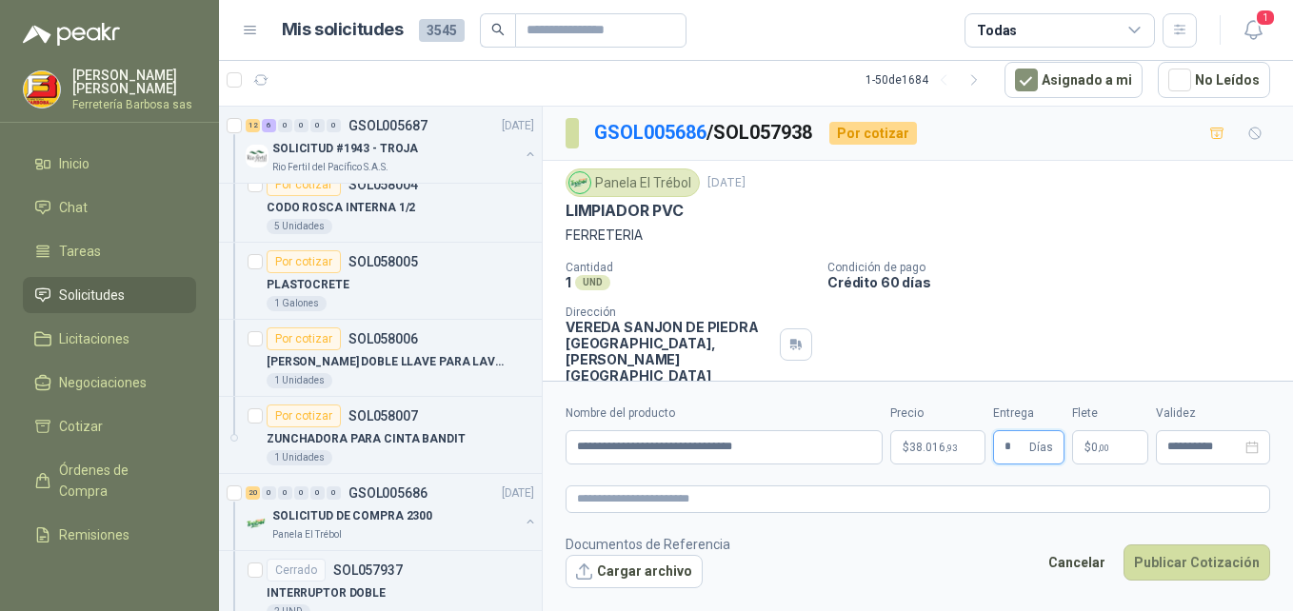
type input "*"
click at [1096, 438] on p "$ 0 ,00" at bounding box center [1111, 448] width 76 height 34
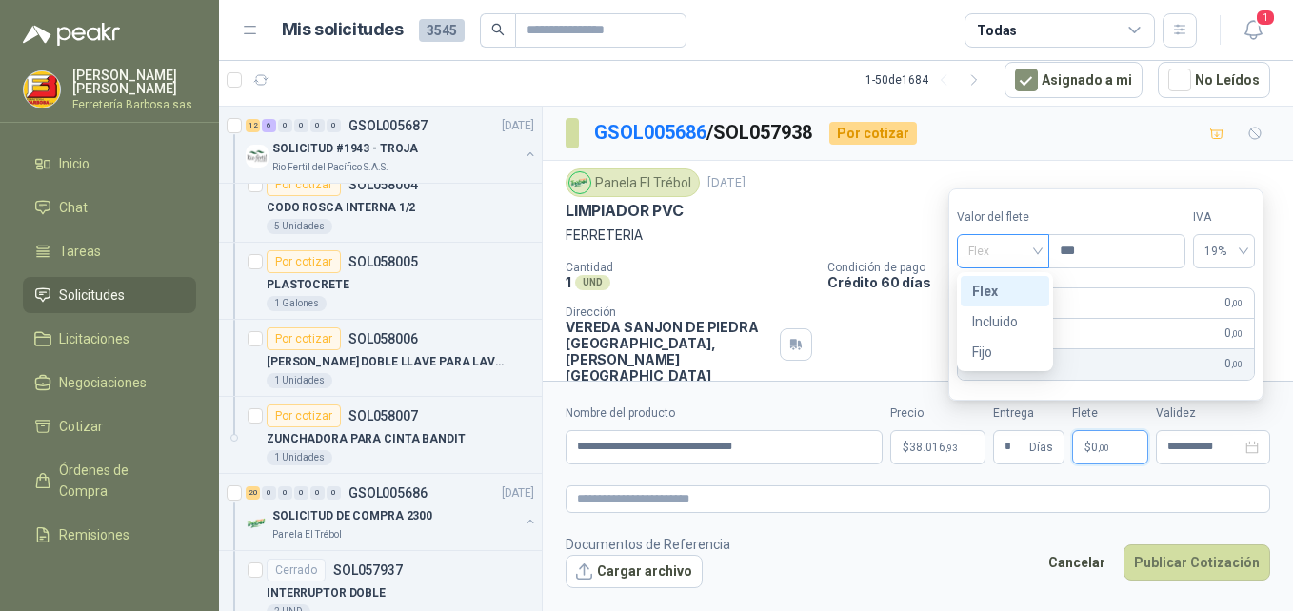
click at [1037, 254] on span "Flex" at bounding box center [1004, 251] width 70 height 29
click at [992, 319] on div "Incluido" at bounding box center [1005, 321] width 66 height 21
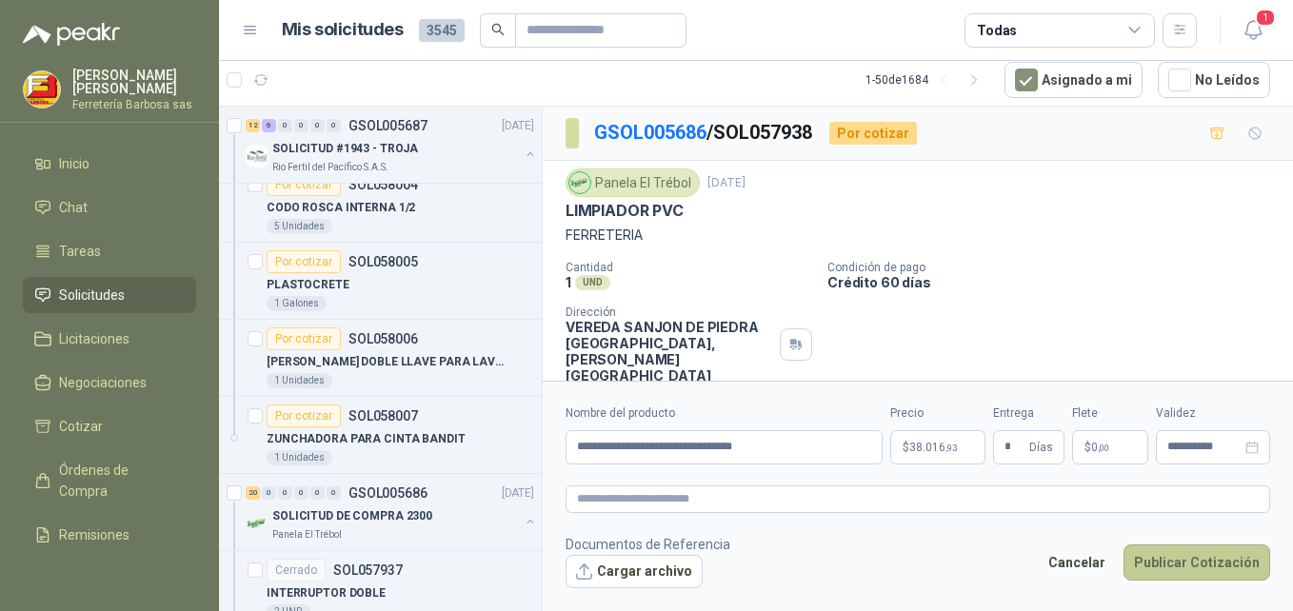
click at [1181, 574] on button "Publicar Cotización" at bounding box center [1197, 563] width 147 height 36
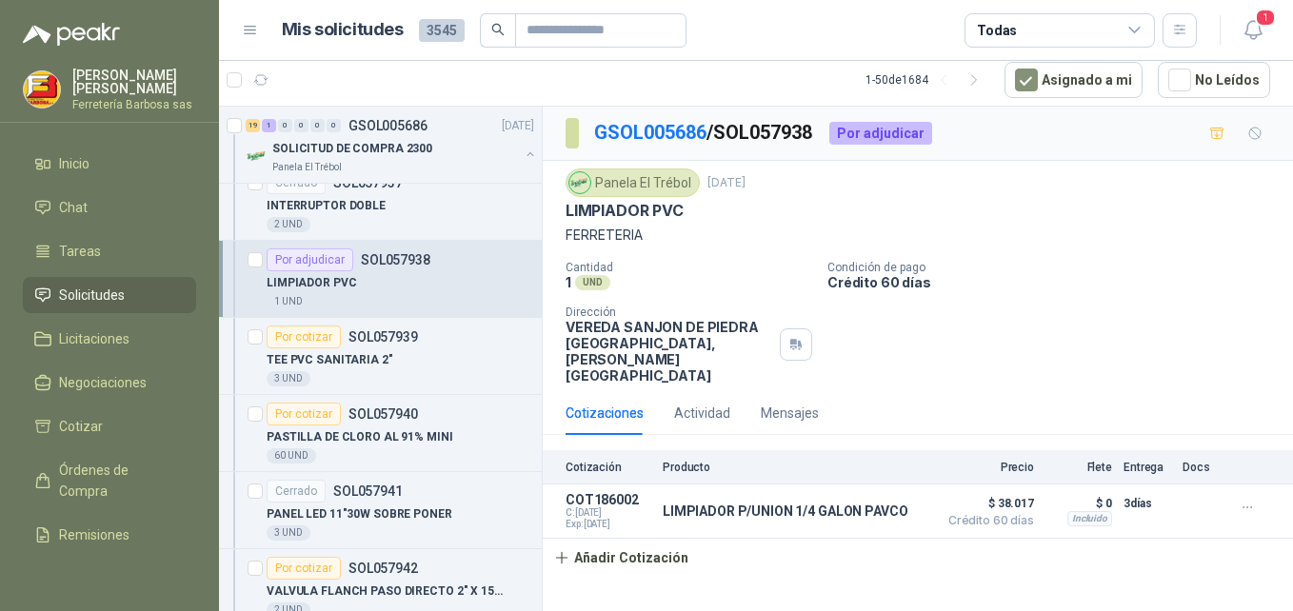
scroll to position [8023, 0]
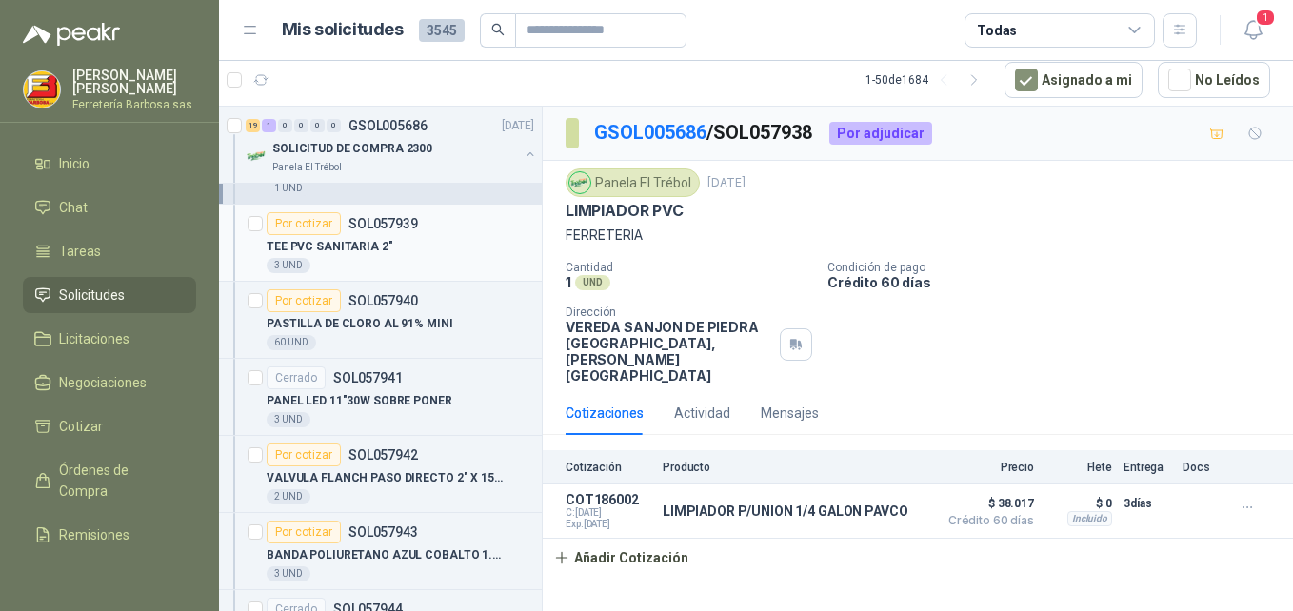
click at [314, 229] on div "Por cotizar" at bounding box center [304, 223] width 74 height 23
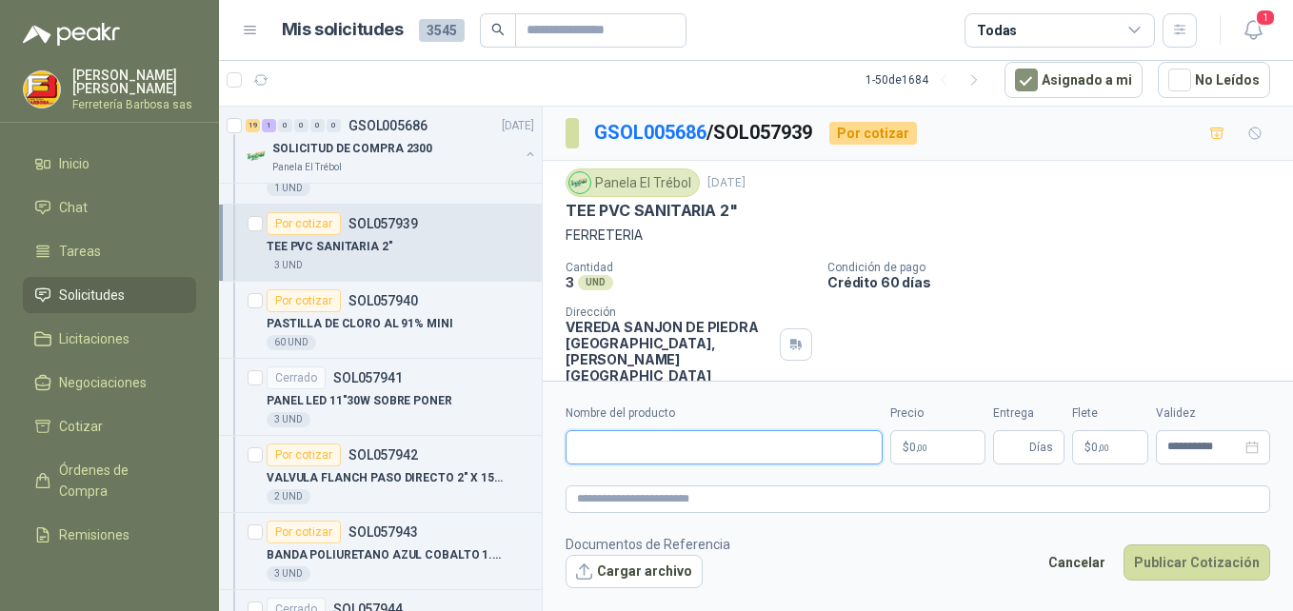
click at [657, 456] on input "Nombre del producto" at bounding box center [724, 448] width 317 height 34
paste input "**********"
type input "**********"
click at [916, 443] on span ",00" at bounding box center [921, 448] width 11 height 10
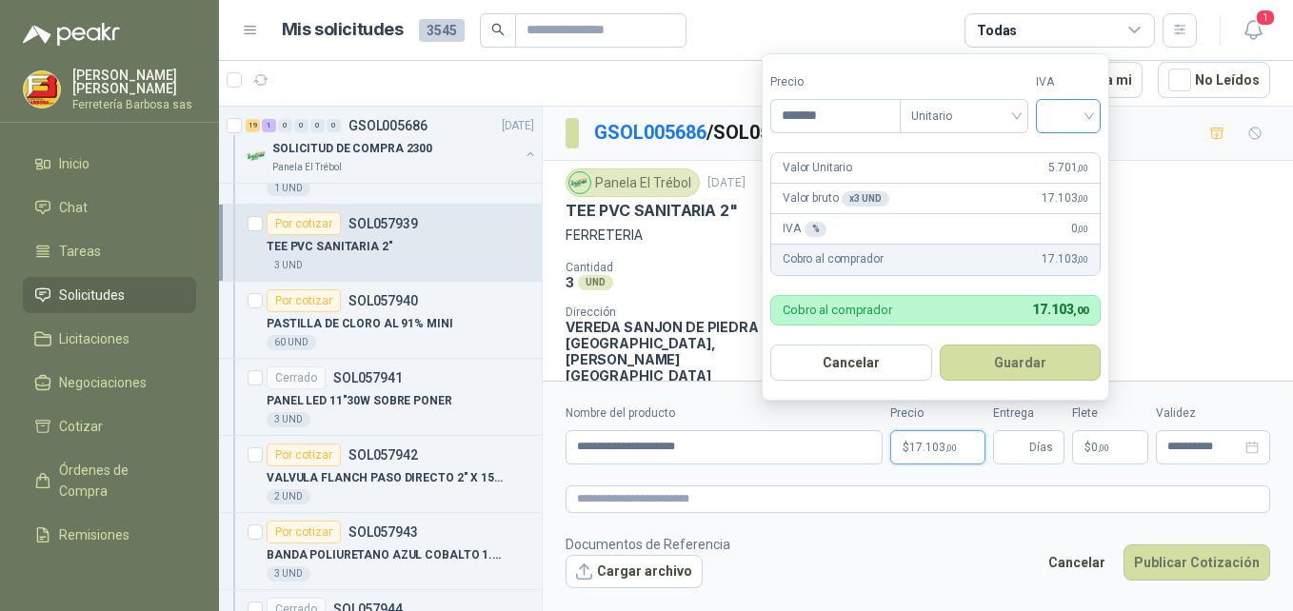
type input "*******"
click at [1086, 110] on input "search" at bounding box center [1069, 114] width 42 height 29
click at [1062, 143] on div "19%" at bounding box center [1073, 155] width 58 height 30
click at [991, 368] on button "Guardar" at bounding box center [1024, 363] width 164 height 36
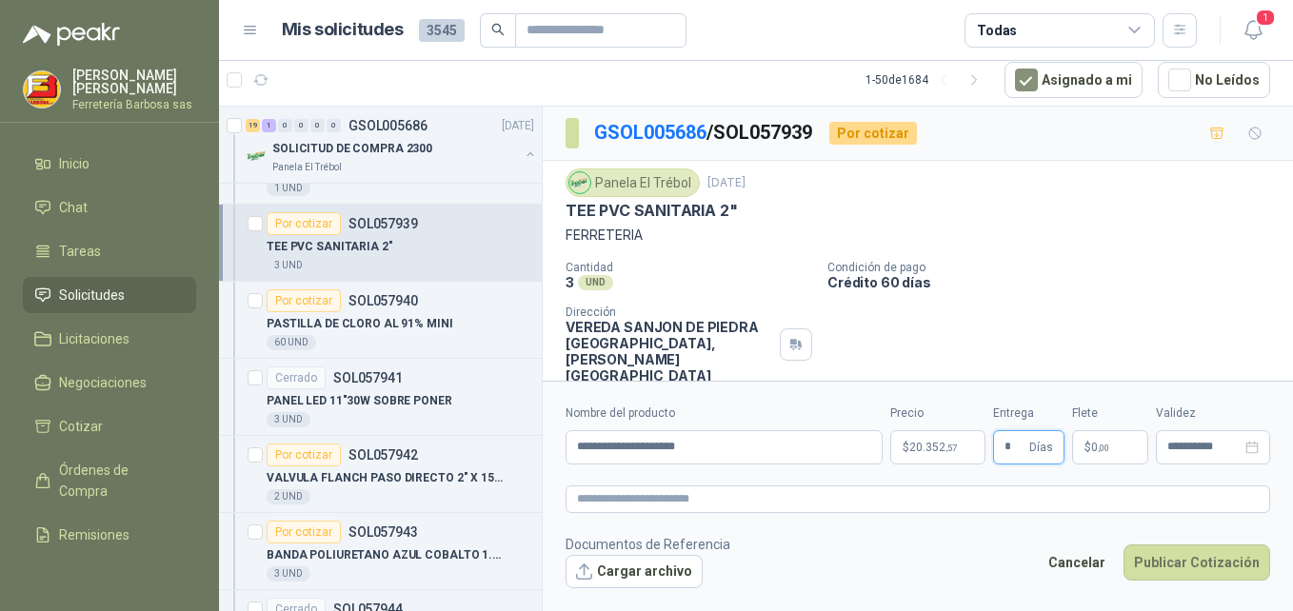
type input "*"
click at [1086, 442] on span "$" at bounding box center [1088, 447] width 7 height 11
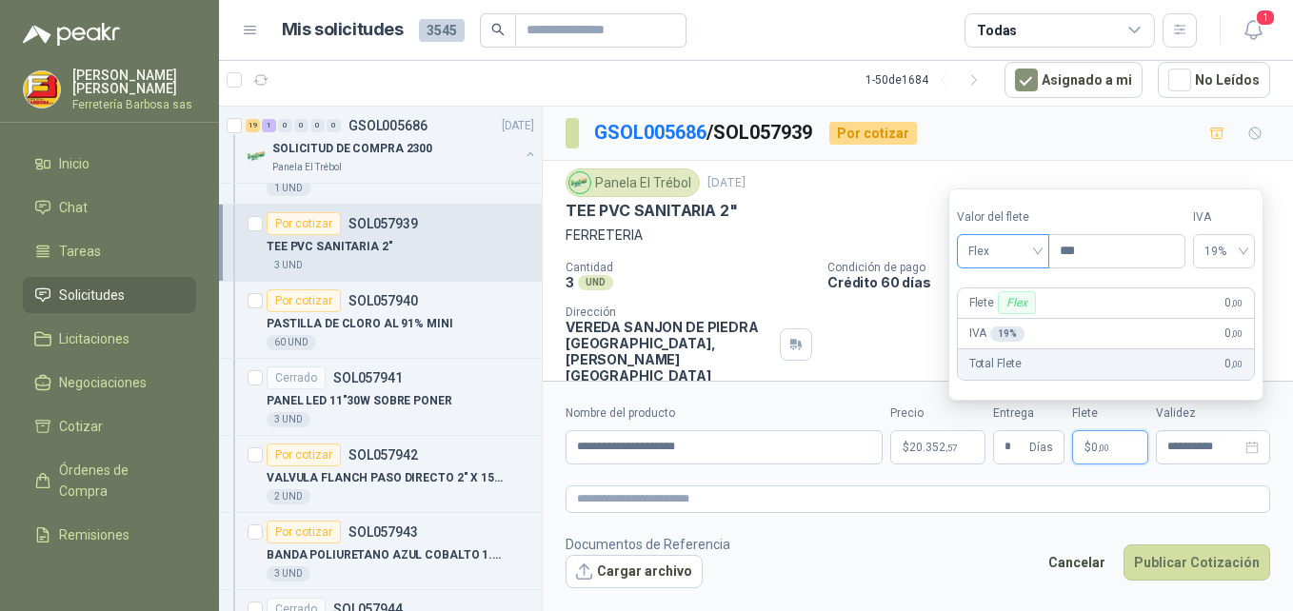
click at [1036, 251] on span "Flex" at bounding box center [1004, 251] width 70 height 29
click at [1001, 325] on div "Incluido" at bounding box center [1005, 321] width 66 height 21
click at [1200, 561] on button "Publicar Cotización" at bounding box center [1197, 563] width 147 height 36
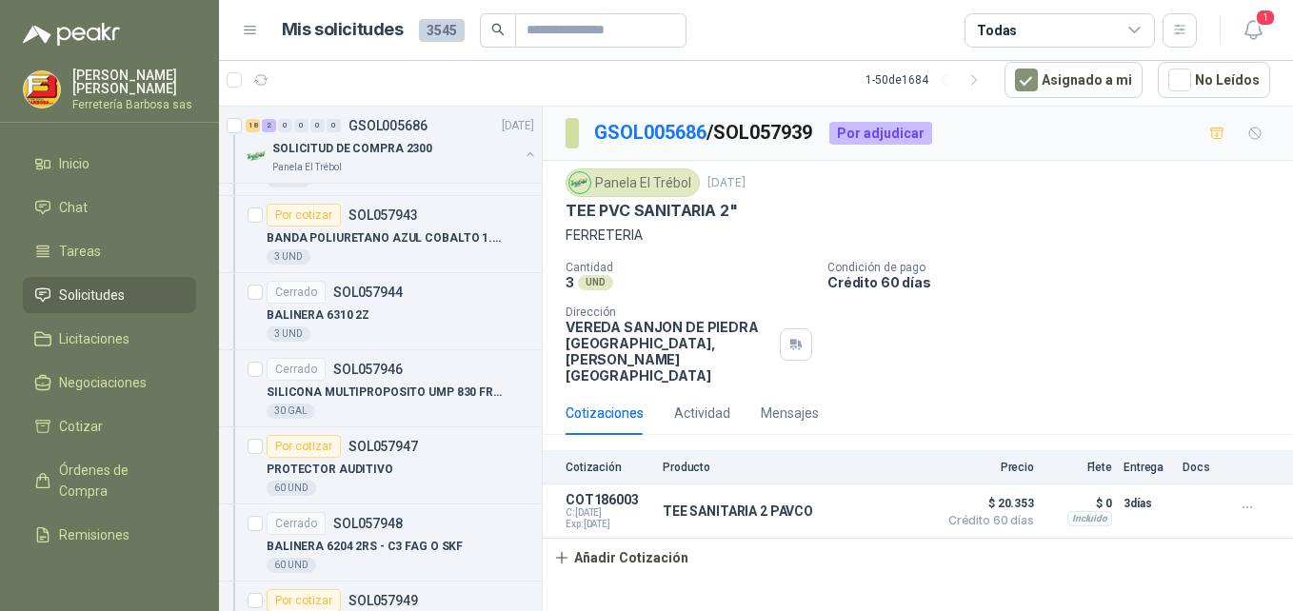
scroll to position [8398, 0]
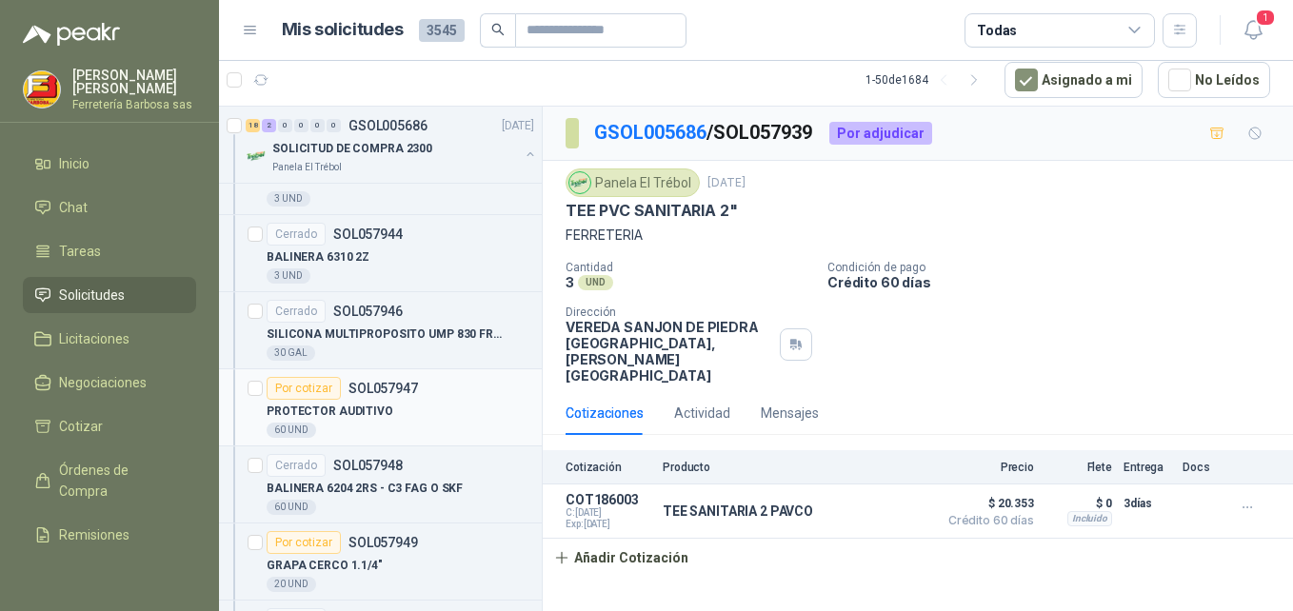
click at [303, 393] on div "Por cotizar" at bounding box center [304, 388] width 74 height 23
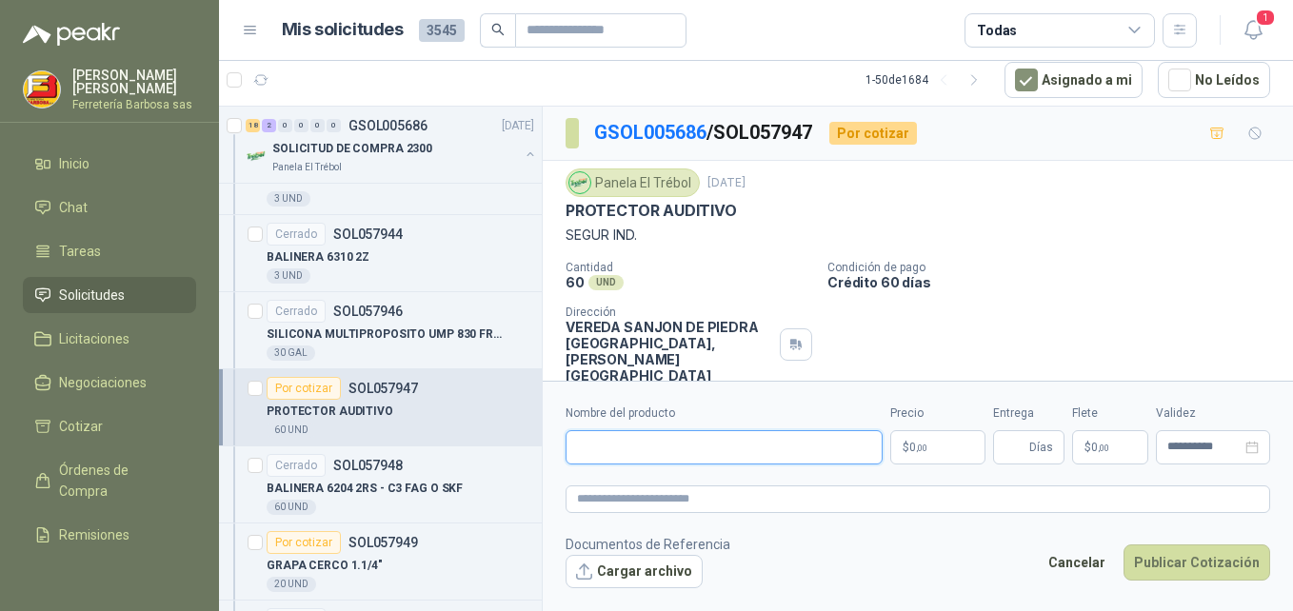
click at [747, 460] on input "Nombre del producto" at bounding box center [724, 448] width 317 height 34
paste input "**********"
type input "**********"
click at [911, 434] on p "$ 0 ,00" at bounding box center [938, 448] width 95 height 34
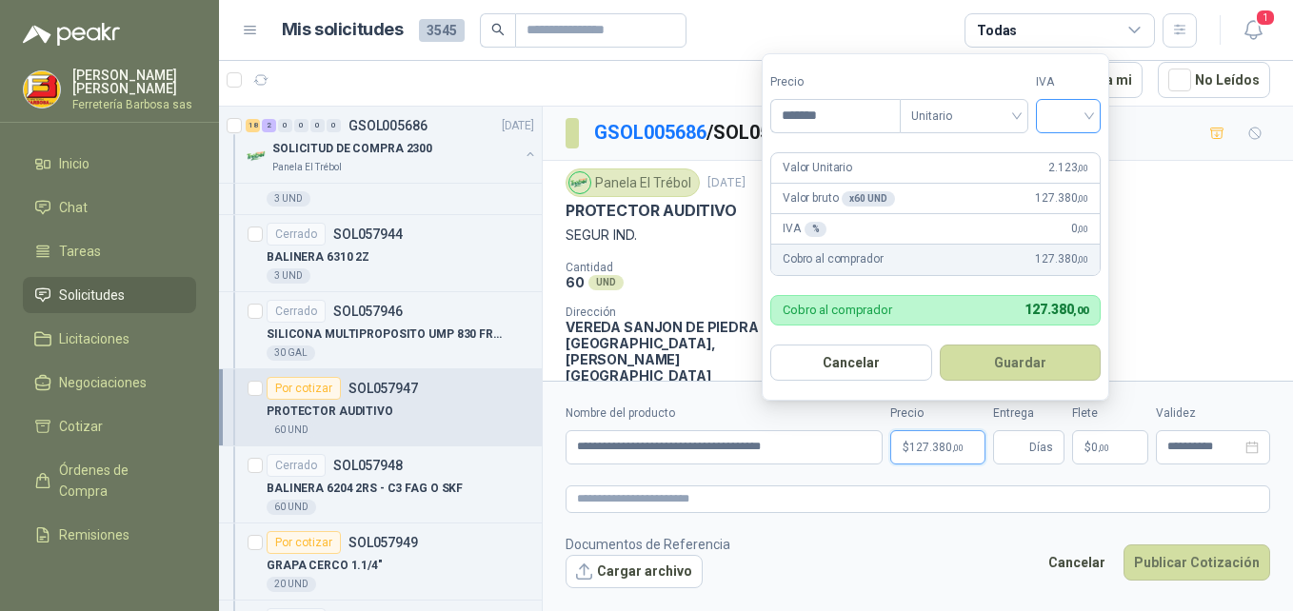
click at [1101, 112] on div at bounding box center [1068, 116] width 65 height 34
type input "*******"
click at [1071, 150] on div "19%" at bounding box center [1072, 155] width 35 height 21
click at [1032, 354] on button "Guardar" at bounding box center [1024, 363] width 164 height 36
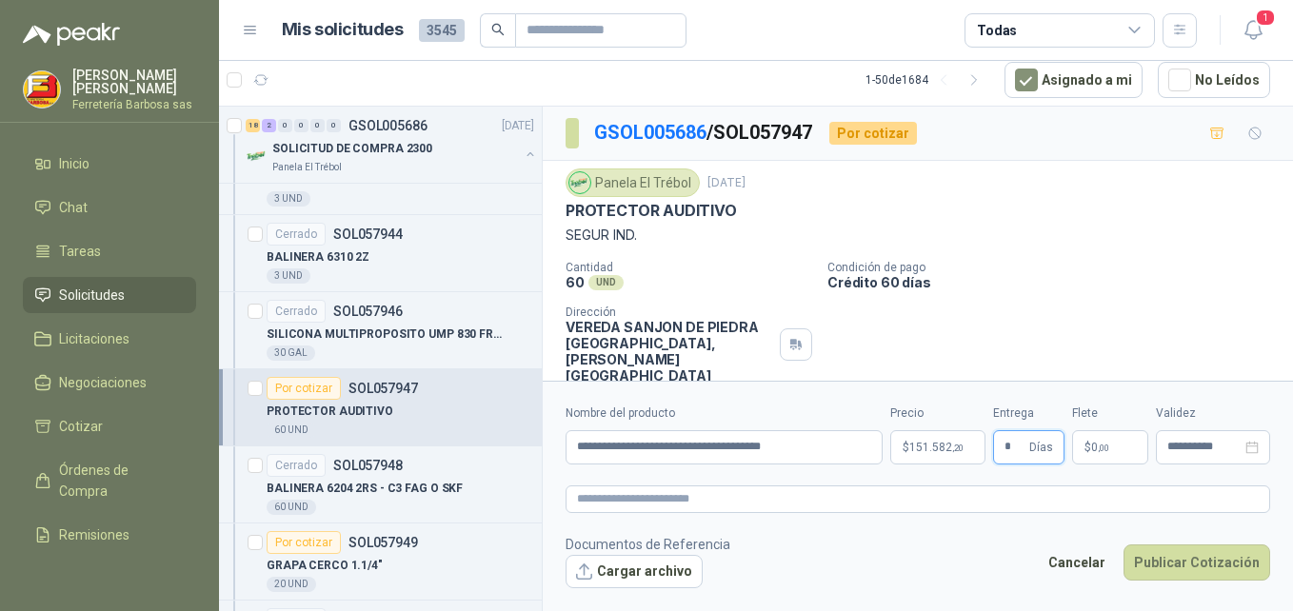
type input "*"
click at [1079, 447] on p "$ 0 ,00" at bounding box center [1111, 448] width 76 height 34
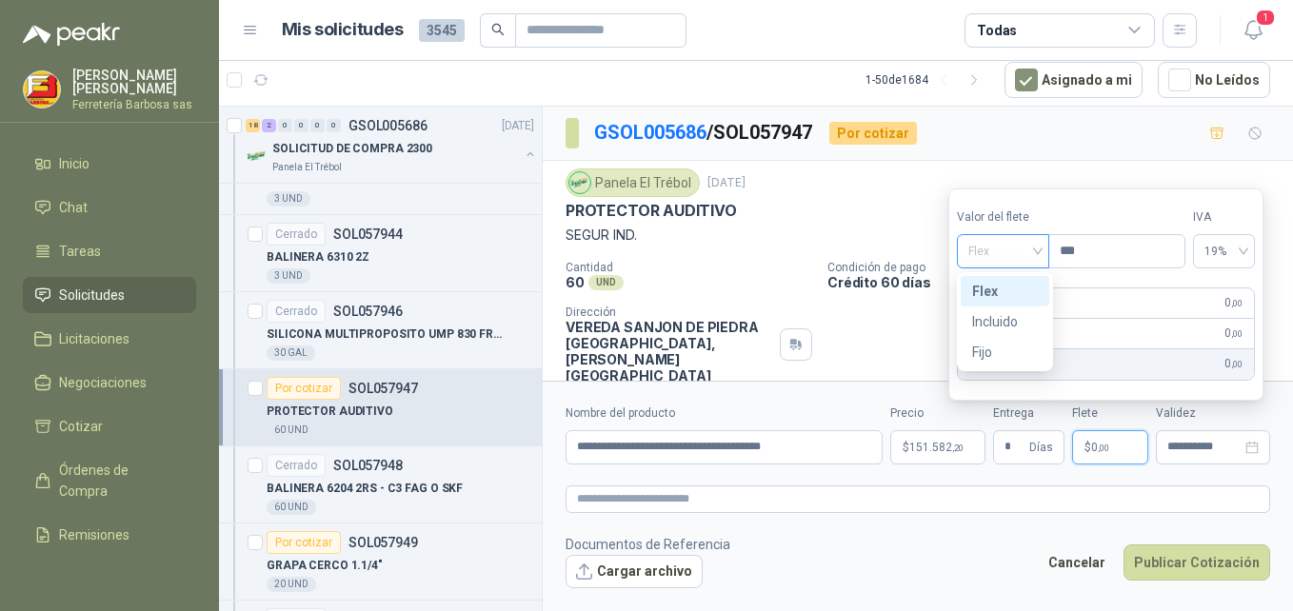
click at [1043, 251] on div "Flex" at bounding box center [1003, 251] width 92 height 34
click at [997, 322] on div "Incluido" at bounding box center [1005, 321] width 66 height 21
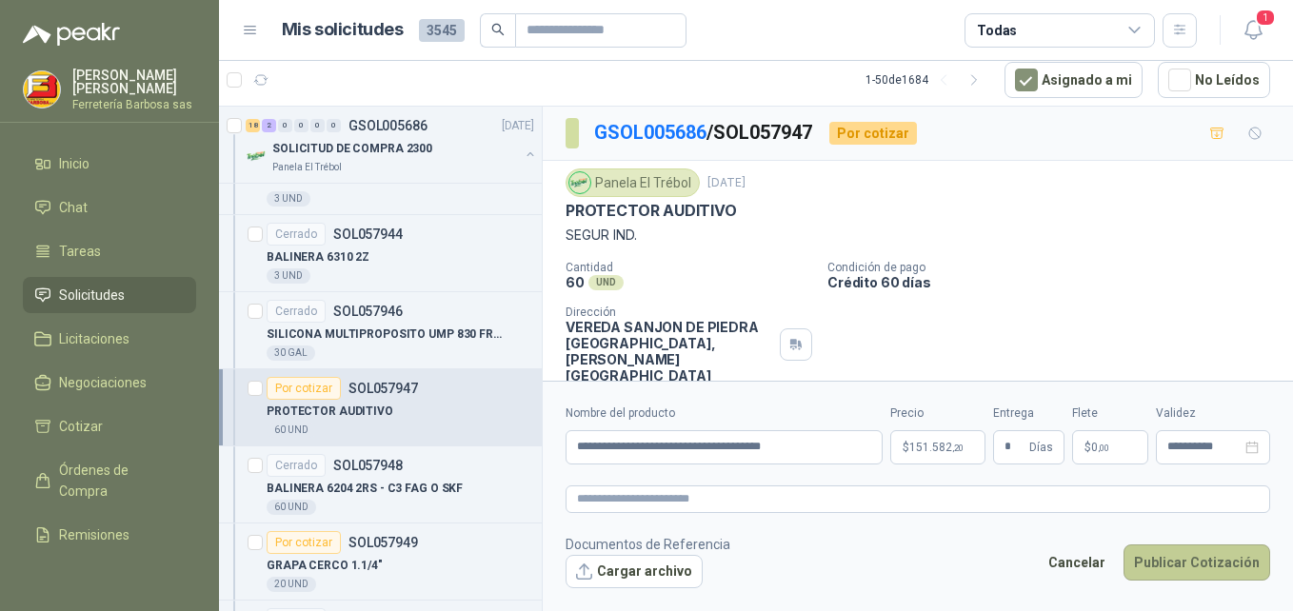
click at [1156, 570] on button "Publicar Cotización" at bounding box center [1197, 563] width 147 height 36
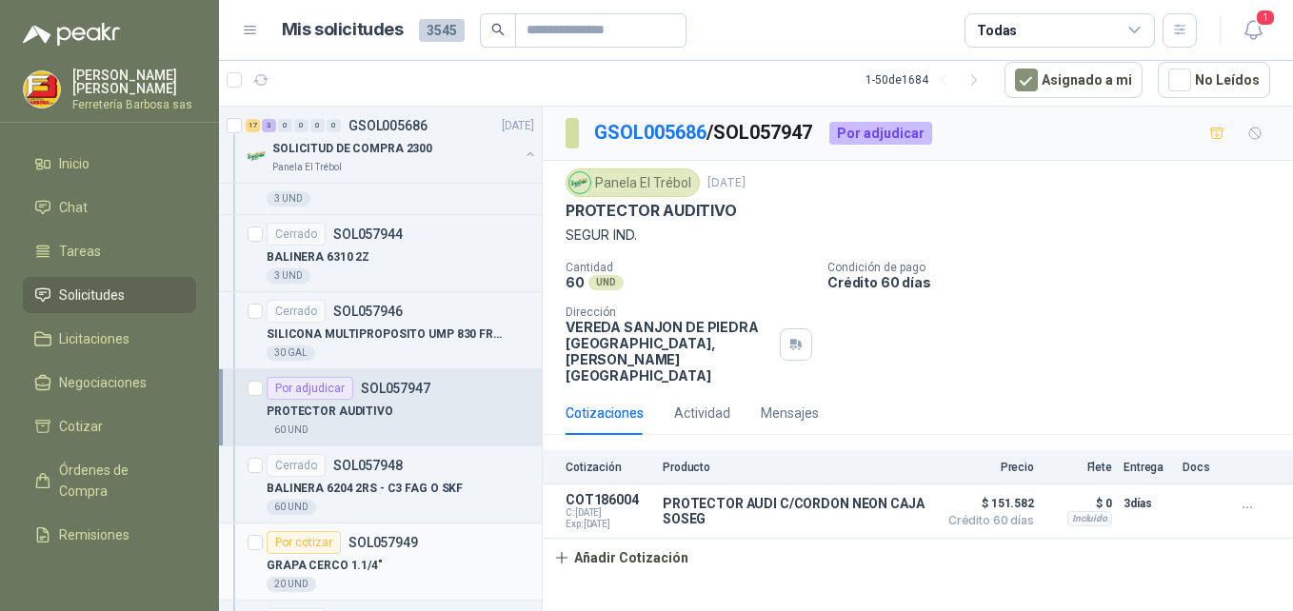
click at [307, 542] on div "Por cotizar" at bounding box center [304, 542] width 74 height 23
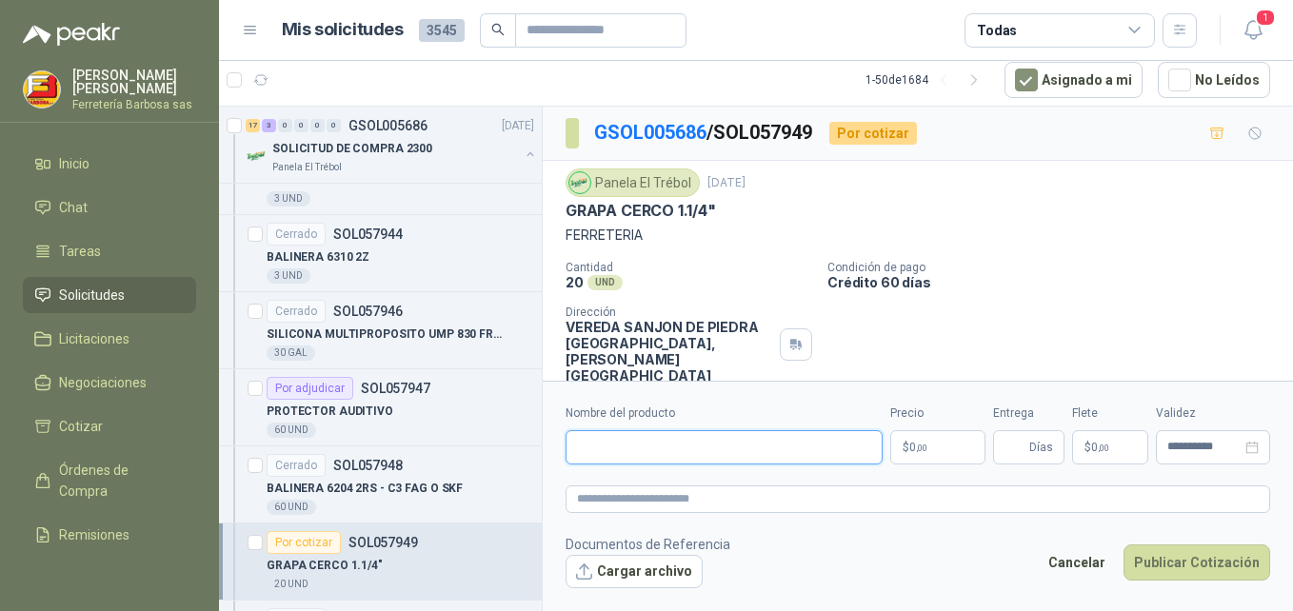
click at [678, 459] on input "Nombre del producto" at bounding box center [724, 448] width 317 height 34
paste input "**********"
type input "**********"
click at [909, 443] on p "$ 0 ,00" at bounding box center [938, 448] width 95 height 34
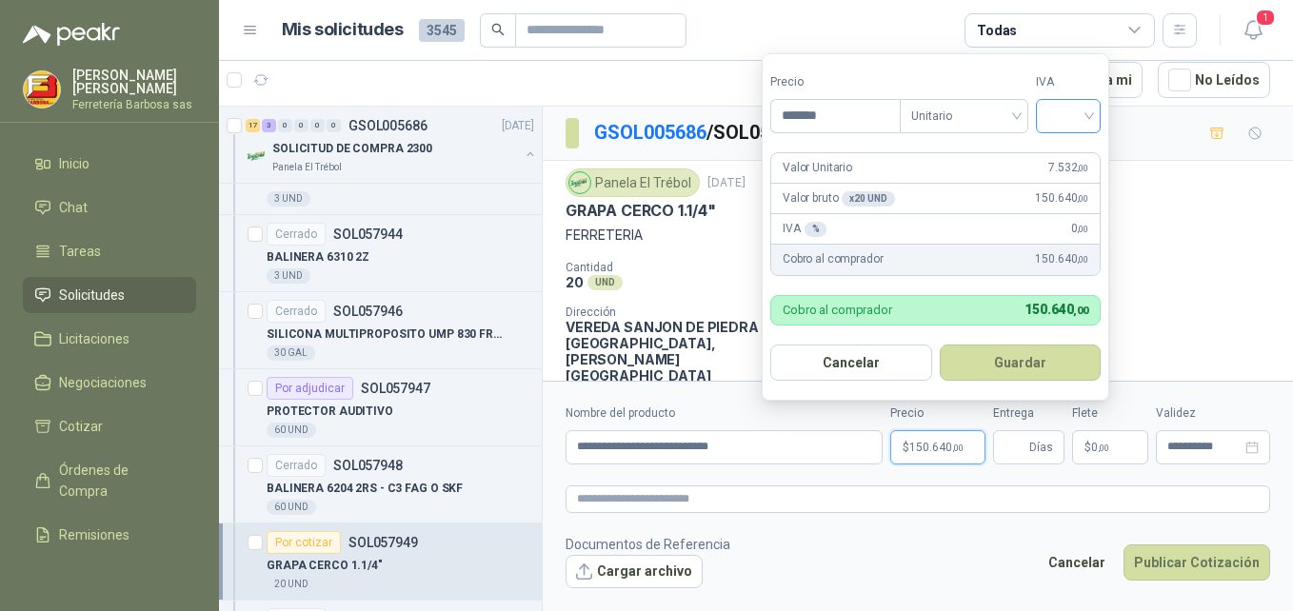
type input "*******"
click at [1085, 120] on input "search" at bounding box center [1069, 114] width 42 height 29
click at [1059, 160] on div "19%" at bounding box center [1072, 155] width 35 height 21
click at [1004, 358] on button "Guardar" at bounding box center [1024, 363] width 164 height 36
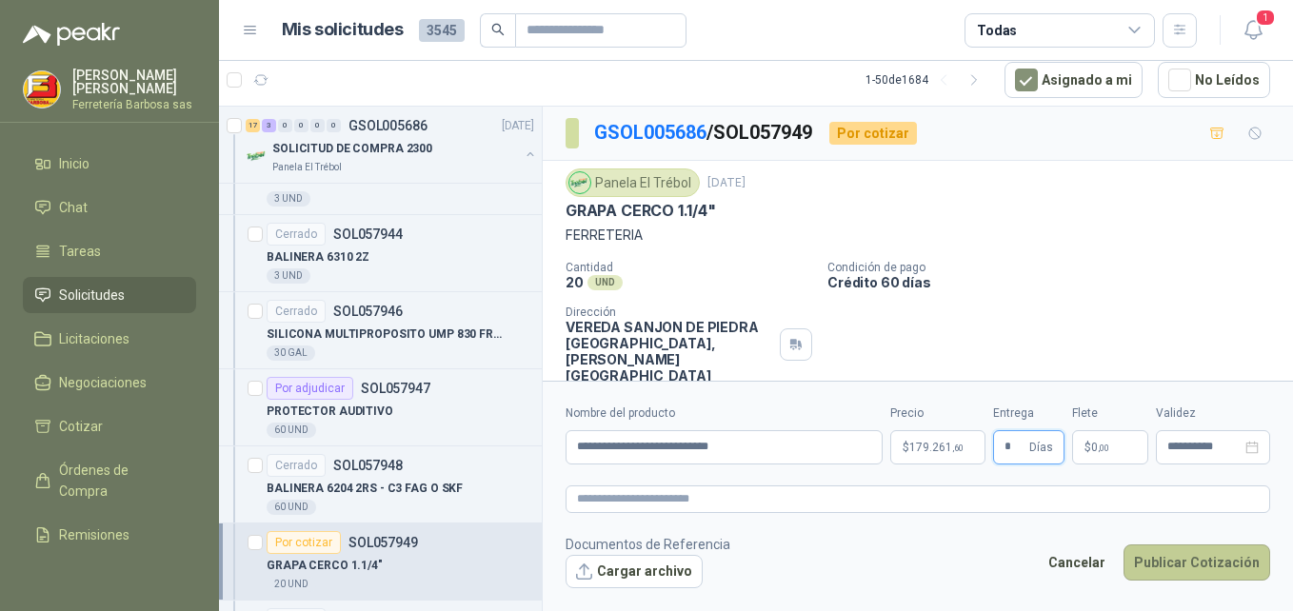
type input "*"
click at [1235, 561] on button "Publicar Cotización" at bounding box center [1197, 563] width 147 height 36
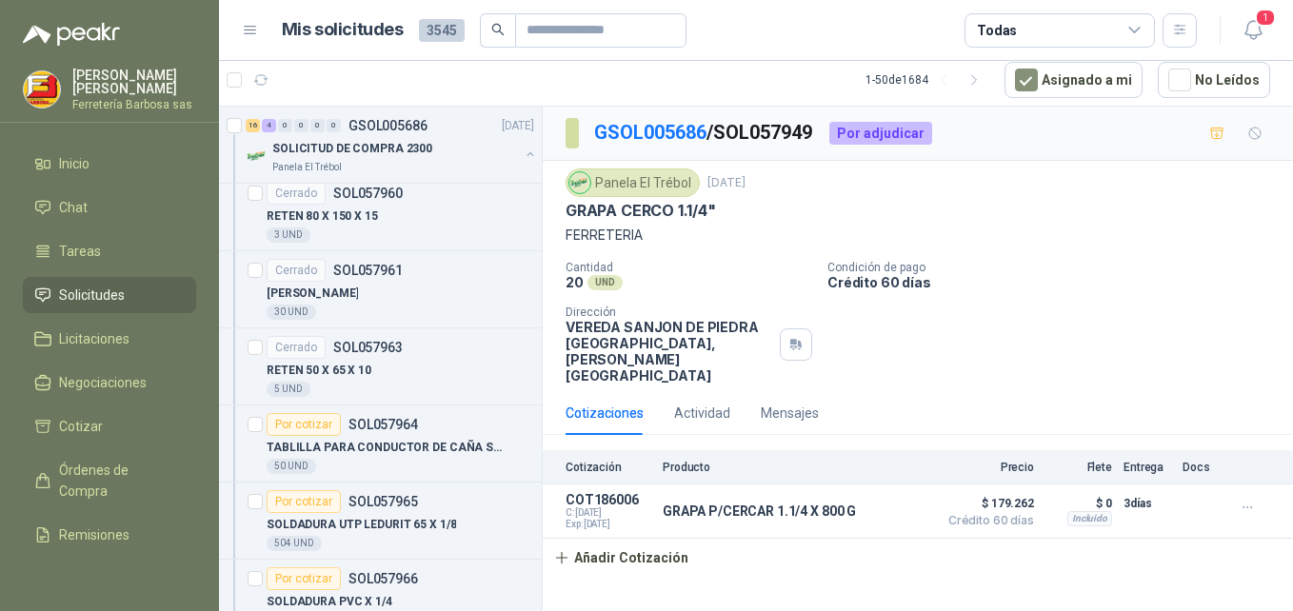
scroll to position [9606, 0]
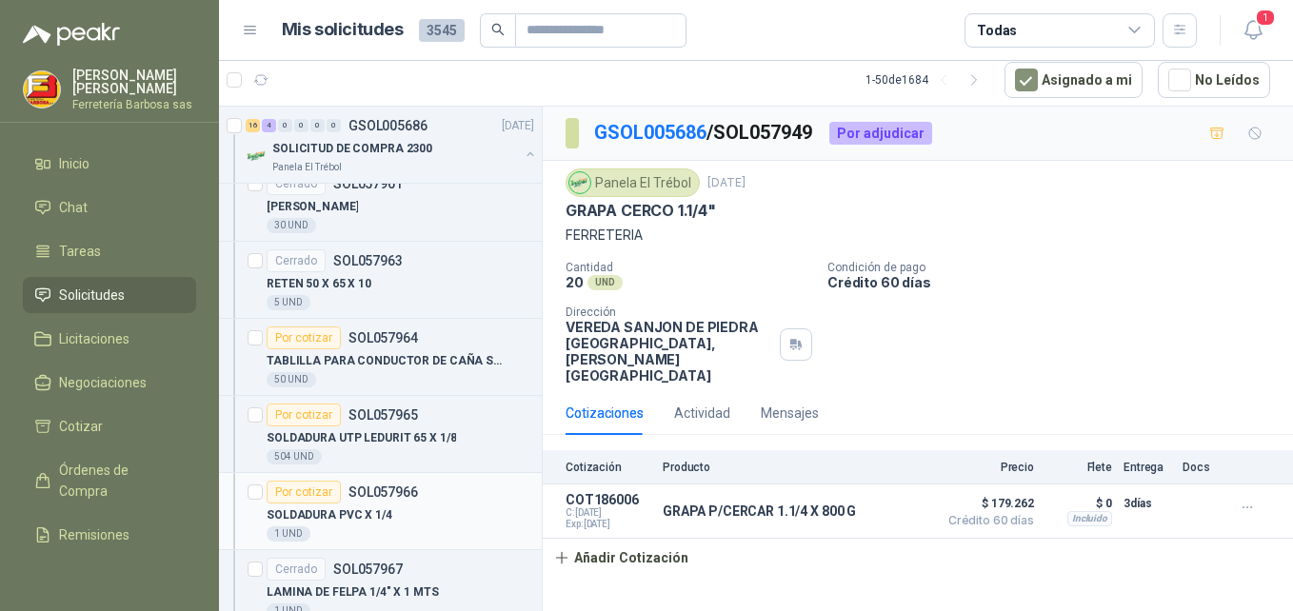
click at [303, 488] on div "Por cotizar" at bounding box center [304, 492] width 74 height 23
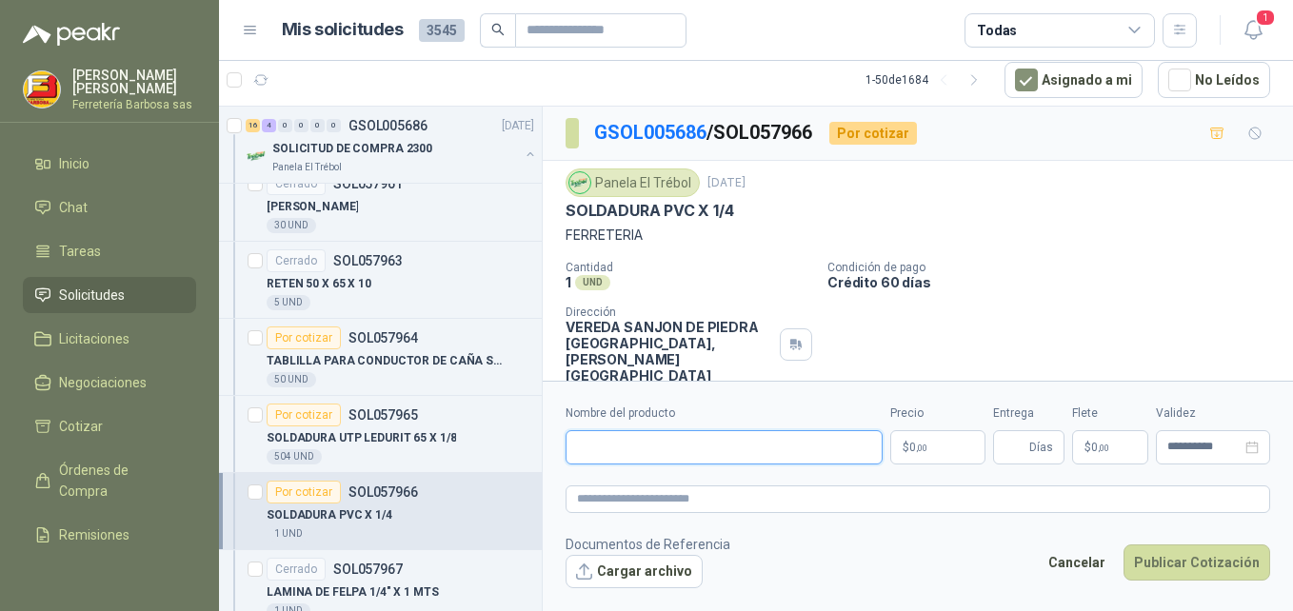
click at [692, 456] on input "Nombre del producto" at bounding box center [724, 448] width 317 height 34
paste input "**********"
type input "**********"
click at [904, 450] on p "$ 0 ,00" at bounding box center [938, 448] width 95 height 34
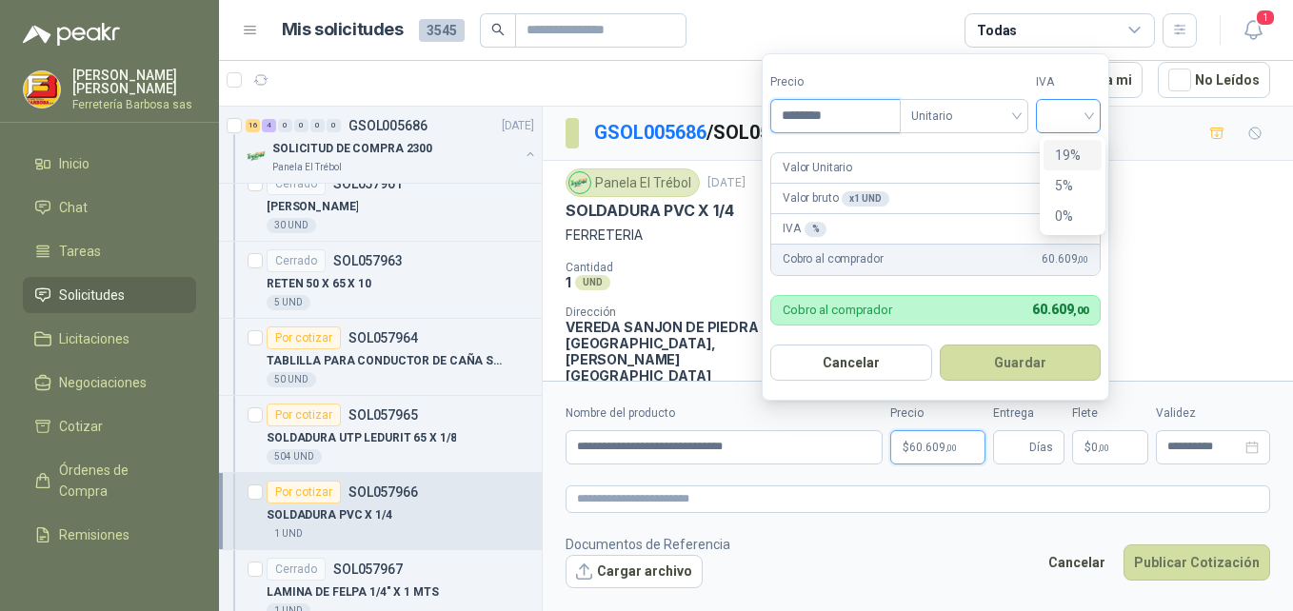
click at [1101, 112] on div at bounding box center [1068, 116] width 65 height 34
type input "********"
click at [1077, 153] on div "19%" at bounding box center [1072, 155] width 35 height 21
click at [1019, 365] on button "Guardar" at bounding box center [1024, 363] width 164 height 36
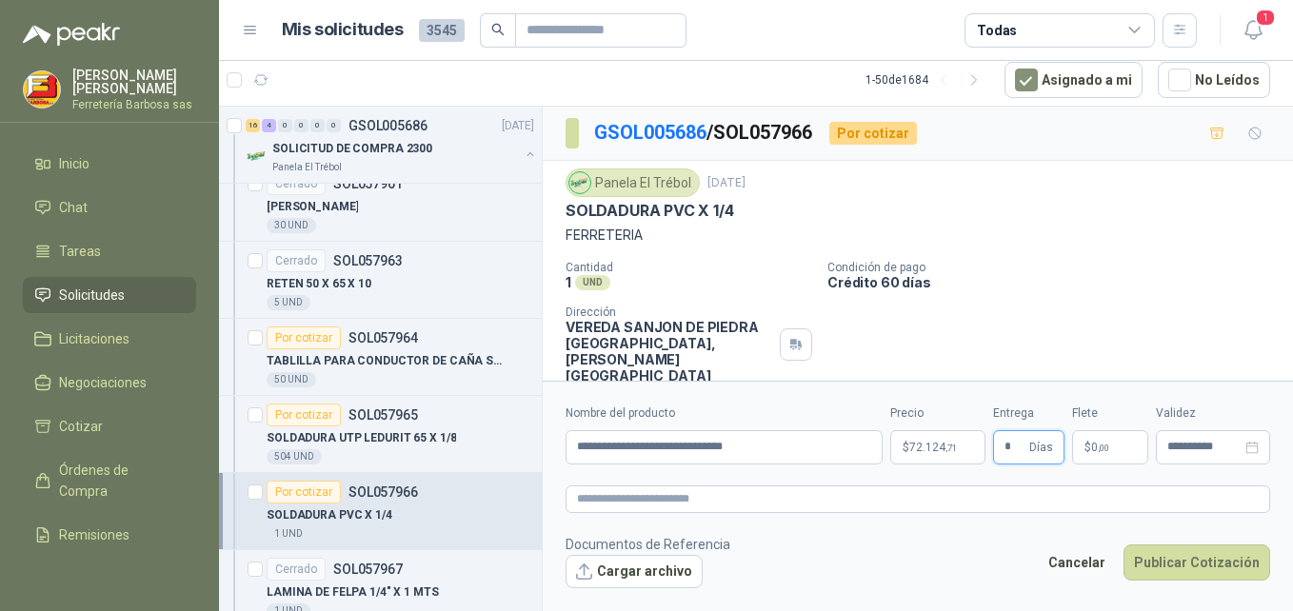
type input "*"
click at [1094, 444] on span "0 ,00" at bounding box center [1101, 447] width 18 height 11
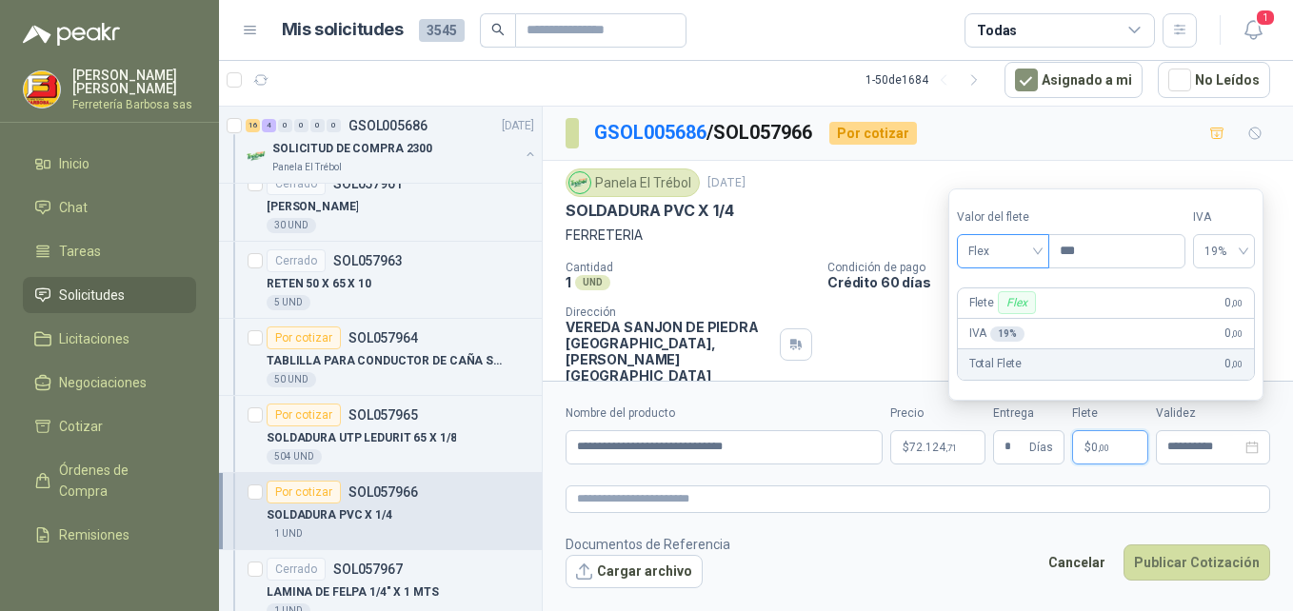
click at [1042, 251] on div "Flex" at bounding box center [1003, 251] width 92 height 34
click at [994, 324] on div "Incluido" at bounding box center [1005, 321] width 66 height 21
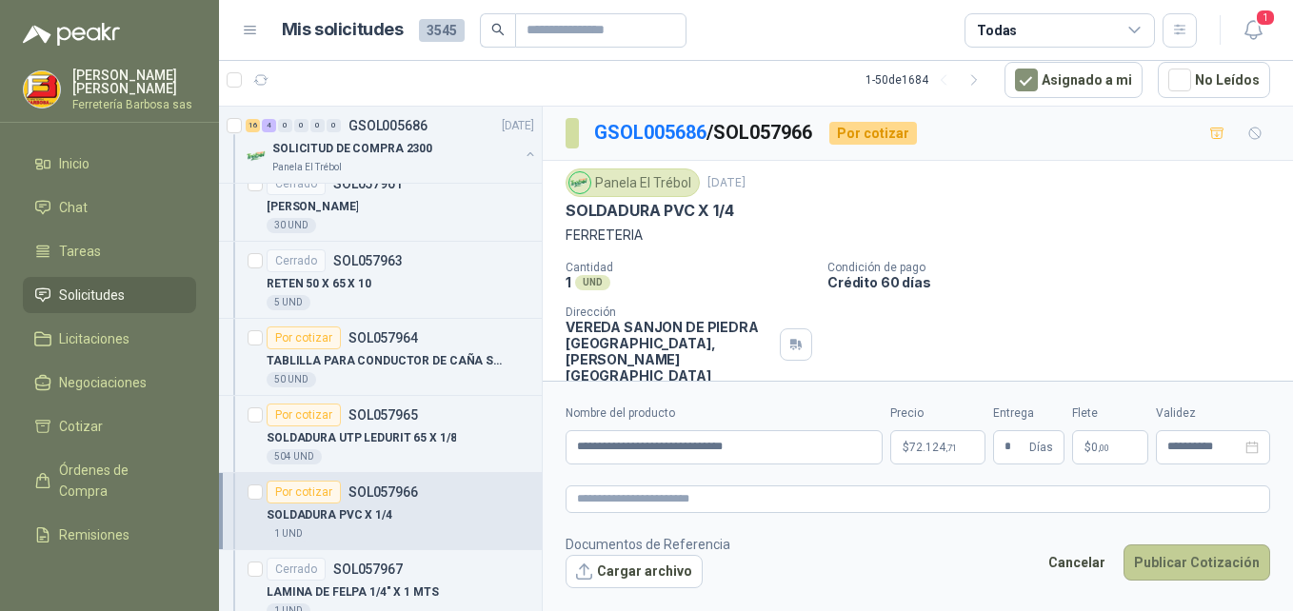
click at [1161, 556] on button "Publicar Cotización" at bounding box center [1197, 563] width 147 height 36
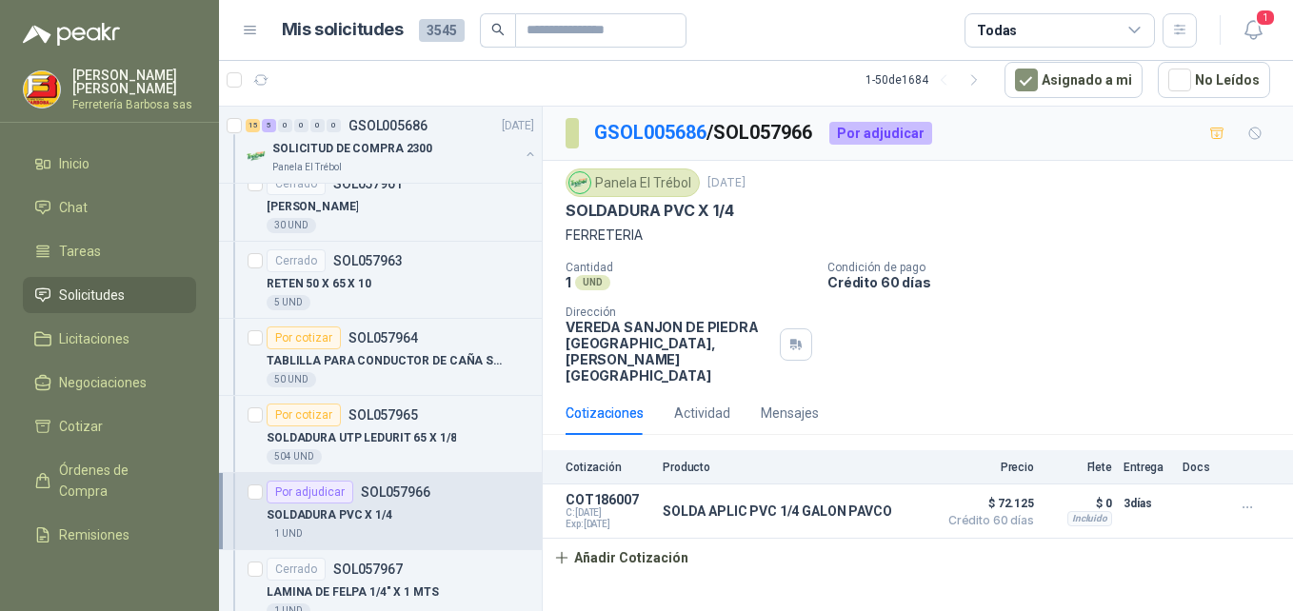
scroll to position [9865, 0]
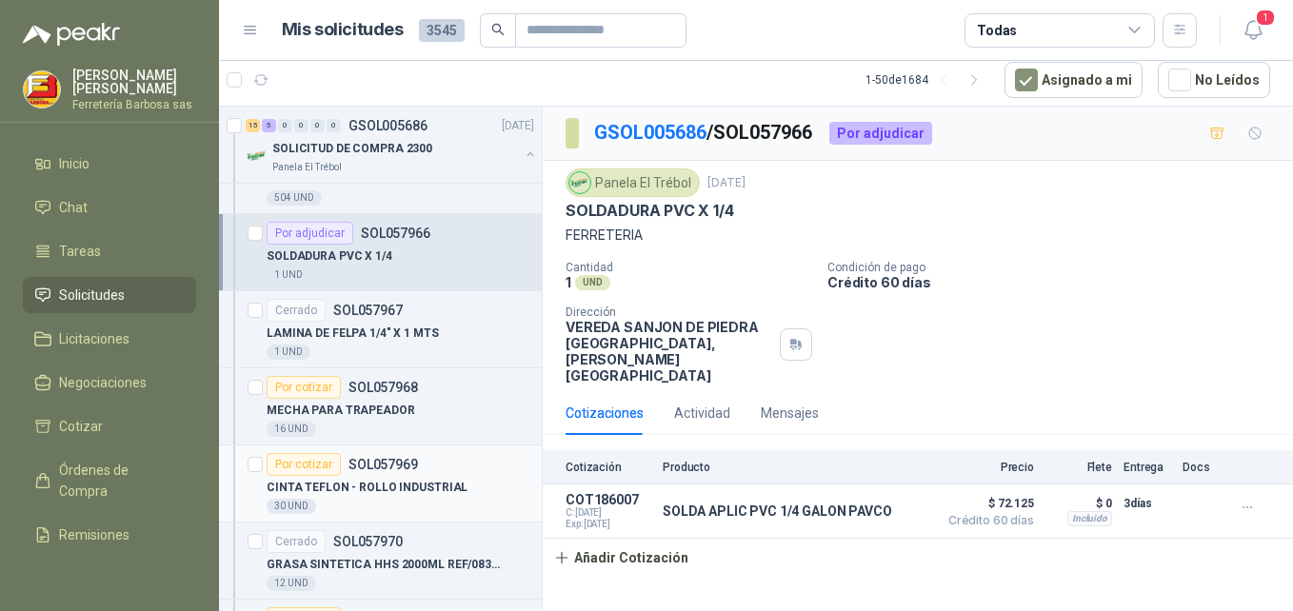
click at [290, 463] on div "Por cotizar" at bounding box center [304, 464] width 74 height 23
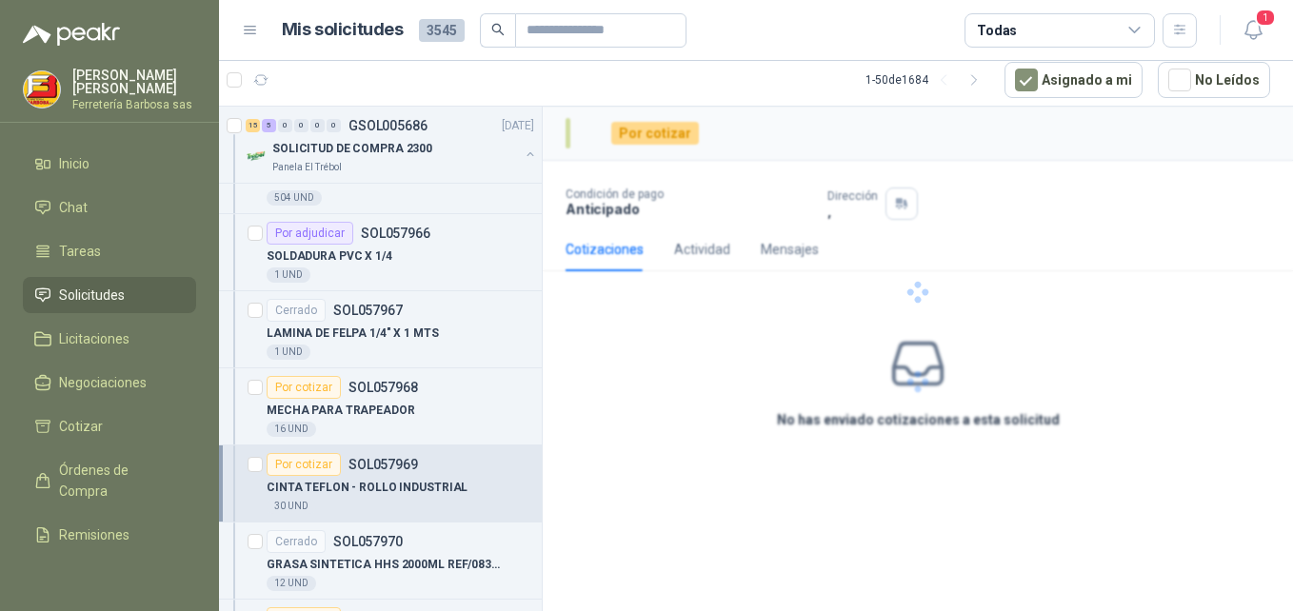
click at [290, 463] on div "Por cotizar" at bounding box center [304, 464] width 74 height 23
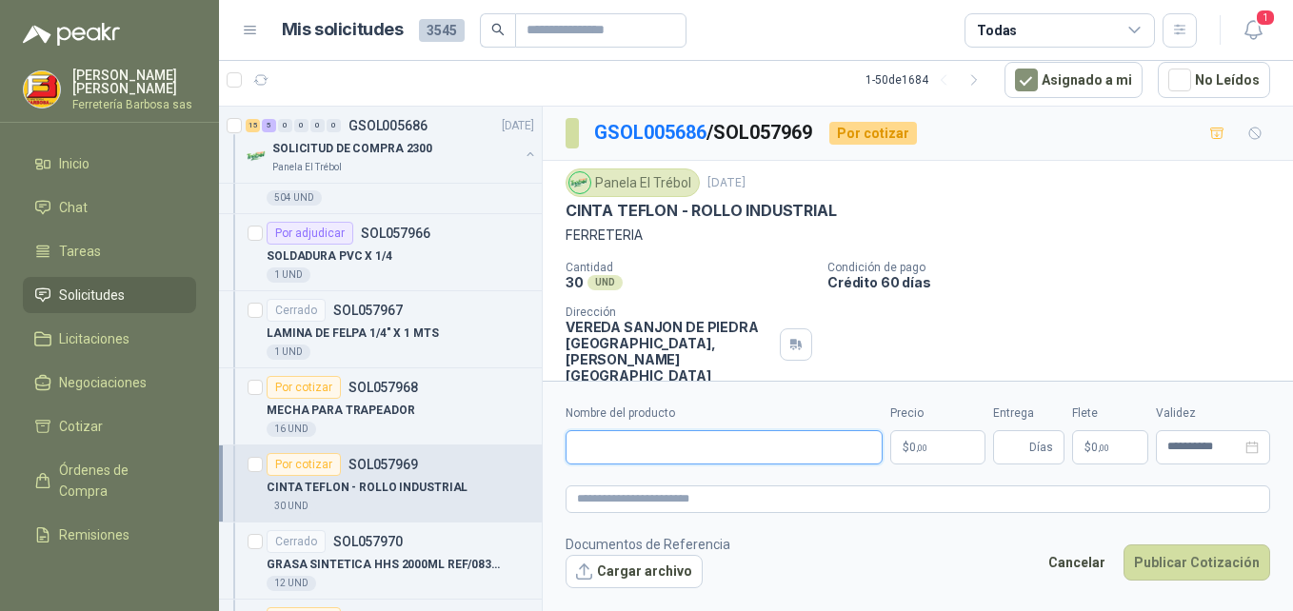
click at [590, 447] on input "Nombre del producto" at bounding box center [724, 448] width 317 height 34
paste input "**********"
type input "**********"
click at [921, 437] on p "$ 0 ,00" at bounding box center [938, 448] width 95 height 34
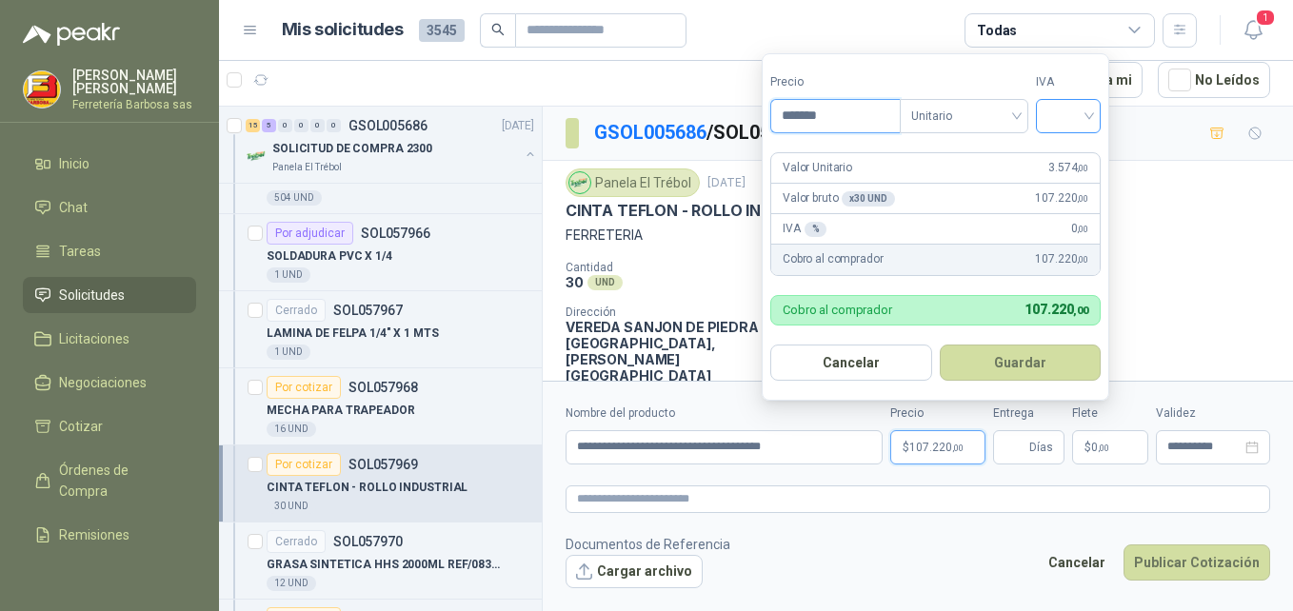
click at [1096, 108] on div at bounding box center [1068, 116] width 65 height 34
type input "*******"
click at [1059, 155] on div "19%" at bounding box center [1072, 155] width 35 height 21
click at [999, 352] on button "Guardar" at bounding box center [1024, 363] width 164 height 36
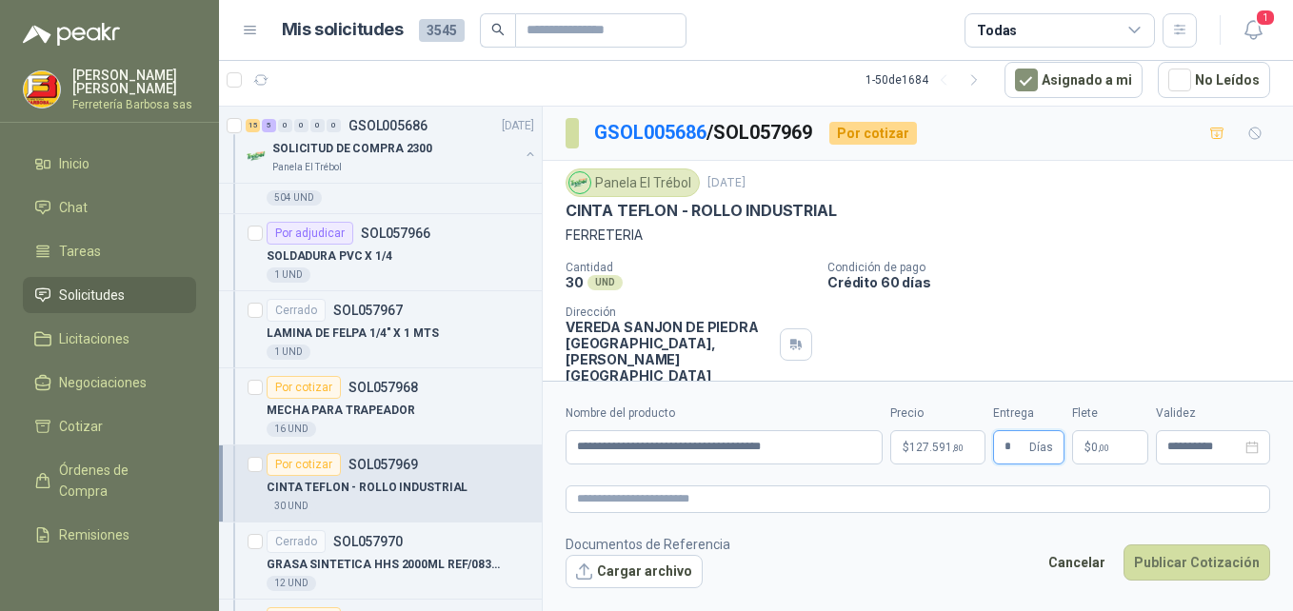
type input "*"
click at [1080, 445] on p "$ 0 ,00" at bounding box center [1111, 448] width 76 height 34
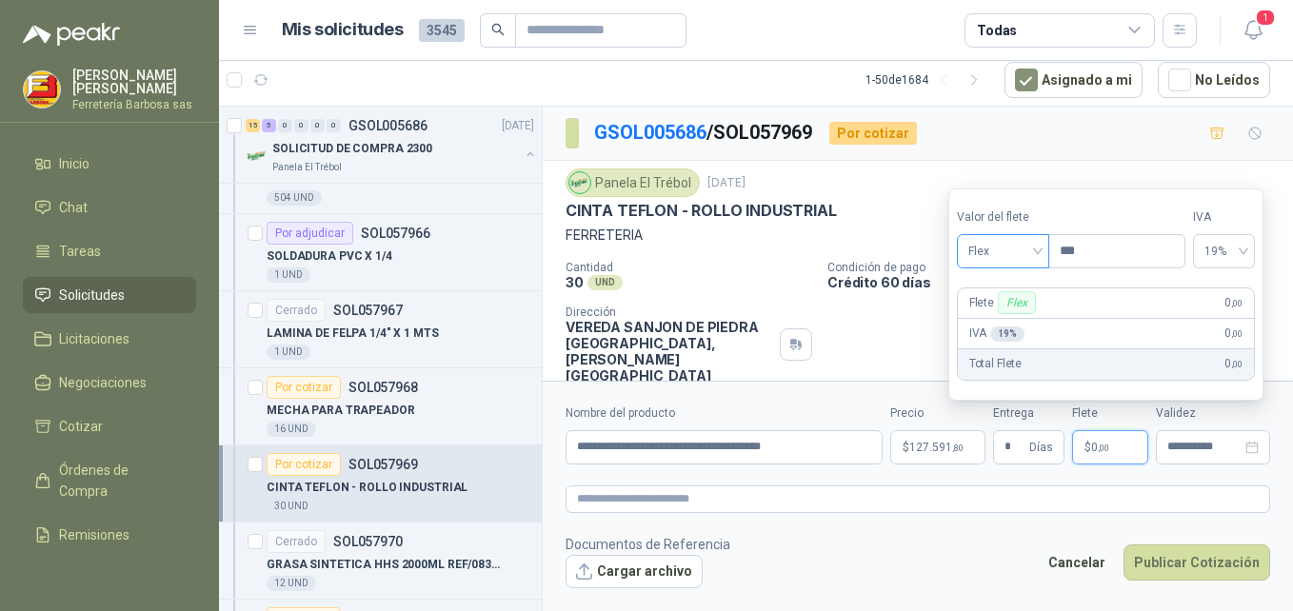
click at [1038, 249] on span "Flex" at bounding box center [1004, 251] width 70 height 29
click at [999, 321] on div "Incluido" at bounding box center [1005, 321] width 66 height 21
click at [1163, 560] on button "Publicar Cotización" at bounding box center [1197, 563] width 147 height 36
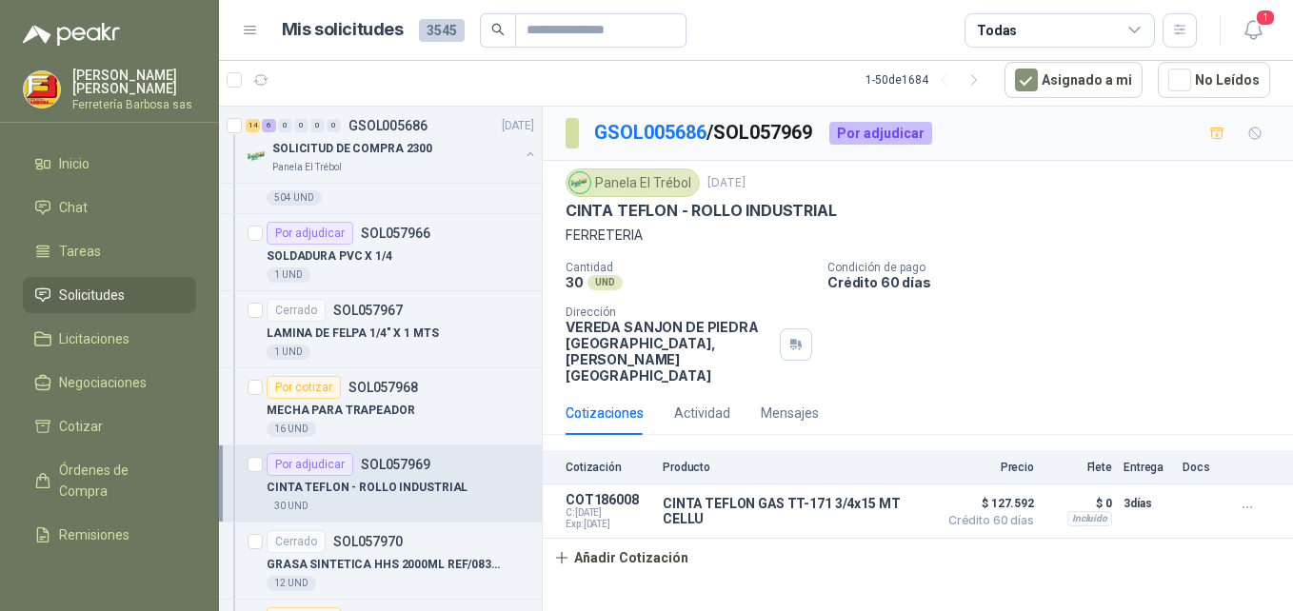
scroll to position [10009, 0]
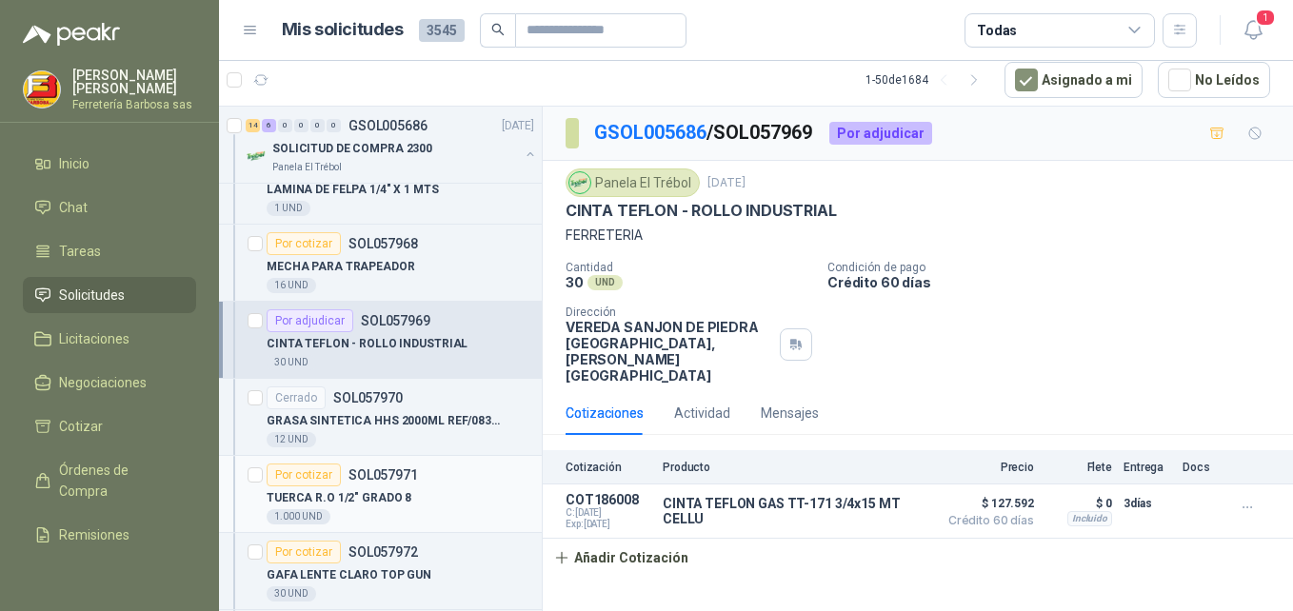
click at [311, 471] on div "Por cotizar" at bounding box center [304, 475] width 74 height 23
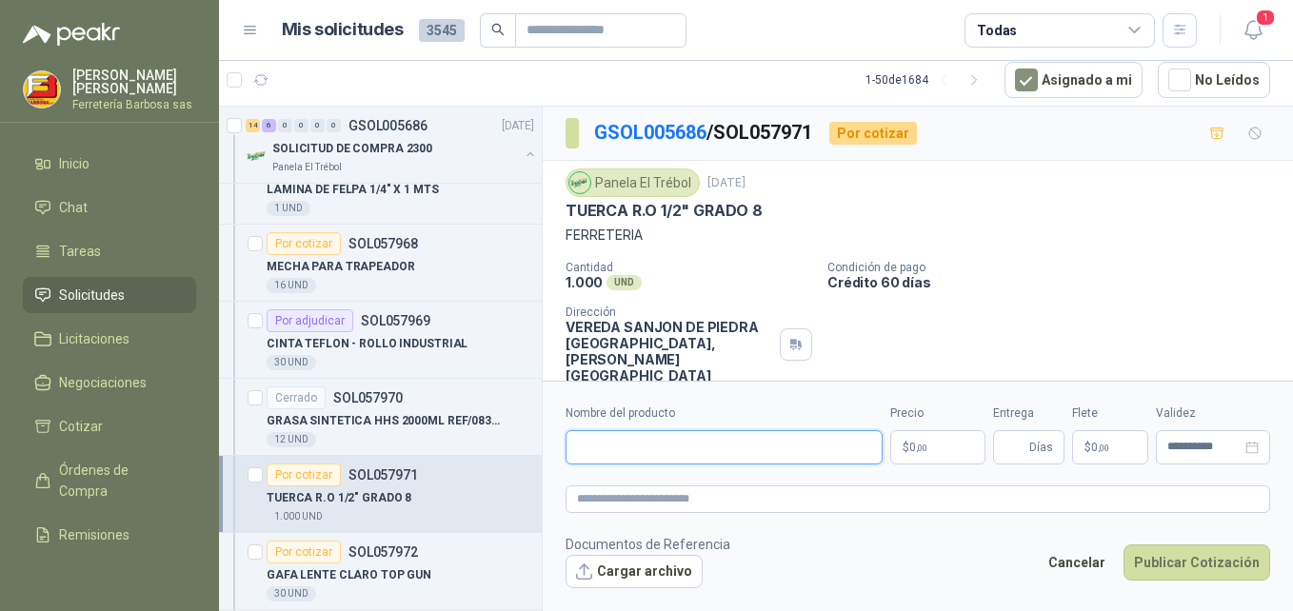
click at [783, 453] on input "Nombre del producto" at bounding box center [724, 448] width 317 height 34
paste input "**********"
type input "**********"
click at [910, 450] on span "0 ,00" at bounding box center [919, 447] width 18 height 11
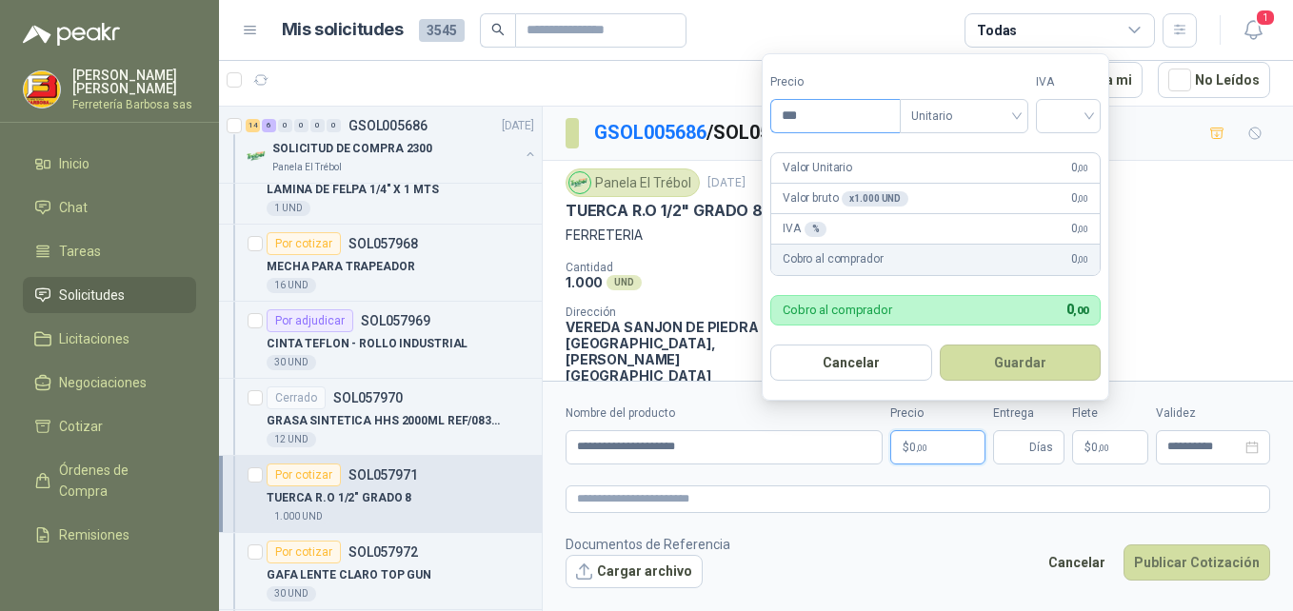
click at [803, 115] on input "***" at bounding box center [836, 116] width 129 height 32
click at [1096, 103] on div at bounding box center [1068, 116] width 65 height 34
type input "*****"
click at [1062, 155] on div "19%" at bounding box center [1072, 155] width 35 height 21
click at [978, 359] on button "Guardar" at bounding box center [1024, 363] width 164 height 36
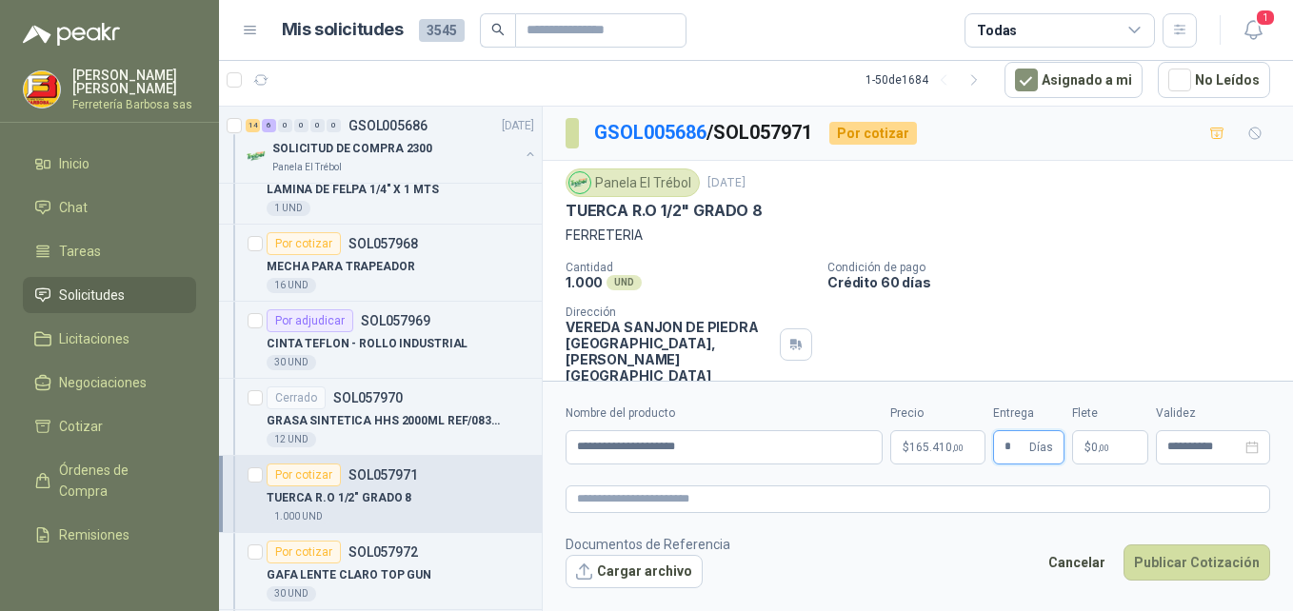
type input "*"
click at [1092, 442] on span "0 ,00" at bounding box center [1101, 447] width 18 height 11
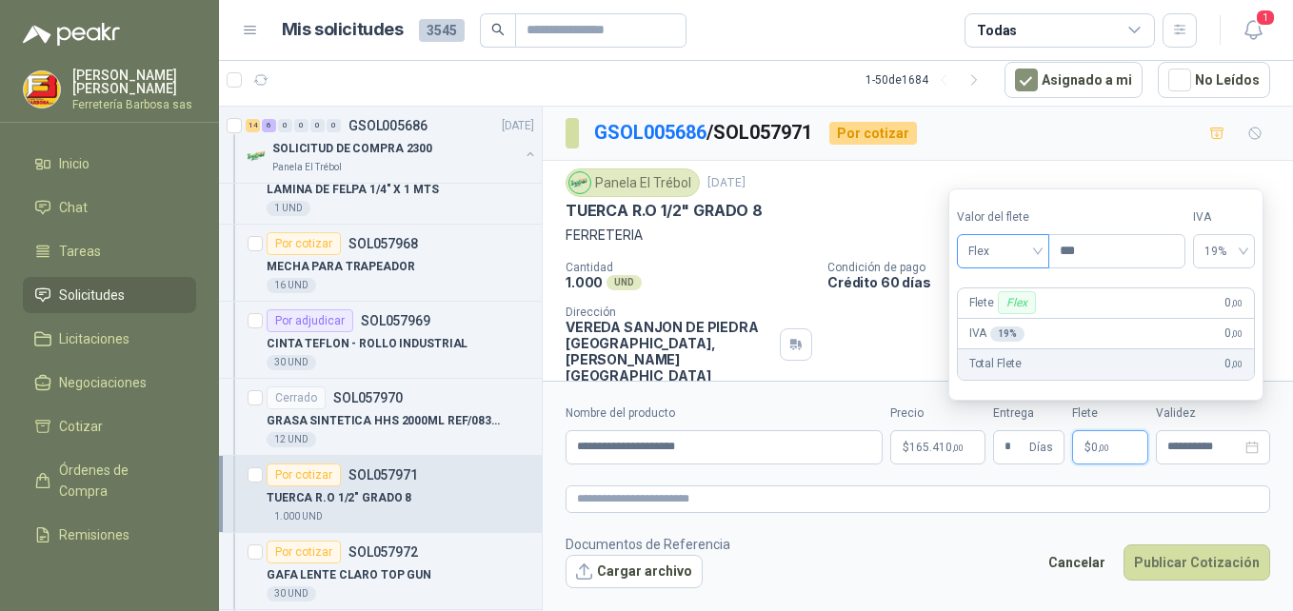
click at [1046, 252] on div "Flex" at bounding box center [1003, 251] width 92 height 34
click at [1006, 323] on div "Incluido" at bounding box center [1005, 321] width 66 height 21
click at [1176, 552] on button "Publicar Cotización" at bounding box center [1197, 563] width 147 height 36
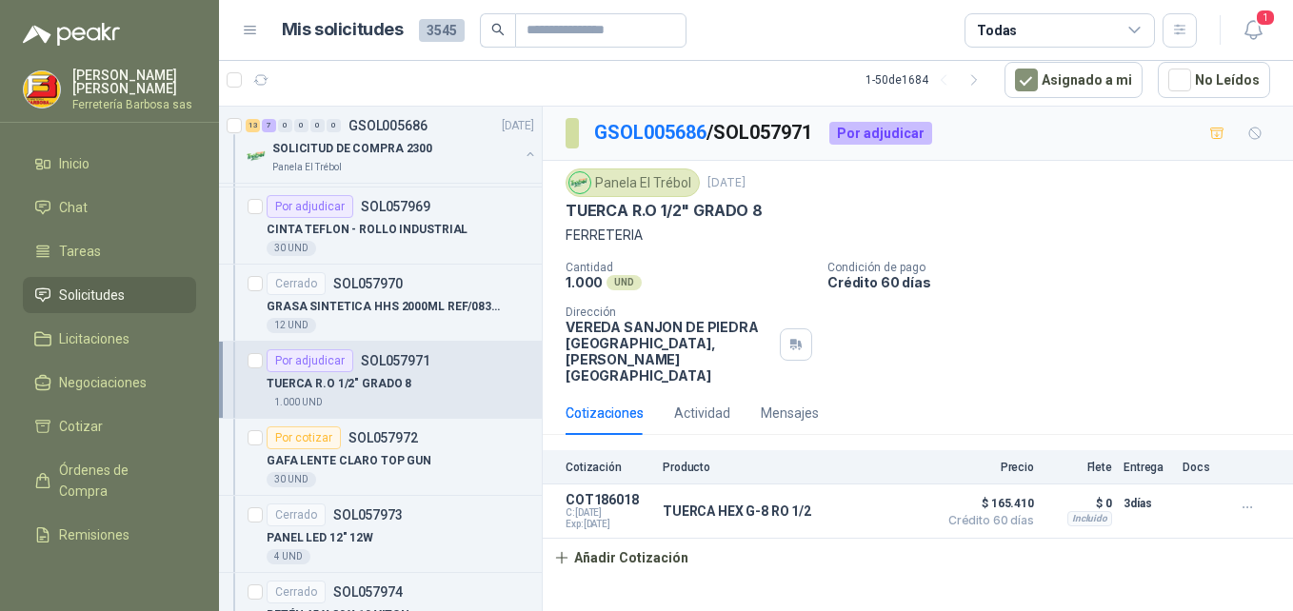
scroll to position [10152, 0]
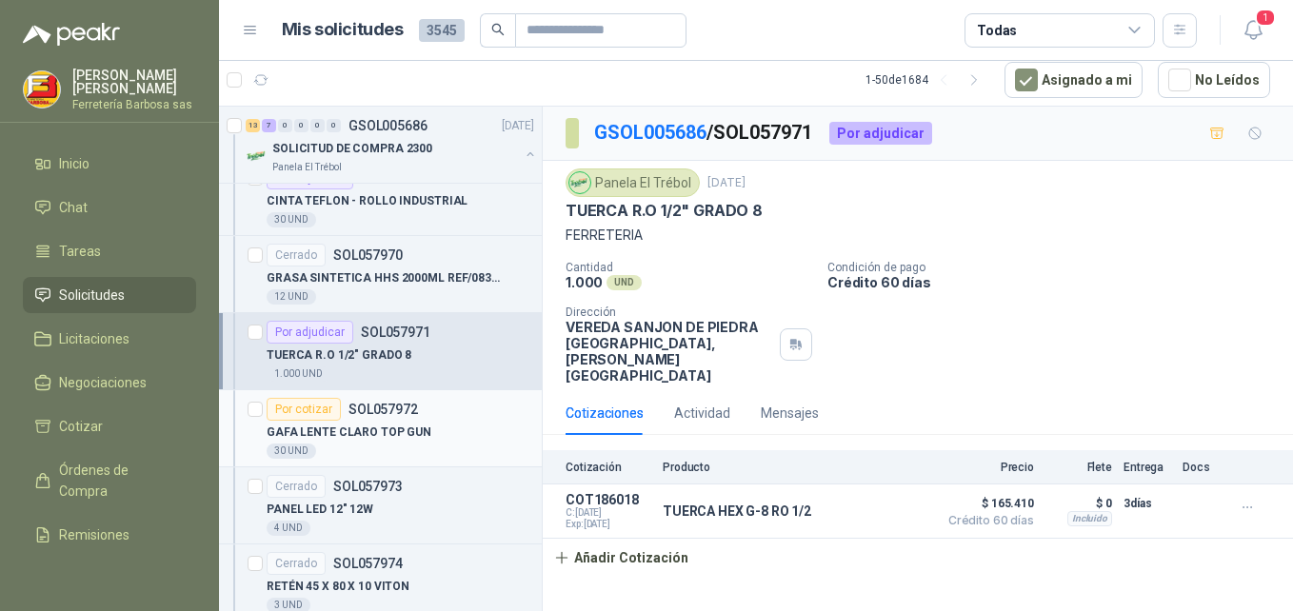
click at [313, 407] on div "Por cotizar" at bounding box center [304, 409] width 74 height 23
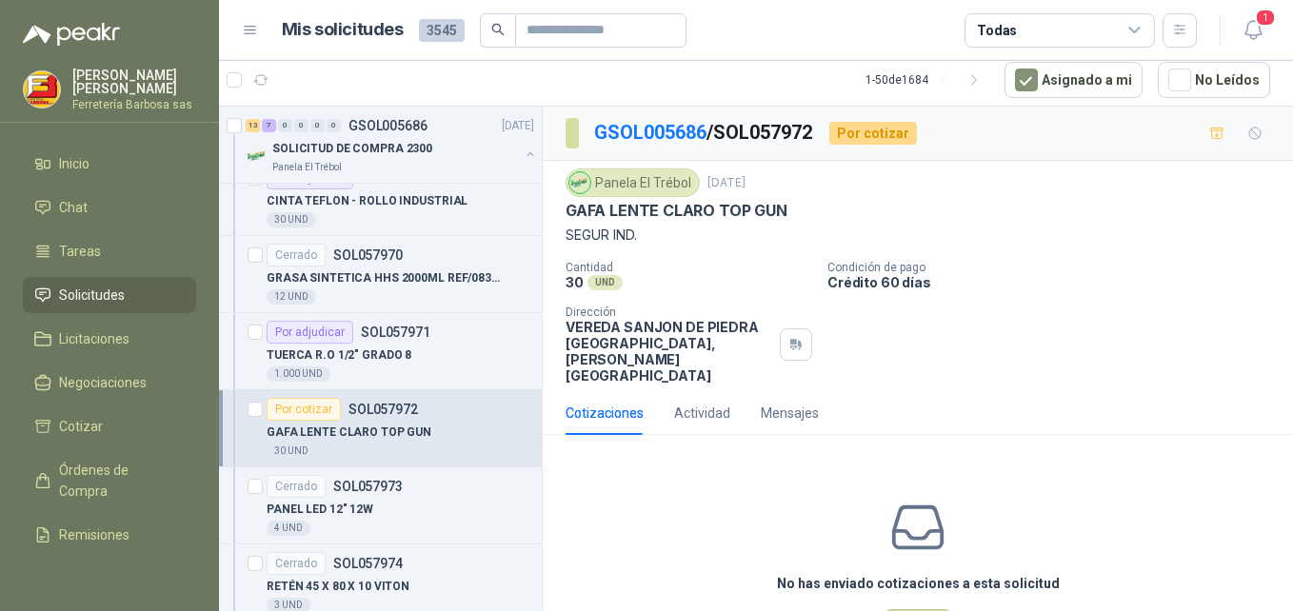
drag, startPoint x: 1110, startPoint y: 556, endPoint x: 1019, endPoint y: 579, distance: 93.3
click at [1110, 556] on div "No has enviado cotizaciones a esta solicitud Cotizar" at bounding box center [918, 572] width 751 height 243
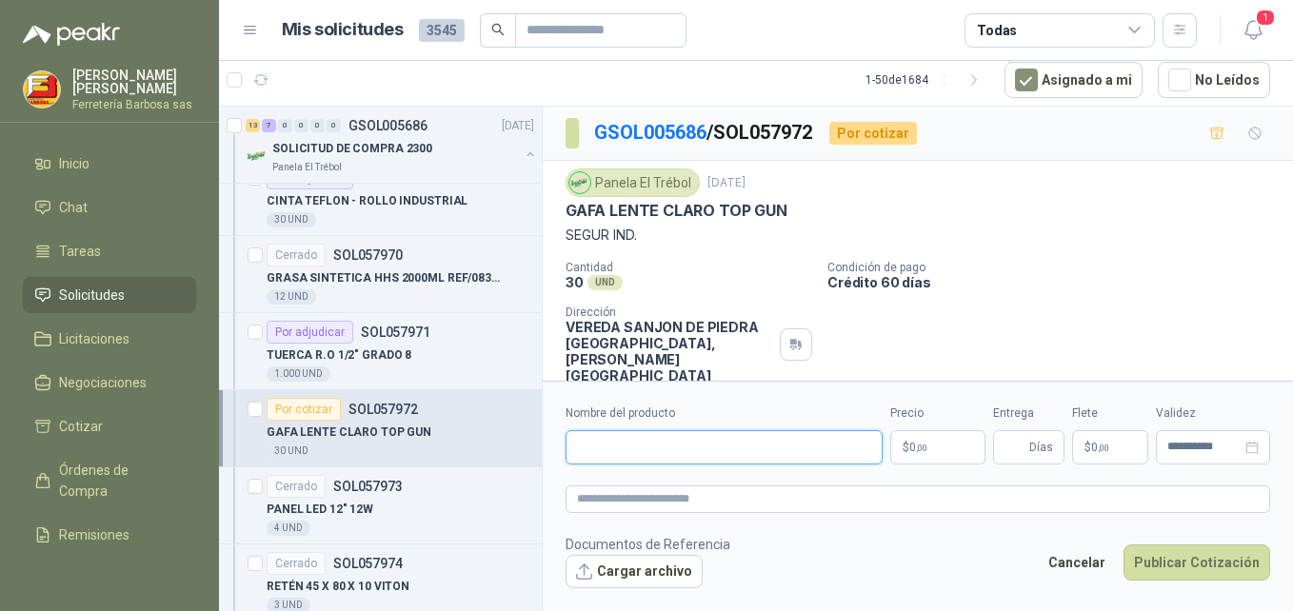
click at [737, 449] on input "Nombre del producto" at bounding box center [724, 448] width 317 height 34
paste input "**********"
type input "**********"
click at [908, 451] on p "$ 0 ,00" at bounding box center [938, 448] width 95 height 34
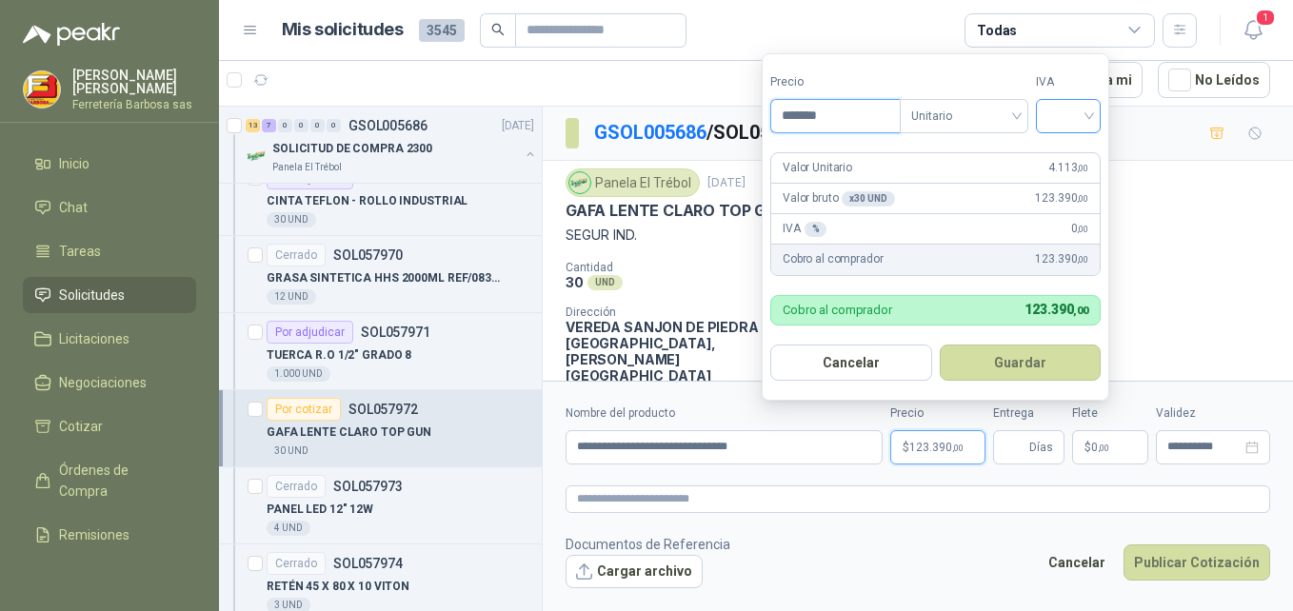
click at [1094, 118] on div at bounding box center [1068, 116] width 65 height 34
type input "*******"
click at [1077, 145] on div "19%" at bounding box center [1072, 155] width 35 height 21
click at [1027, 361] on button "Guardar" at bounding box center [1024, 363] width 164 height 36
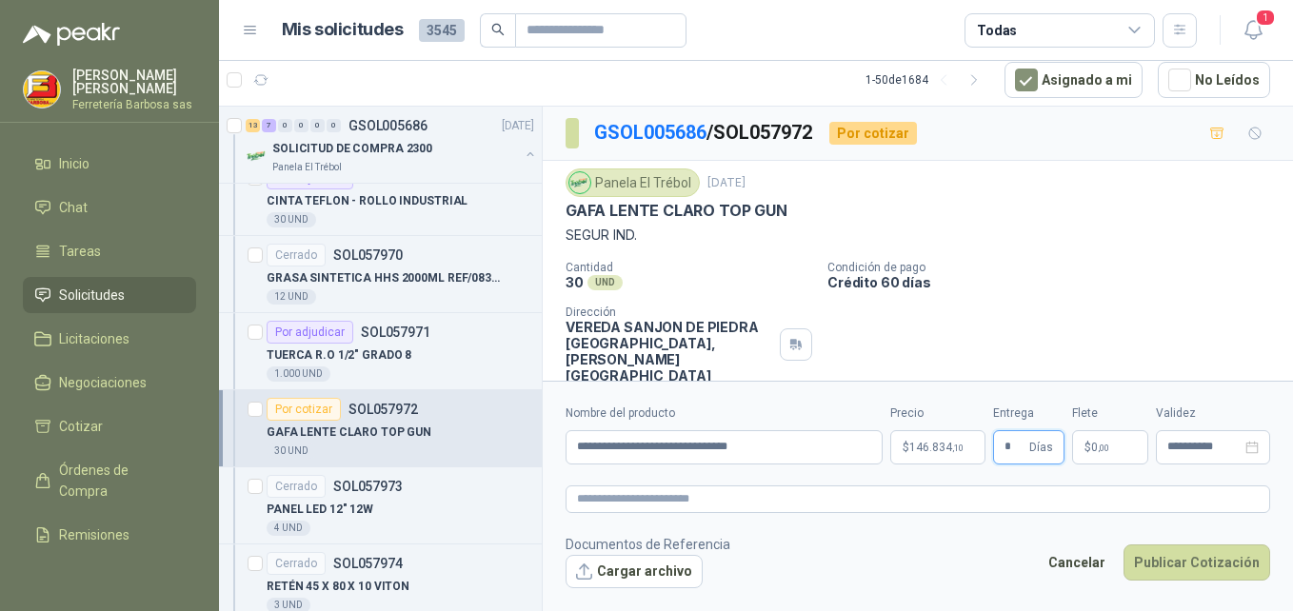
type input "*"
click at [1092, 439] on p "$ 0 ,00" at bounding box center [1111, 448] width 76 height 34
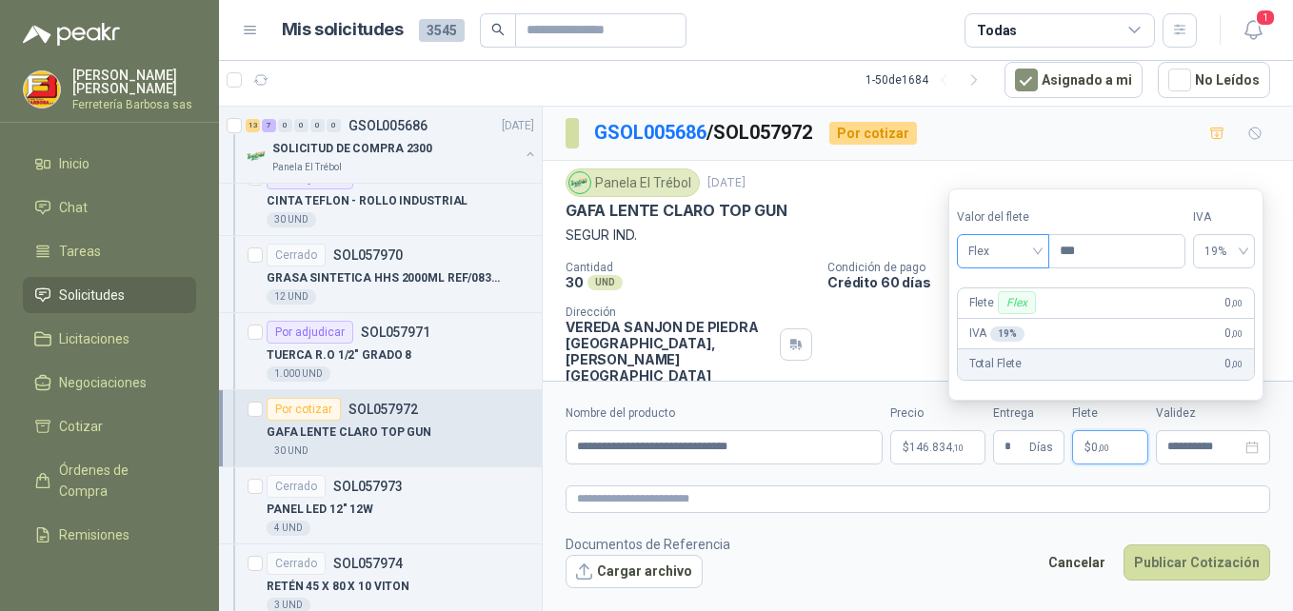
click at [1038, 250] on span "Flex" at bounding box center [1004, 251] width 70 height 29
click at [1001, 319] on div "Incluido" at bounding box center [1005, 321] width 66 height 21
click at [1187, 570] on button "Publicar Cotización" at bounding box center [1197, 563] width 147 height 36
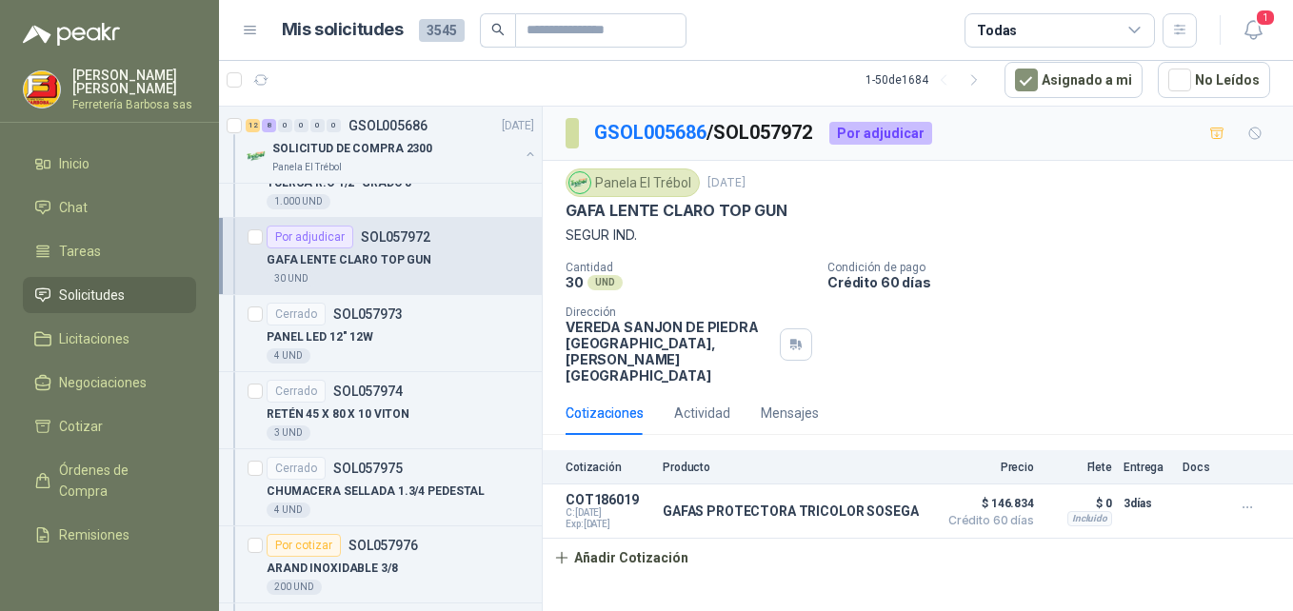
scroll to position [10468, 0]
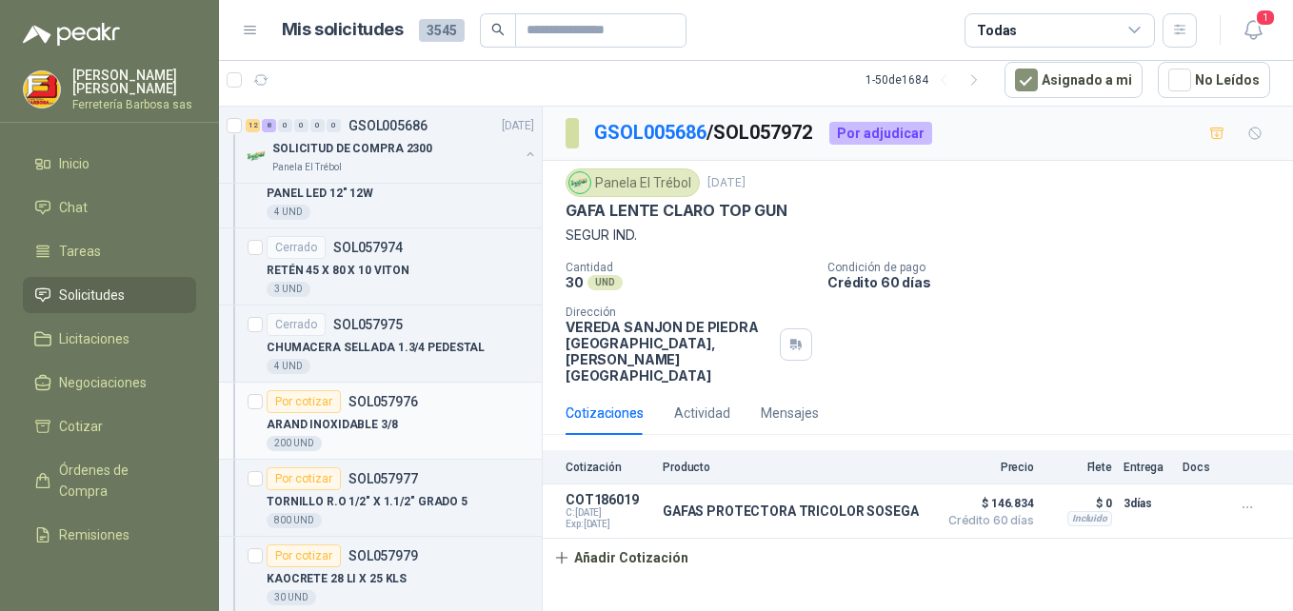
click at [313, 399] on div "Por cotizar" at bounding box center [304, 402] width 74 height 23
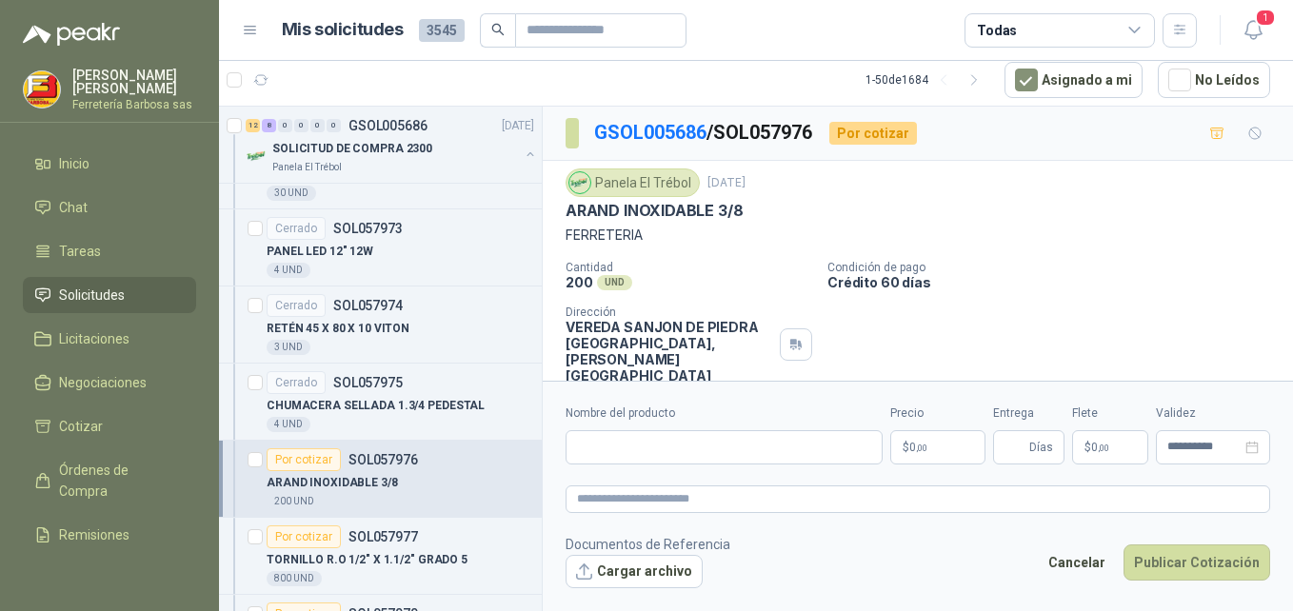
scroll to position [10353, 0]
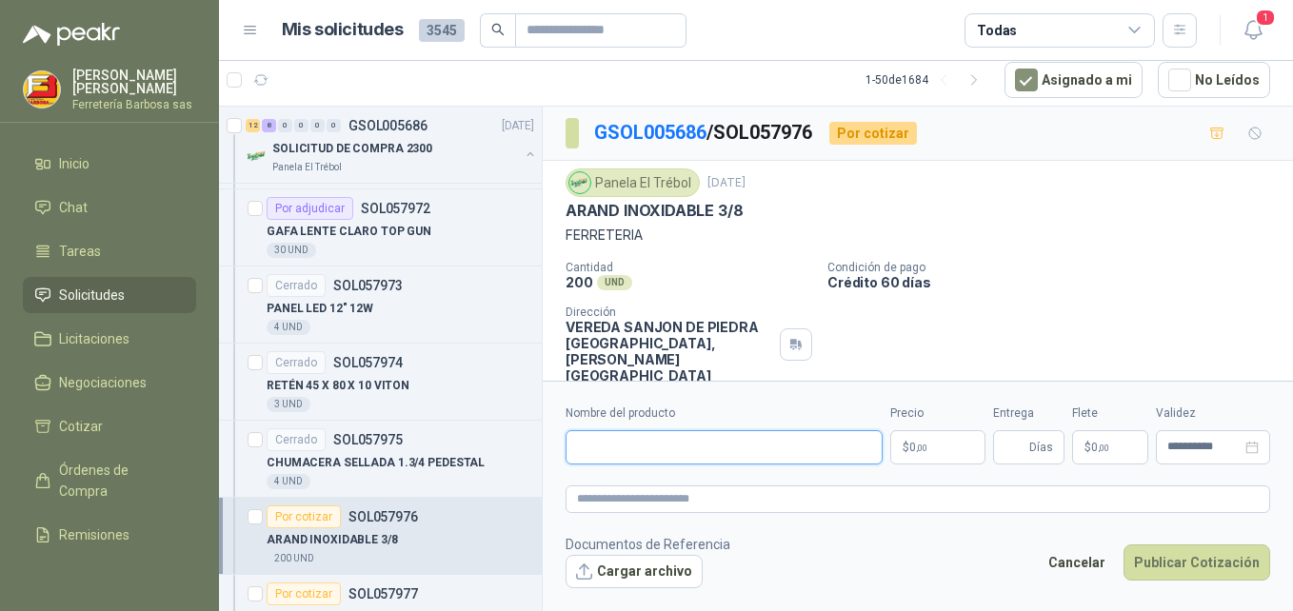
click at [579, 437] on input "Nombre del producto" at bounding box center [724, 448] width 317 height 34
paste input "**********"
type input "**********"
click at [914, 436] on p "$ 0 ,00" at bounding box center [938, 448] width 95 height 34
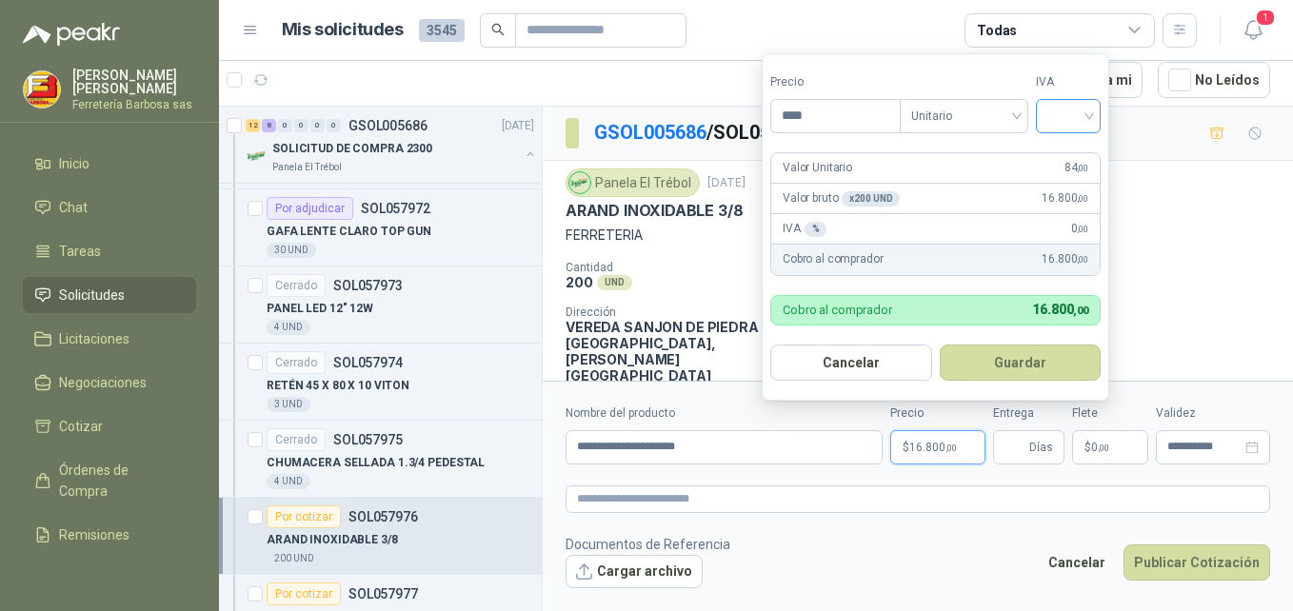
type input "****"
click at [1090, 122] on input "search" at bounding box center [1069, 114] width 42 height 29
click at [1071, 153] on div "19%" at bounding box center [1072, 155] width 35 height 21
click at [1013, 352] on button "Guardar" at bounding box center [1024, 363] width 164 height 36
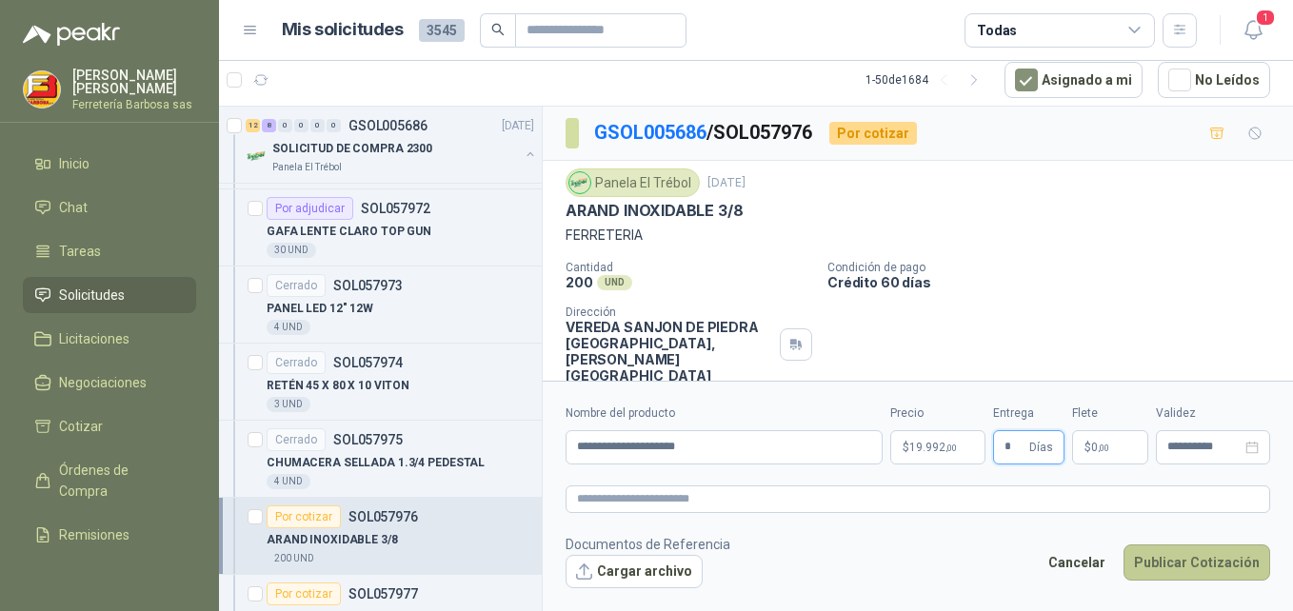
type input "*"
click at [1188, 573] on button "Publicar Cotización" at bounding box center [1197, 563] width 147 height 36
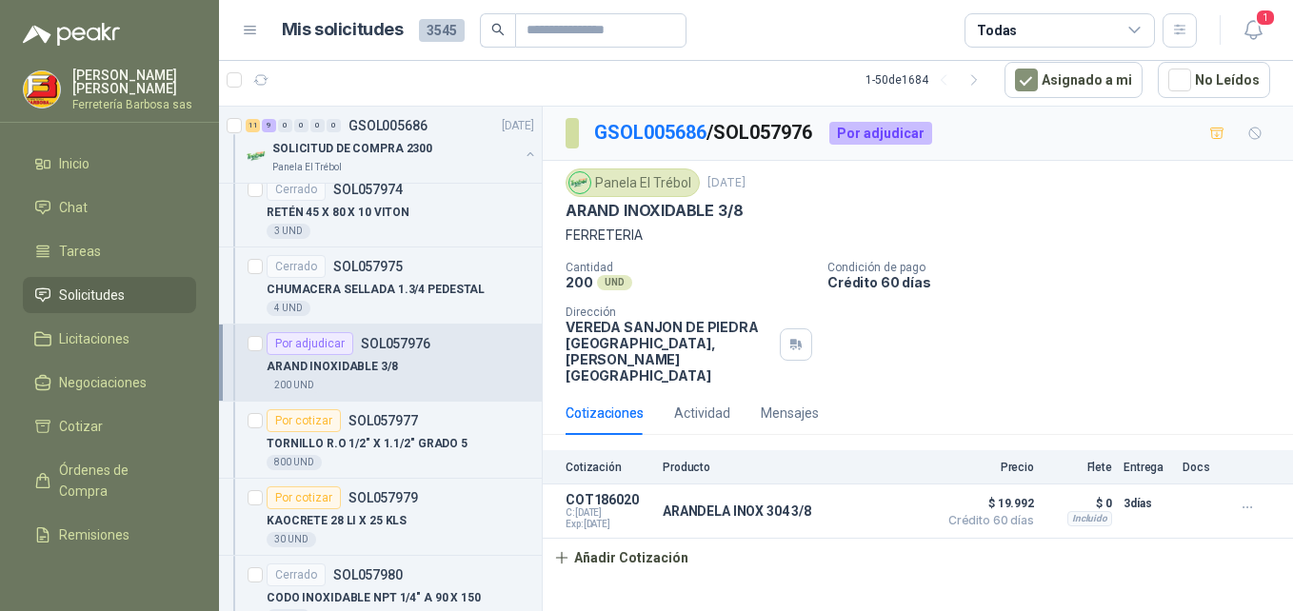
scroll to position [10555, 0]
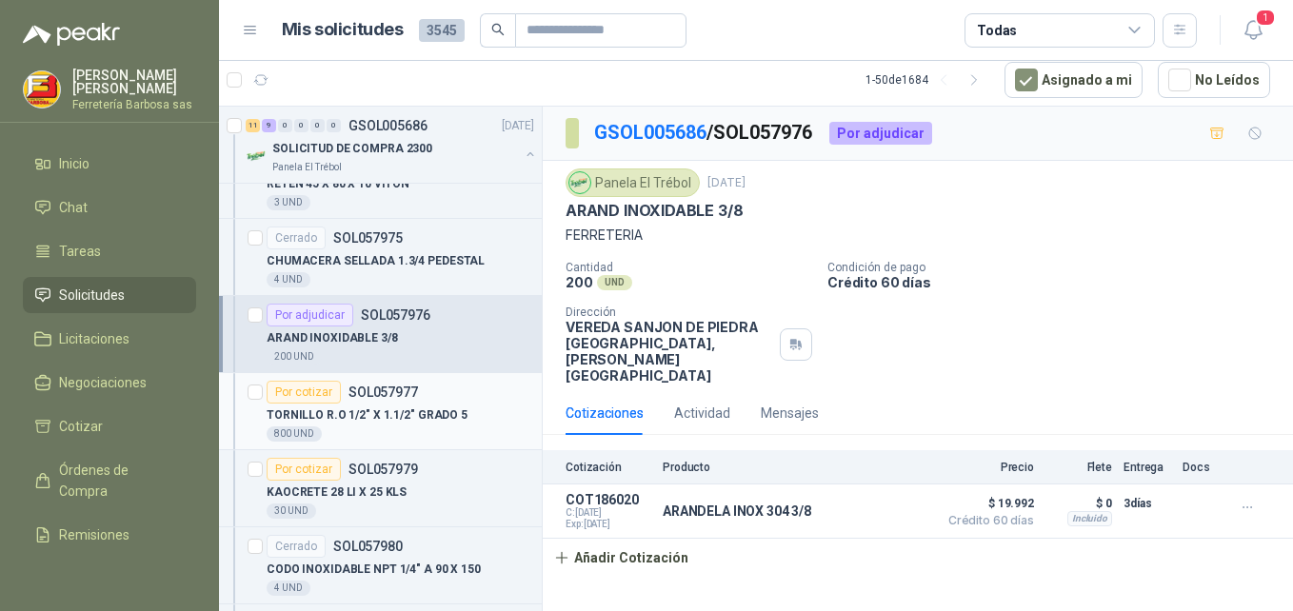
click at [308, 396] on div "Por cotizar" at bounding box center [304, 392] width 74 height 23
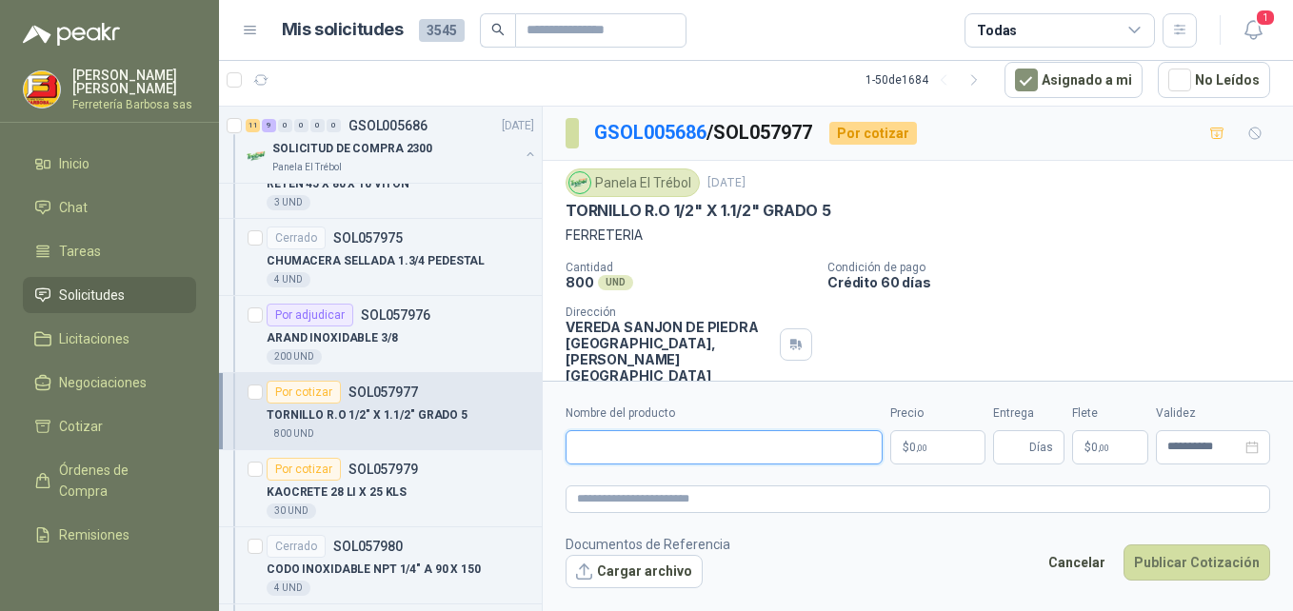
click at [774, 454] on input "Nombre del producto" at bounding box center [724, 448] width 317 height 34
paste input "**********"
type input "**********"
click at [916, 446] on span ",00" at bounding box center [921, 448] width 11 height 10
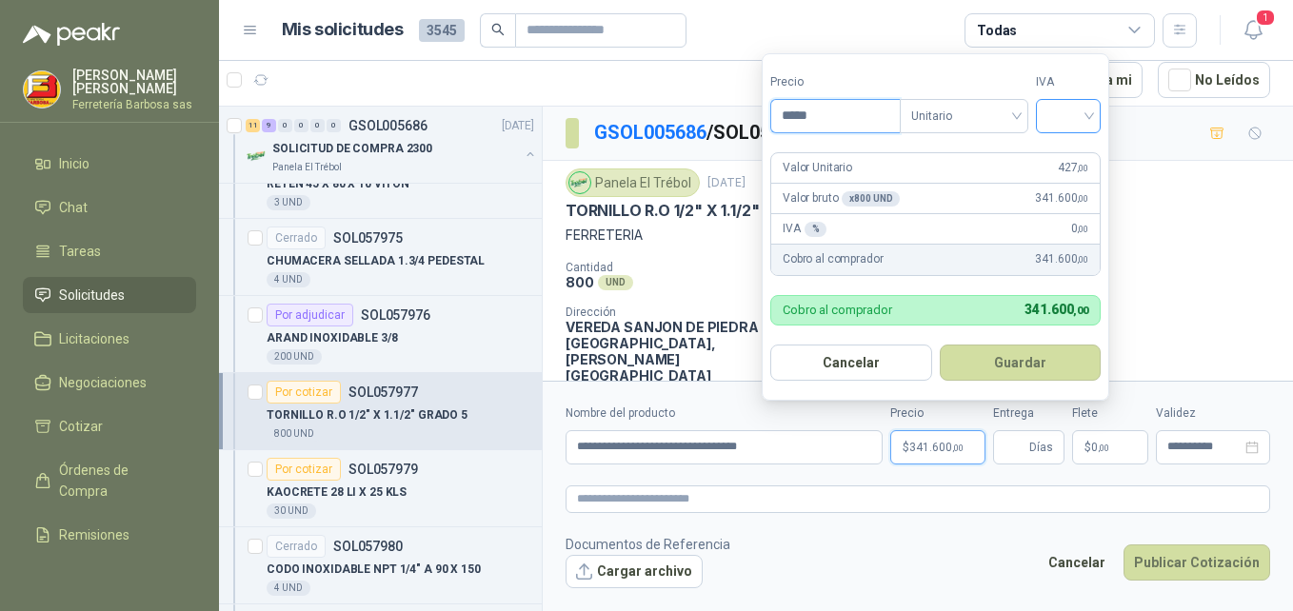
type input "*****"
click at [1086, 118] on input "search" at bounding box center [1069, 114] width 42 height 29
click at [1066, 153] on div "19%" at bounding box center [1072, 155] width 35 height 21
click at [1066, 153] on div "Valor Unitario 427 ,00" at bounding box center [938, 168] width 333 height 30
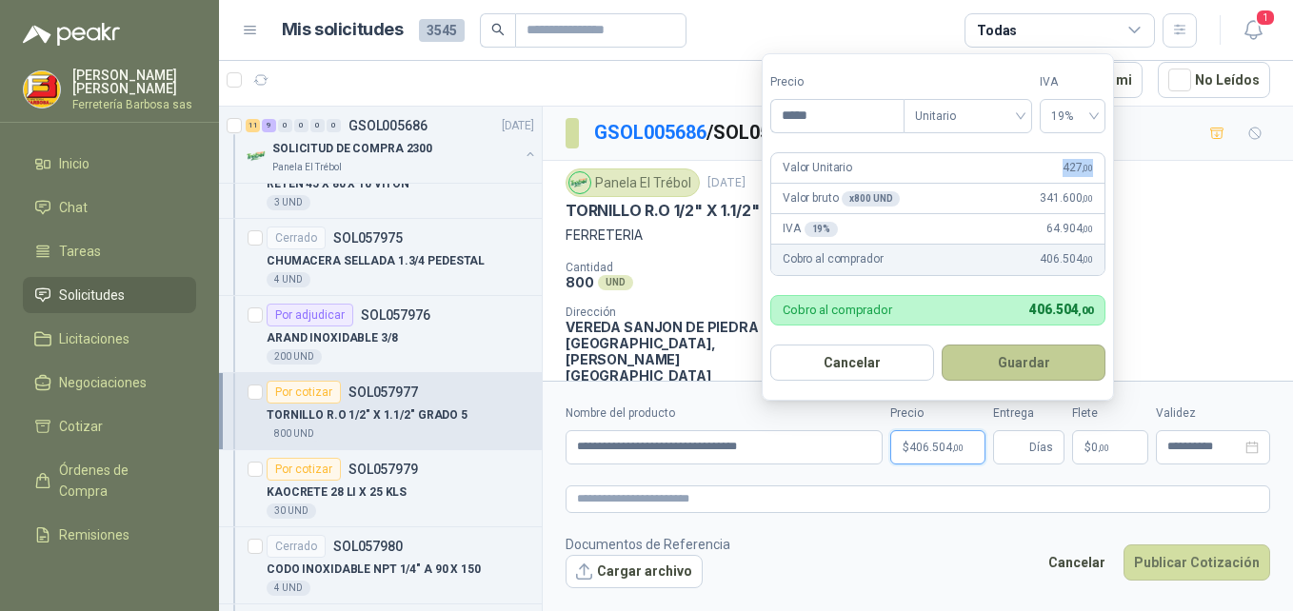
click at [1017, 360] on button "Guardar" at bounding box center [1024, 363] width 164 height 36
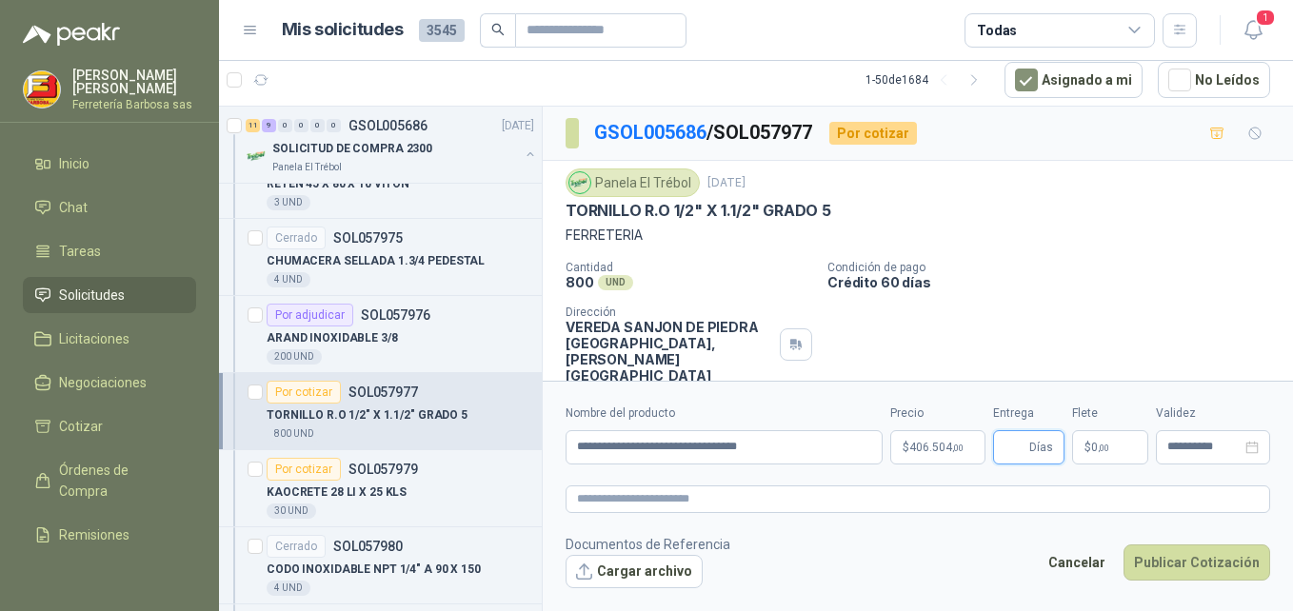
click at [1016, 448] on input "Entrega" at bounding box center [1015, 447] width 21 height 32
click at [1013, 445] on input "*" at bounding box center [1015, 447] width 21 height 32
click at [1010, 446] on input "*" at bounding box center [1015, 447] width 21 height 32
type input "*"
click at [1089, 436] on p "$ 0 ,00" at bounding box center [1111, 448] width 76 height 34
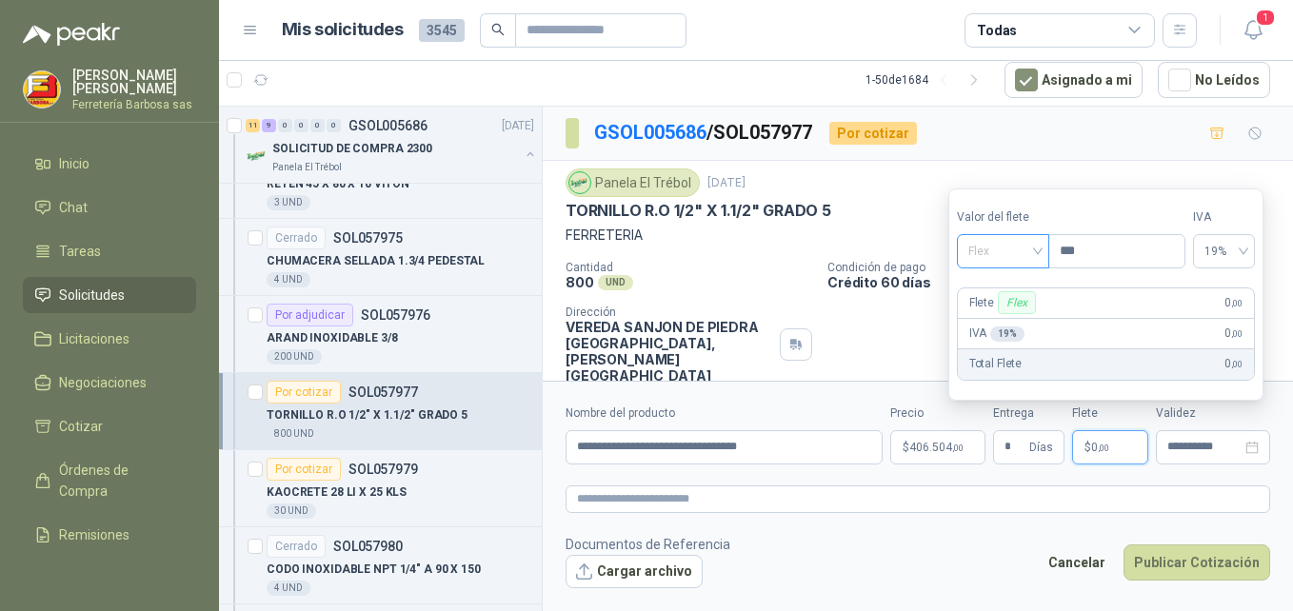
click at [1044, 252] on div "Flex" at bounding box center [1003, 251] width 92 height 34
click at [1004, 314] on div "Incluido" at bounding box center [1005, 321] width 66 height 21
click at [1004, 314] on div "Incluido" at bounding box center [1022, 302] width 57 height 23
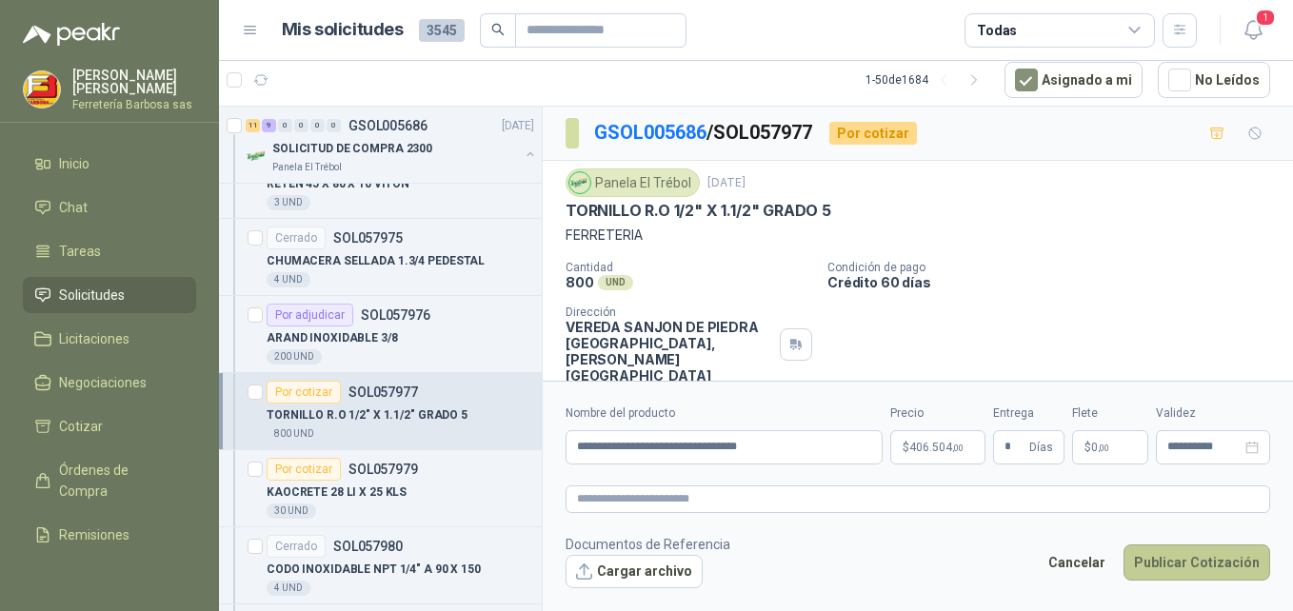
click at [1168, 571] on button "Publicar Cotización" at bounding box center [1197, 563] width 147 height 36
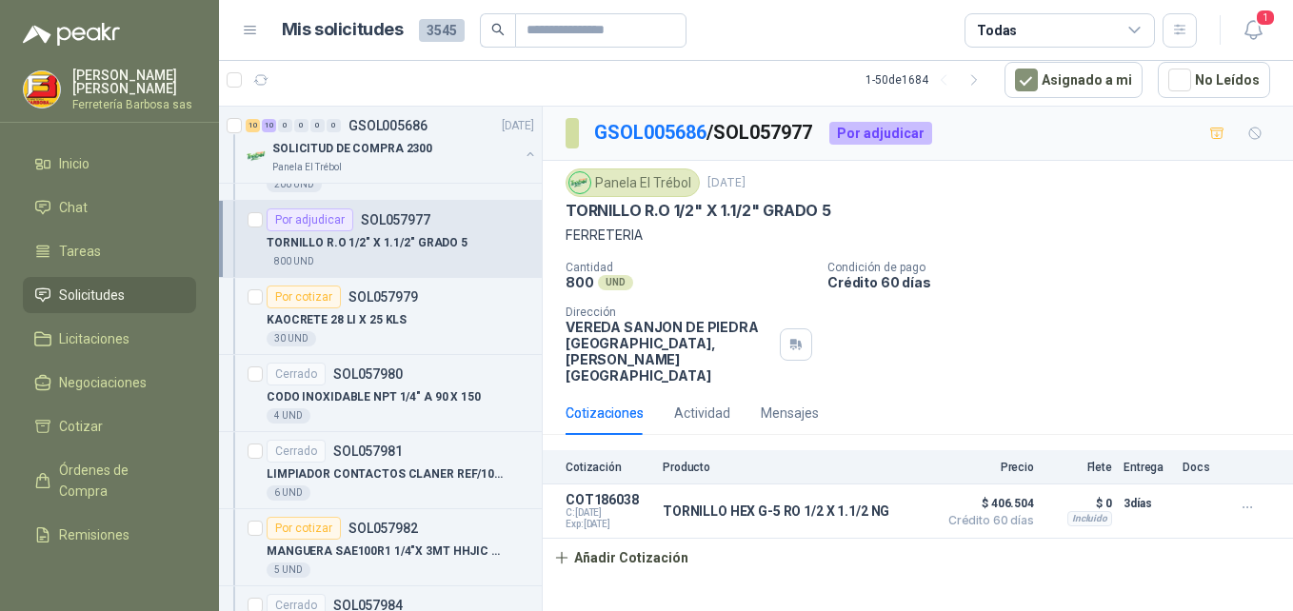
scroll to position [10756, 0]
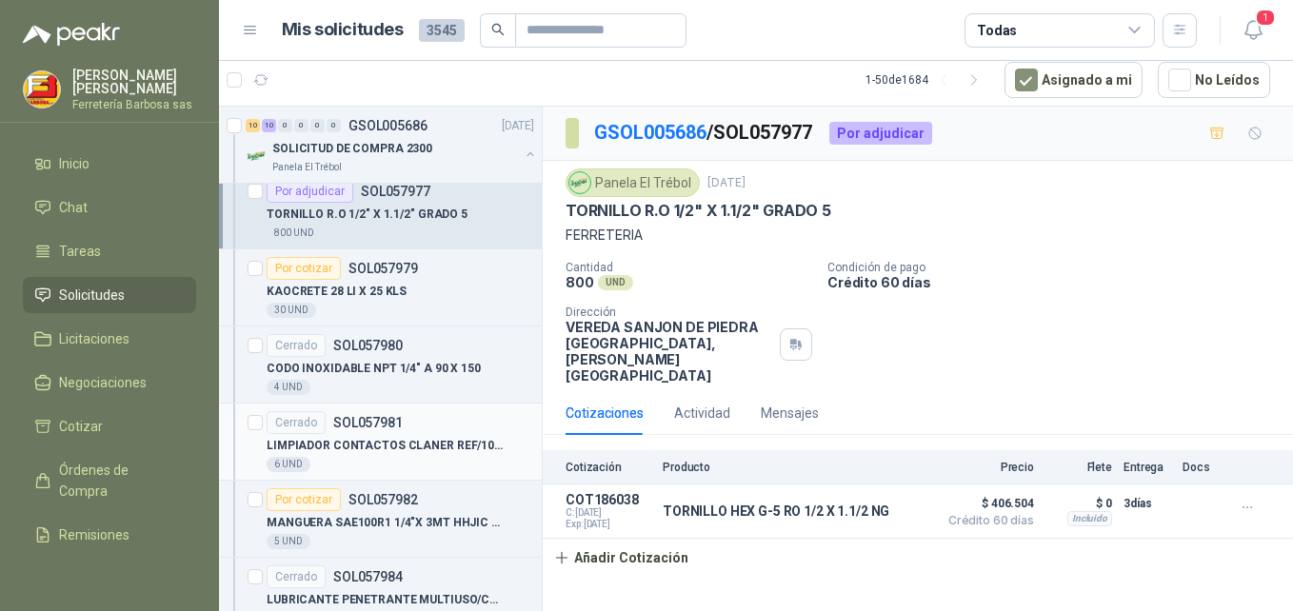
click at [298, 417] on div "Cerrado" at bounding box center [296, 422] width 59 height 23
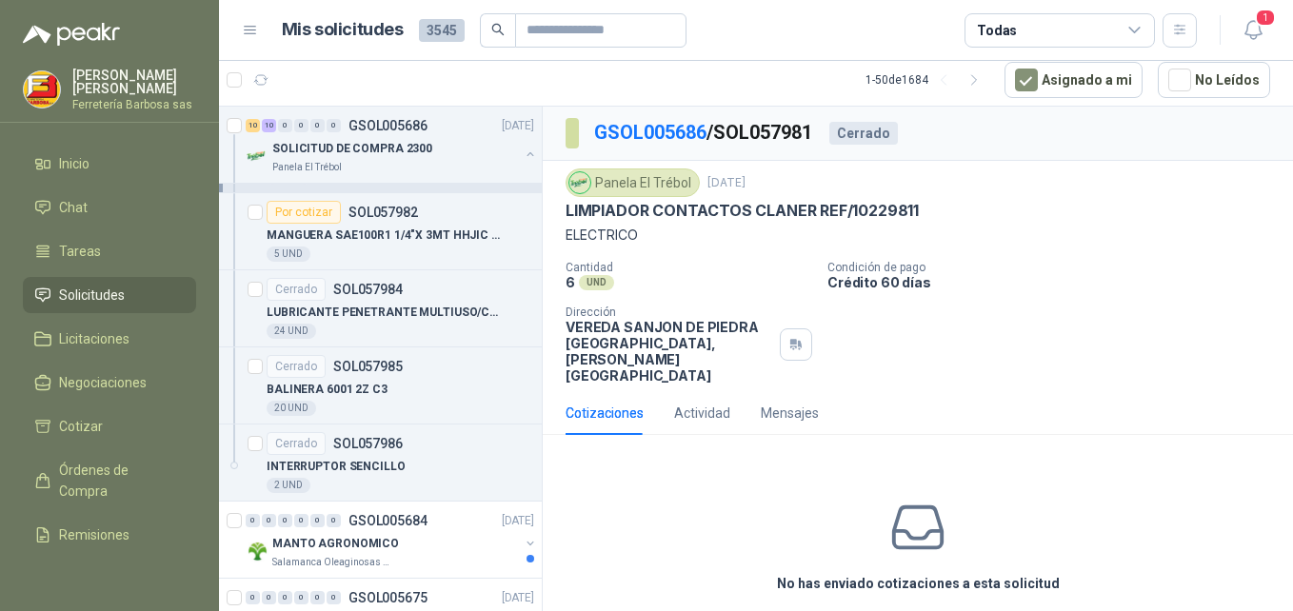
scroll to position [11073, 0]
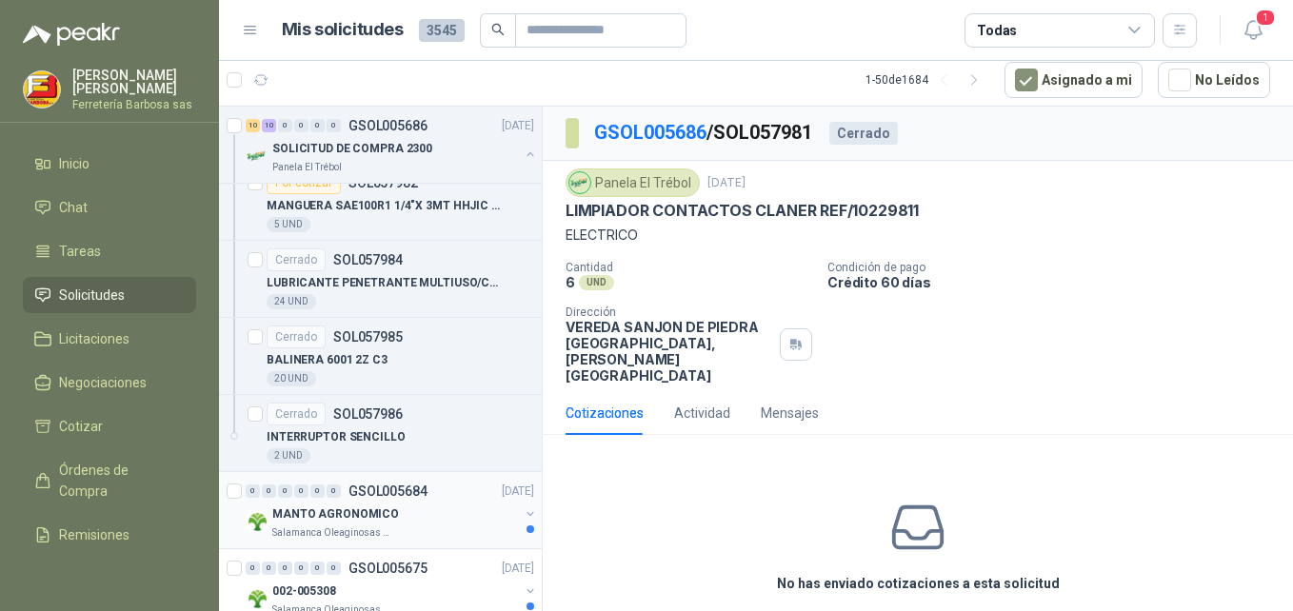
click at [323, 517] on p "MANTO AGRONOMICO" at bounding box center [335, 515] width 127 height 18
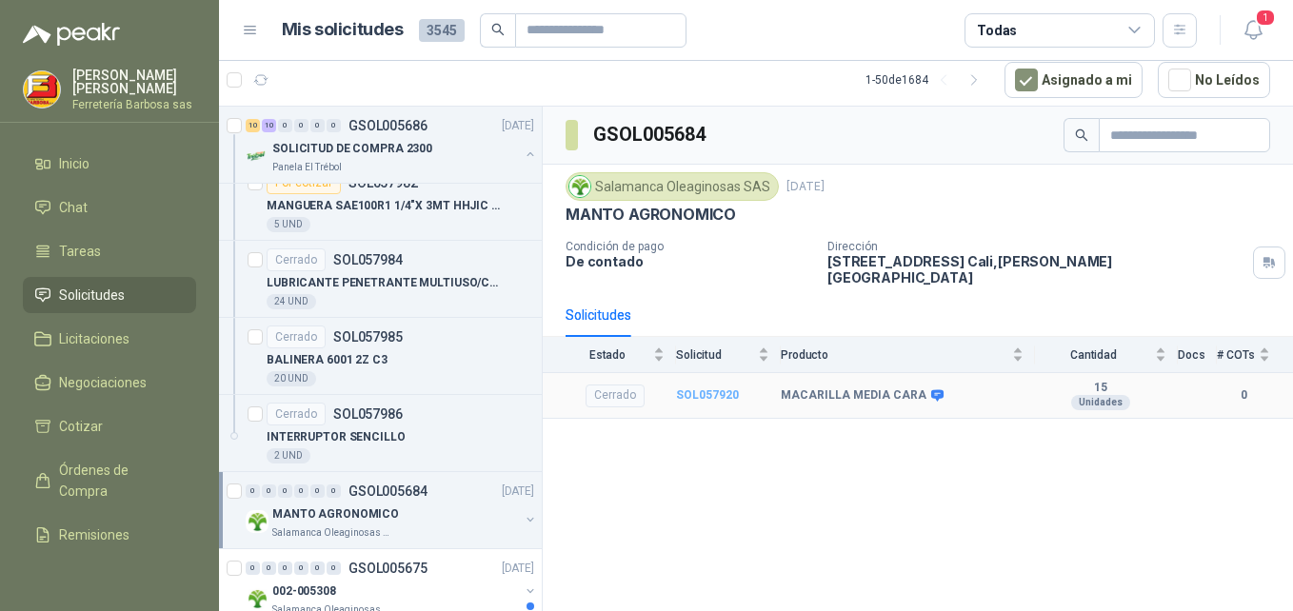
click at [716, 389] on b "SOL057920" at bounding box center [707, 395] width 63 height 13
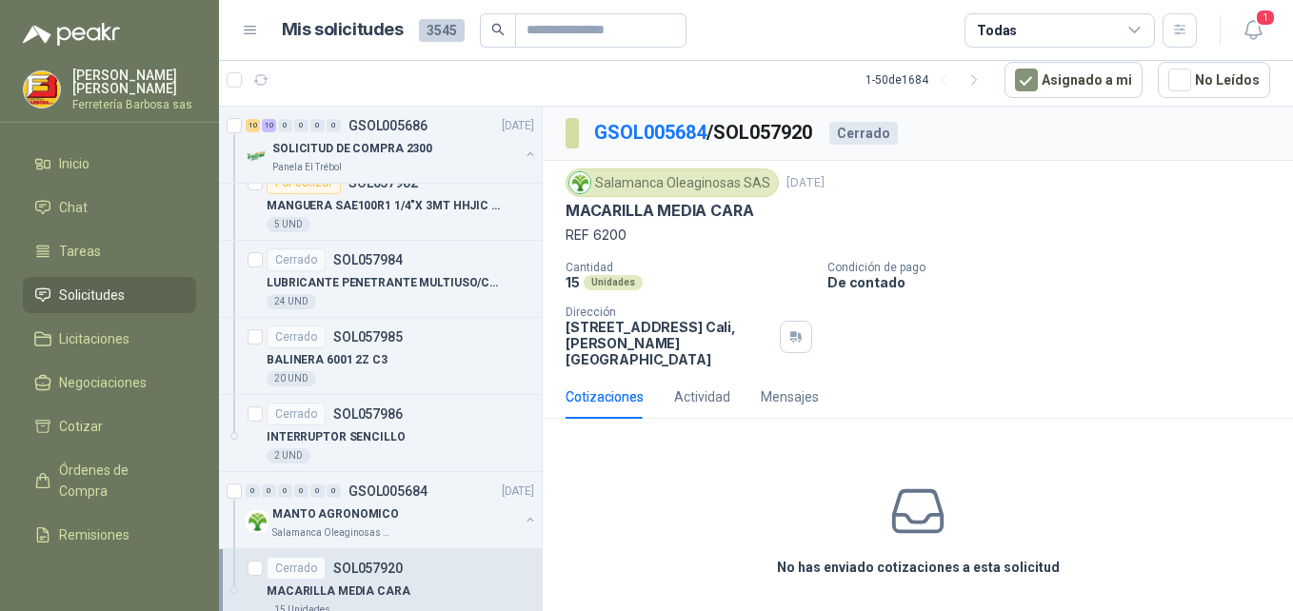
scroll to position [11305, 0]
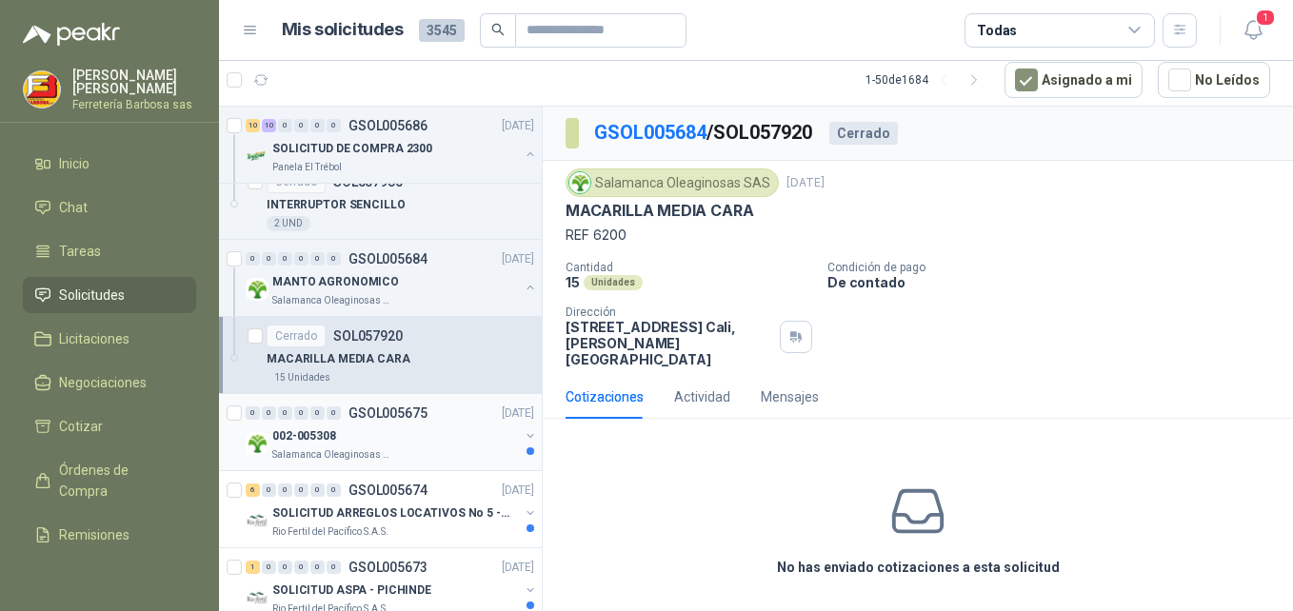
click at [342, 452] on p "Salamanca Oleaginosas SAS" at bounding box center [332, 455] width 120 height 15
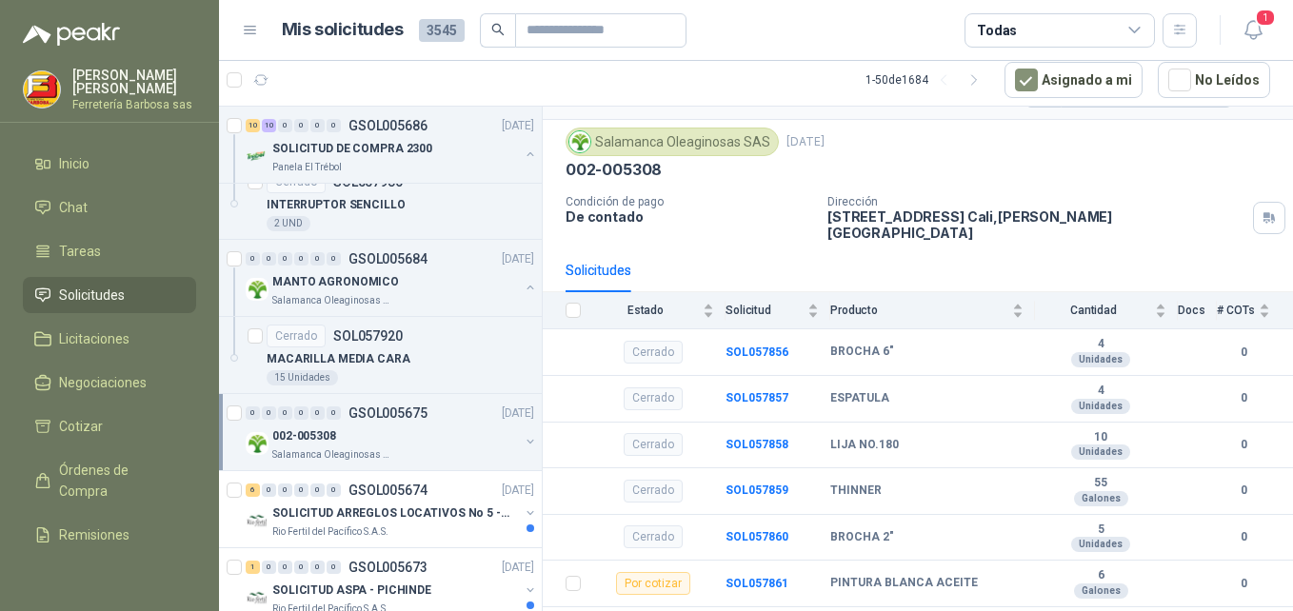
scroll to position [73, 0]
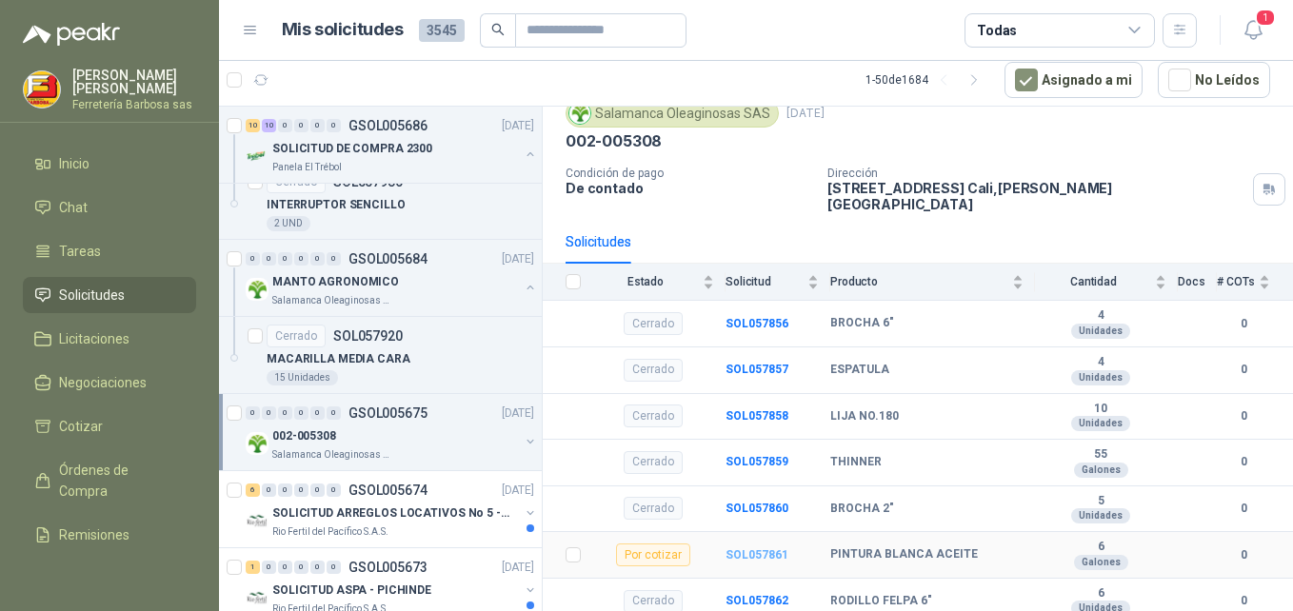
click at [738, 549] on b "SOL057861" at bounding box center [757, 555] width 63 height 13
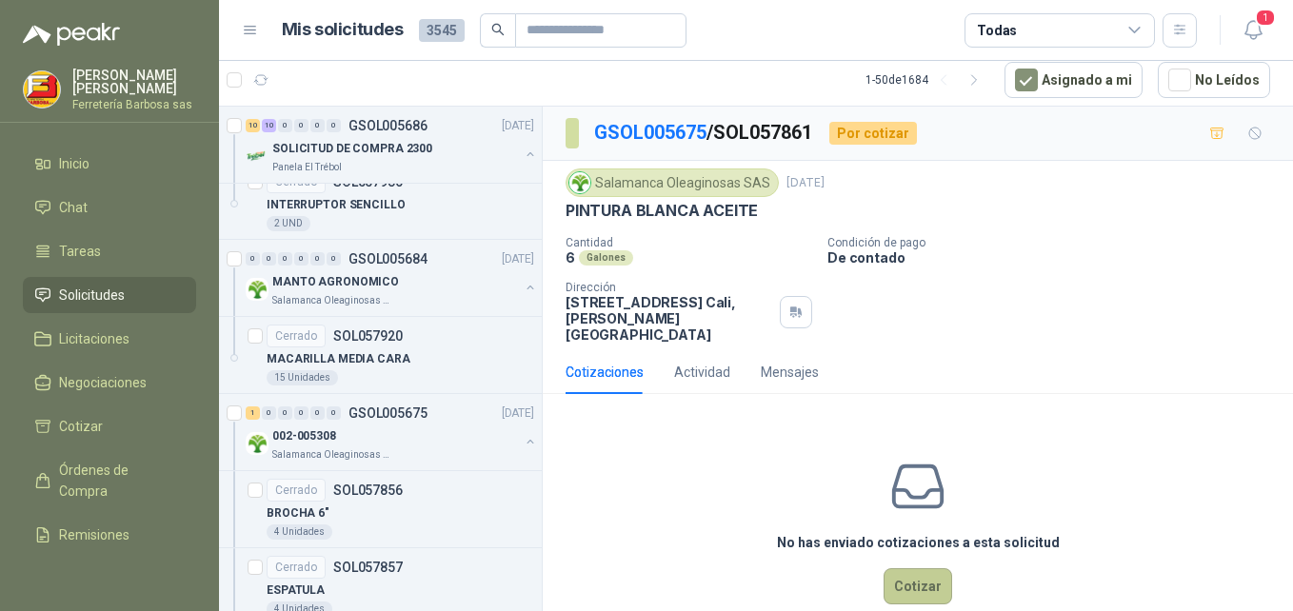
click at [912, 569] on button "Cotizar" at bounding box center [918, 587] width 69 height 36
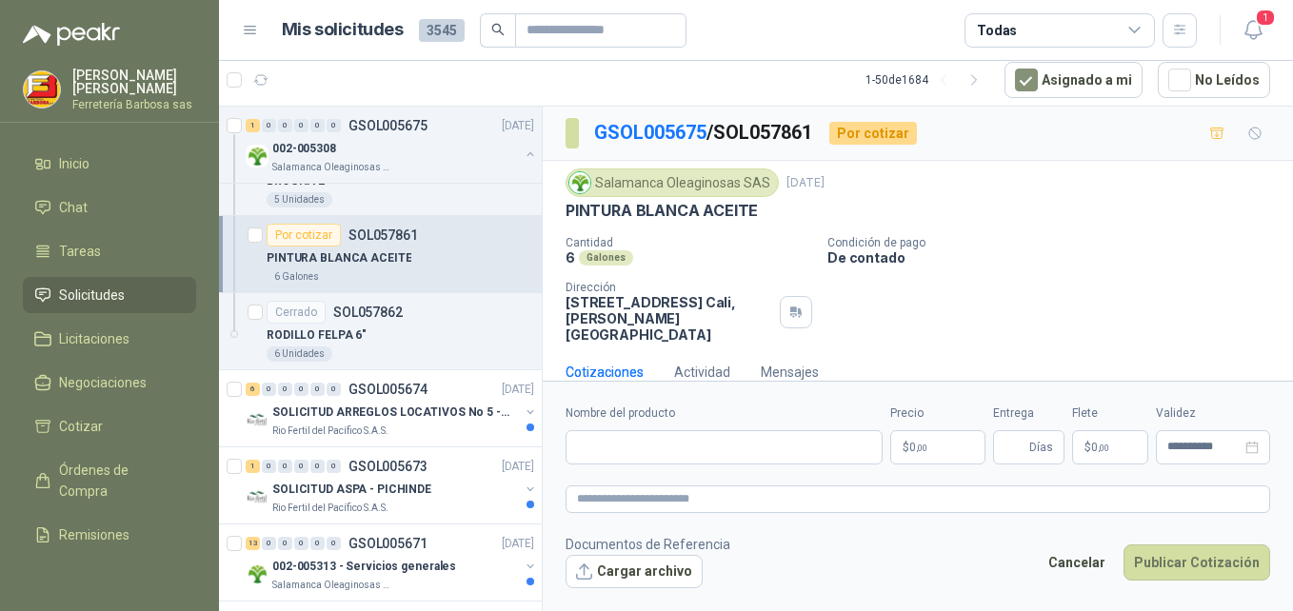
scroll to position [11886, 0]
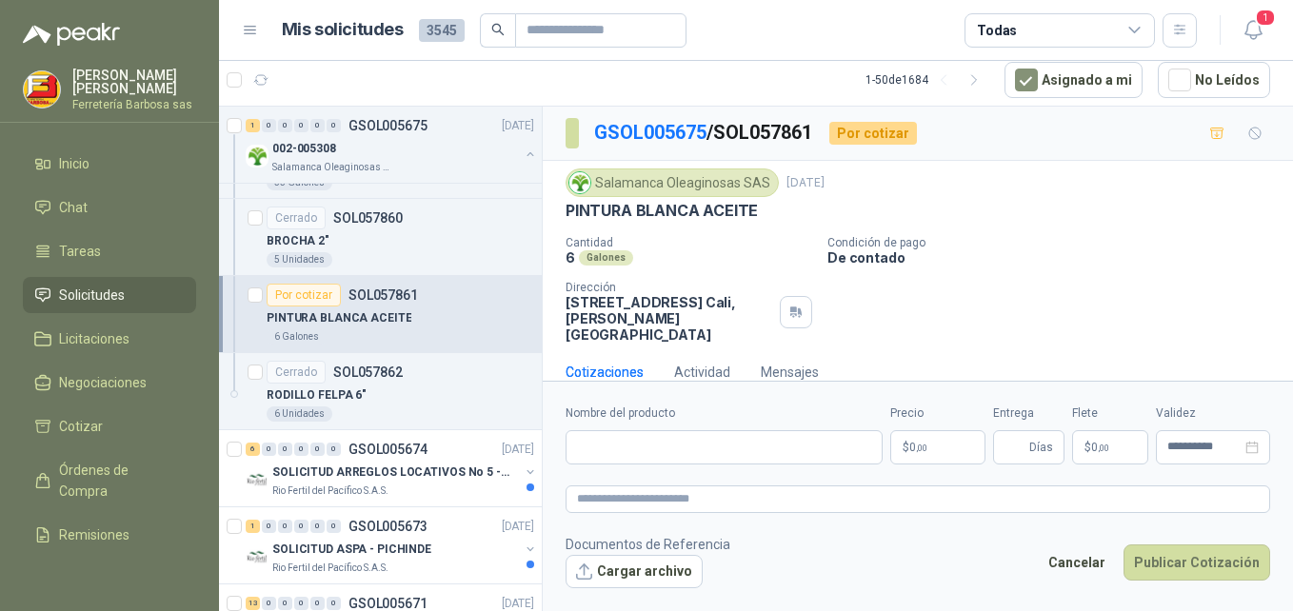
click at [320, 292] on div "Por cotizar" at bounding box center [304, 295] width 74 height 23
click at [613, 450] on input "Nombre del producto" at bounding box center [724, 448] width 317 height 34
click at [607, 437] on input "Nombre del producto" at bounding box center [724, 448] width 317 height 34
paste input "**********"
type input "**********"
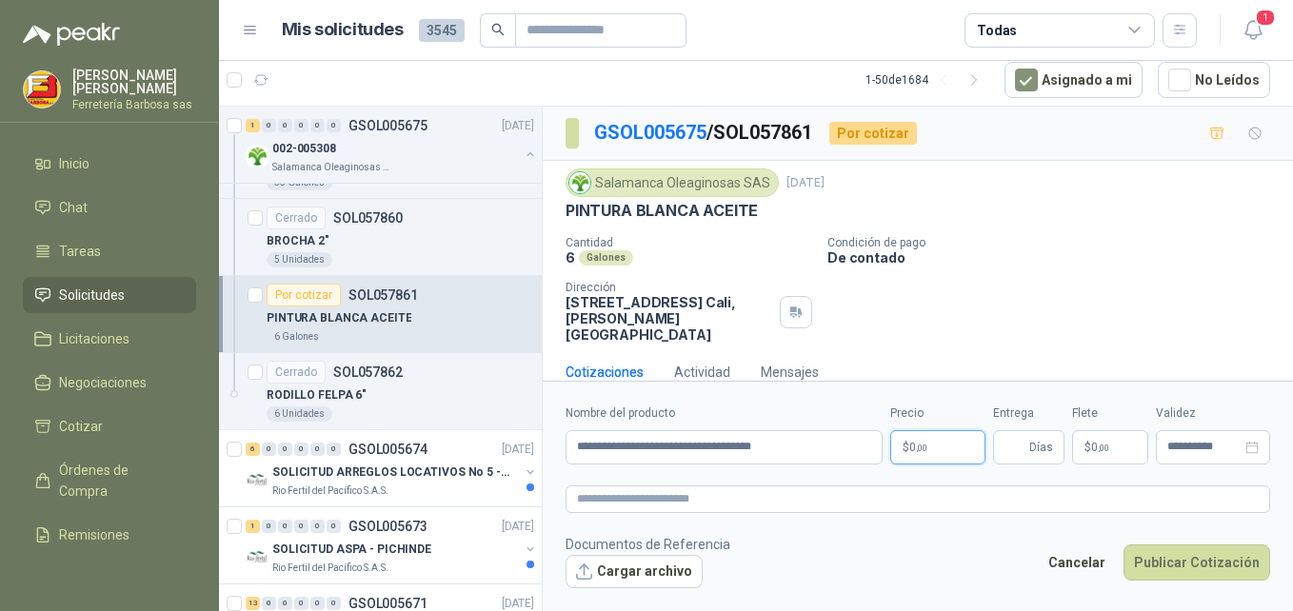
click at [913, 446] on span "0 ,00" at bounding box center [919, 447] width 18 height 11
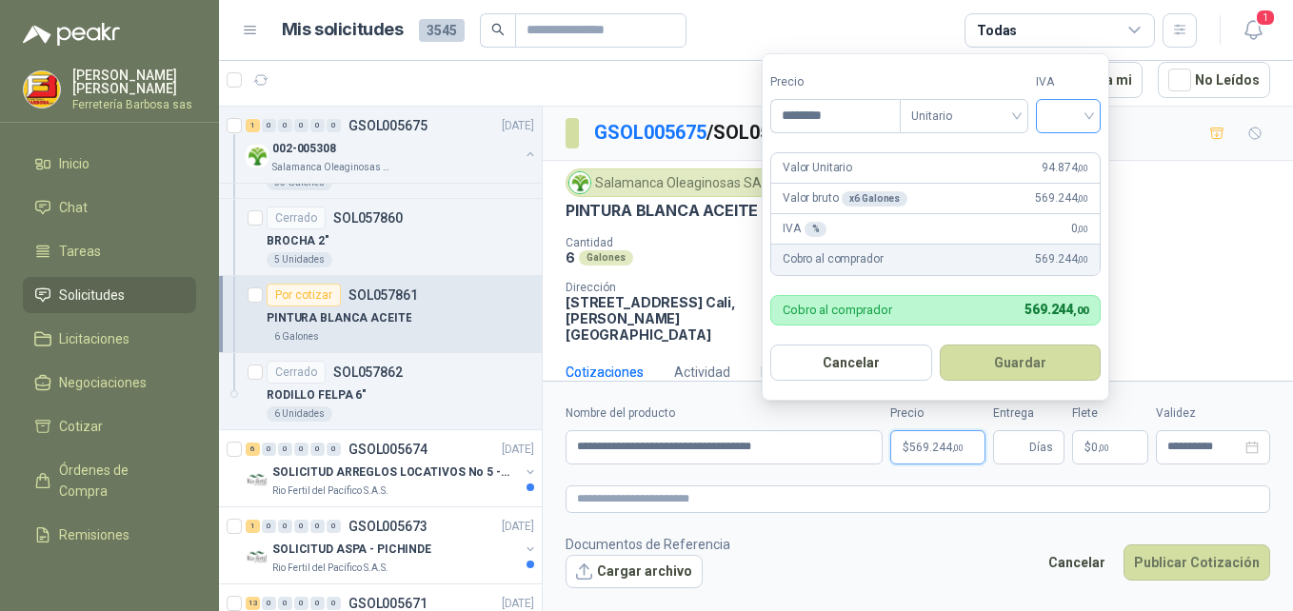
click at [1098, 108] on div at bounding box center [1068, 116] width 65 height 34
type input "********"
click at [1068, 155] on div "19%" at bounding box center [1072, 155] width 35 height 21
click at [1004, 365] on button "Guardar" at bounding box center [1024, 363] width 164 height 36
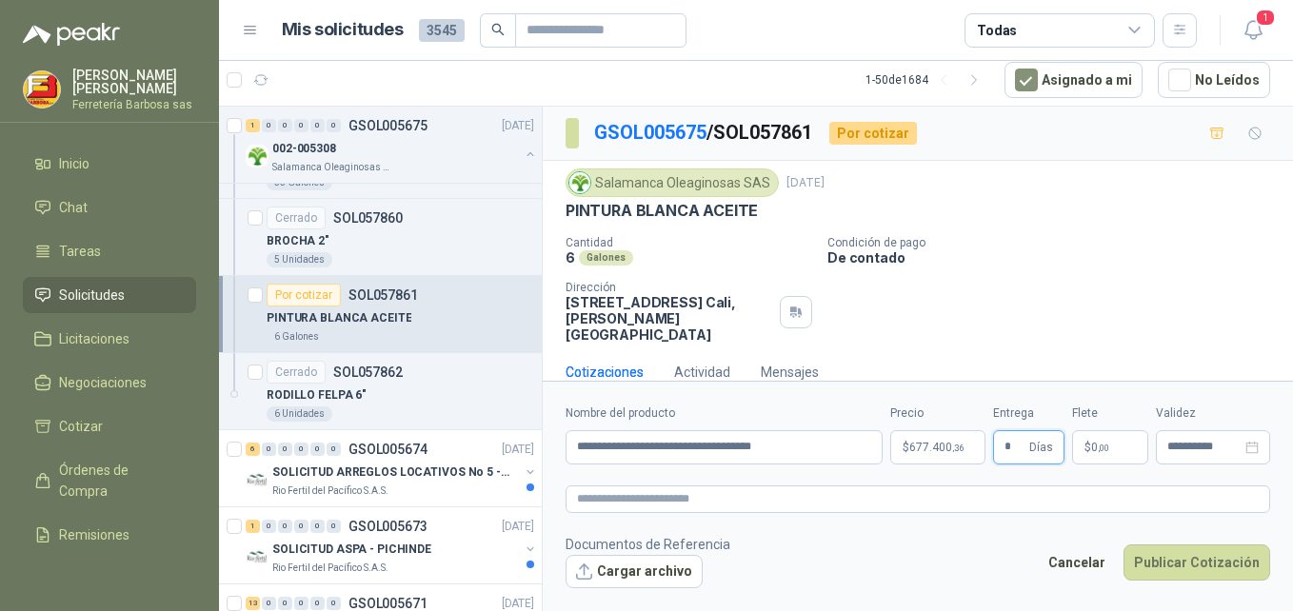
type input "*"
click at [1088, 447] on span "$" at bounding box center [1088, 447] width 7 height 11
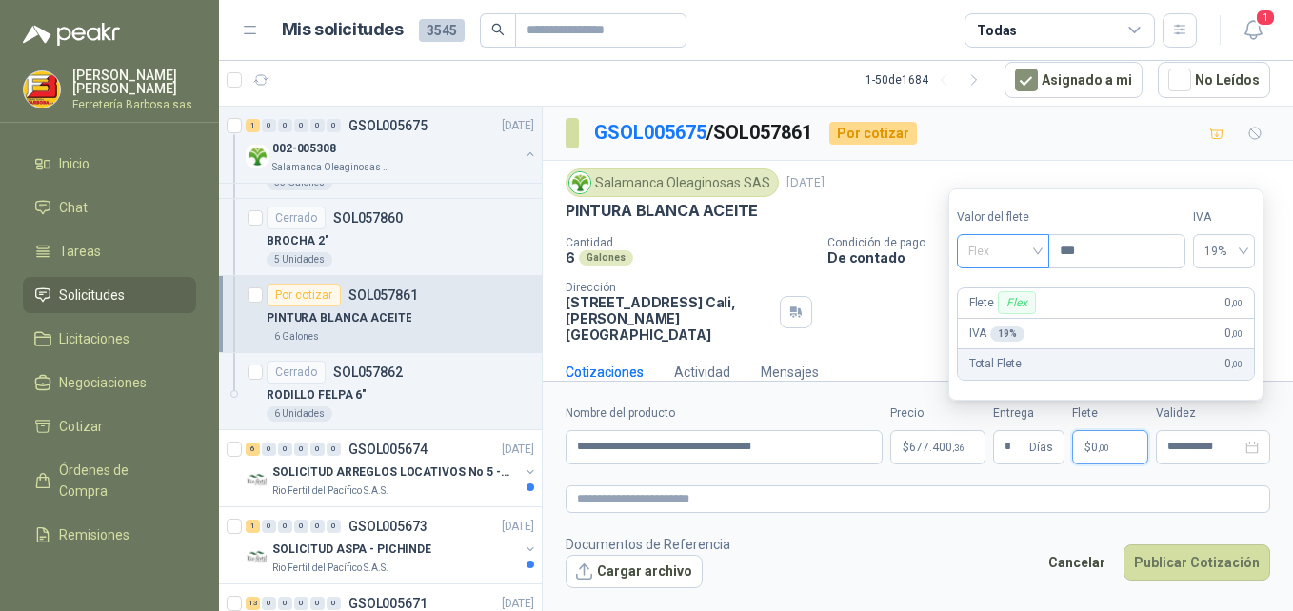
click at [1038, 258] on span "Flex" at bounding box center [1004, 251] width 70 height 29
click at [1003, 315] on div "Incluido" at bounding box center [1005, 321] width 66 height 21
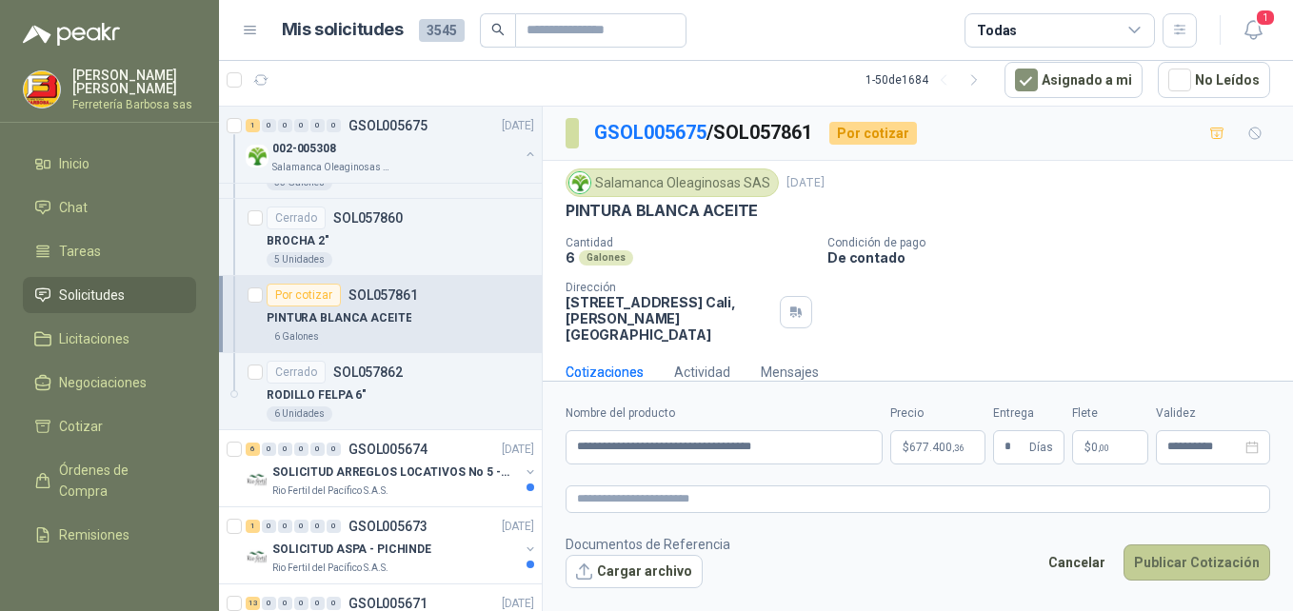
click at [1192, 561] on button "Publicar Cotización" at bounding box center [1197, 563] width 147 height 36
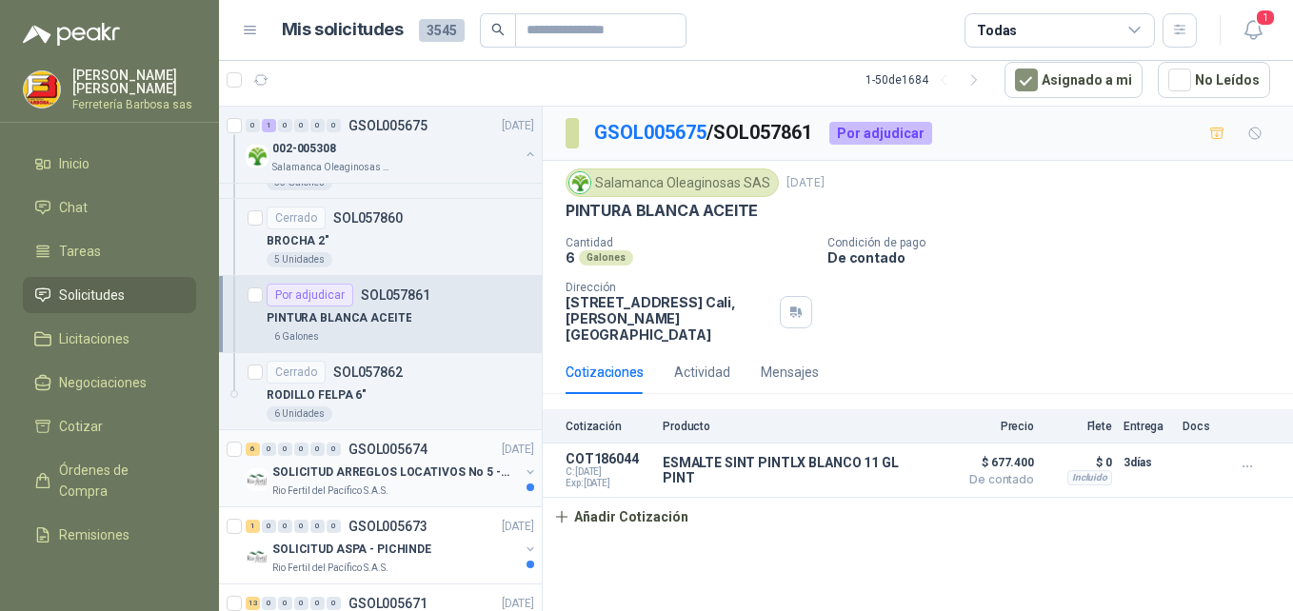
click at [411, 465] on p "SOLICITUD ARREGLOS LOCATIVOS No 5 - PICHINDE" at bounding box center [390, 473] width 237 height 18
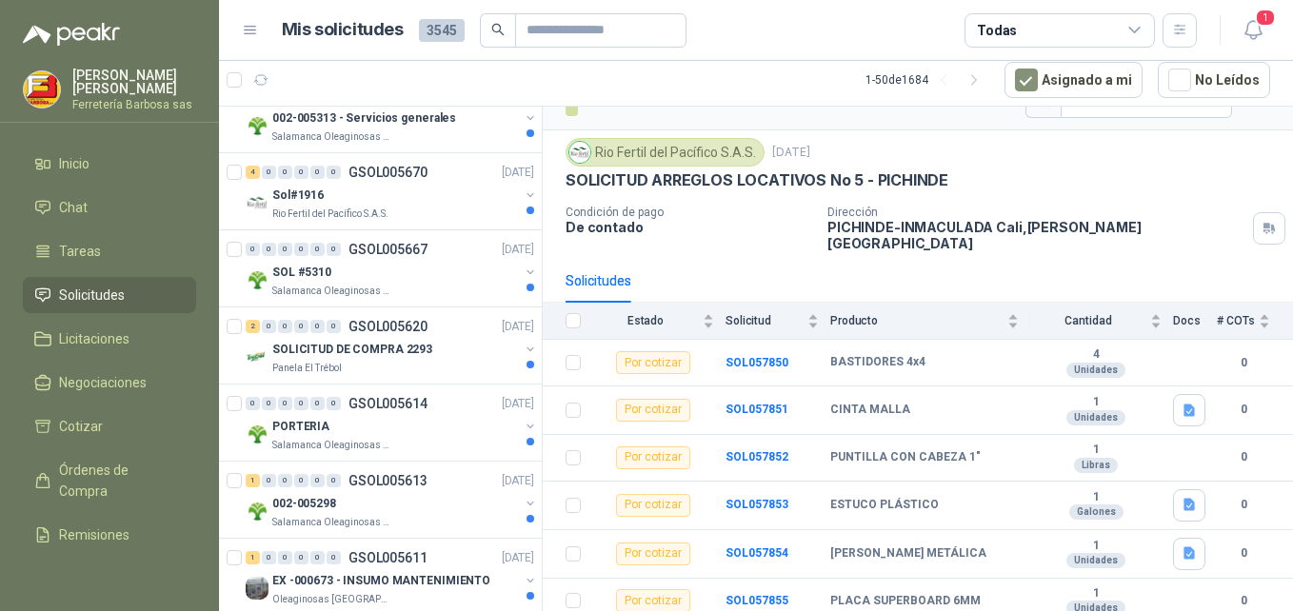
scroll to position [12396, 0]
click at [342, 351] on p "SOLICITUD DE COMPRA 2293" at bounding box center [352, 349] width 160 height 18
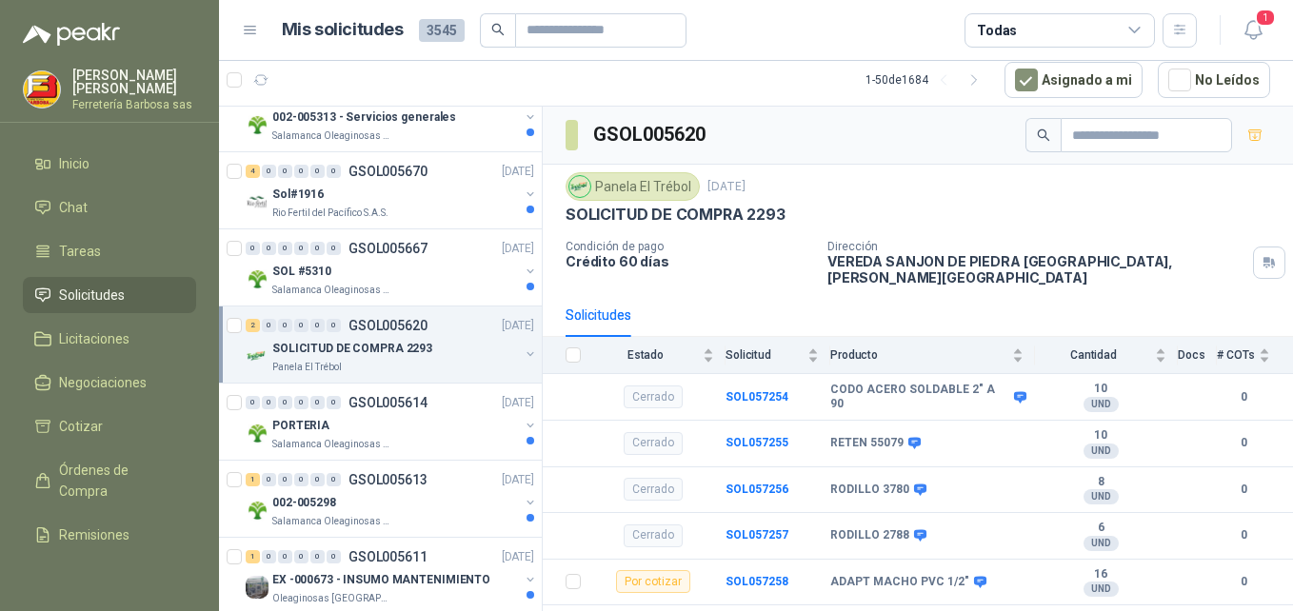
scroll to position [28, 0]
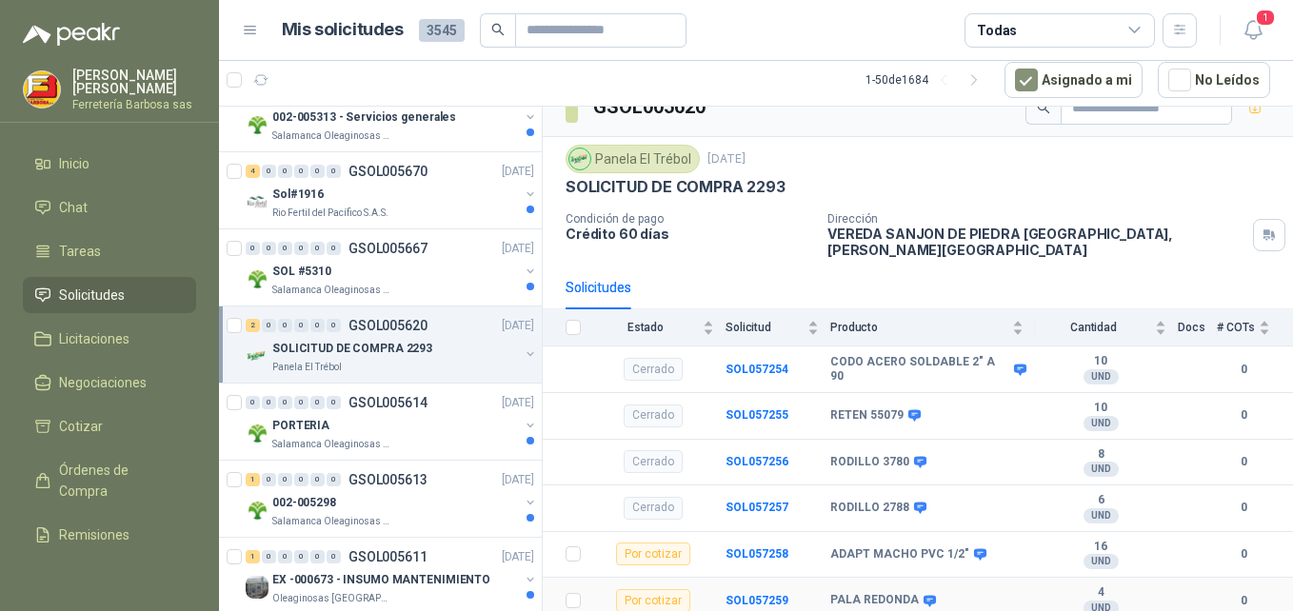
click at [670, 590] on div "Por cotizar" at bounding box center [653, 601] width 74 height 23
click at [735, 594] on b "SOL057259" at bounding box center [757, 600] width 63 height 13
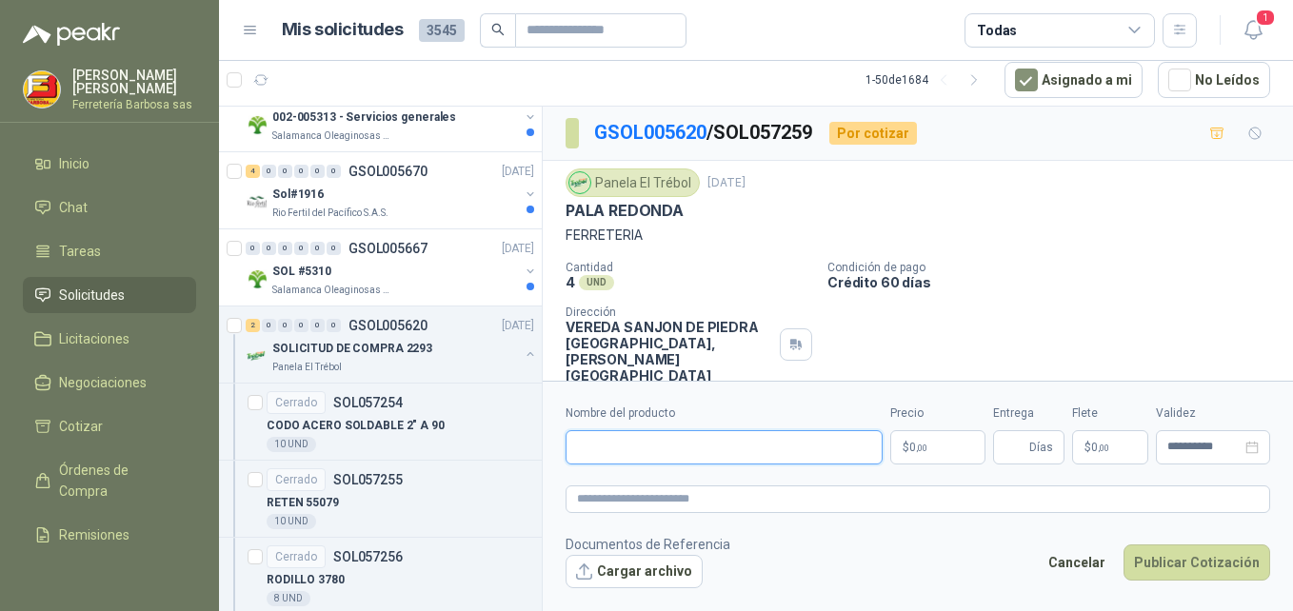
click at [603, 449] on input "Nombre del producto" at bounding box center [724, 448] width 317 height 34
type input "*"
click at [651, 448] on input "Nombre del producto" at bounding box center [724, 448] width 317 height 34
paste input "**********"
type input "**********"
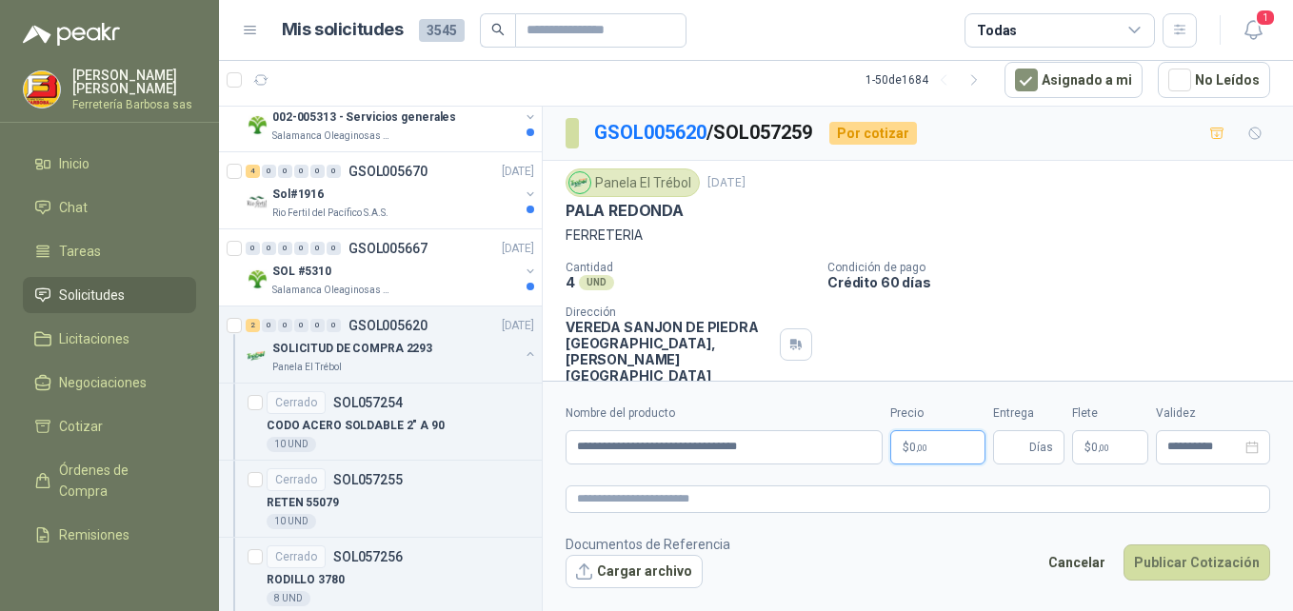
click at [910, 442] on span "0 ,00" at bounding box center [919, 447] width 18 height 11
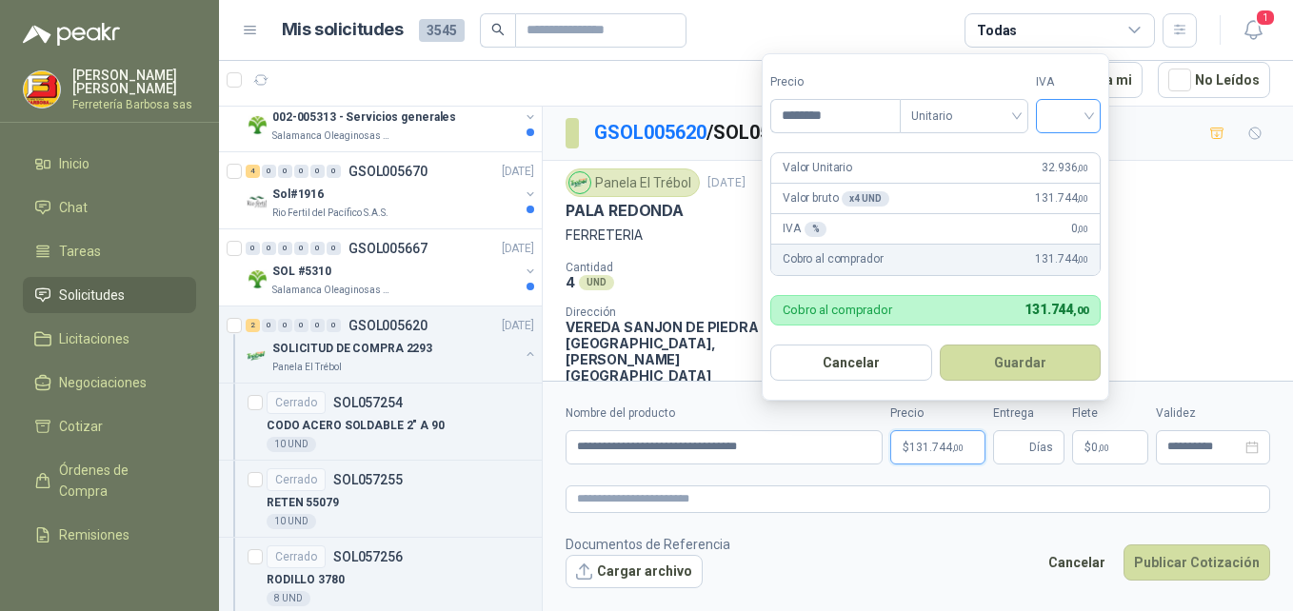
type input "********"
click at [1090, 111] on input "search" at bounding box center [1069, 114] width 42 height 29
click at [1075, 150] on div "19%" at bounding box center [1072, 155] width 35 height 21
click at [1005, 360] on button "Guardar" at bounding box center [1024, 363] width 164 height 36
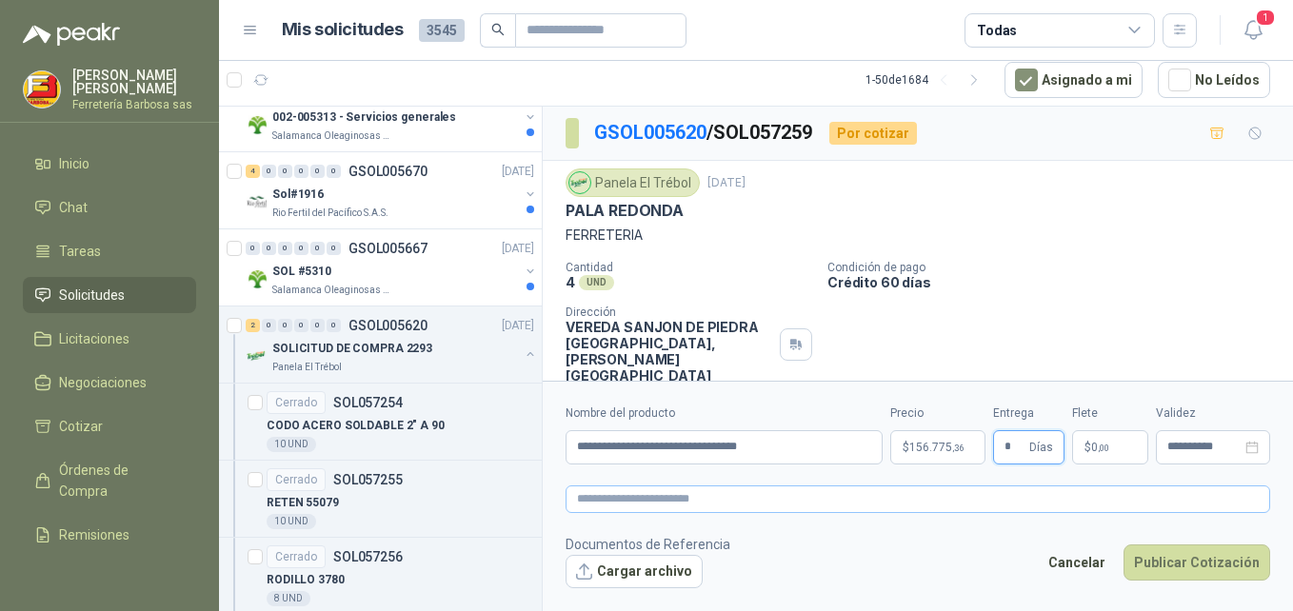
type input "*"
click at [677, 499] on textarea at bounding box center [918, 500] width 705 height 28
click at [812, 441] on input "**********" at bounding box center [724, 448] width 317 height 34
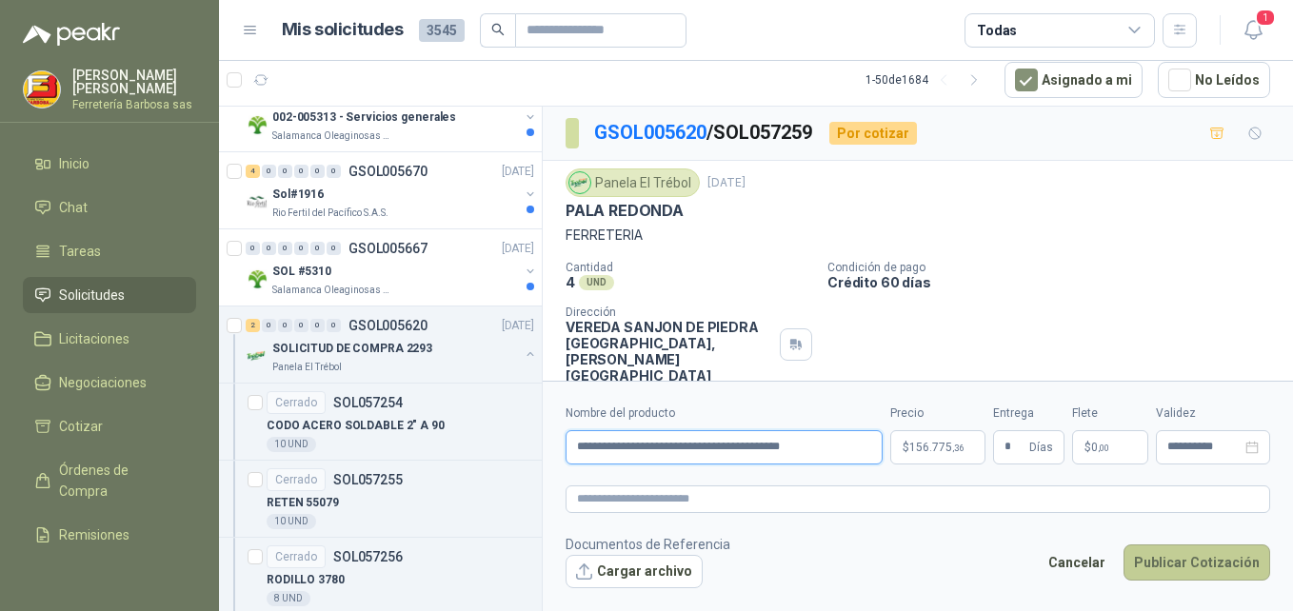
type input "**********"
click at [1193, 554] on button "Publicar Cotización" at bounding box center [1197, 563] width 147 height 36
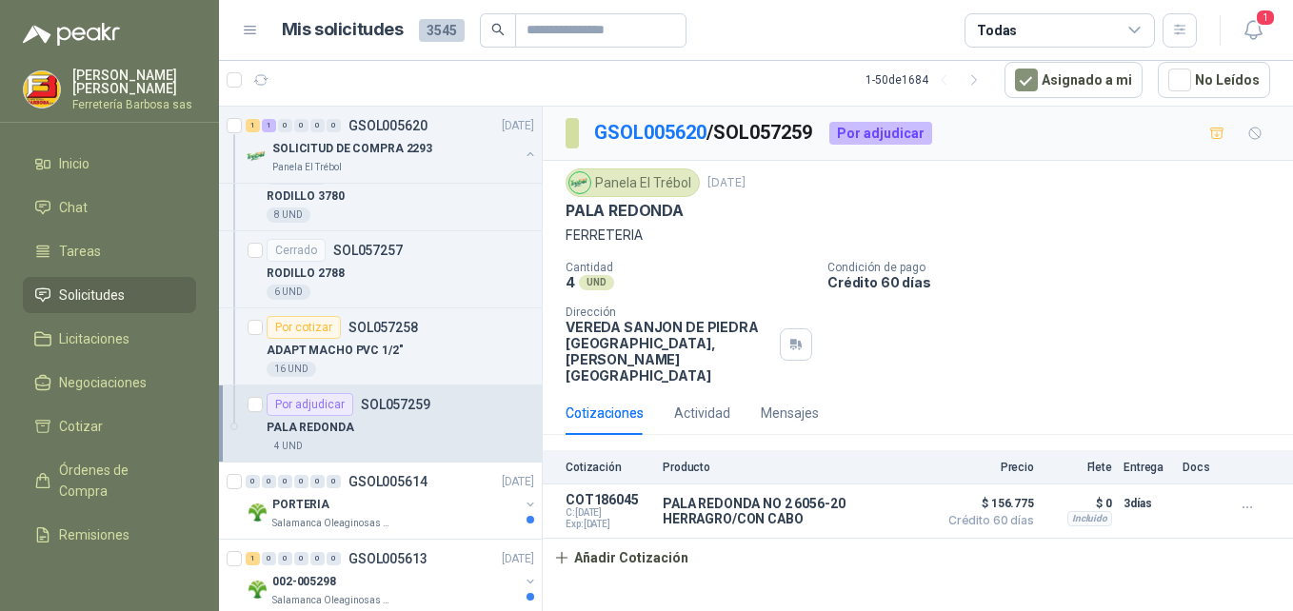
scroll to position [12842, 0]
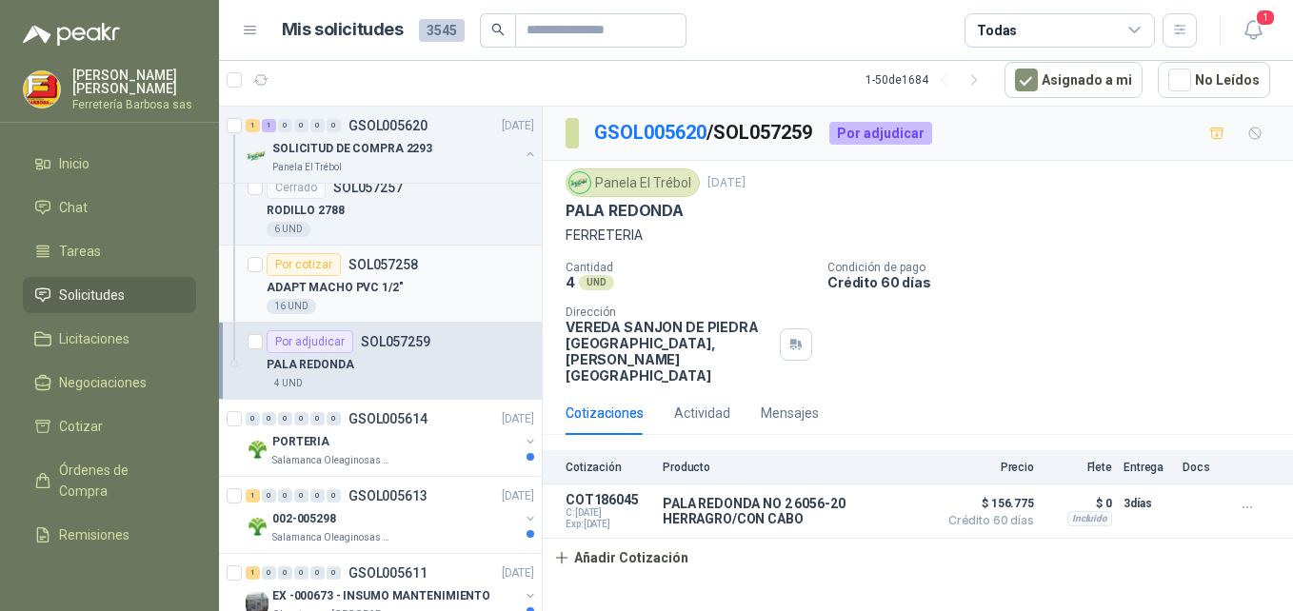
click at [285, 261] on div "Por cotizar" at bounding box center [304, 264] width 74 height 23
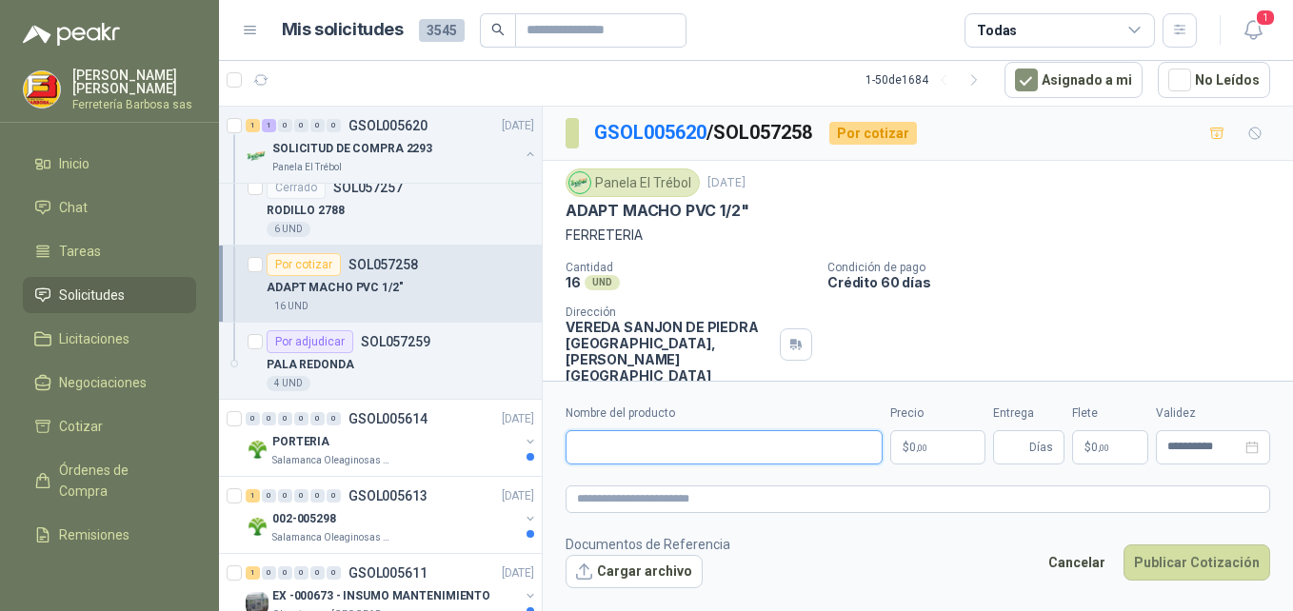
click at [671, 452] on input "Nombre del producto" at bounding box center [724, 448] width 317 height 34
paste input "**********"
type input "**********"
click at [910, 438] on p "$ 0 ,00" at bounding box center [938, 448] width 95 height 34
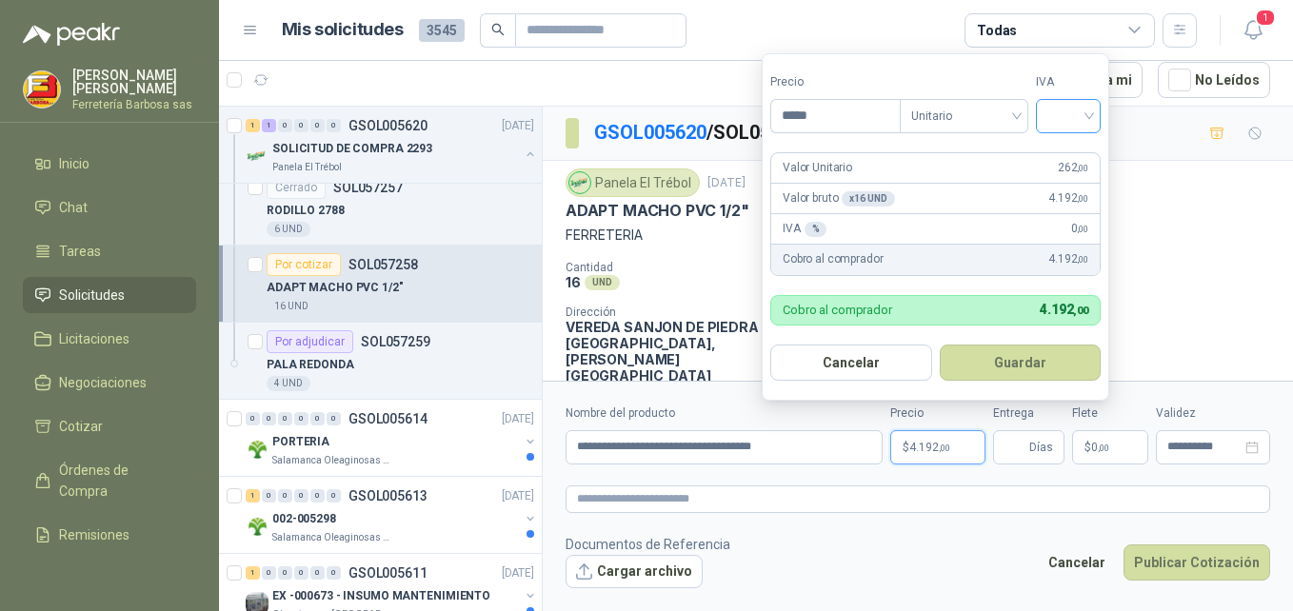
type input "*****"
click at [1090, 116] on input "search" at bounding box center [1069, 114] width 42 height 29
click at [1071, 150] on div "19%" at bounding box center [1072, 155] width 35 height 21
click at [1007, 354] on button "Guardar" at bounding box center [1024, 363] width 164 height 36
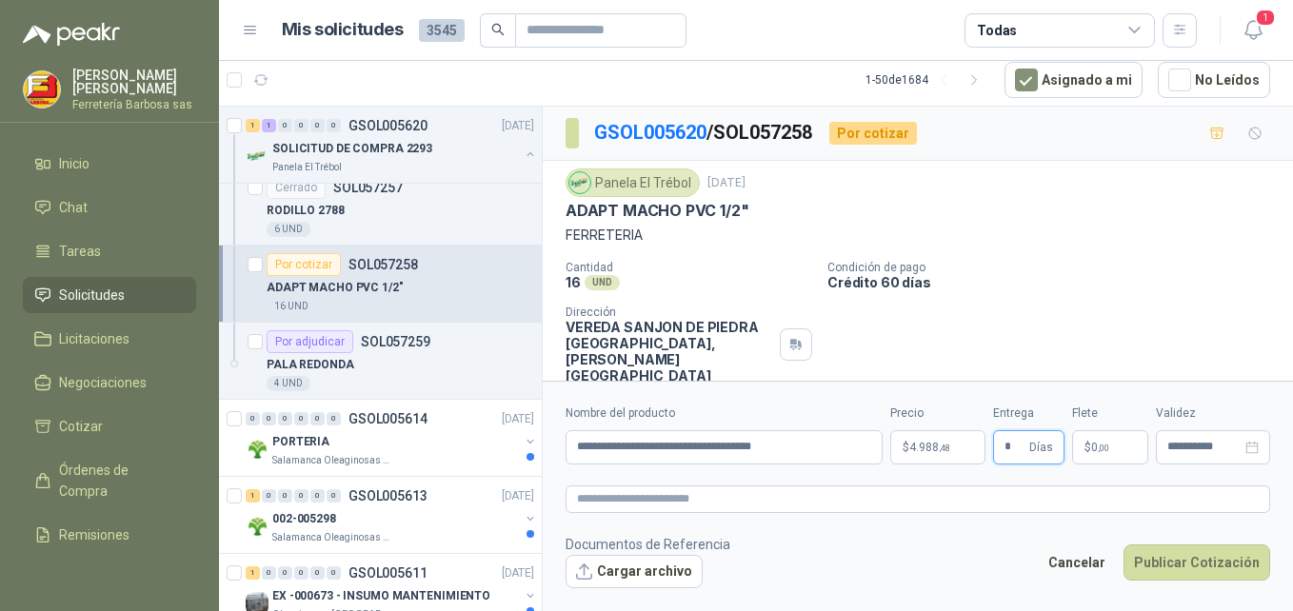
type input "*"
drag, startPoint x: 1092, startPoint y: 451, endPoint x: 1078, endPoint y: 430, distance: 25.6
click at [1093, 451] on span "0 ,00" at bounding box center [1101, 447] width 18 height 11
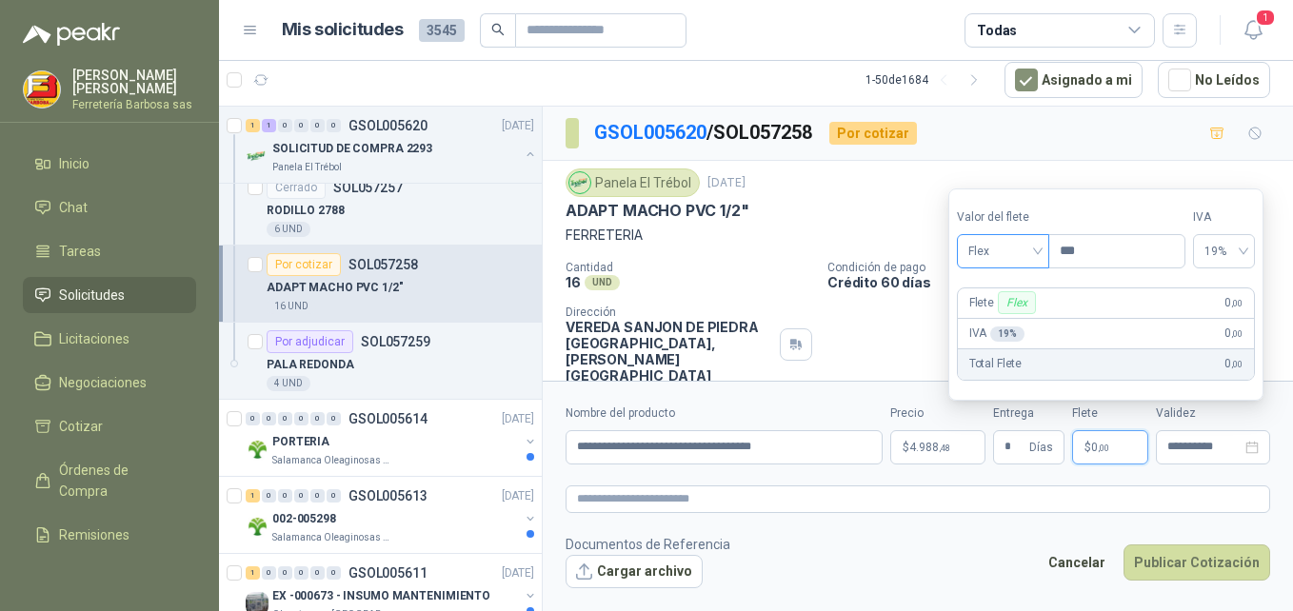
click at [1038, 246] on span "Flex" at bounding box center [1004, 251] width 70 height 29
click at [1016, 325] on div "Incluido" at bounding box center [1005, 321] width 66 height 21
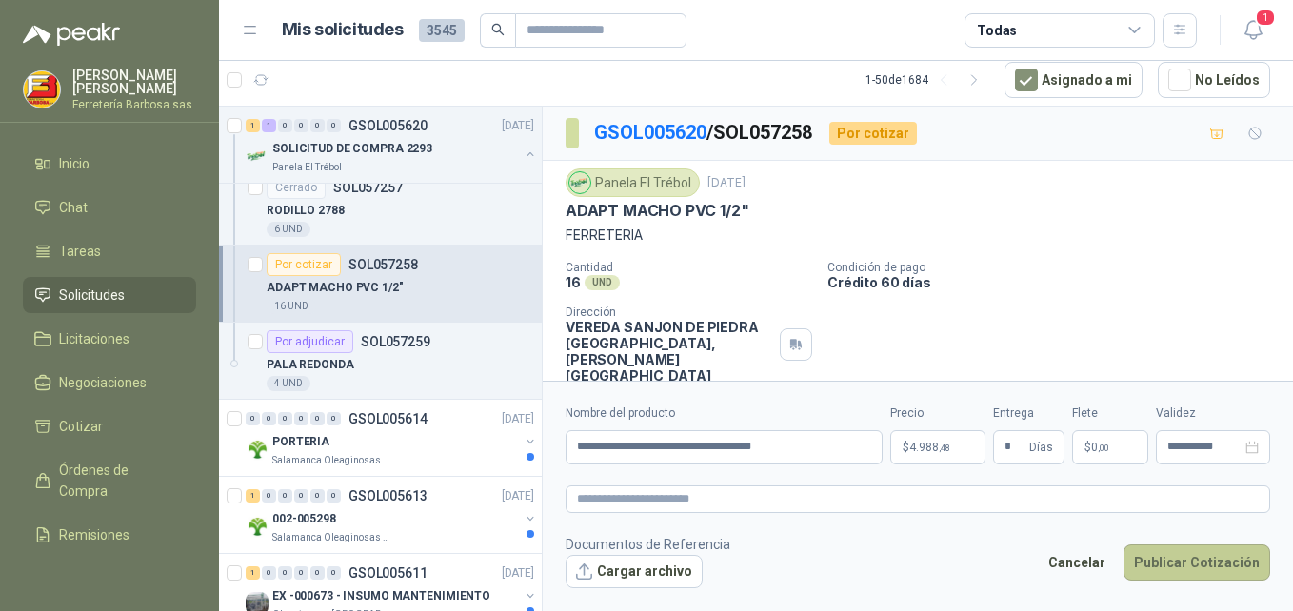
click at [1200, 564] on button "Publicar Cotización" at bounding box center [1197, 563] width 147 height 36
